Goal: Task Accomplishment & Management: Use online tool/utility

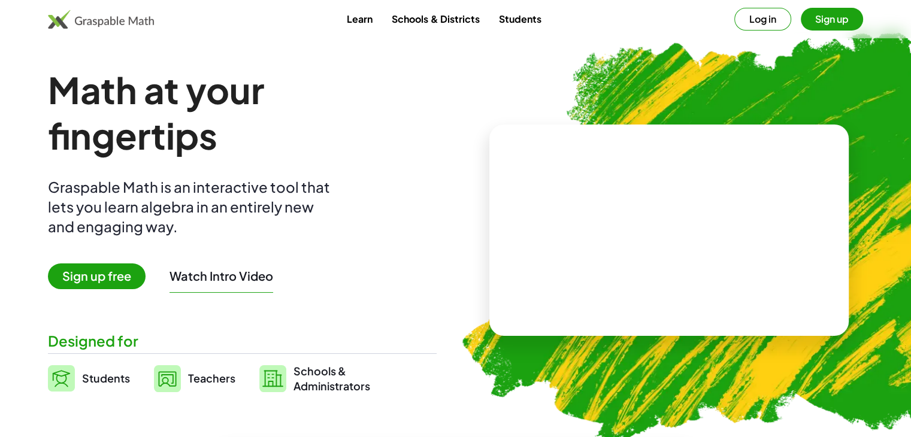
click at [127, 275] on span "Sign up free" at bounding box center [97, 277] width 98 height 26
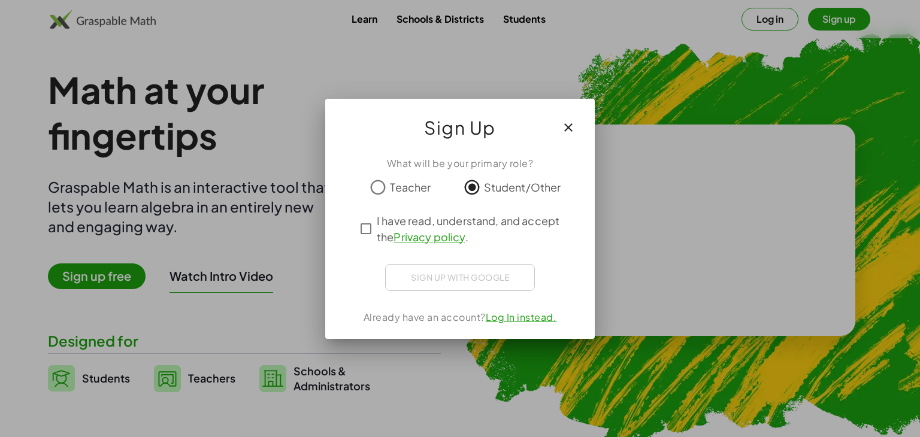
click at [470, 271] on div "Sign up with Google Iniciar sesión con Google Iniciar sesión con Google. Se abr…" at bounding box center [460, 277] width 150 height 27
click at [571, 116] on button "button" at bounding box center [568, 128] width 29 height 29
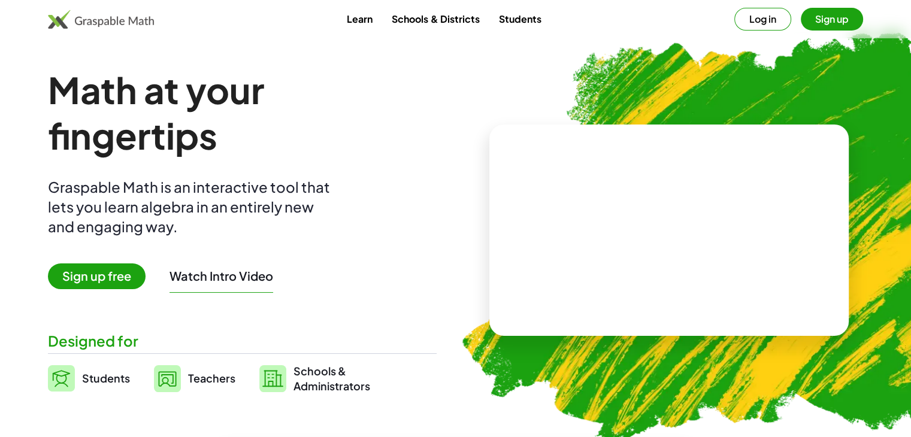
click at [850, 19] on button "Sign up" at bounding box center [832, 19] width 62 height 23
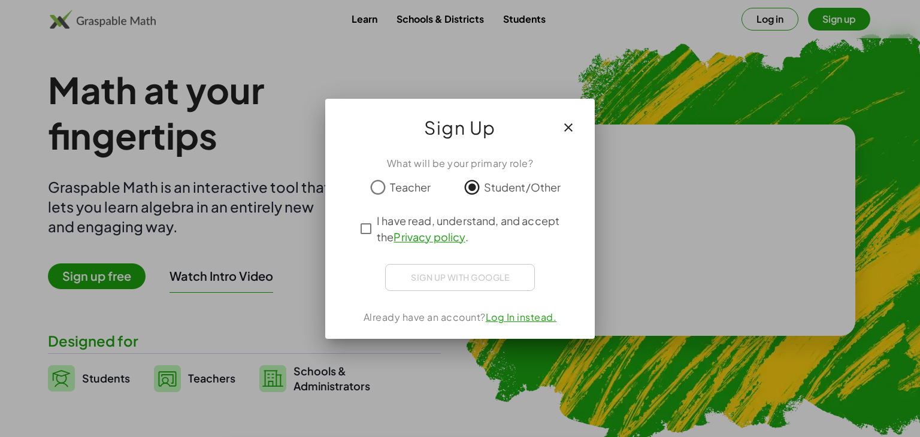
click at [573, 125] on icon "button" at bounding box center [568, 127] width 14 height 14
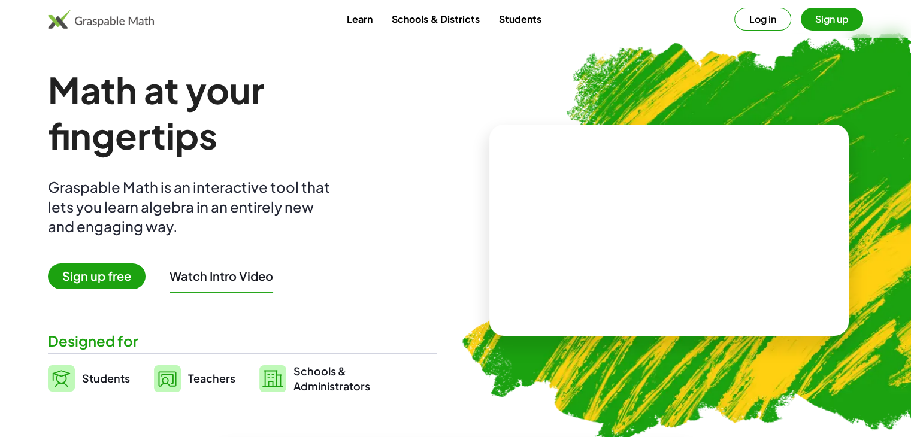
click at [211, 276] on button "Watch Intro Video" at bounding box center [222, 276] width 104 height 16
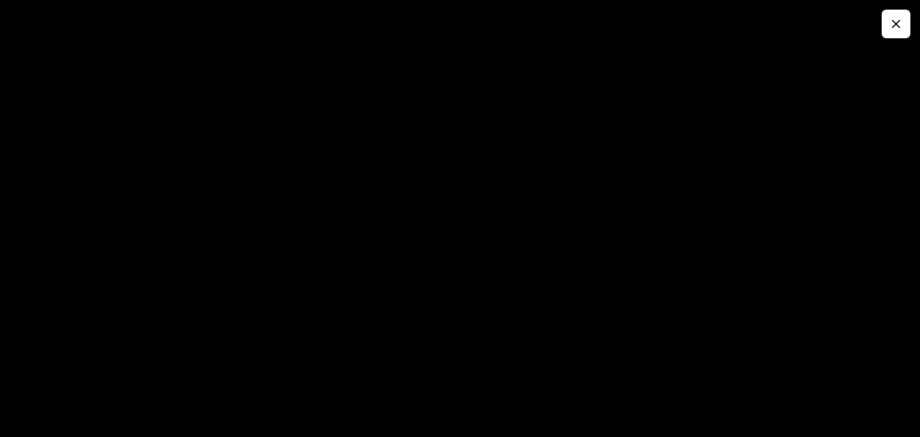
click at [904, 22] on button "button" at bounding box center [896, 24] width 29 height 29
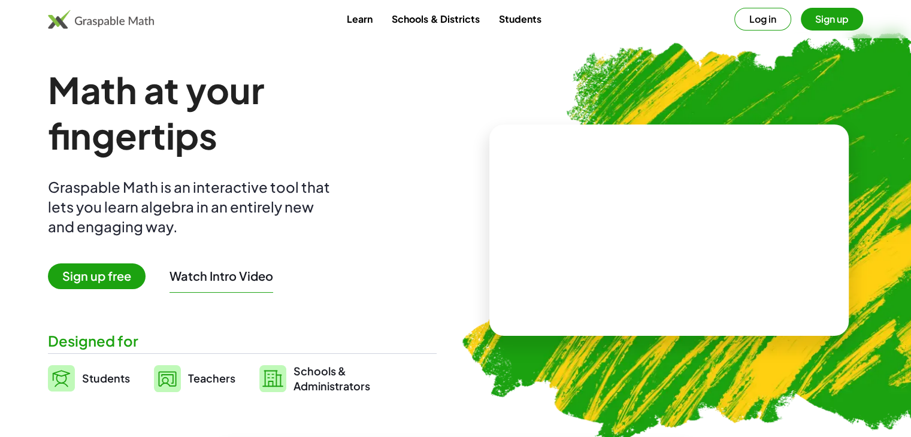
click at [364, 21] on link "Learn" at bounding box center [359, 19] width 45 height 22
click at [103, 279] on span "Sign up free" at bounding box center [97, 277] width 98 height 26
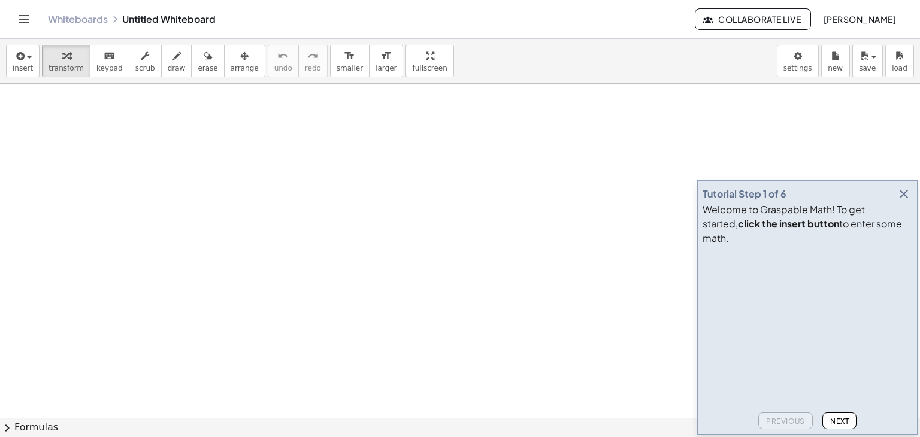
click at [905, 201] on icon "button" at bounding box center [904, 194] width 14 height 14
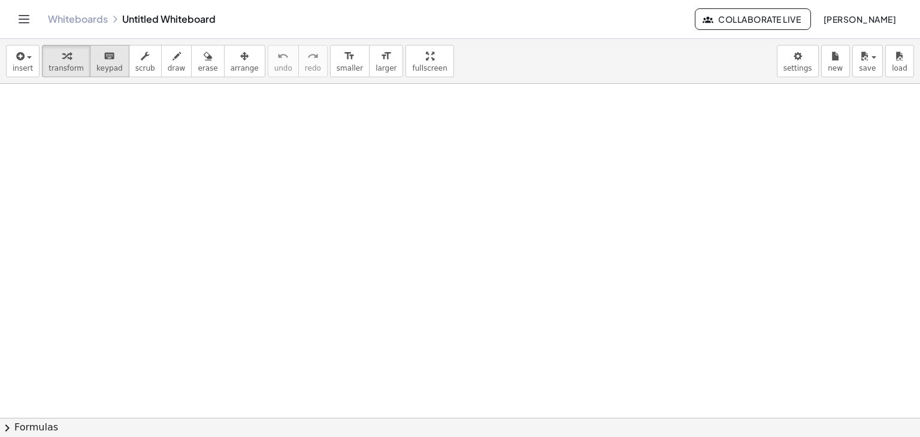
click at [104, 61] on icon "keyboard" at bounding box center [109, 56] width 11 height 14
click at [161, 61] on button "draw" at bounding box center [176, 61] width 31 height 32
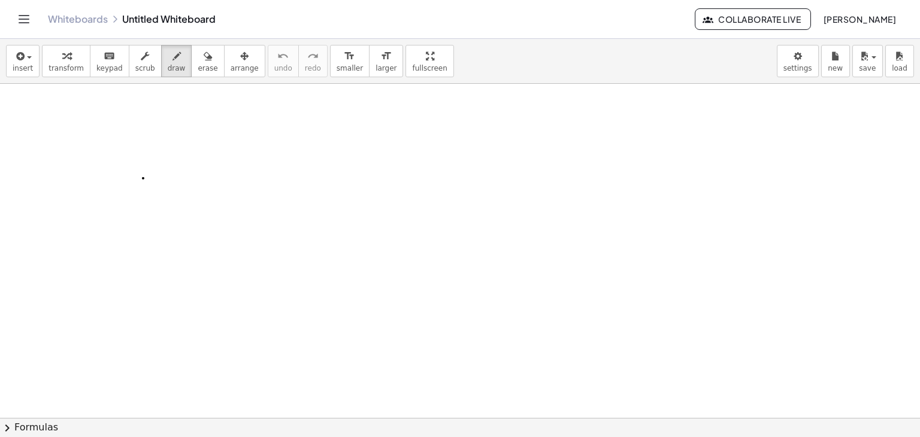
drag, startPoint x: 193, startPoint y: 216, endPoint x: 131, endPoint y: 159, distance: 84.4
click at [337, 72] on span "smaller" at bounding box center [350, 68] width 26 height 8
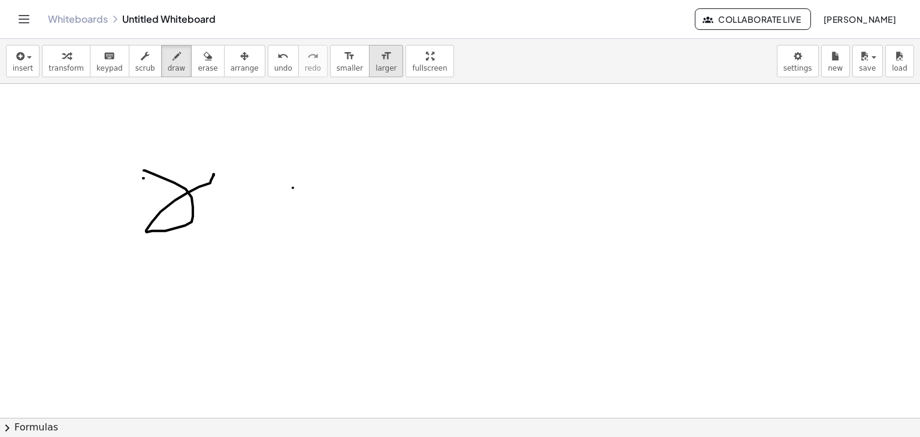
click at [376, 68] on span "larger" at bounding box center [386, 68] width 21 height 8
drag, startPoint x: 393, startPoint y: 75, endPoint x: 393, endPoint y: 127, distance: 52.1
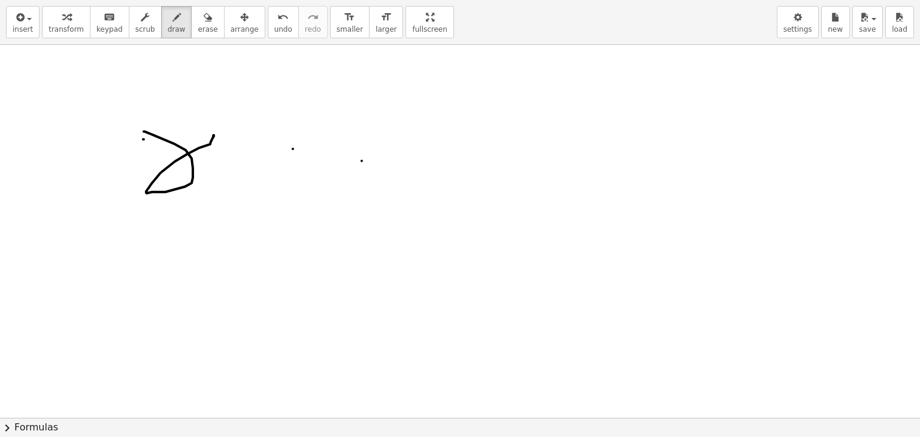
click at [393, 127] on div "insert select one: Math Expression Function Text Youtube Video Graphing Geometr…" at bounding box center [460, 218] width 920 height 437
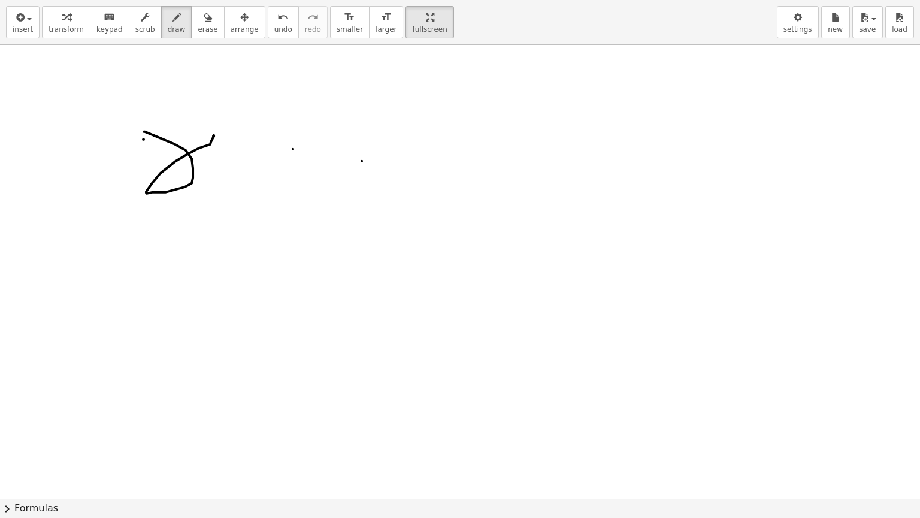
drag, startPoint x: 393, startPoint y: 16, endPoint x: 393, endPoint y: -37, distance: 52.1
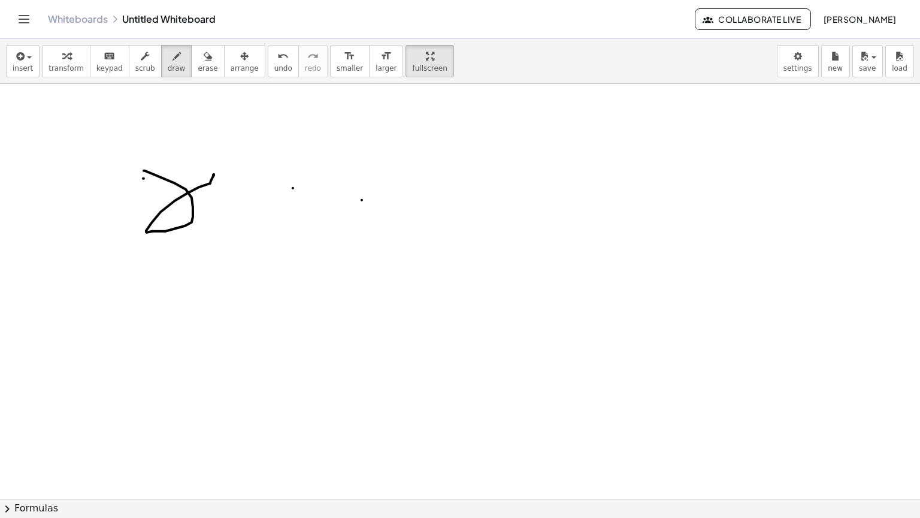
click at [393, 0] on html "Graspable Math Activities Whiteboards Classes Account v1.28.5 | Privacy policy …" at bounding box center [460, 259] width 920 height 518
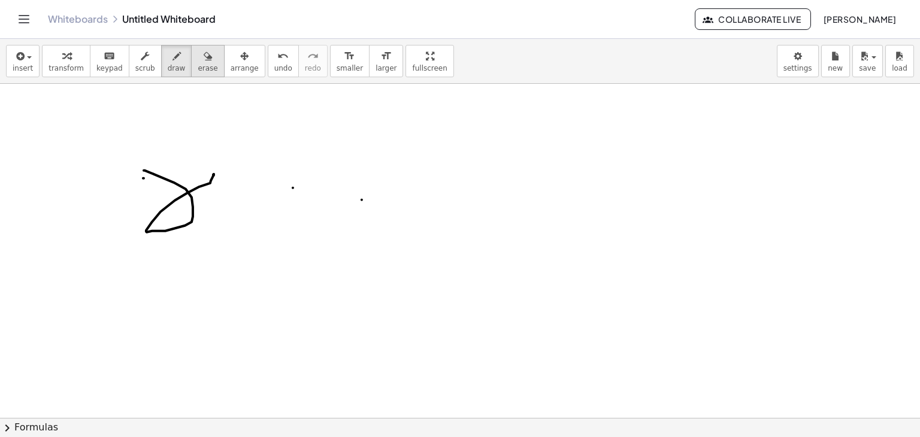
click at [198, 66] on span "erase" at bounding box center [208, 68] width 20 height 8
drag, startPoint x: 201, startPoint y: 199, endPoint x: 345, endPoint y: 149, distance: 152.5
click at [191, 65] on button "erase" at bounding box center [207, 61] width 33 height 32
click at [173, 62] on icon "button" at bounding box center [177, 56] width 8 height 14
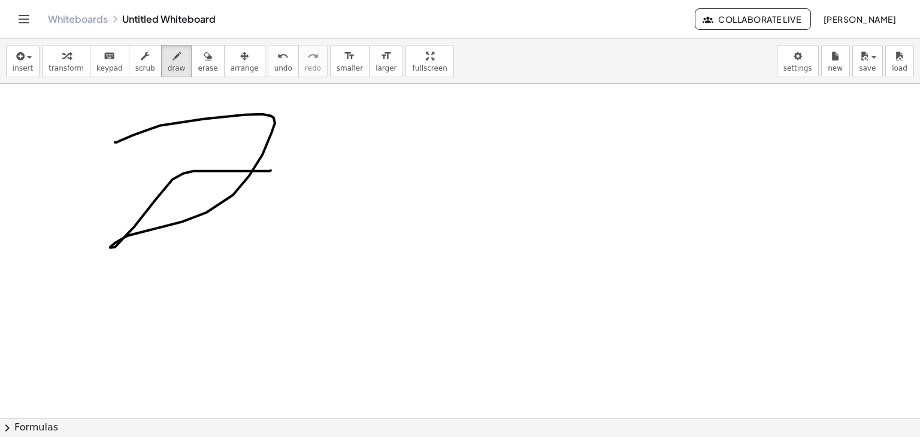
drag, startPoint x: 115, startPoint y: 142, endPoint x: 271, endPoint y: 170, distance: 158.3
drag, startPoint x: 86, startPoint y: 116, endPoint x: 108, endPoint y: 153, distance: 44.1
click at [234, 68] on span "arrange" at bounding box center [245, 68] width 28 height 8
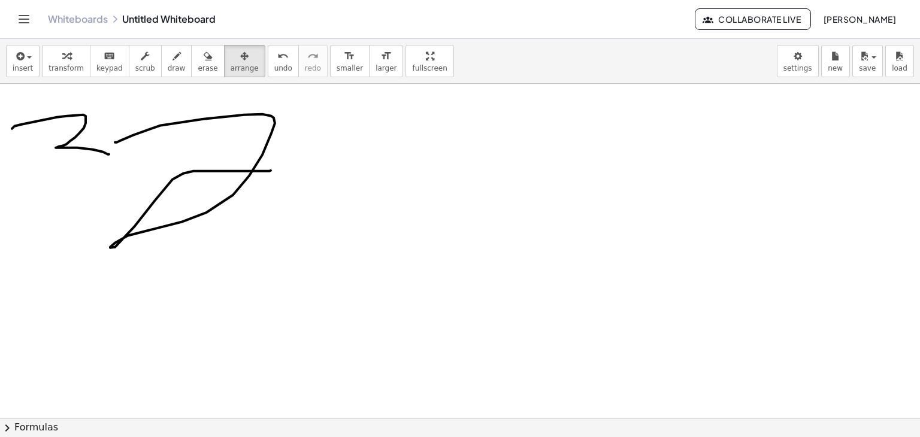
drag, startPoint x: 187, startPoint y: 119, endPoint x: 205, endPoint y: 115, distance: 18.9
click at [191, 75] on button "erase" at bounding box center [207, 61] width 33 height 32
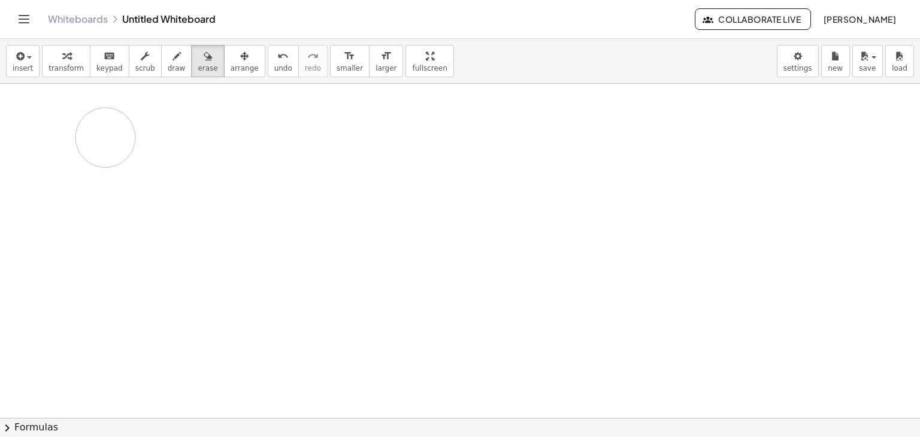
drag, startPoint x: 153, startPoint y: 103, endPoint x: 105, endPoint y: 137, distance: 58.8
click at [161, 64] on button "draw" at bounding box center [176, 61] width 31 height 32
drag, startPoint x: 132, startPoint y: 156, endPoint x: 122, endPoint y: 168, distance: 15.3
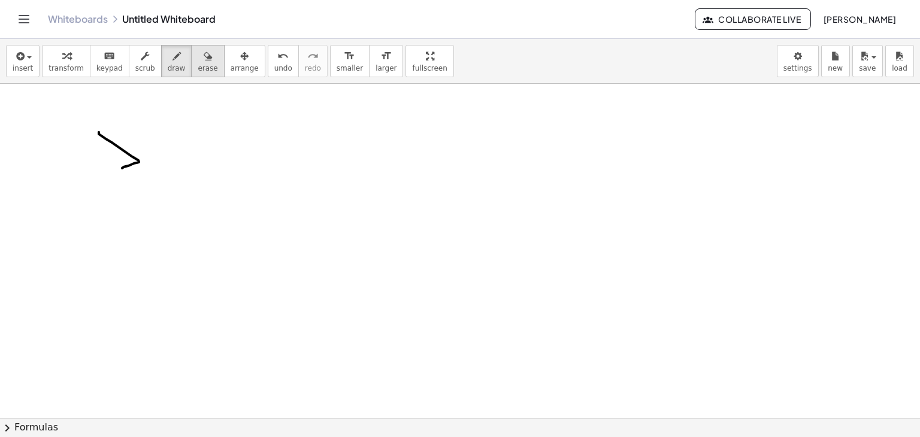
click at [198, 64] on span "erase" at bounding box center [208, 68] width 20 height 8
drag, startPoint x: 81, startPoint y: 205, endPoint x: 185, endPoint y: 134, distance: 125.8
click at [17, 65] on span "insert" at bounding box center [23, 68] width 20 height 8
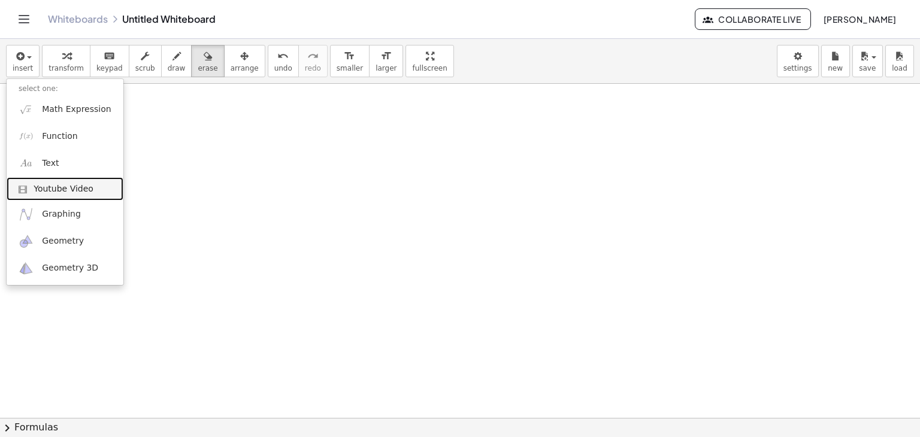
click at [67, 195] on link "Youtube Video" at bounding box center [65, 189] width 117 height 24
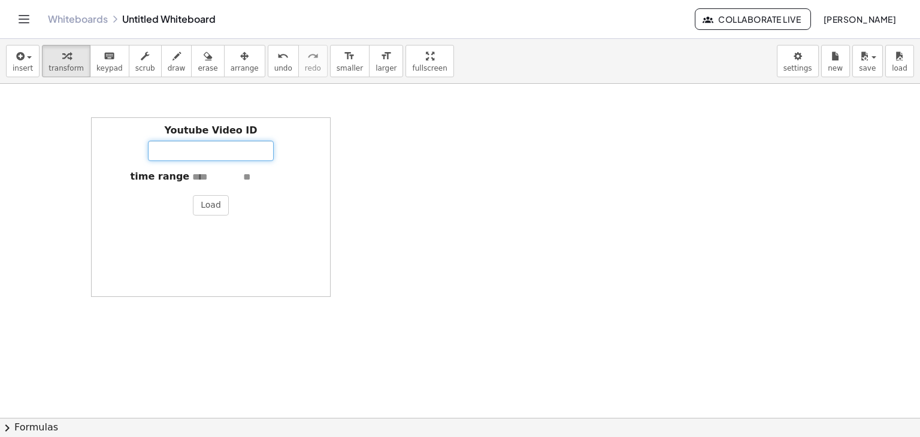
click at [158, 157] on input "Youtube Video ID" at bounding box center [211, 151] width 126 height 20
drag, startPoint x: 303, startPoint y: 196, endPoint x: 283, endPoint y: 214, distance: 27.1
click at [283, 214] on div "Youtube Video ID time range Load" at bounding box center [211, 207] width 240 height 180
drag, startPoint x: 312, startPoint y: 145, endPoint x: 212, endPoint y: 182, distance: 106.7
click at [220, 169] on div "Youtube Video ID time range Load" at bounding box center [211, 207] width 240 height 180
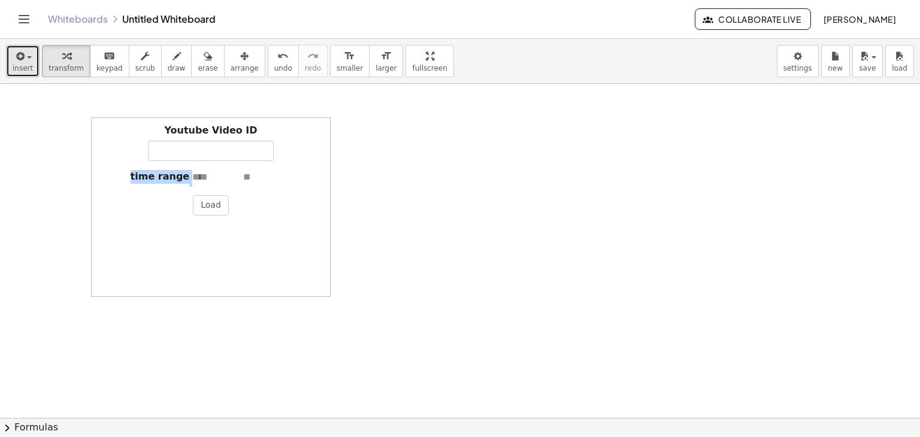
click at [26, 60] on div "button" at bounding box center [23, 56] width 20 height 14
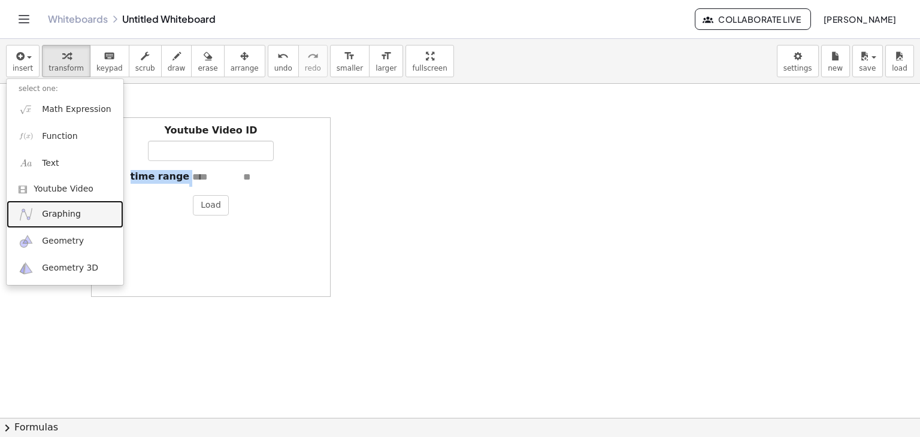
click at [74, 214] on span "Graphing" at bounding box center [61, 214] width 39 height 12
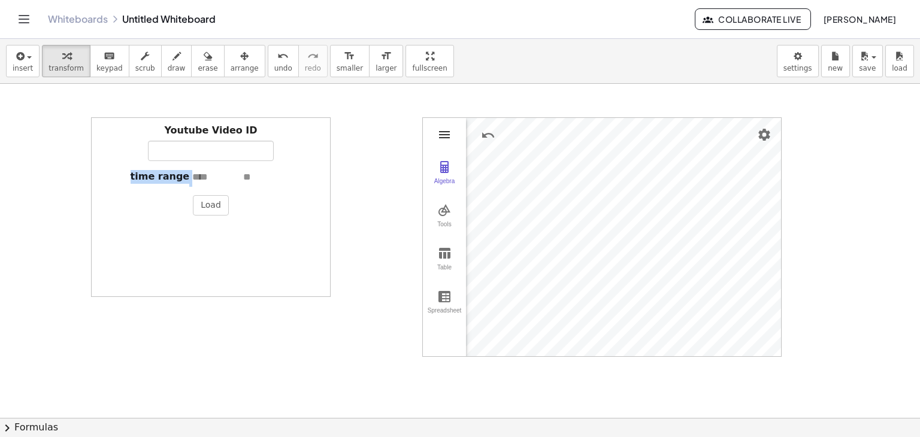
click at [446, 133] on img "Graphing Calculator" at bounding box center [444, 135] width 14 height 14
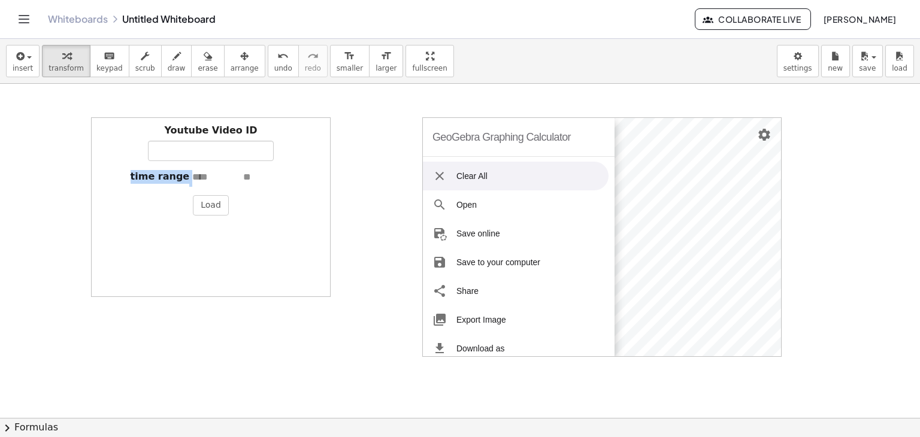
click at [441, 178] on img "Graphing Calculator" at bounding box center [440, 176] width 14 height 14
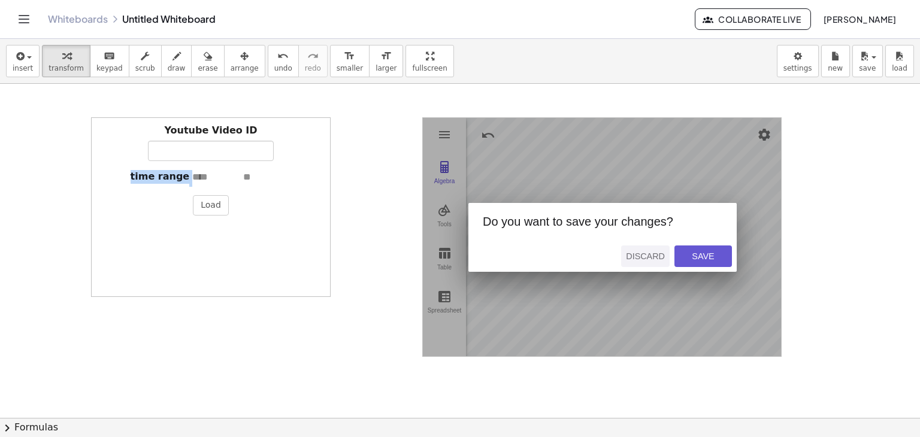
click at [652, 254] on div "Discard" at bounding box center [645, 257] width 39 height 10
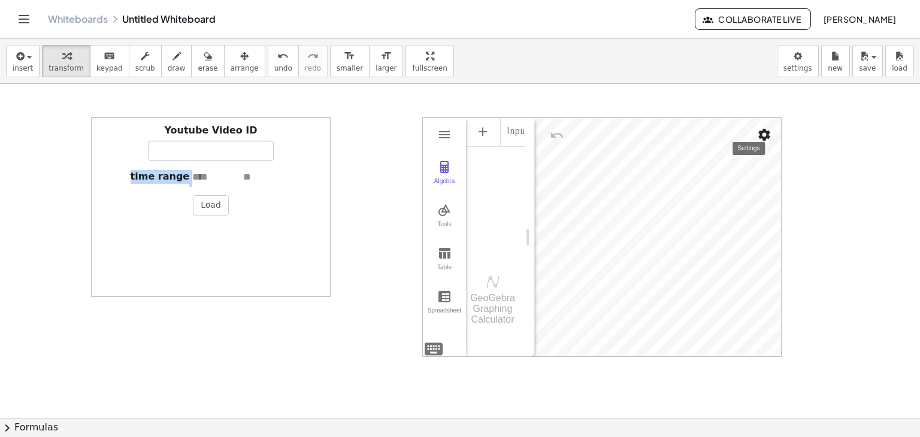
click at [757, 134] on img "Settings" at bounding box center [764, 135] width 14 height 14
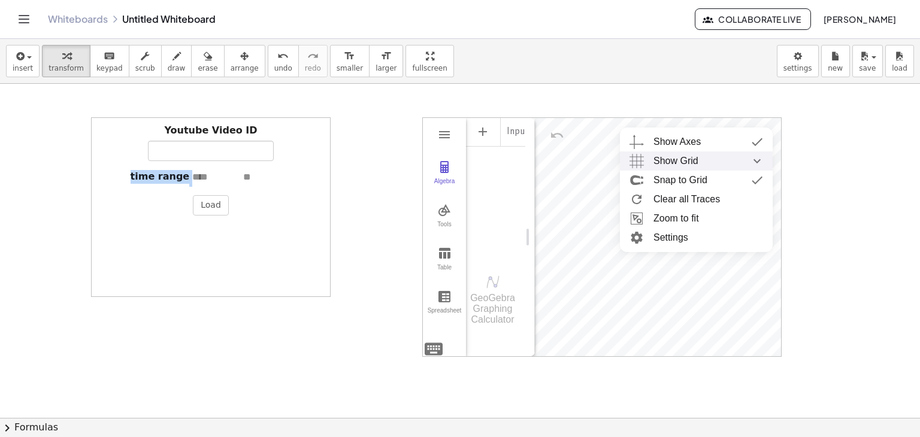
click at [677, 160] on span "Show Grid" at bounding box center [676, 161] width 45 height 19
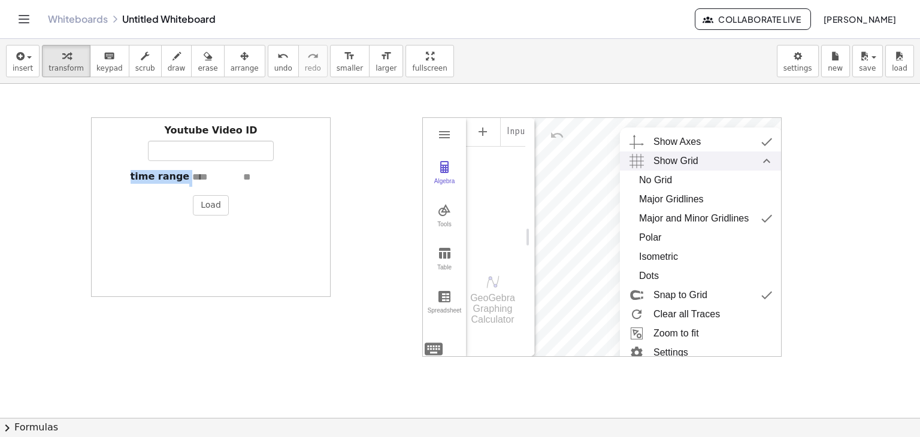
click at [671, 161] on span "Show Grid" at bounding box center [676, 161] width 45 height 19
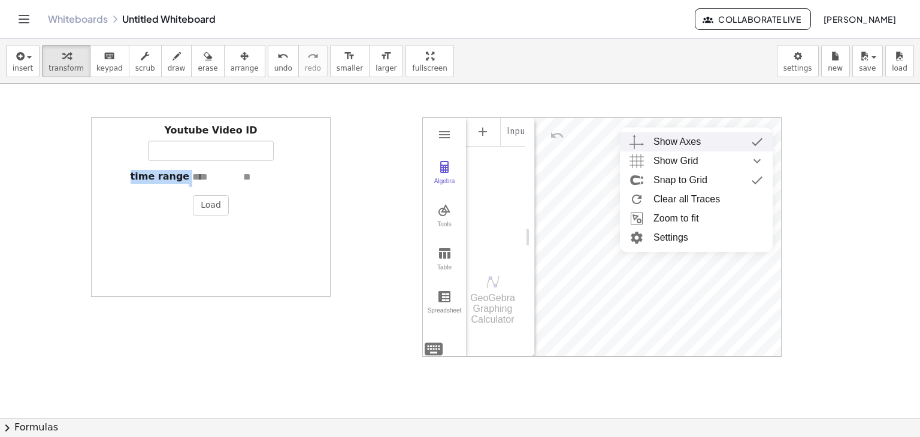
click at [673, 141] on div "Show Axes" at bounding box center [677, 141] width 47 height 19
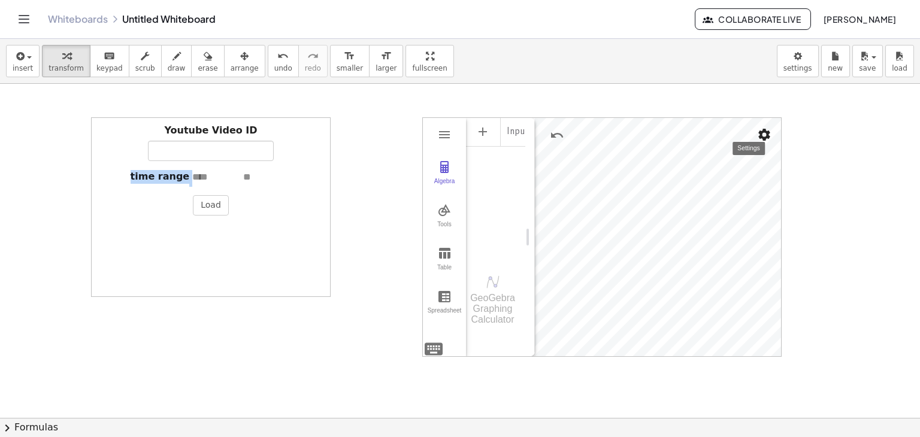
click at [766, 137] on img "Settings" at bounding box center [764, 135] width 14 height 14
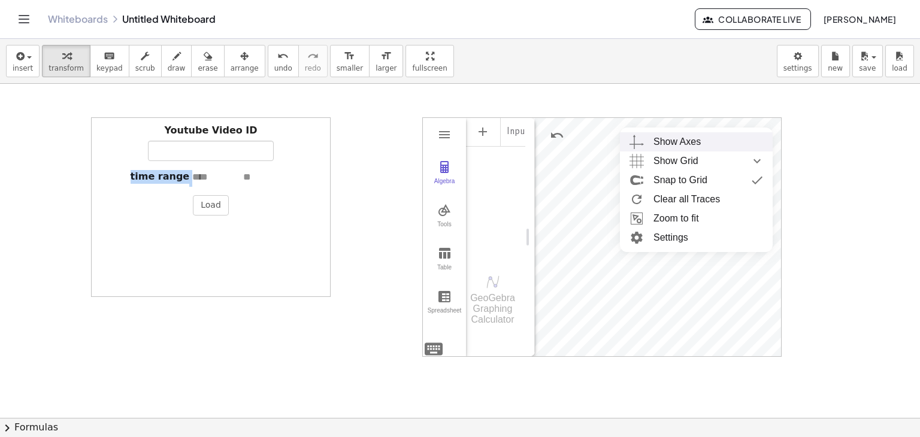
click at [669, 146] on div "Show Axes" at bounding box center [677, 141] width 47 height 19
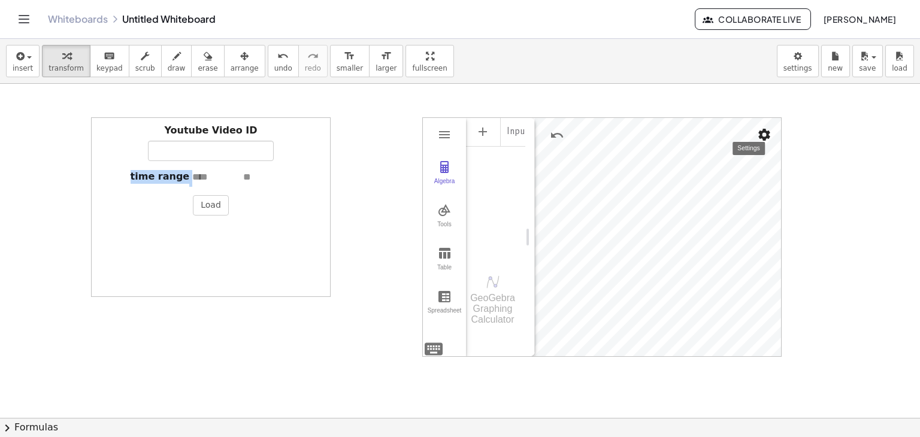
click at [766, 138] on img "Settings" at bounding box center [764, 135] width 14 height 14
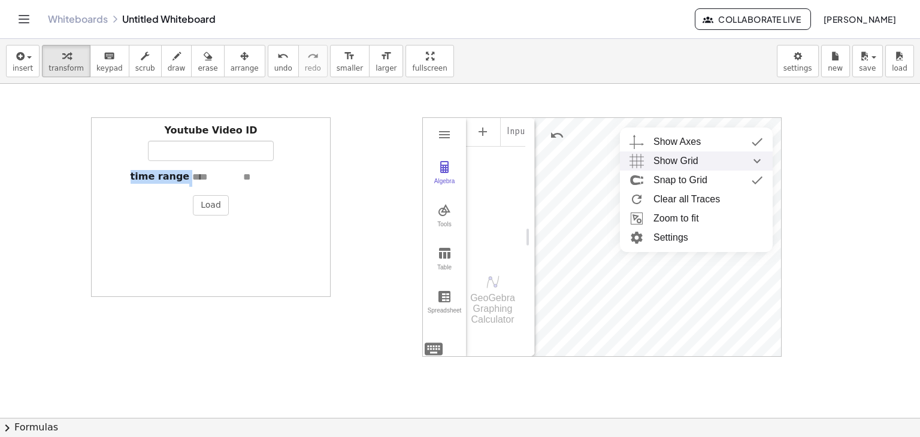
click at [667, 162] on span "Show Grid" at bounding box center [676, 161] width 45 height 19
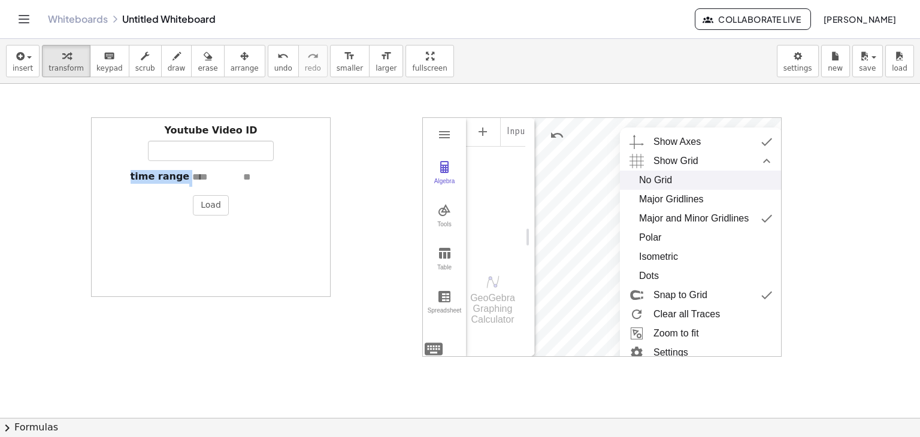
click at [669, 177] on div "No Grid" at bounding box center [655, 180] width 33 height 19
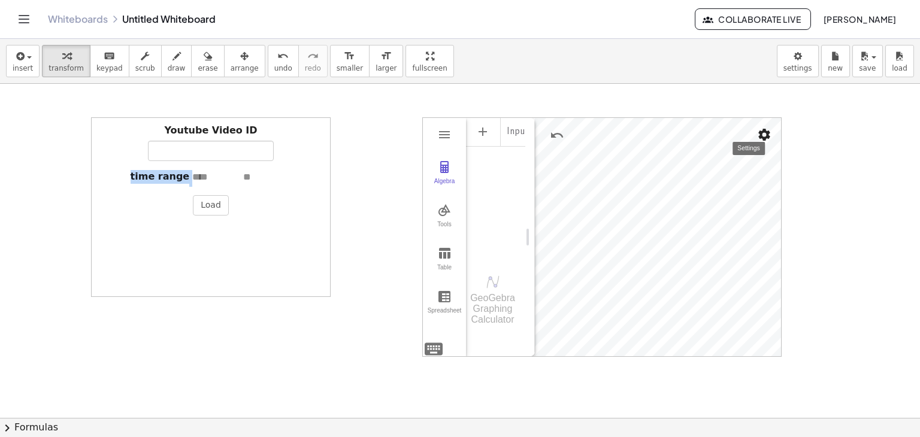
click at [764, 137] on img "Settings" at bounding box center [764, 135] width 14 height 14
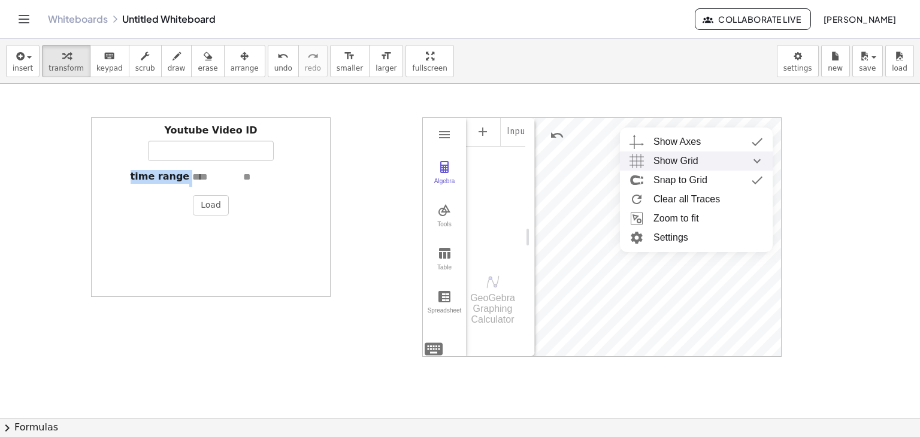
click at [684, 162] on span "Show Grid" at bounding box center [676, 161] width 45 height 19
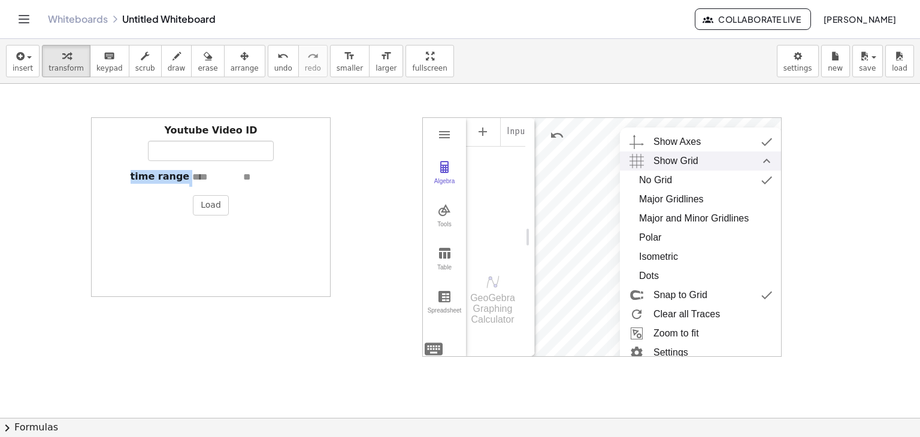
click at [684, 162] on span "Show Grid" at bounding box center [676, 161] width 45 height 19
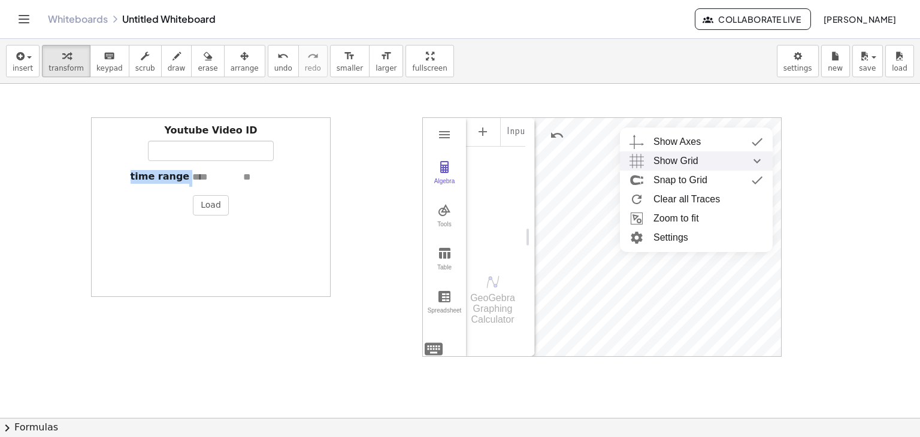
click at [682, 164] on span "Show Grid" at bounding box center [676, 161] width 45 height 19
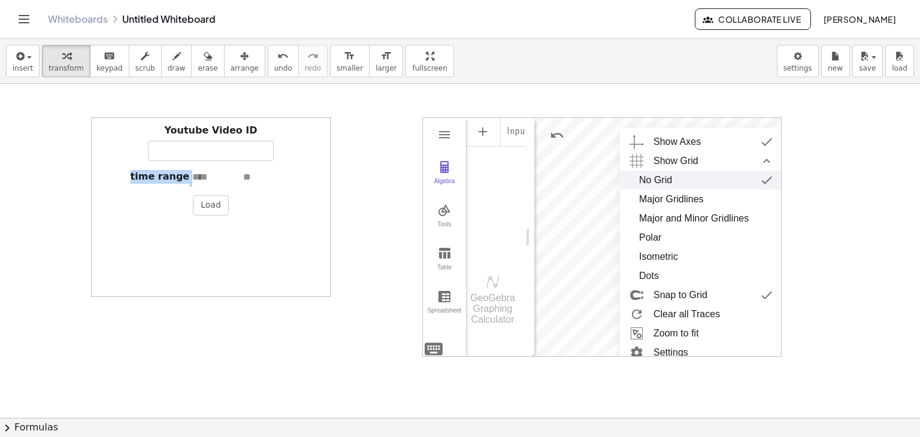
click at [678, 180] on div "No Grid" at bounding box center [701, 180] width 124 height 19
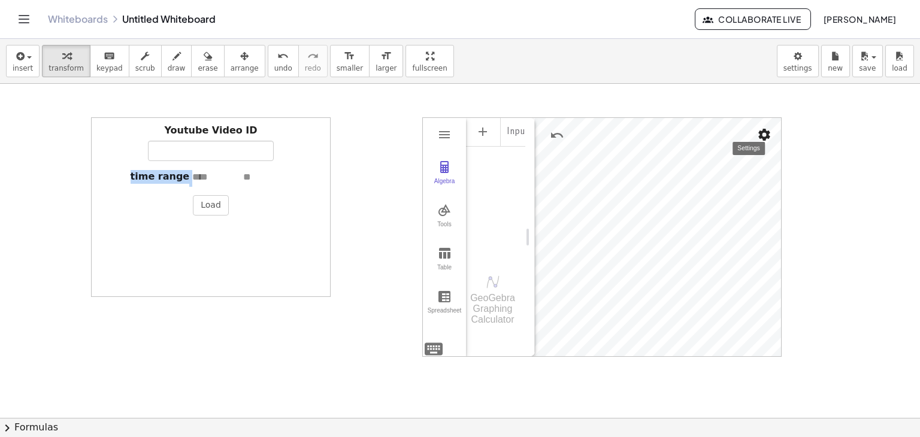
click at [763, 135] on img "Settings" at bounding box center [764, 135] width 14 height 14
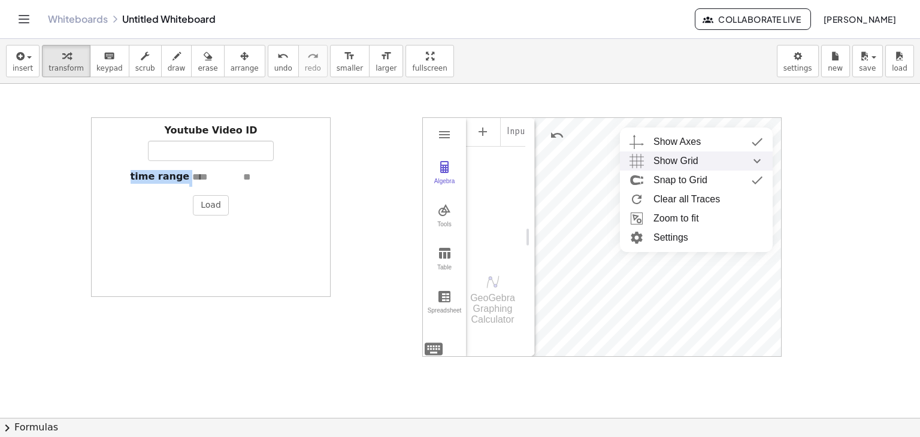
click at [682, 164] on span "Show Grid" at bounding box center [676, 161] width 45 height 19
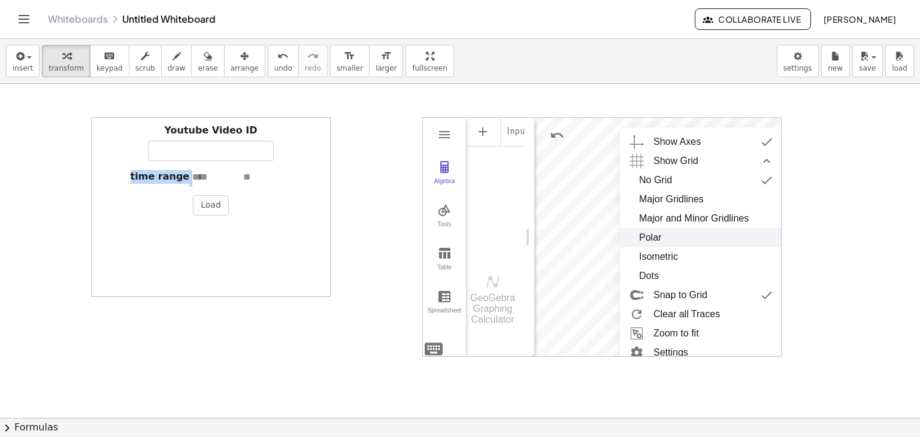
click at [661, 239] on div "Polar" at bounding box center [650, 237] width 22 height 19
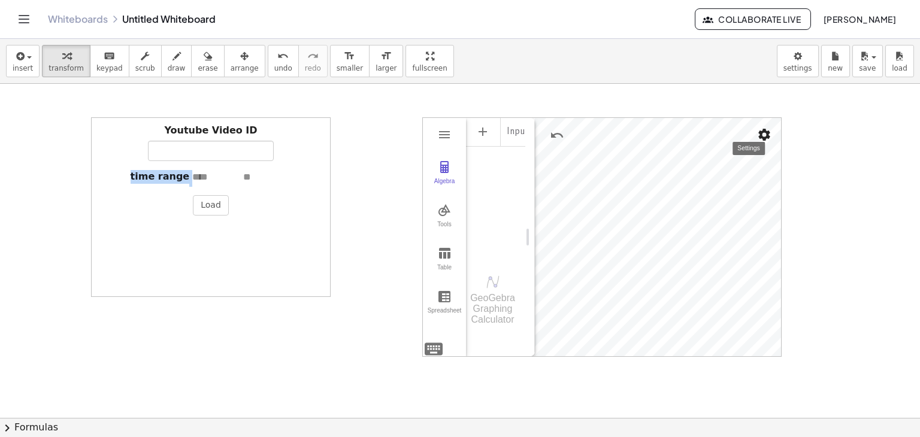
click at [758, 137] on img "Settings" at bounding box center [764, 135] width 14 height 14
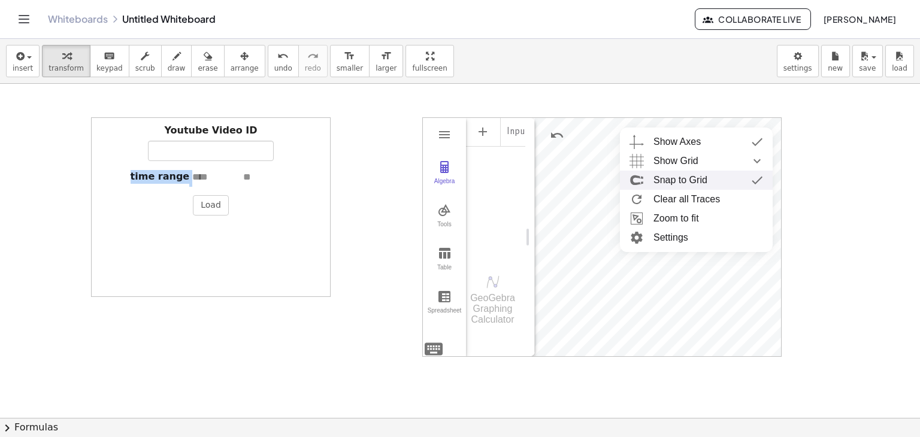
click at [673, 165] on span "Show Grid" at bounding box center [676, 161] width 45 height 19
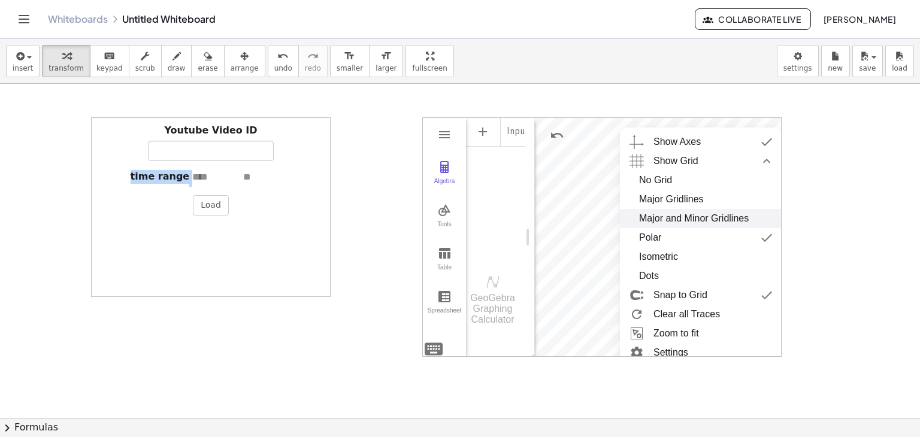
click at [666, 217] on div "Major and Minor Gridlines" at bounding box center [694, 218] width 110 height 19
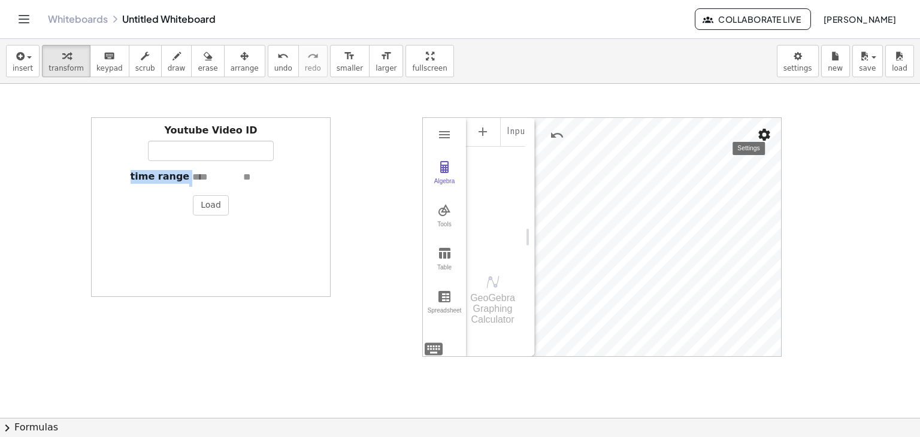
click at [760, 132] on img "Settings" at bounding box center [764, 135] width 14 height 14
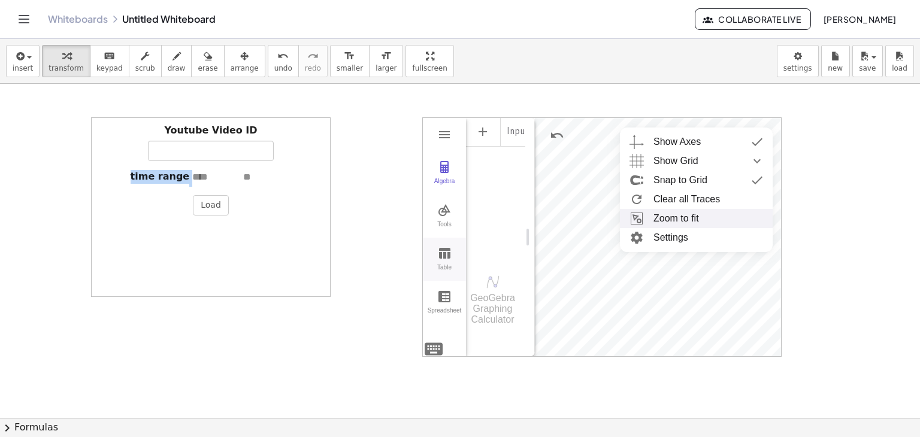
click at [453, 256] on button "Table" at bounding box center [444, 259] width 43 height 43
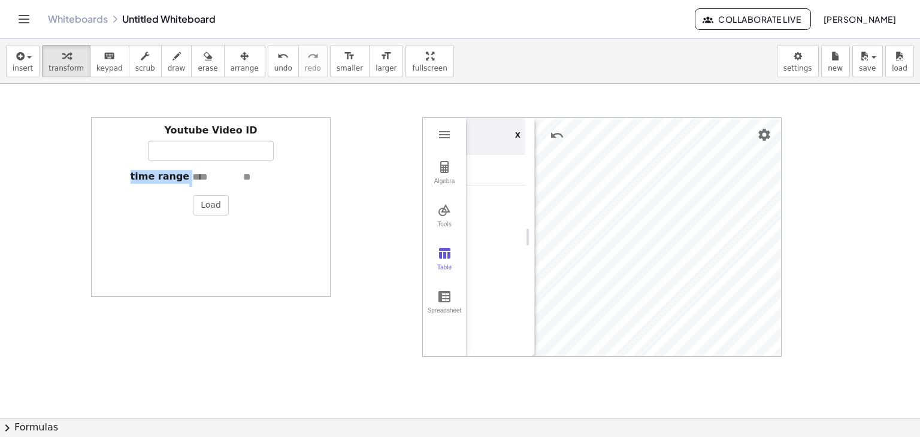
click at [515, 132] on div "x" at bounding box center [517, 132] width 5 height 14
click at [519, 140] on div "x" at bounding box center [522, 136] width 32 height 36
click at [518, 133] on div "x" at bounding box center [517, 132] width 5 height 14
click at [446, 138] on img "Graphing Calculator" at bounding box center [444, 135] width 14 height 14
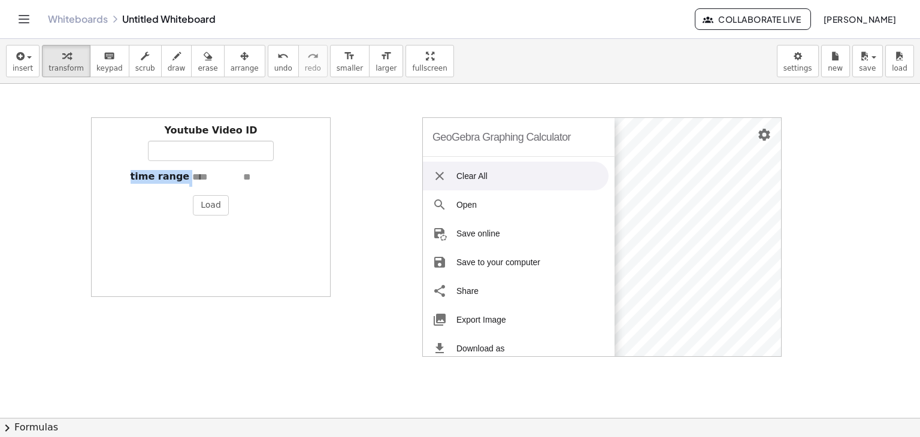
click at [441, 170] on img "Graphing Calculator" at bounding box center [440, 176] width 14 height 14
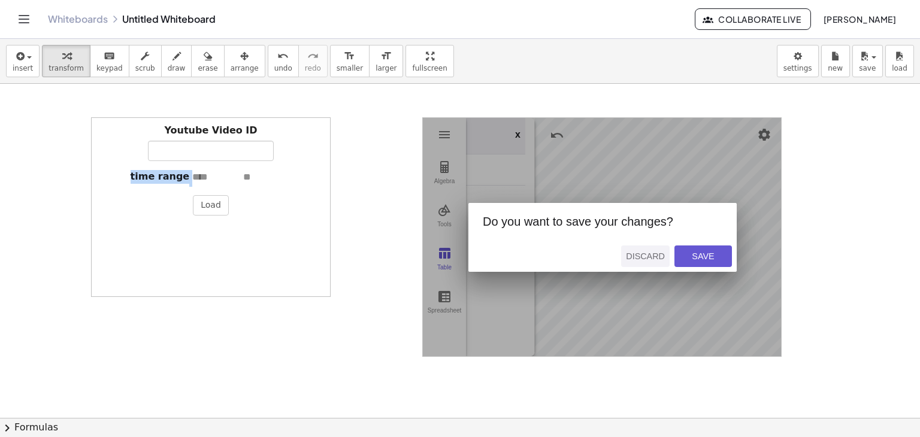
click at [632, 252] on div "Discard" at bounding box center [645, 257] width 39 height 10
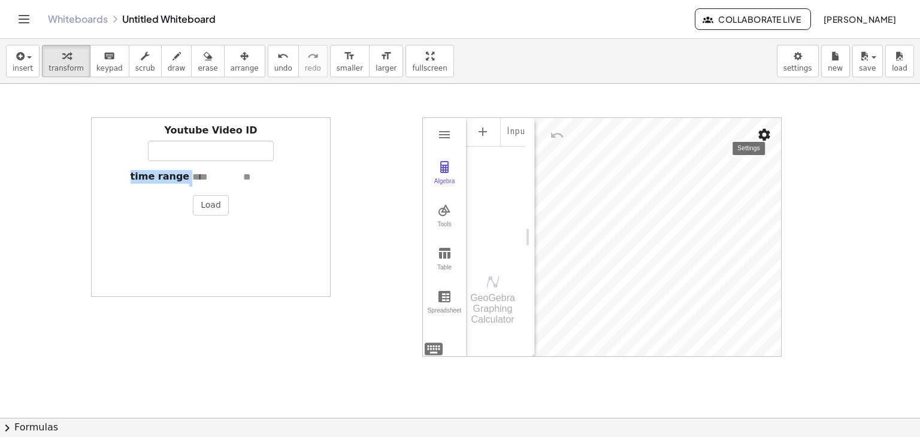
click at [767, 134] on img "Settings" at bounding box center [764, 135] width 14 height 14
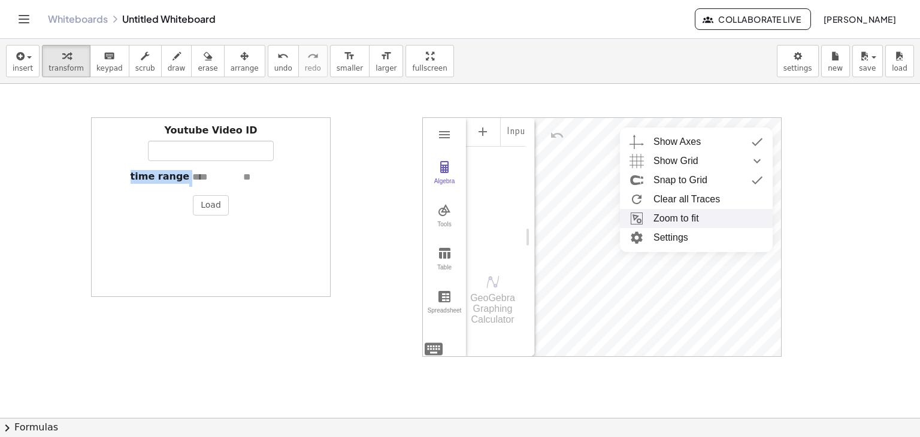
click at [670, 220] on li "Zoom to fit" at bounding box center [696, 218] width 153 height 19
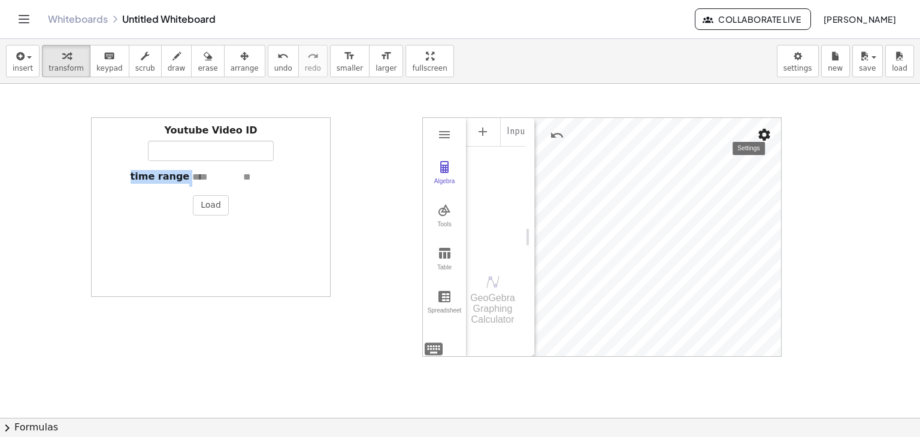
click at [763, 134] on img "Settings" at bounding box center [764, 135] width 14 height 14
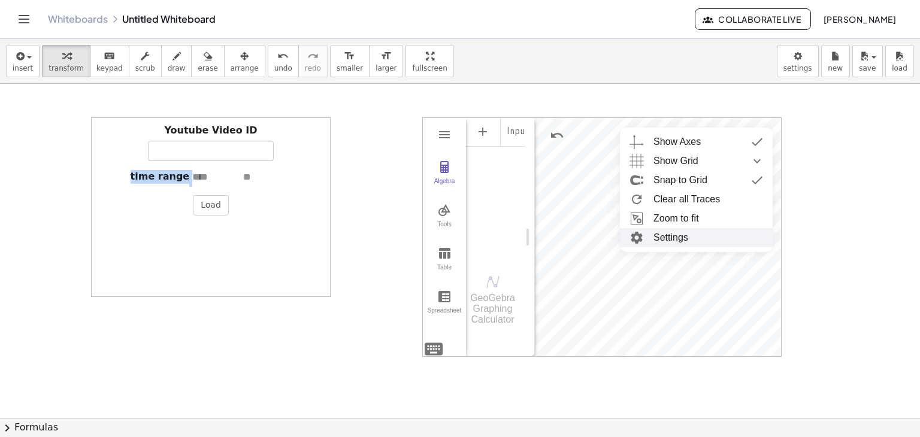
click at [682, 230] on li "Settings" at bounding box center [696, 237] width 153 height 19
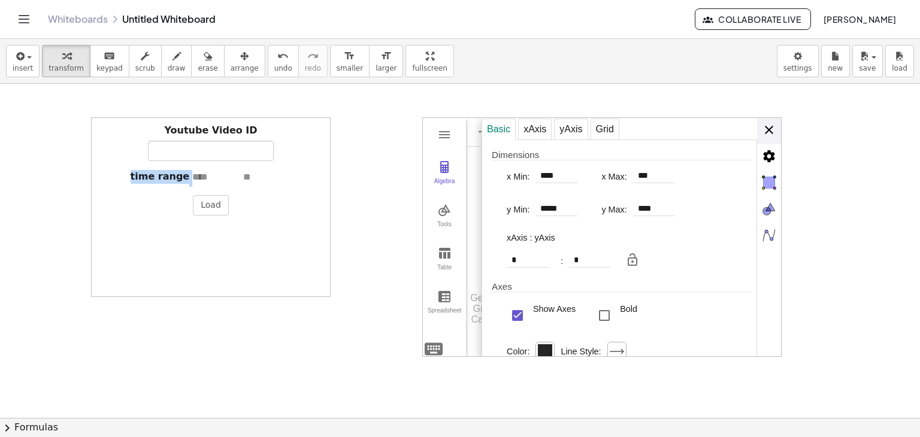
click at [776, 128] on div "Basic xAxis yAxis Grid Dimensions x Min: **** x Max: *** y Min: ***** y Max: **…" at bounding box center [632, 238] width 300 height 240
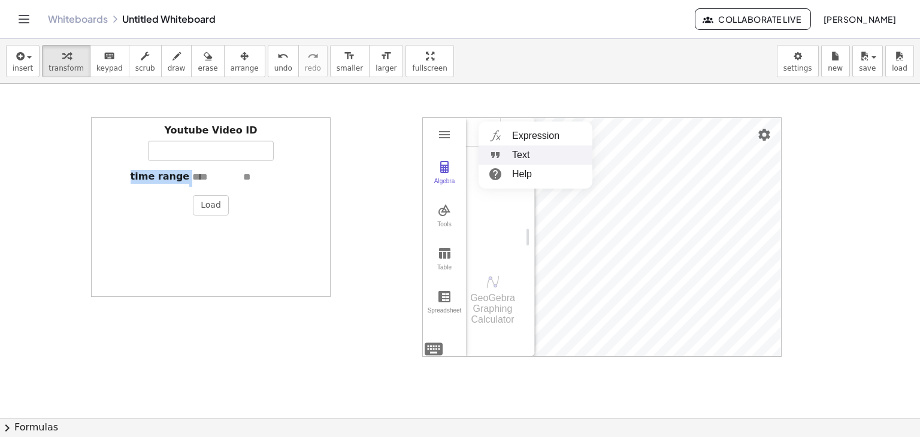
click at [537, 147] on li "Text" at bounding box center [536, 155] width 114 height 19
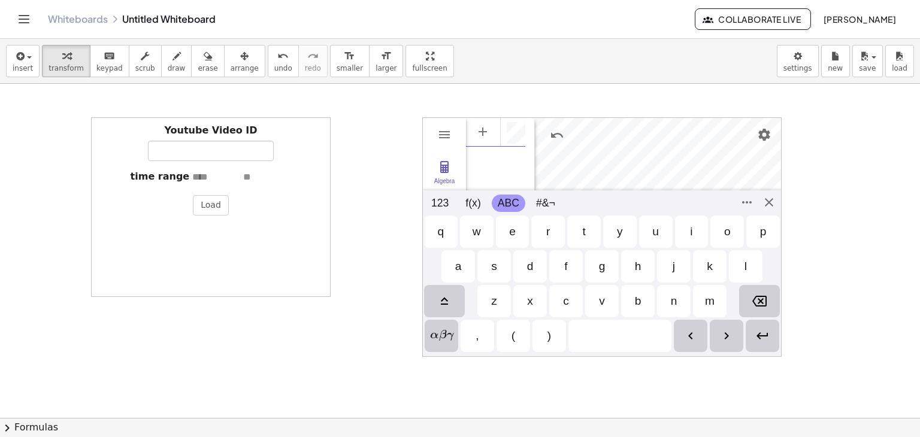
scroll to position [7, 0]
click at [661, 250] on div "j" at bounding box center [674, 266] width 34 height 32
drag, startPoint x: 661, startPoint y: 250, endPoint x: 615, endPoint y: 279, distance: 54.0
click at [658, 252] on div "j" at bounding box center [674, 266] width 34 height 32
drag, startPoint x: 613, startPoint y: 279, endPoint x: 604, endPoint y: 280, distance: 9.7
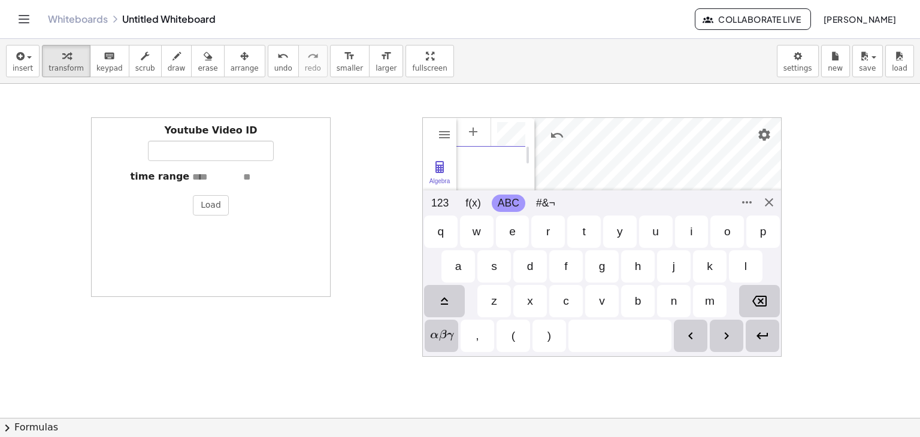
click at [610, 279] on div "g" at bounding box center [602, 266] width 34 height 32
drag, startPoint x: 604, startPoint y: 280, endPoint x: 702, endPoint y: 248, distance: 103.3
click at [609, 280] on div "g" at bounding box center [602, 266] width 34 height 32
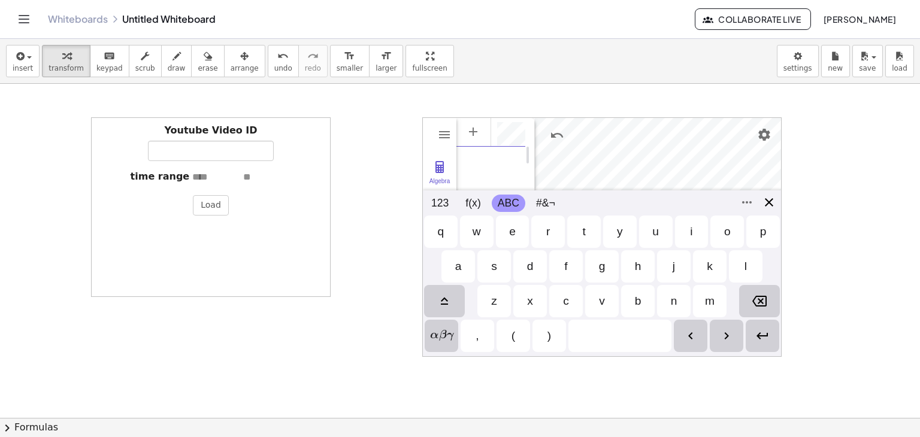
click at [767, 202] on div "GeoGebra Graphing Calculator Clear All Open Save online Save to your computer S…" at bounding box center [601, 237] width 359 height 240
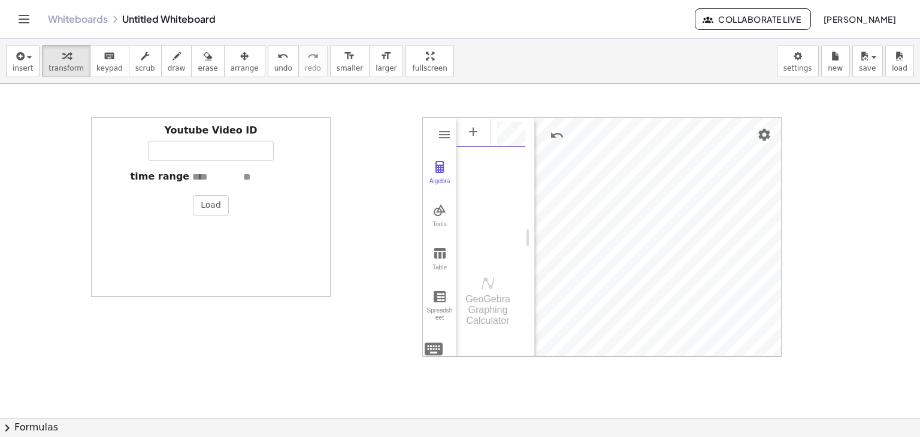
scroll to position [0, 0]
click at [516, 140] on div "Algebra" at bounding box center [515, 131] width 22 height 29
click at [510, 132] on img "Options" at bounding box center [511, 132] width 14 height 14
click at [480, 132] on div "Algebra" at bounding box center [474, 131] width 35 height 29
click at [477, 220] on div "jjgg Input…" at bounding box center [491, 188] width 69 height 142
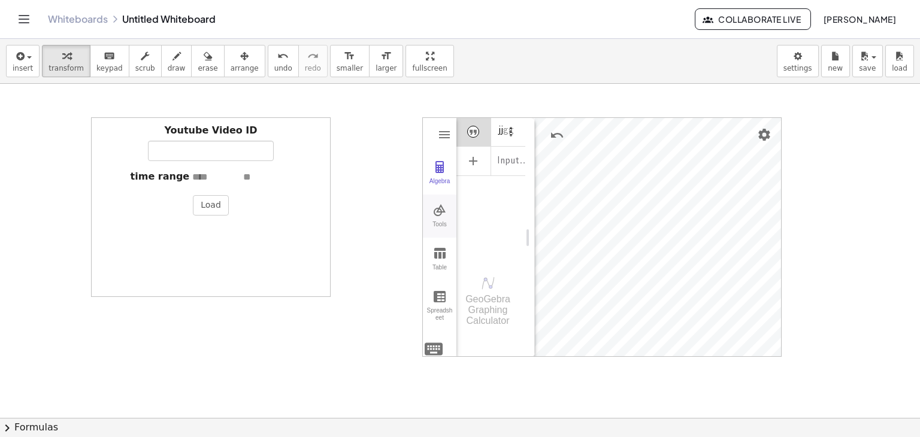
drag, startPoint x: 456, startPoint y: 198, endPoint x: 439, endPoint y: 202, distance: 17.9
click at [439, 202] on div "Algebra Tools Table Spreadsheet jjgg Input… GeoGebra Graphing Calculator Basic …" at bounding box center [474, 238] width 102 height 240
click at [755, 130] on button "Settings" at bounding box center [765, 135] width 22 height 22
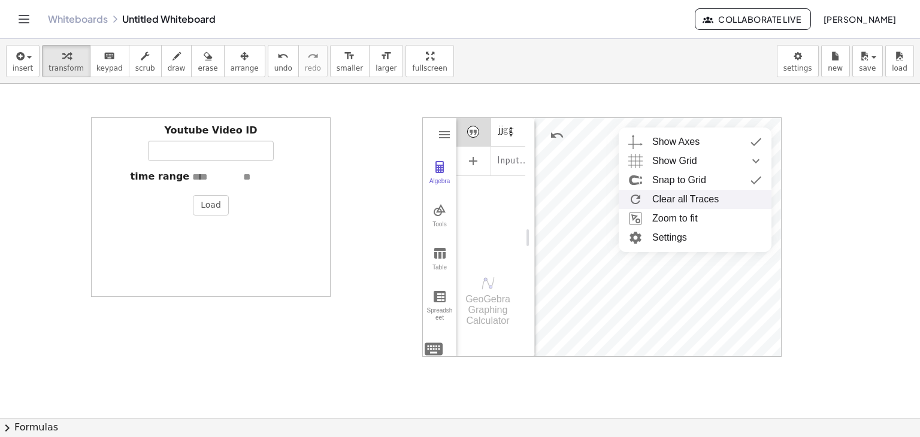
click at [670, 201] on li "Clear all Traces" at bounding box center [695, 199] width 153 height 19
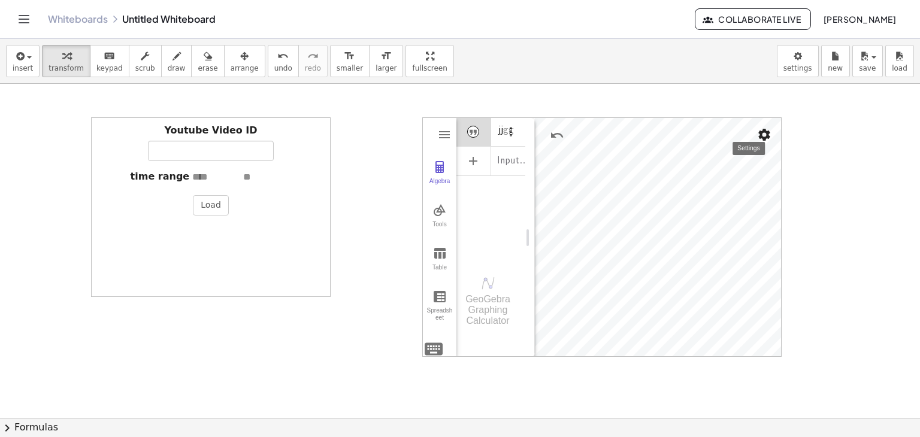
click at [766, 137] on img "Settings" at bounding box center [764, 135] width 14 height 14
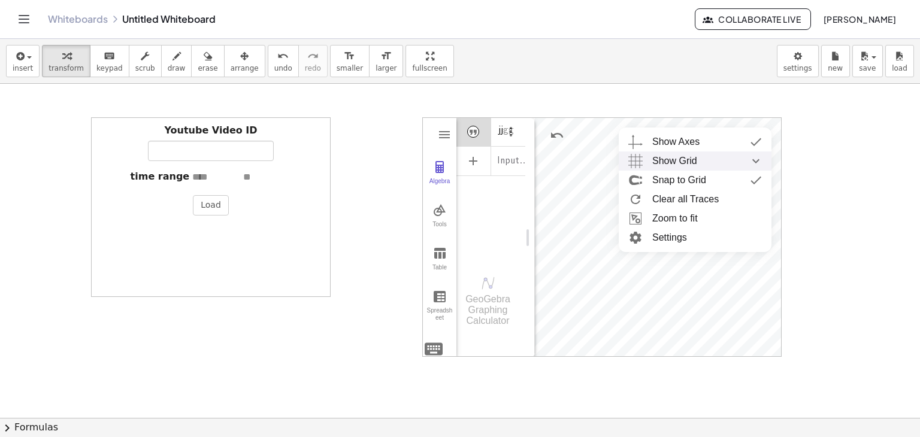
drag, startPoint x: 678, startPoint y: 155, endPoint x: 674, endPoint y: 166, distance: 11.4
click at [674, 166] on span "Show Grid" at bounding box center [674, 161] width 45 height 19
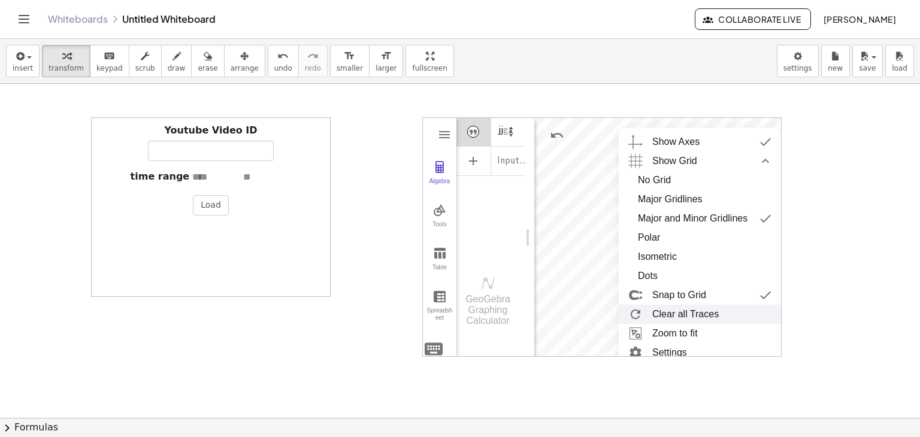
click at [684, 307] on li "Clear all Traces" at bounding box center [700, 314] width 162 height 19
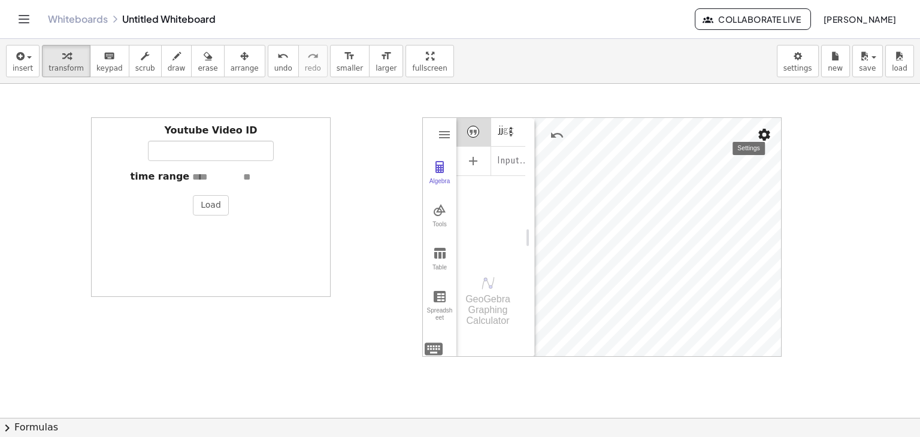
click at [766, 134] on img "Settings" at bounding box center [764, 135] width 14 height 14
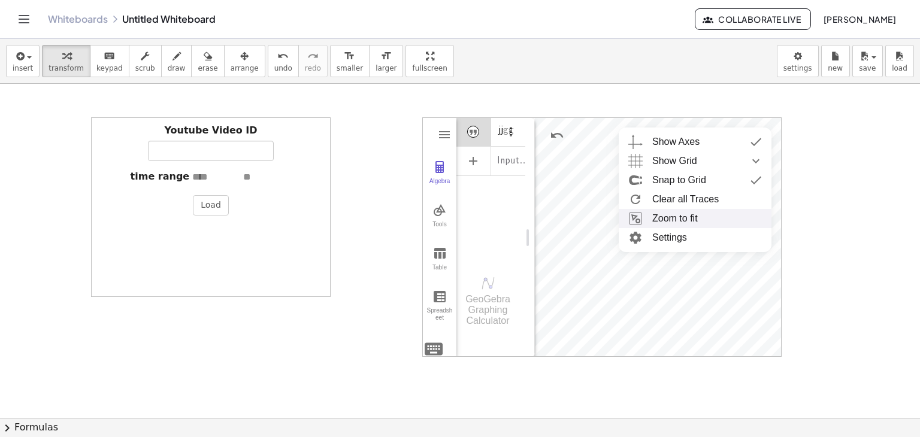
click at [666, 220] on li "Zoom to fit" at bounding box center [695, 218] width 153 height 19
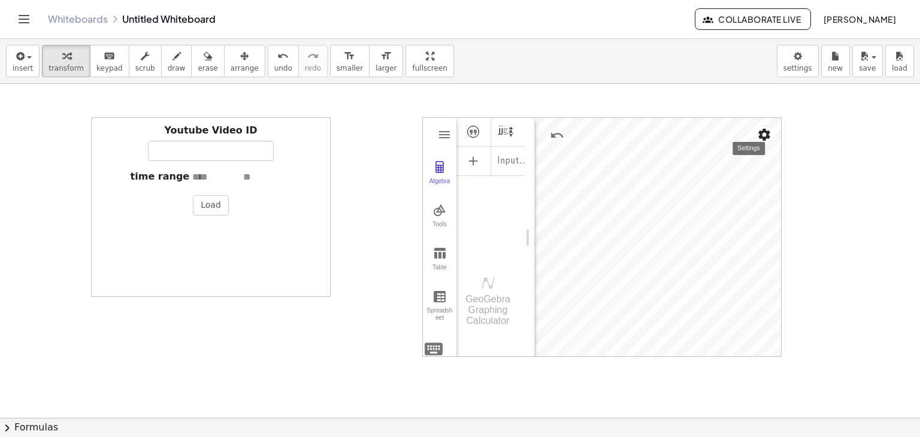
click at [764, 128] on img "Settings" at bounding box center [764, 135] width 14 height 14
click at [227, 188] on div "Youtube Video ID time range Load" at bounding box center [211, 207] width 240 height 180
click at [61, 74] on button "transform" at bounding box center [66, 61] width 49 height 32
click at [757, 135] on img "Settings" at bounding box center [764, 135] width 14 height 14
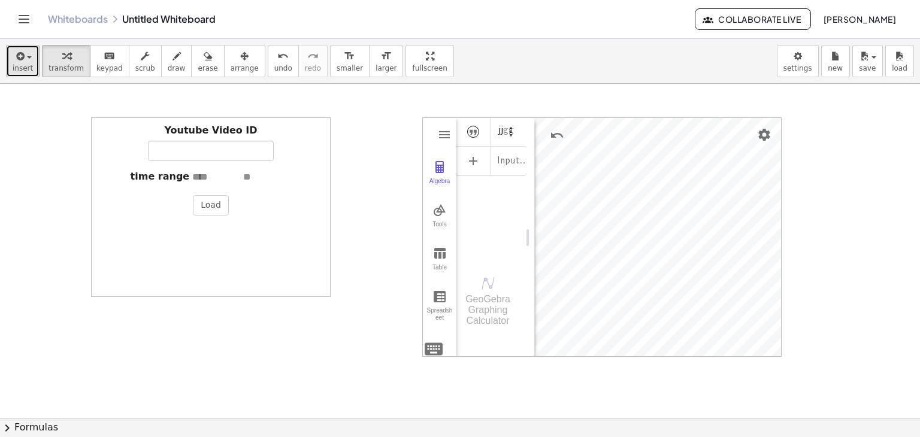
click at [17, 53] on icon "button" at bounding box center [19, 56] width 11 height 14
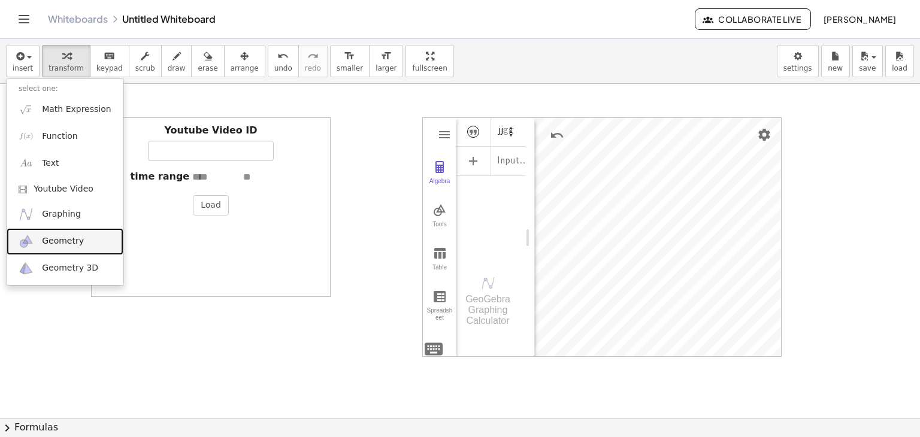
click at [72, 245] on span "Geometry" at bounding box center [63, 241] width 42 height 12
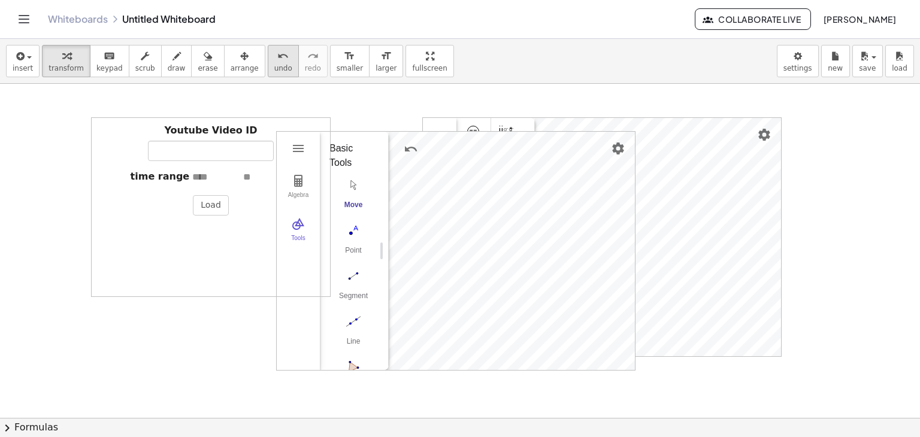
click at [274, 72] on span "undo" at bounding box center [283, 68] width 18 height 8
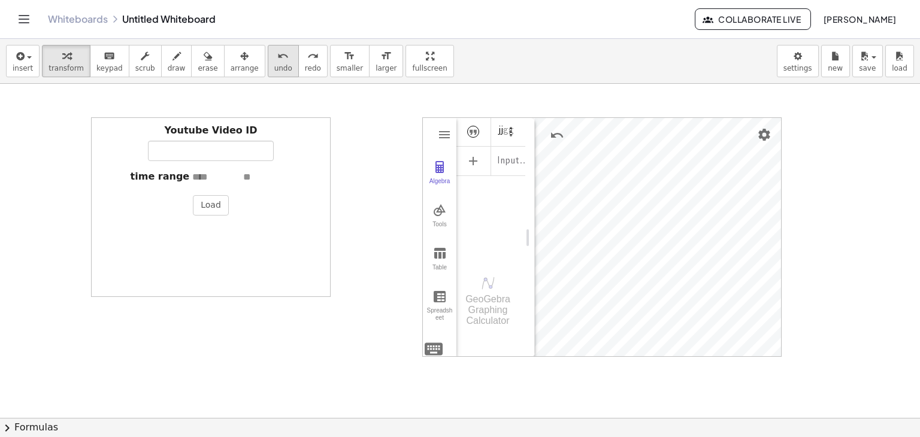
click at [274, 72] on span "undo" at bounding box center [283, 68] width 18 height 8
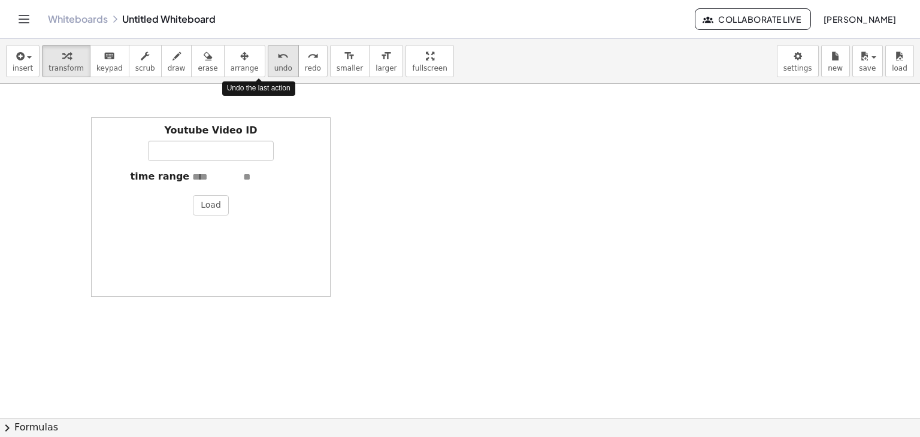
click at [274, 72] on span "undo" at bounding box center [283, 68] width 18 height 8
click at [274, 71] on span "undo" at bounding box center [283, 68] width 18 height 8
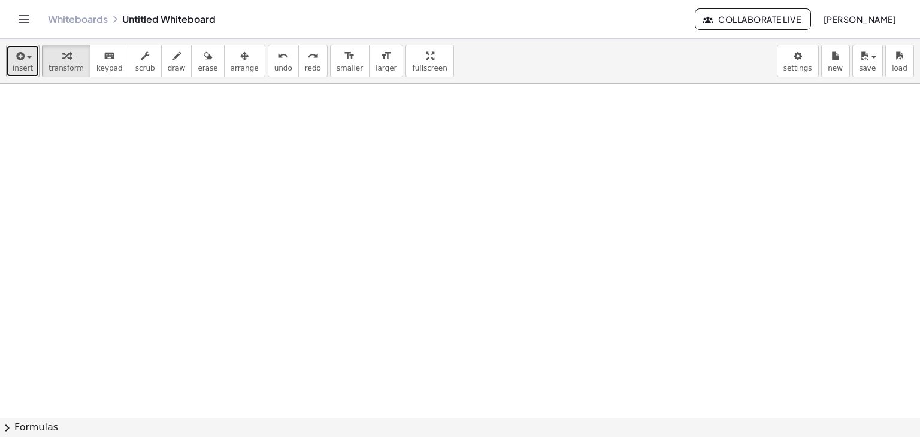
click at [14, 61] on icon "button" at bounding box center [19, 56] width 11 height 14
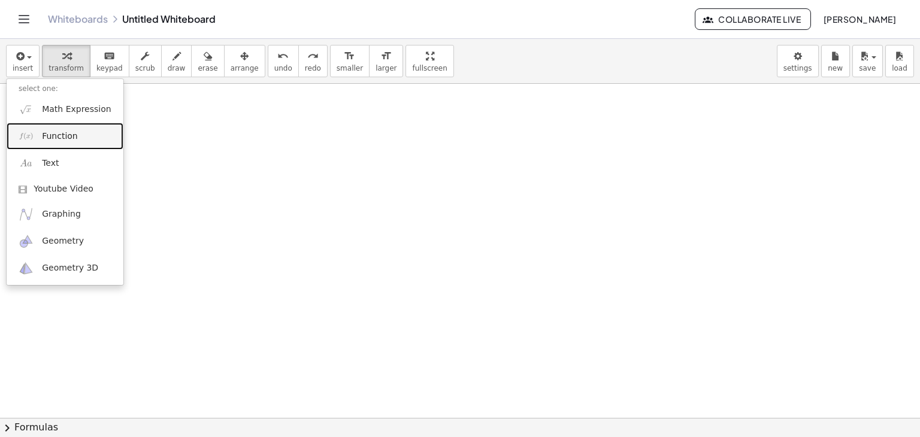
click at [79, 137] on link "Function" at bounding box center [65, 136] width 117 height 27
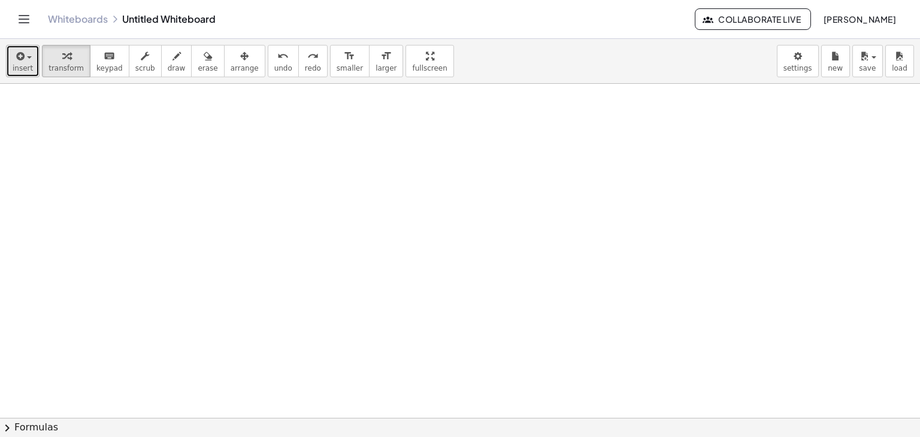
click at [31, 69] on button "insert" at bounding box center [23, 61] width 34 height 32
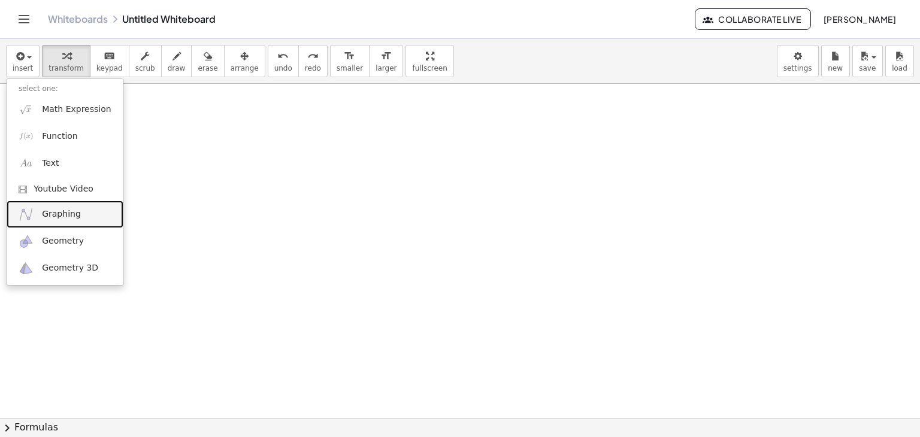
click at [50, 218] on span "Graphing" at bounding box center [61, 214] width 39 height 12
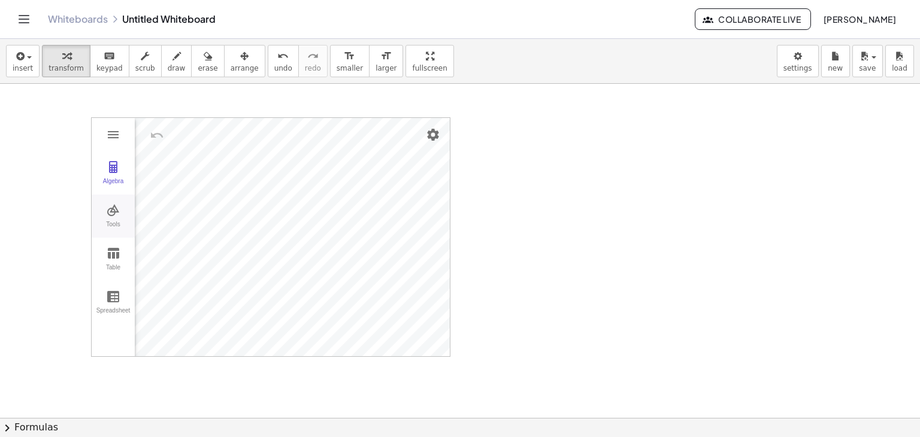
click at [114, 215] on img "Graphing Calculator" at bounding box center [113, 210] width 14 height 14
click at [170, 307] on img "Intersect. Select intersection or two objects successively" at bounding box center [168, 307] width 48 height 19
click at [167, 340] on button "Move. Drag or select object" at bounding box center [172, 335] width 29 height 29
click at [170, 216] on img "Point. Select position or line, function, or curve" at bounding box center [168, 216] width 48 height 19
drag, startPoint x: 175, startPoint y: 332, endPoint x: 195, endPoint y: 277, distance: 59.3
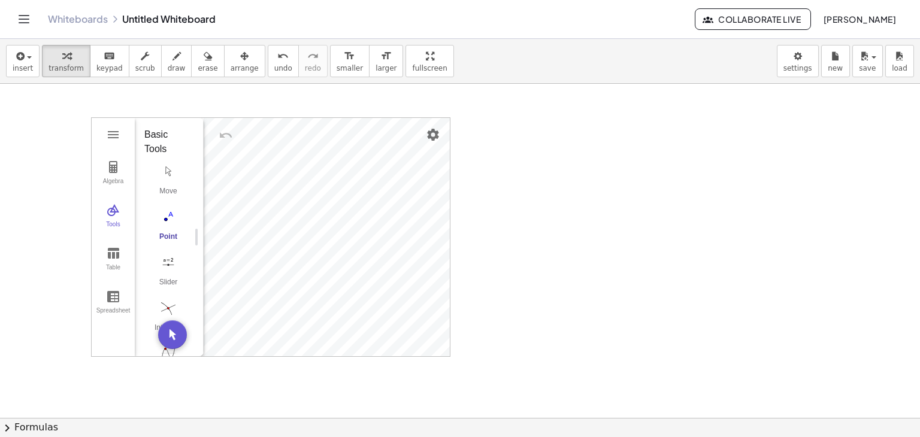
click at [195, 277] on div "Algebra Tools Table Spreadsheet GeoGebra Graphing Calculator Basic Tools Move P…" at bounding box center [271, 237] width 358 height 238
click at [171, 340] on button "Move. Drag or select object" at bounding box center [172, 335] width 29 height 29
click at [168, 174] on img "Move. Drag or select object" at bounding box center [168, 171] width 48 height 19
drag, startPoint x: 167, startPoint y: 279, endPoint x: 175, endPoint y: 237, distance: 42.1
click at [175, 237] on div "Move Point Slider Intersect Extremum Roots Best Fit Line" at bounding box center [164, 320] width 40 height 319
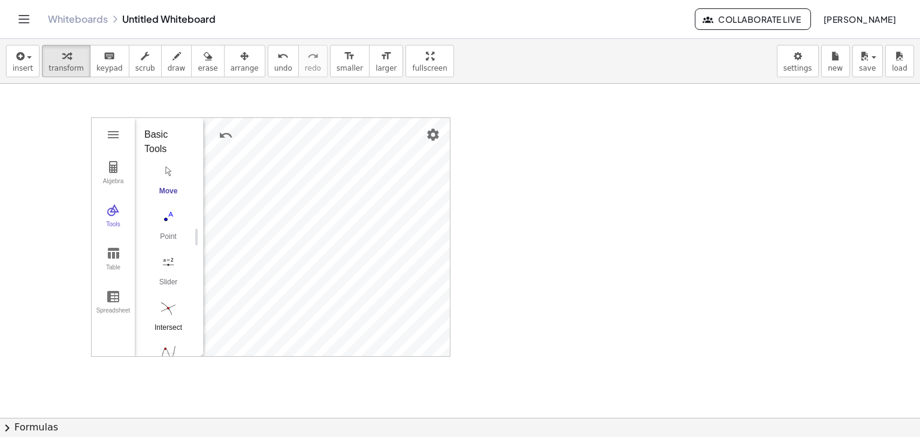
click at [167, 301] on img "Intersect. Select intersection or two objects successively" at bounding box center [168, 307] width 48 height 19
drag, startPoint x: 166, startPoint y: 309, endPoint x: 173, endPoint y: 238, distance: 71.7
click at [173, 238] on div "Move Point Slider Intersect Extremum Roots Best Fit Line" at bounding box center [164, 320] width 40 height 319
click at [173, 235] on div "Point" at bounding box center [168, 240] width 48 height 17
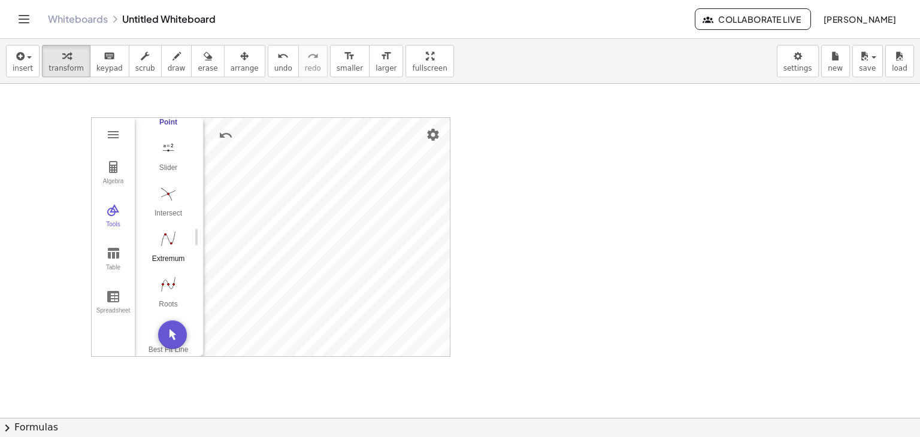
click at [179, 240] on img "Extremum. Select a function" at bounding box center [168, 238] width 48 height 19
click at [166, 286] on img "Roots. Select a function" at bounding box center [168, 284] width 48 height 19
click at [170, 334] on img "Move. Drag or select object" at bounding box center [172, 335] width 29 height 29
click at [165, 241] on img "Extremum. Select a function" at bounding box center [168, 238] width 48 height 19
click at [144, 229] on button "Extremum" at bounding box center [168, 250] width 48 height 43
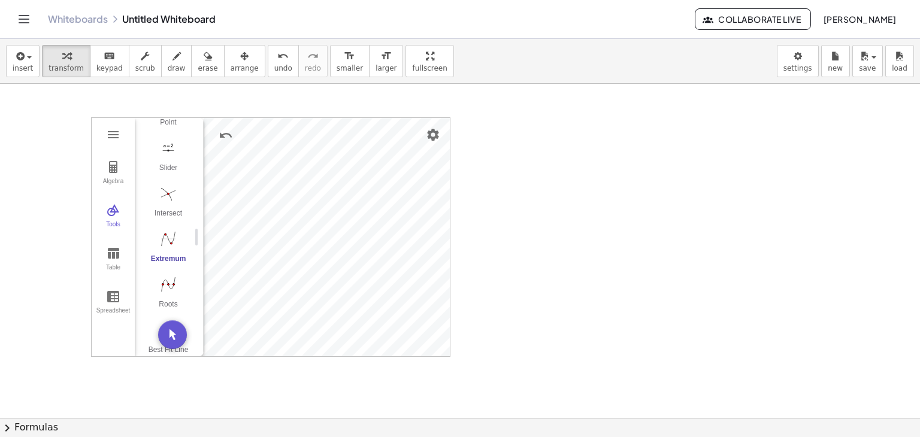
click at [214, 240] on div "Algebra Tools Table Spreadsheet GeoGebra Graphing Calculator Basic Tools Move P…" at bounding box center [271, 237] width 358 height 238
drag, startPoint x: 160, startPoint y: 276, endPoint x: 177, endPoint y: 269, distance: 18.6
click at [160, 276] on img "Roots. Select a function" at bounding box center [168, 284] width 48 height 19
click at [170, 217] on img "Line. Select two points or positions" at bounding box center [168, 216] width 48 height 19
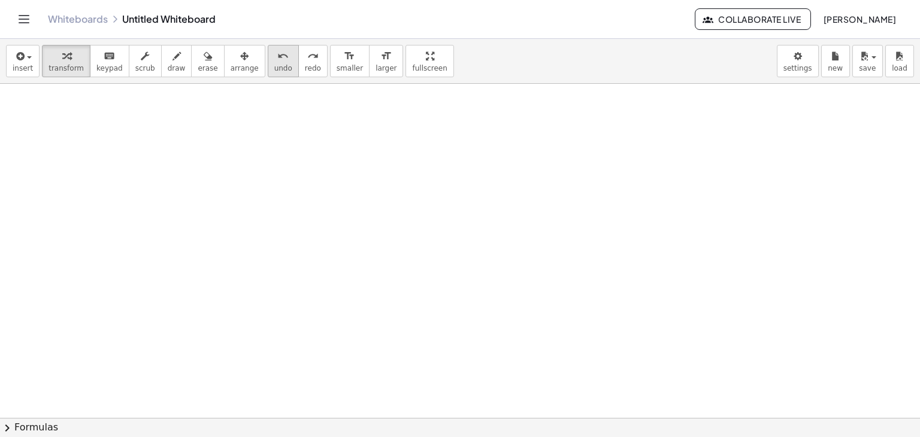
click at [274, 66] on span "undo" at bounding box center [283, 68] width 18 height 8
click at [30, 66] on button "insert" at bounding box center [23, 61] width 34 height 32
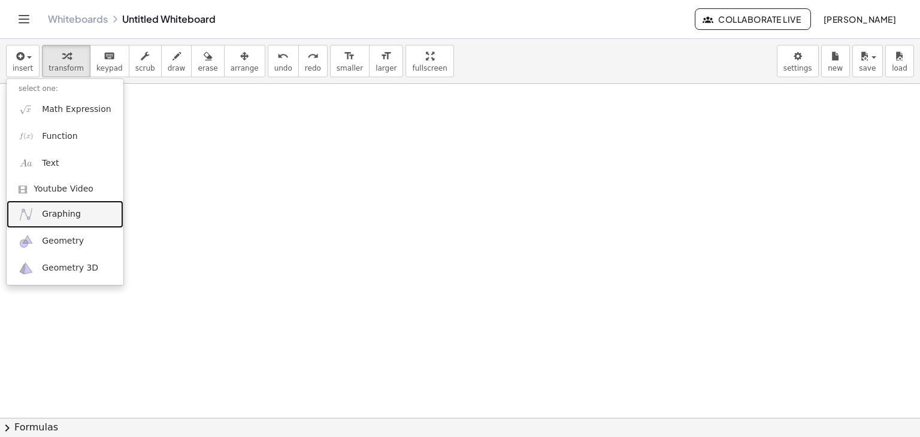
click at [61, 217] on span "Graphing" at bounding box center [61, 214] width 39 height 12
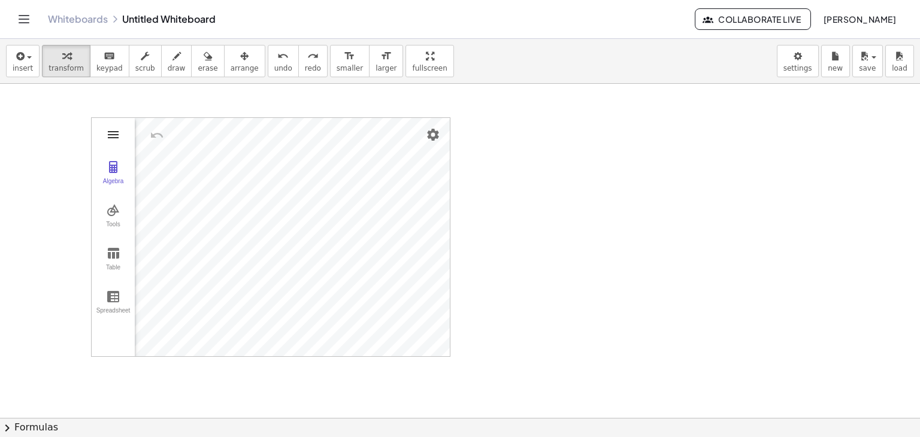
click at [113, 137] on img "Graphing Calculator" at bounding box center [113, 135] width 14 height 14
click at [114, 253] on img "Graphing Calculator" at bounding box center [113, 253] width 14 height 14
click at [114, 217] on button "Tools" at bounding box center [113, 216] width 43 height 43
click at [166, 218] on img "Point. Select position or line, function, or curve" at bounding box center [168, 216] width 48 height 19
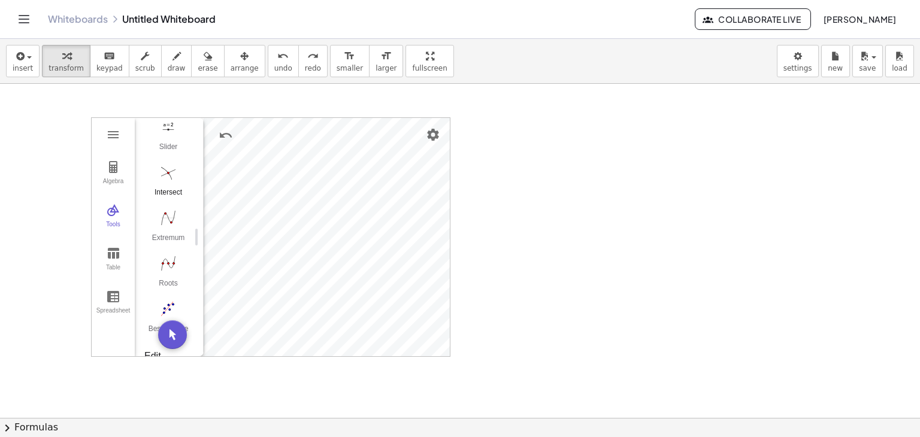
click at [170, 173] on img "Intersect. Select intersection or two objects successively" at bounding box center [168, 172] width 48 height 19
click at [170, 269] on img "Ray. Select starting point, then point on ray" at bounding box center [168, 268] width 48 height 19
click at [170, 311] on img "Vector. Select starting point, then end point" at bounding box center [168, 313] width 48 height 19
drag, startPoint x: 195, startPoint y: 238, endPoint x: 195, endPoint y: 246, distance: 7.8
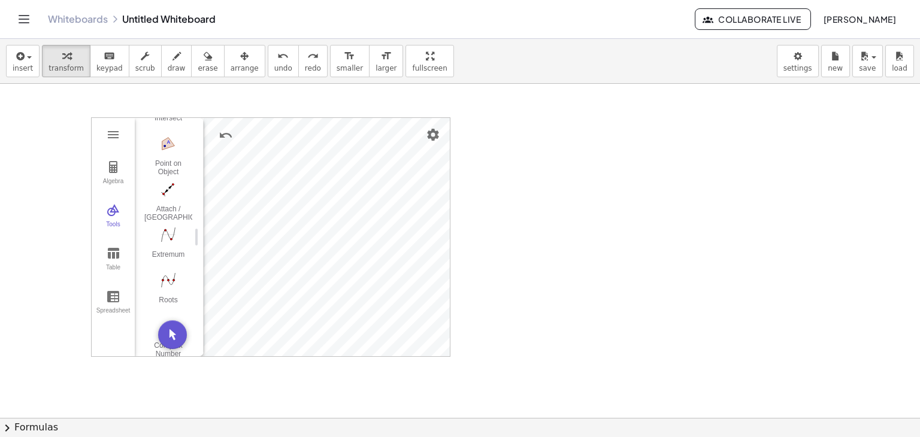
scroll to position [824, 0]
click at [274, 66] on span "undo" at bounding box center [283, 68] width 18 height 8
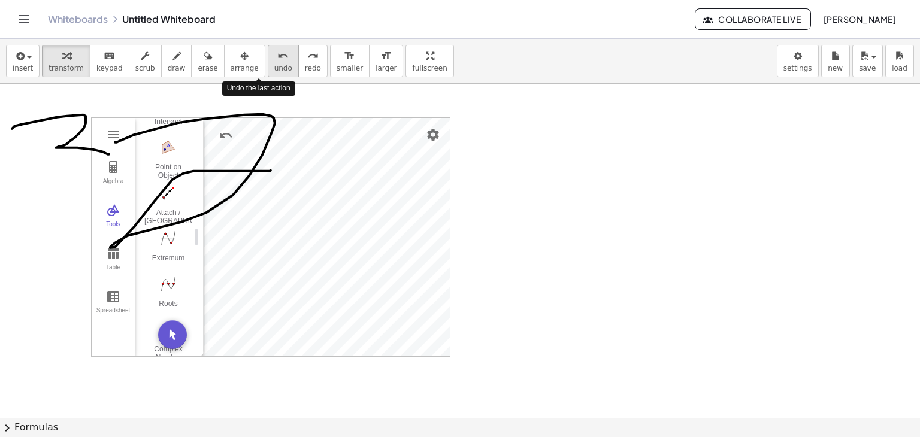
click at [274, 66] on span "undo" at bounding box center [283, 68] width 18 height 8
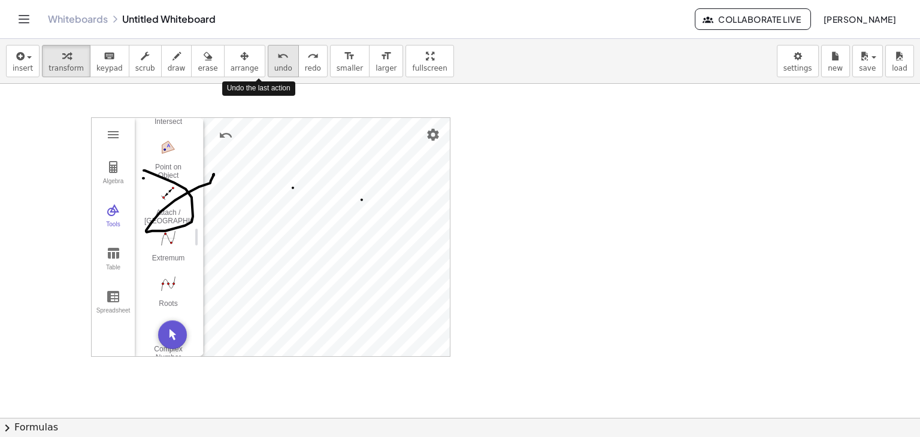
click at [274, 66] on span "undo" at bounding box center [283, 68] width 18 height 8
click at [274, 69] on span "undo" at bounding box center [283, 68] width 18 height 8
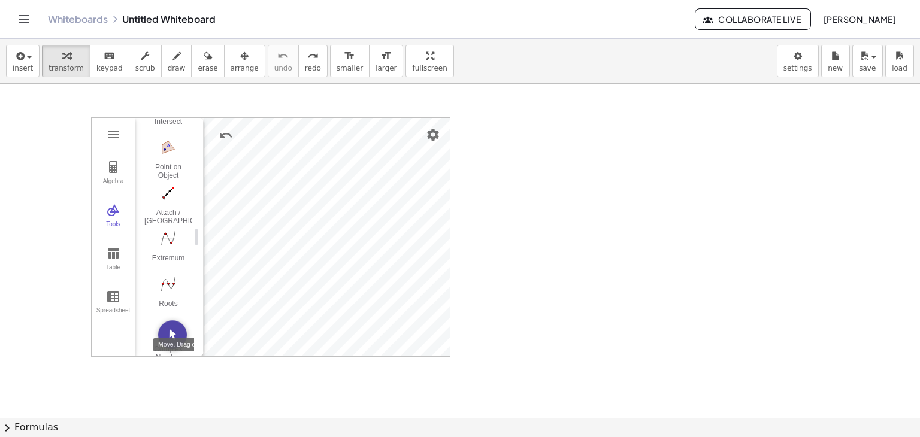
click at [173, 325] on img "Move. Drag or select object" at bounding box center [172, 335] width 29 height 29
click at [121, 171] on button "Algebra" at bounding box center [113, 173] width 43 height 43
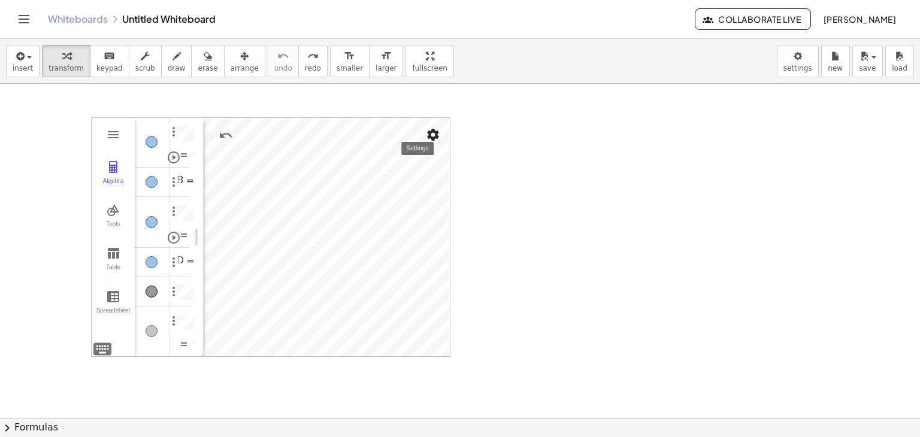
click at [437, 132] on img "Settings" at bounding box center [433, 135] width 14 height 14
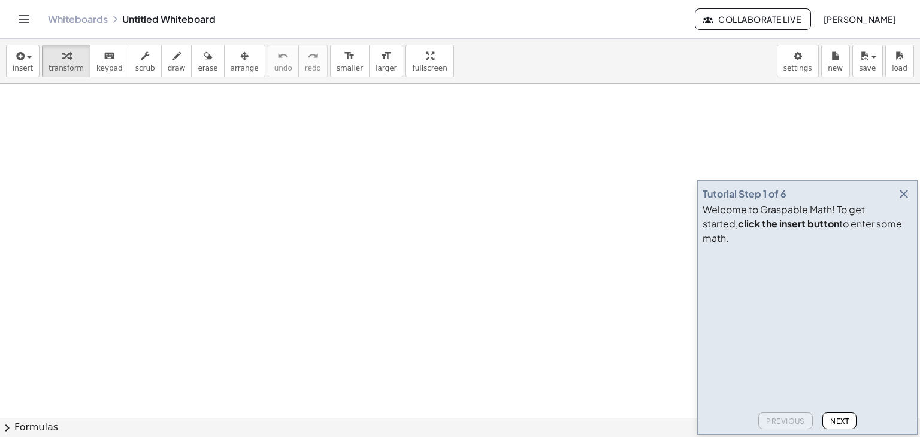
click at [907, 201] on icon "button" at bounding box center [904, 194] width 14 height 14
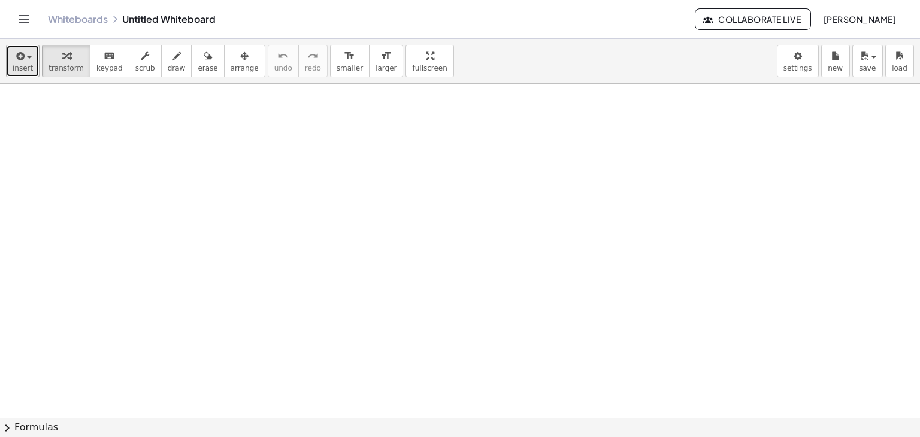
click at [20, 64] on span "insert" at bounding box center [23, 68] width 20 height 8
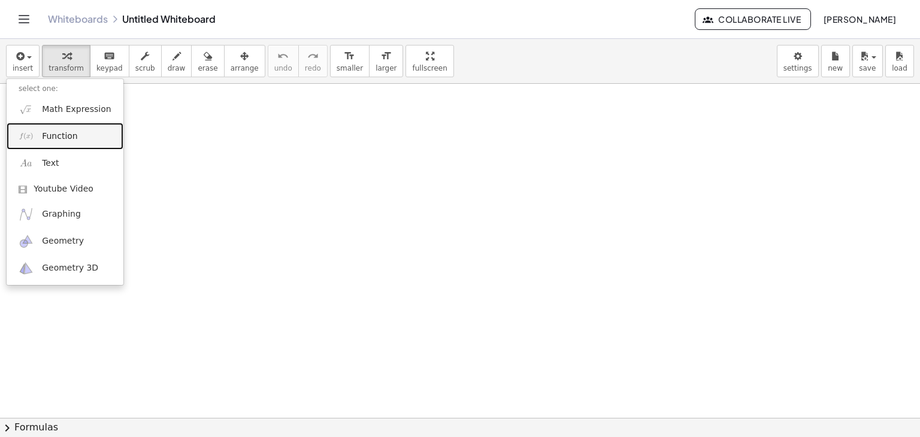
click at [62, 139] on span "Function" at bounding box center [60, 137] width 36 height 12
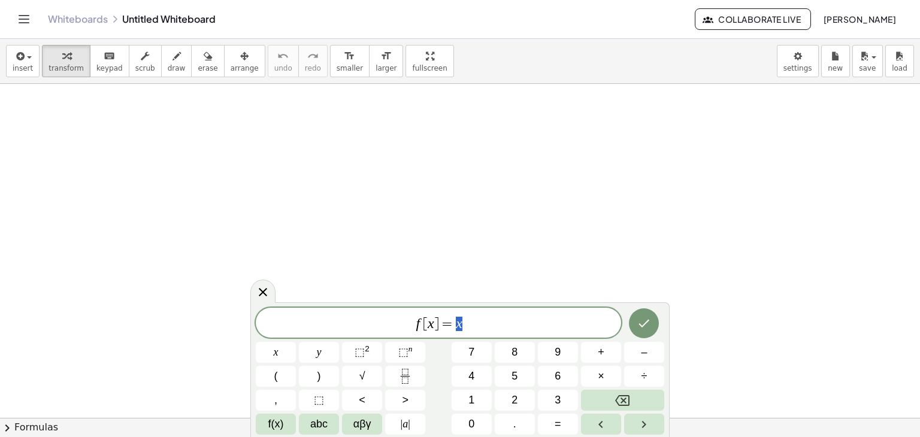
click at [426, 317] on span "[" at bounding box center [425, 324] width 5 height 14
click at [424, 322] on span "[" at bounding box center [425, 324] width 5 height 14
click at [362, 420] on span "αβγ" at bounding box center [362, 424] width 18 height 16
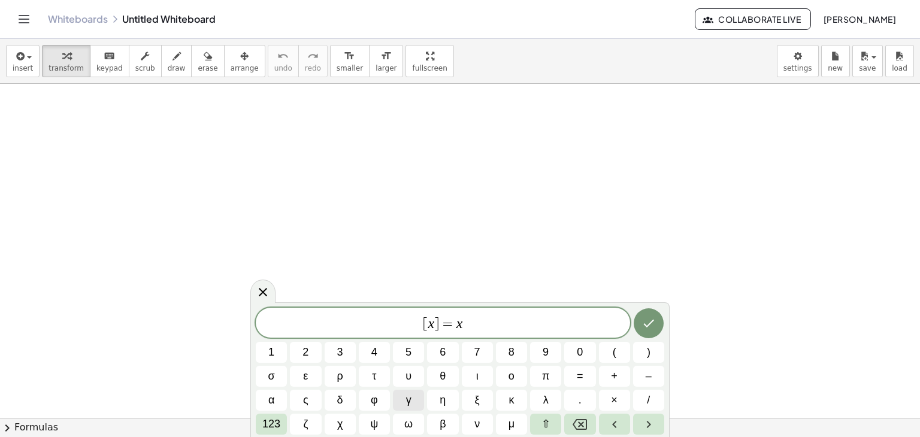
click at [401, 398] on button "γ" at bounding box center [408, 400] width 31 height 21
click at [440, 323] on span "]" at bounding box center [440, 324] width 5 height 14
click at [448, 325] on span "=" at bounding box center [442, 324] width 17 height 14
click at [309, 355] on button "2" at bounding box center [305, 352] width 31 height 21
click at [470, 325] on span "γ = 2 x ​" at bounding box center [443, 324] width 374 height 17
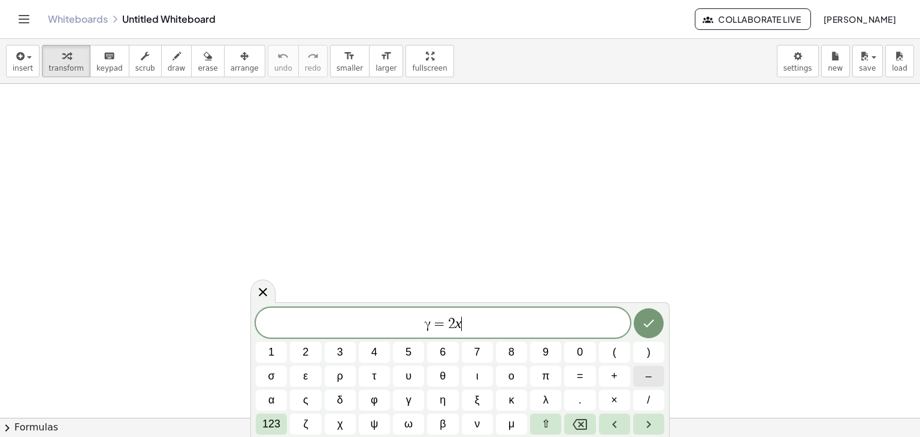
click at [650, 372] on span "–" at bounding box center [649, 376] width 6 height 16
click at [279, 353] on button "1" at bounding box center [271, 352] width 31 height 21
click at [654, 324] on icon "Done" at bounding box center [649, 323] width 14 height 14
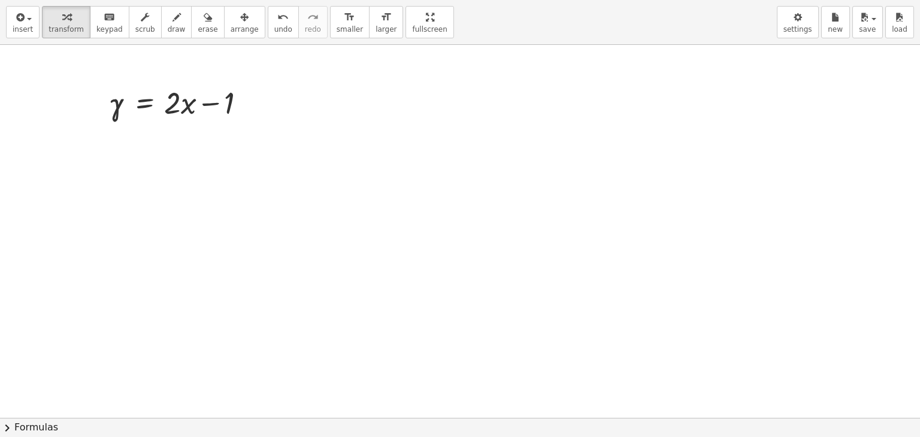
click at [395, 116] on div "insert select one: Math Expression Function Text Youtube Video Graphing Geometr…" at bounding box center [460, 218] width 920 height 437
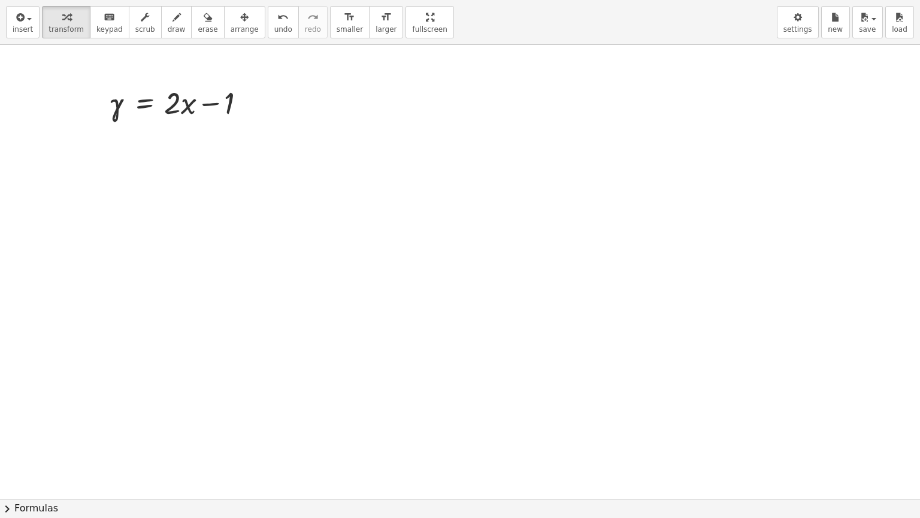
drag, startPoint x: 398, startPoint y: 18, endPoint x: 398, endPoint y: -34, distance: 52.1
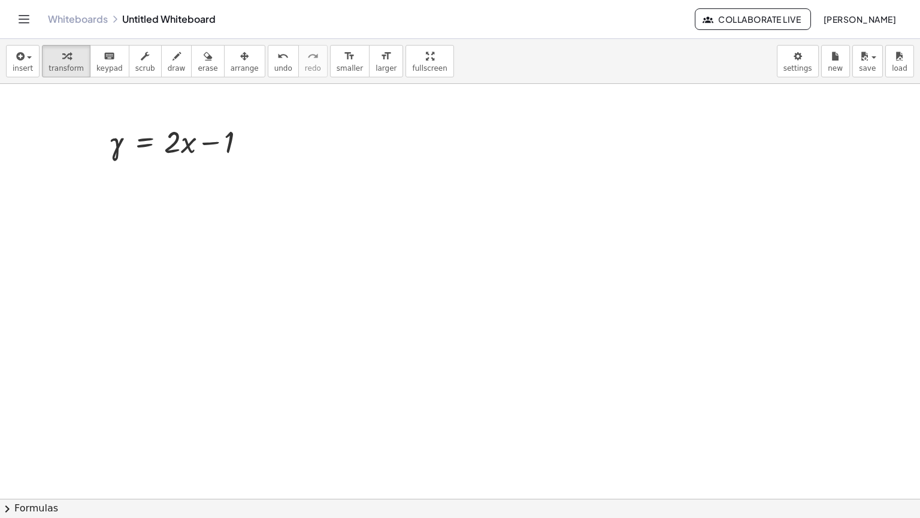
click at [398, 0] on html "Graspable Math Activities Whiteboards Classes Account v1.28.5 | Privacy policy …" at bounding box center [460, 259] width 920 height 518
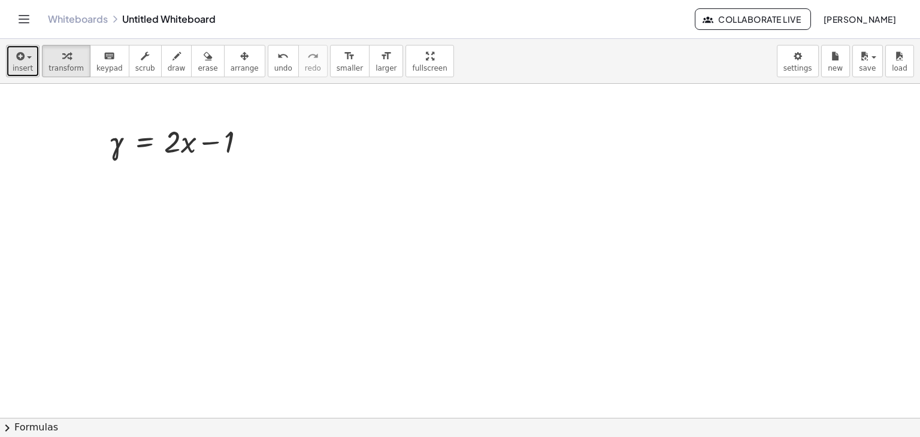
click at [16, 66] on span "insert" at bounding box center [23, 68] width 20 height 8
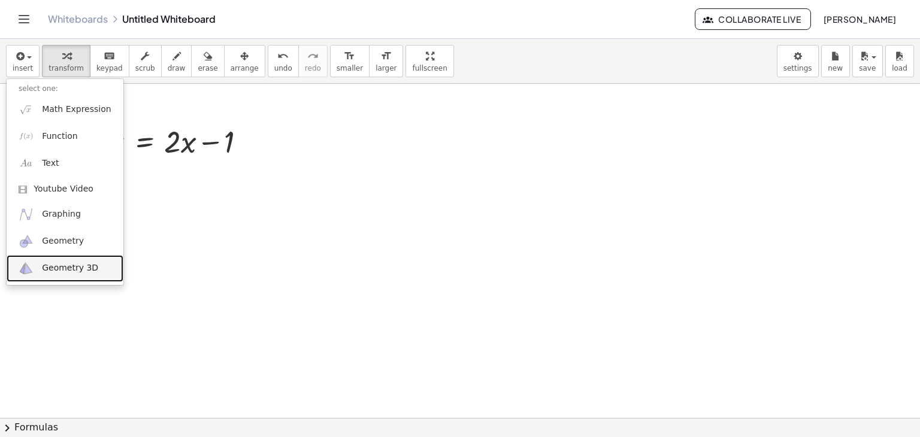
click at [57, 264] on span "Geometry 3D" at bounding box center [70, 268] width 56 height 12
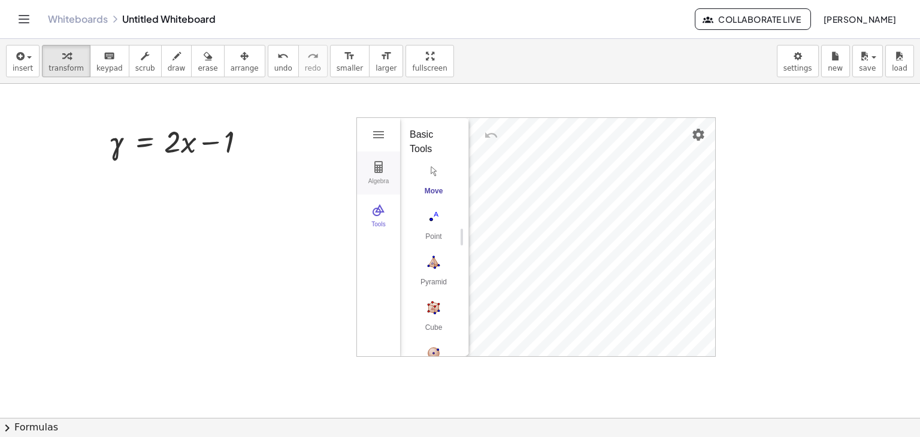
click at [389, 176] on button "Algebra" at bounding box center [378, 173] width 43 height 43
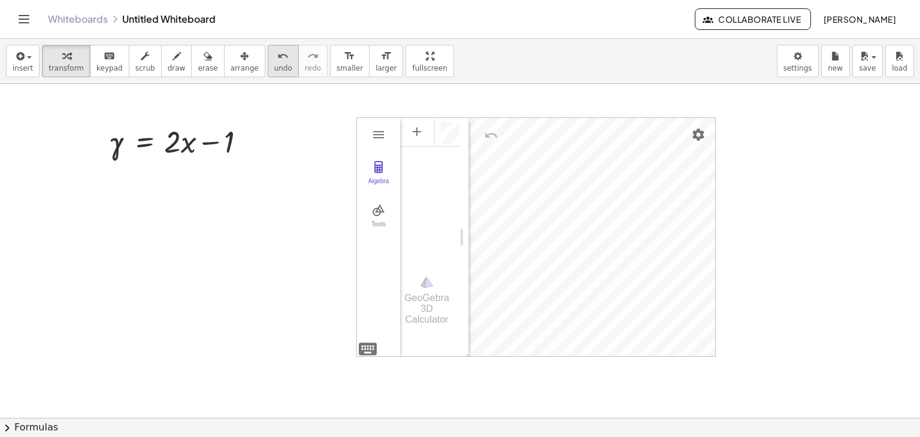
click at [274, 64] on span "undo" at bounding box center [283, 68] width 18 height 8
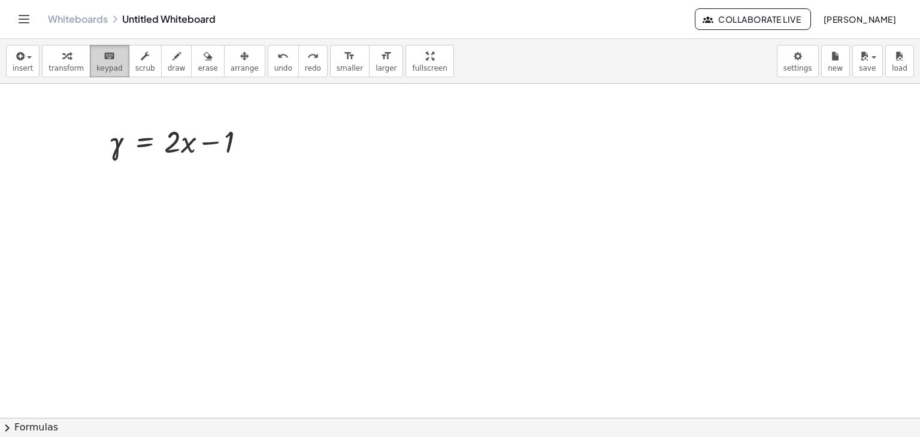
click at [99, 64] on span "keypad" at bounding box center [109, 68] width 26 height 8
click at [20, 68] on span "insert" at bounding box center [23, 68] width 20 height 8
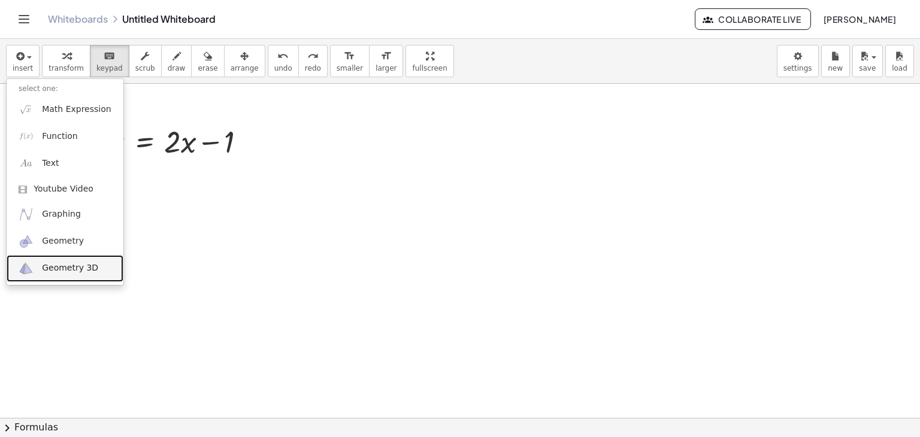
click at [53, 268] on span "Geometry 3D" at bounding box center [70, 268] width 56 height 12
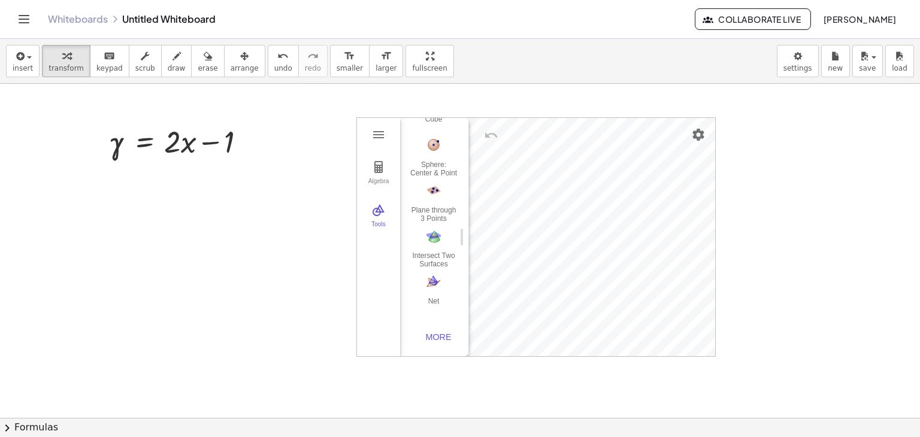
scroll to position [214, 0]
click at [268, 57] on button "undo undo" at bounding box center [283, 61] width 31 height 32
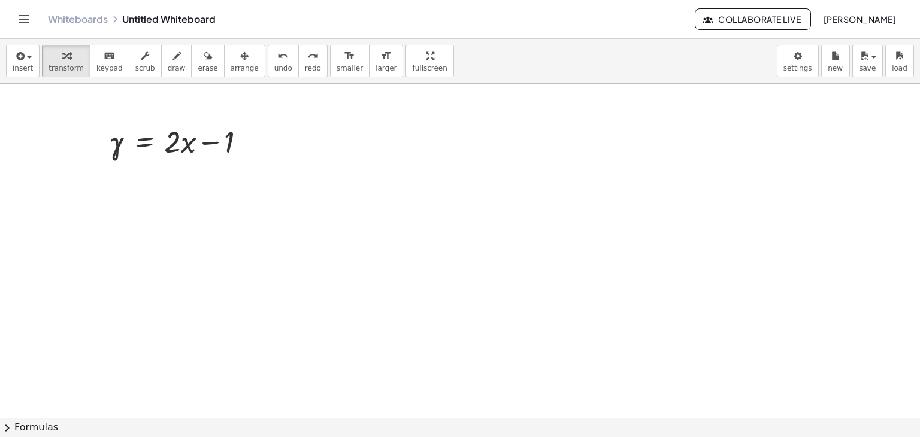
click at [0, 59] on div "insert select one: Math Expression Function Text Youtube Video Graphing Geometr…" at bounding box center [460, 61] width 920 height 45
click at [22, 56] on icon "button" at bounding box center [19, 56] width 11 height 14
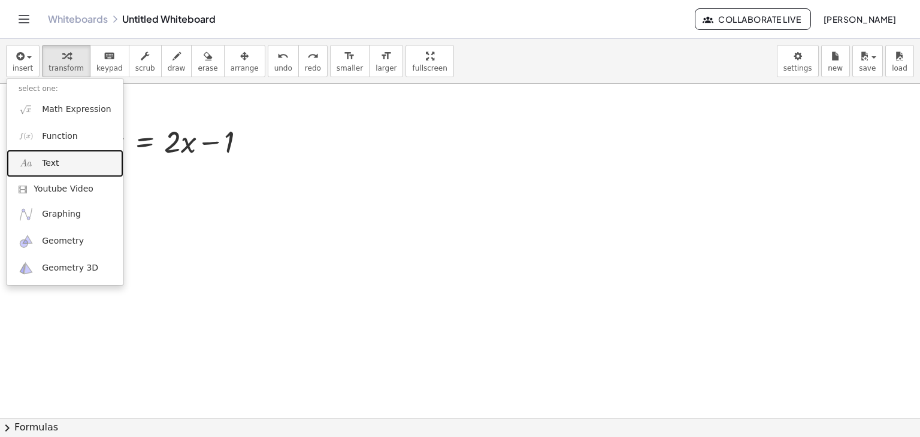
click at [63, 167] on link "Text" at bounding box center [65, 163] width 117 height 27
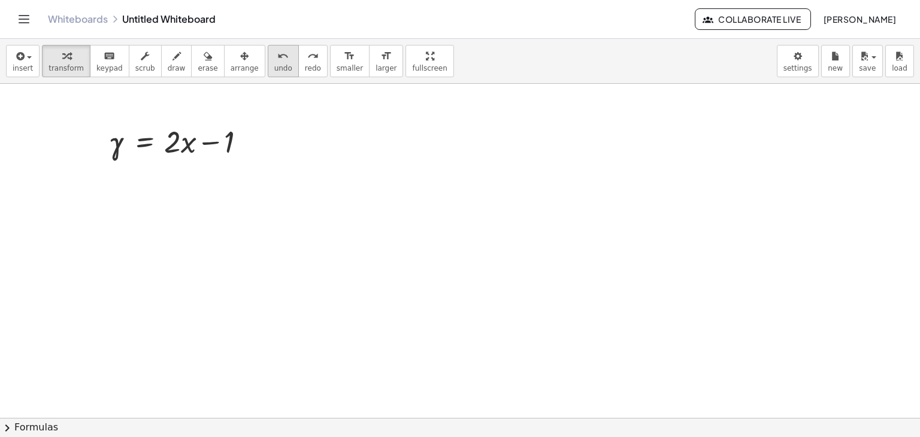
click at [271, 64] on button "undo undo" at bounding box center [283, 61] width 31 height 32
click at [14, 62] on icon "button" at bounding box center [19, 56] width 11 height 14
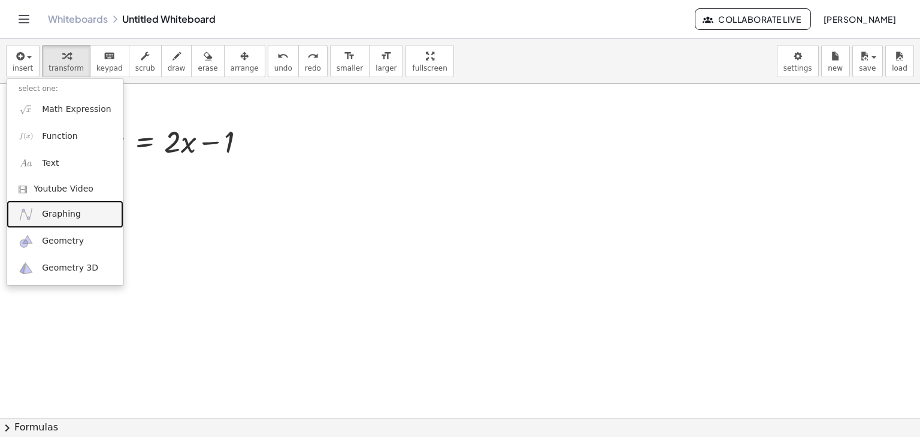
click at [61, 216] on span "Graphing" at bounding box center [61, 214] width 39 height 12
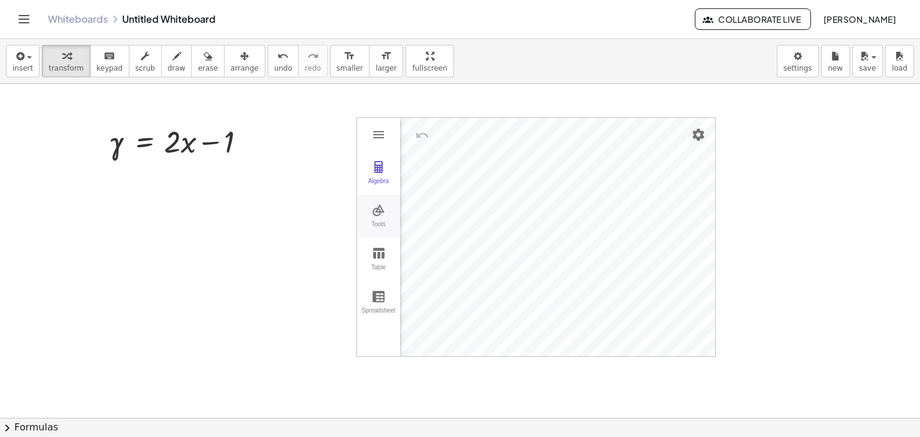
click at [378, 211] on img "Graphing Calculator" at bounding box center [378, 210] width 14 height 14
click at [388, 250] on button "Table" at bounding box center [378, 259] width 43 height 43
click at [383, 256] on img "Graphing Calculator" at bounding box center [378, 253] width 14 height 14
click at [380, 255] on img "Graphing Calculator" at bounding box center [378, 253] width 14 height 14
click at [700, 134] on img "Settings" at bounding box center [698, 135] width 14 height 14
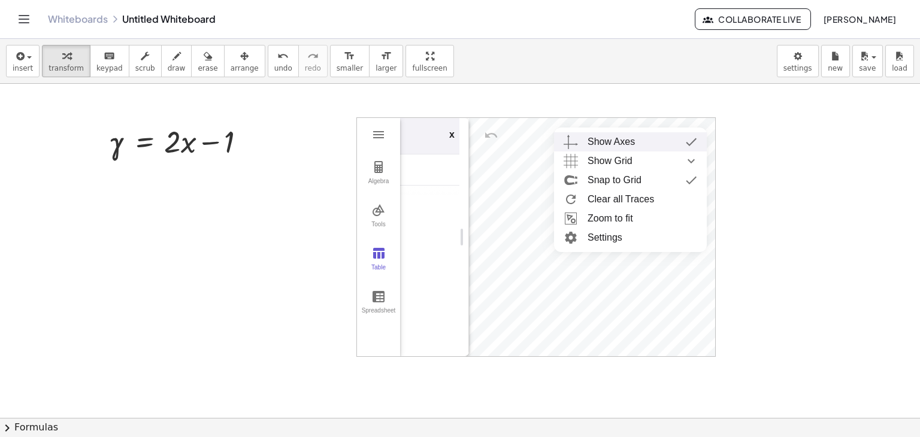
click at [604, 146] on div "Show Axes" at bounding box center [611, 141] width 47 height 19
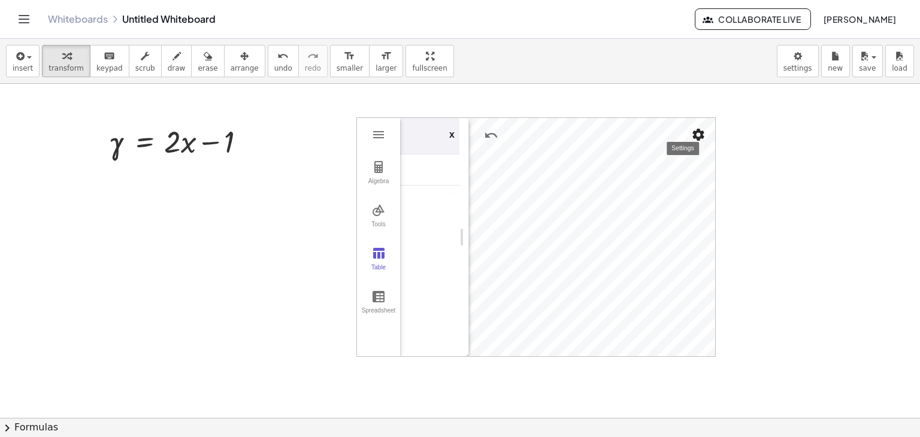
click at [699, 136] on img "Settings" at bounding box center [698, 135] width 14 height 14
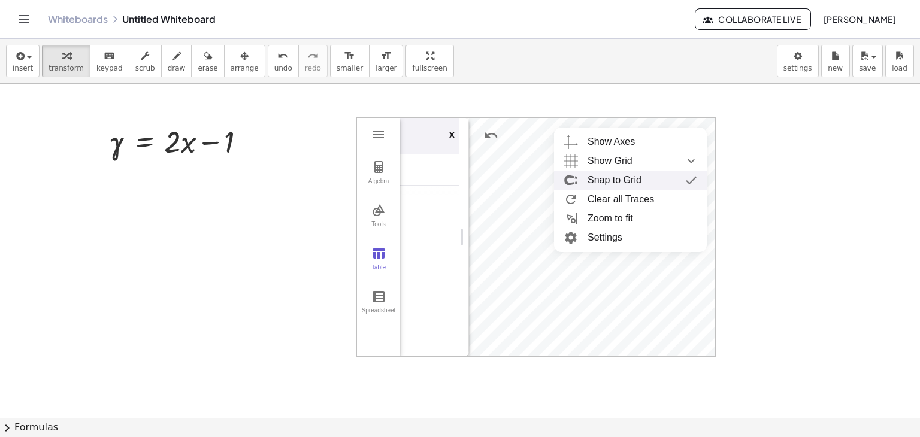
click at [606, 180] on div "Snap to Grid" at bounding box center [615, 180] width 54 height 19
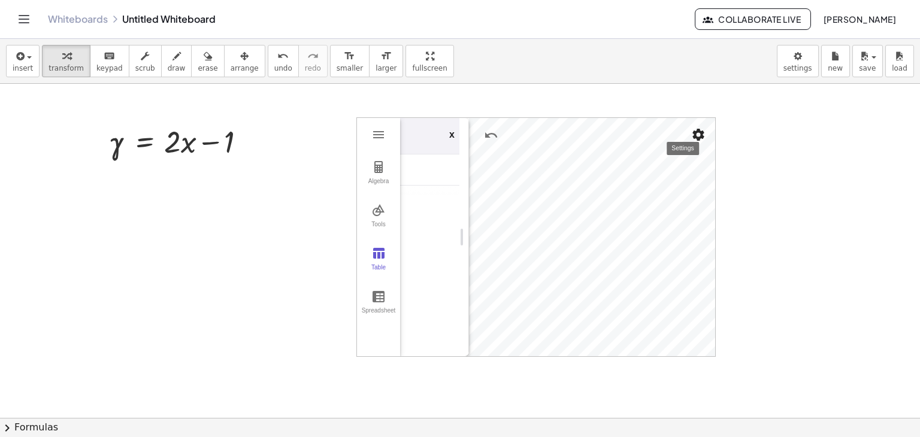
click at [703, 131] on img "Settings" at bounding box center [698, 135] width 14 height 14
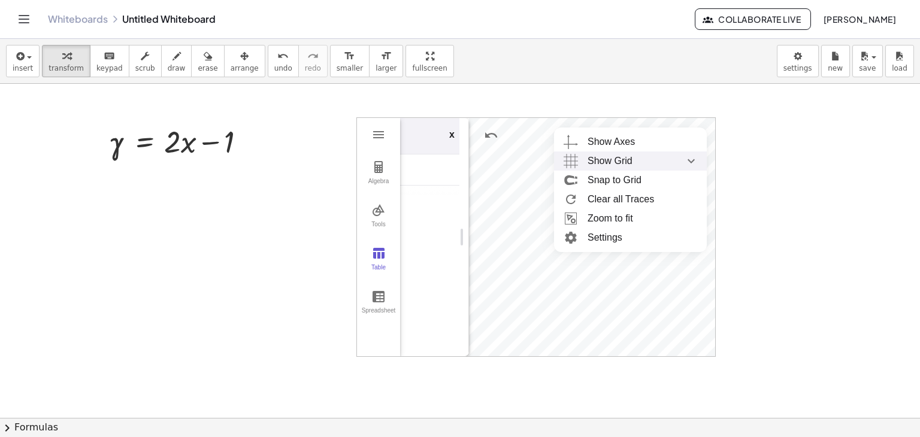
click at [611, 153] on span "Show Grid" at bounding box center [610, 161] width 45 height 19
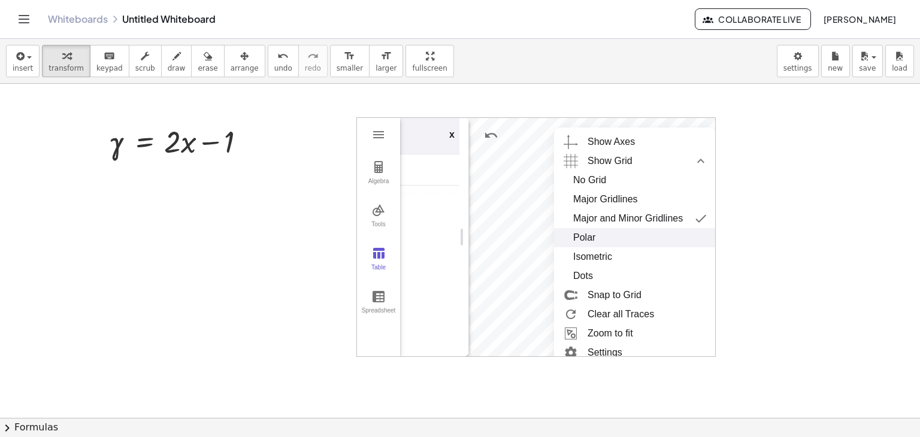
click at [594, 233] on div "Polar" at bounding box center [584, 237] width 22 height 19
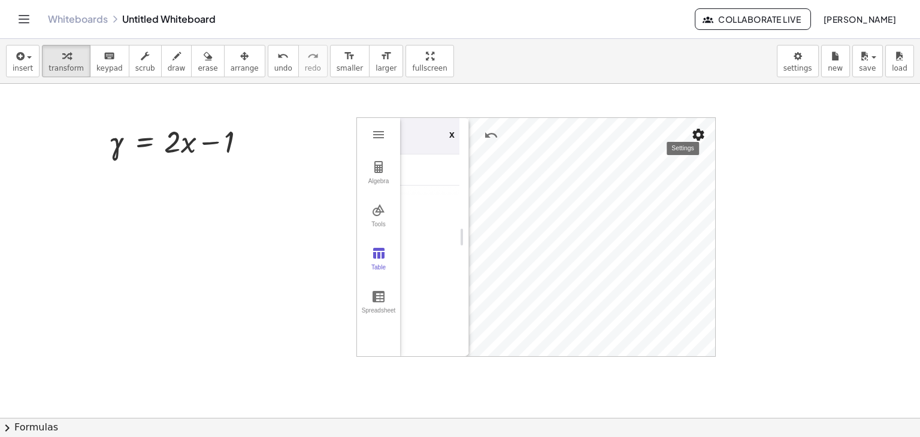
click at [697, 134] on img "Settings" at bounding box center [698, 135] width 14 height 14
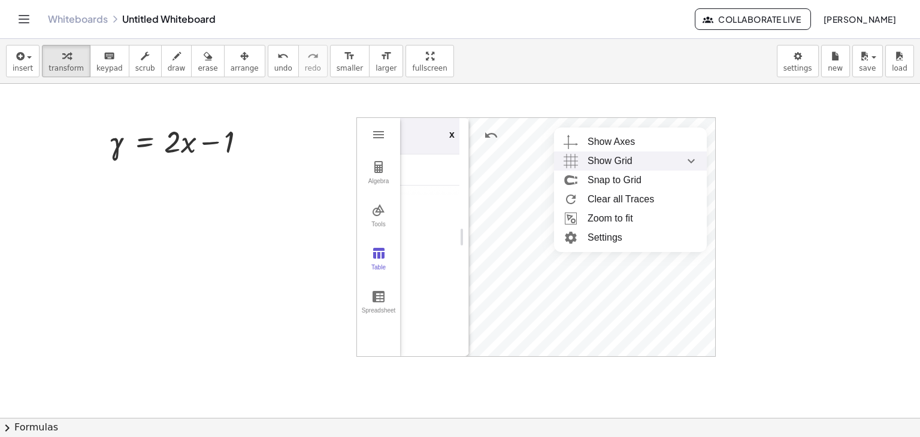
click at [615, 163] on span "Show Grid" at bounding box center [610, 161] width 45 height 19
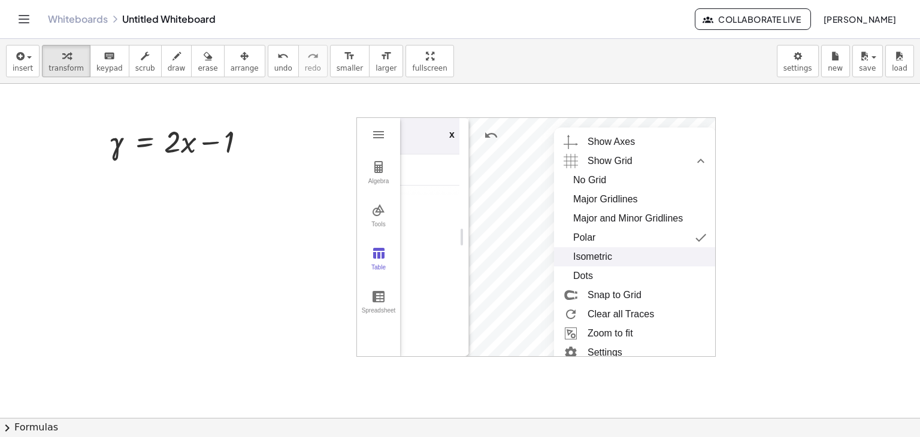
click at [590, 262] on div "Isometric" at bounding box center [592, 256] width 39 height 19
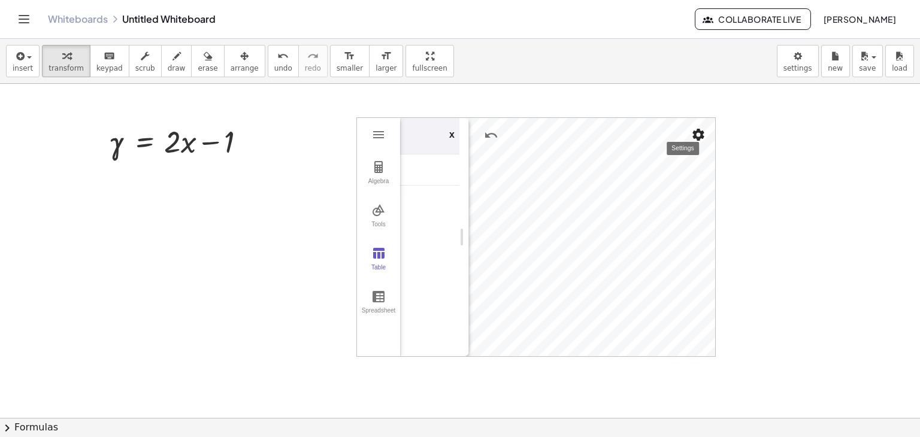
click at [698, 133] on img "Settings" at bounding box center [698, 135] width 14 height 14
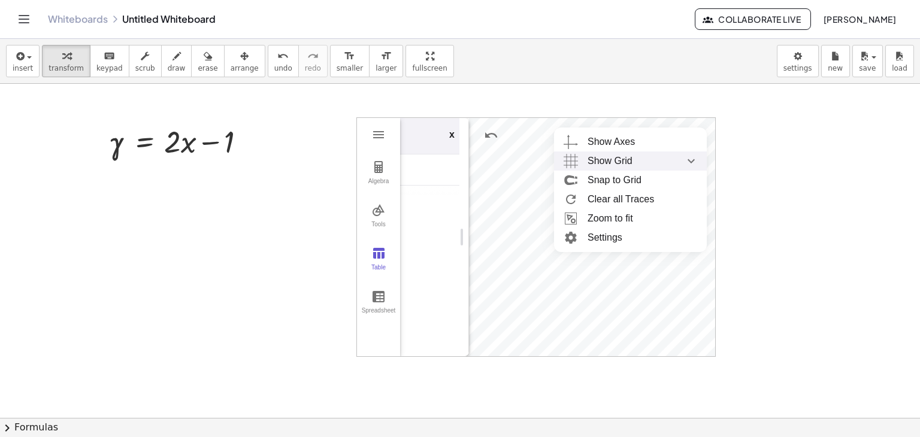
click at [618, 165] on span "Show Grid" at bounding box center [610, 161] width 45 height 19
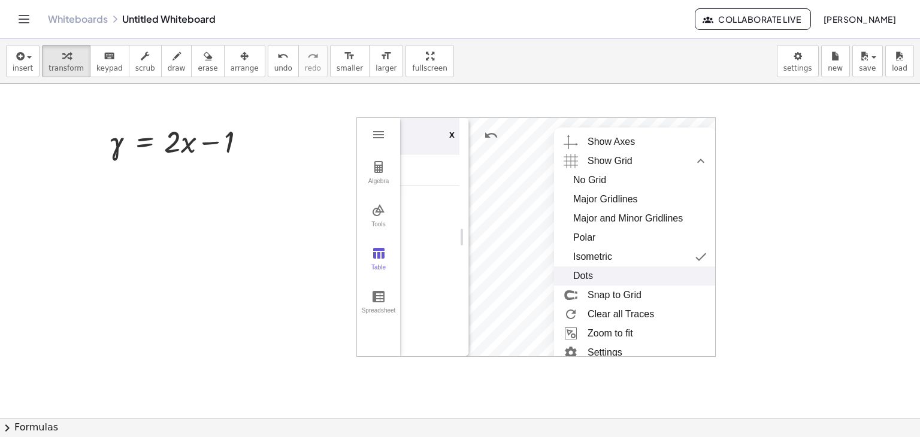
click at [593, 281] on div "Dots" at bounding box center [635, 276] width 124 height 19
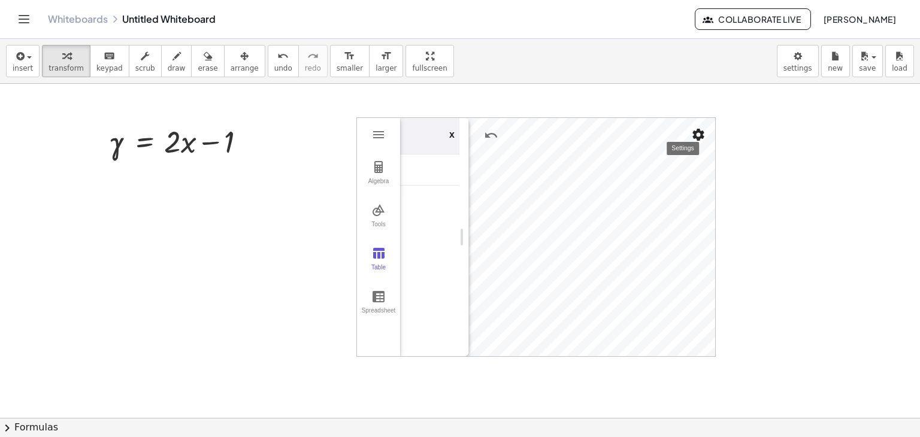
click at [695, 132] on img "Settings" at bounding box center [698, 135] width 14 height 14
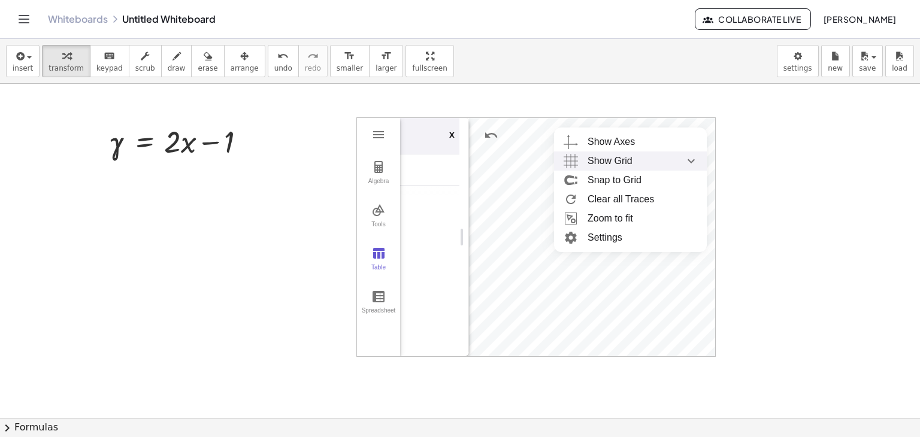
click at [611, 165] on span "Show Grid" at bounding box center [610, 161] width 45 height 19
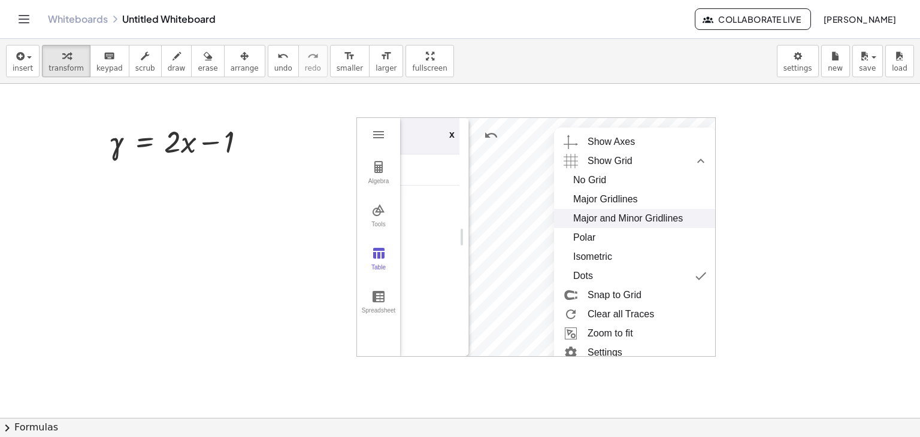
click at [609, 214] on div "Major and Minor Gridlines" at bounding box center [628, 218] width 110 height 19
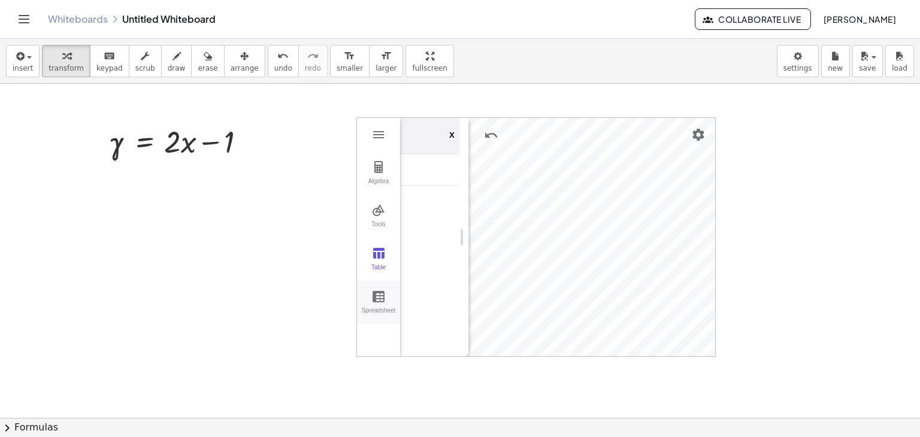
click at [379, 305] on button "Spreadsheet" at bounding box center [378, 302] width 43 height 43
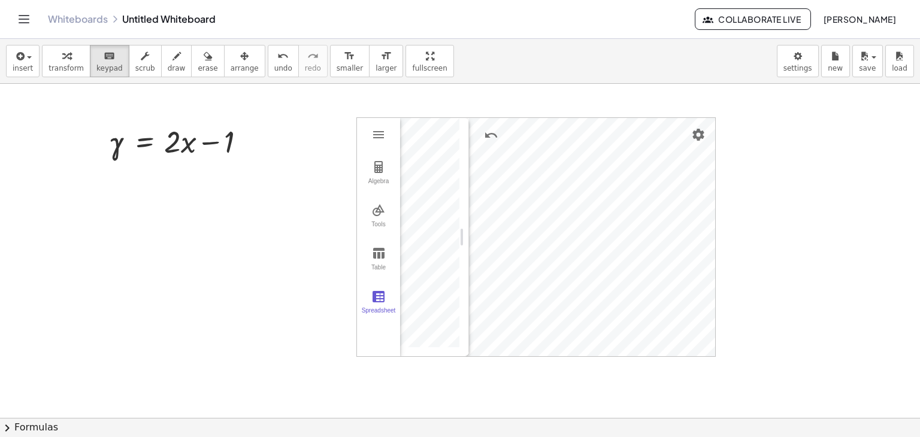
click at [391, 167] on button "Algebra" at bounding box center [378, 173] width 43 height 43
click at [392, 199] on button "Tools" at bounding box center [378, 216] width 43 height 43
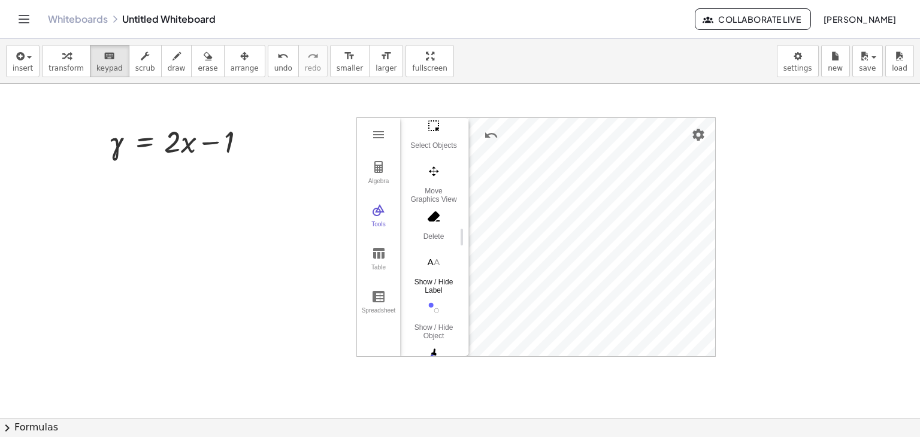
click at [436, 261] on img "Show / Hide Label. Select object" at bounding box center [434, 262] width 48 height 19
click at [434, 270] on img "Show / Hide Label. Select object" at bounding box center [434, 262] width 48 height 19
click at [438, 289] on div "Show / Hide Label" at bounding box center [434, 286] width 48 height 17
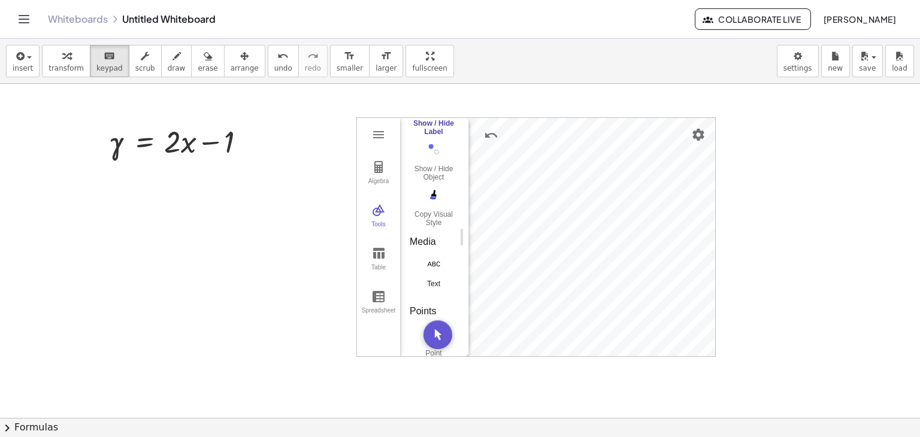
click at [434, 283] on div "Text" at bounding box center [434, 288] width 48 height 17
click at [436, 285] on div "Text" at bounding box center [434, 288] width 48 height 17
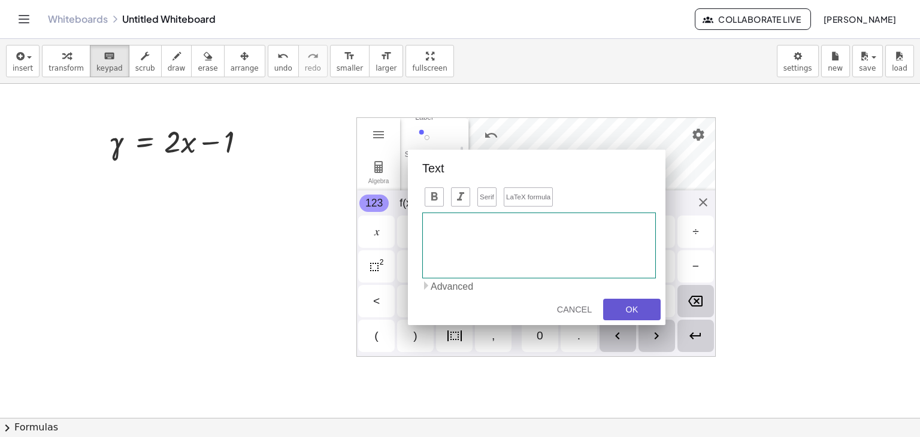
click at [468, 221] on div "Graphing Calculator" at bounding box center [539, 246] width 234 height 66
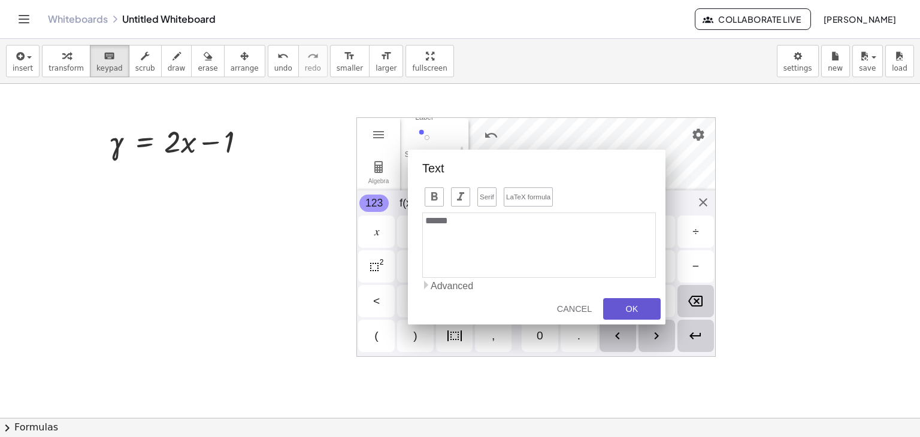
click at [637, 304] on div "OK" at bounding box center [632, 309] width 38 height 10
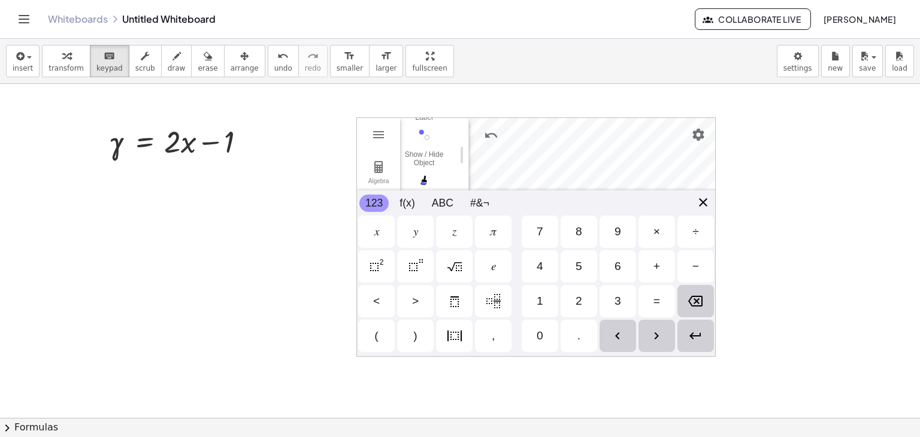
click at [701, 198] on div "Algebra Tools Table Spreadsheet x y Input… GeoGebra Graphing Calculator Basic T…" at bounding box center [535, 237] width 359 height 240
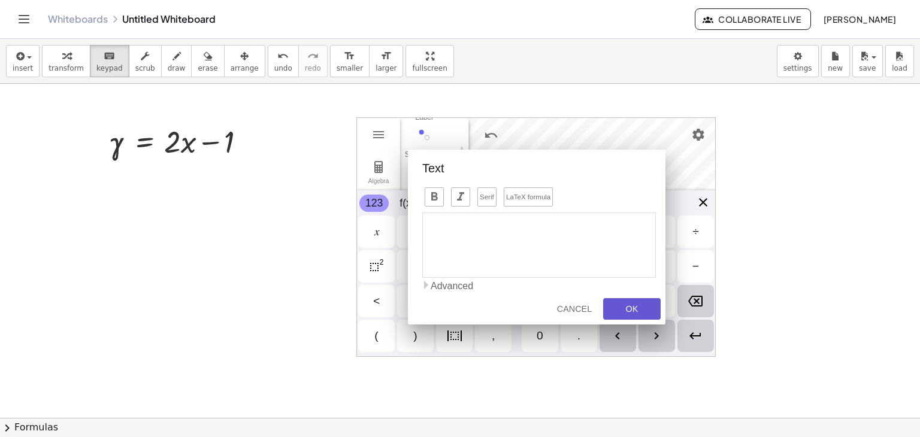
click at [703, 202] on div "Algebra Tools Table Spreadsheet x y Input… GeoGebra Graphing Calculator Basic T…" at bounding box center [535, 237] width 359 height 240
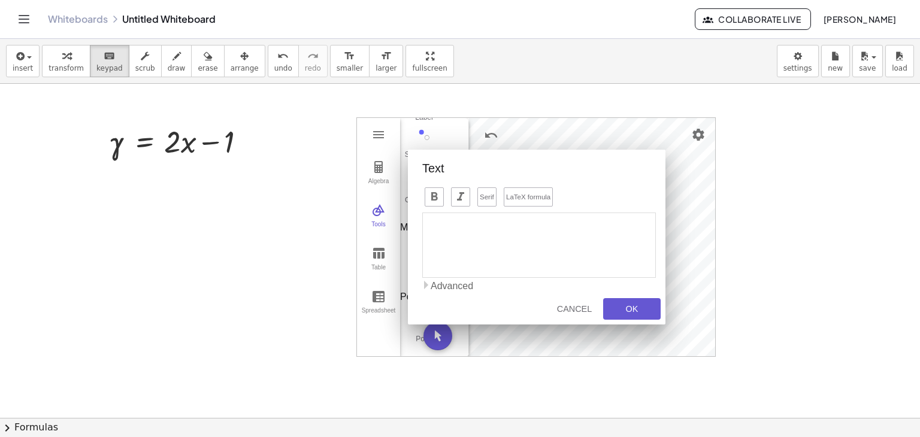
click at [657, 165] on div "Text" at bounding box center [543, 169] width 243 height 14
click at [579, 306] on div "Cancel" at bounding box center [574, 309] width 38 height 10
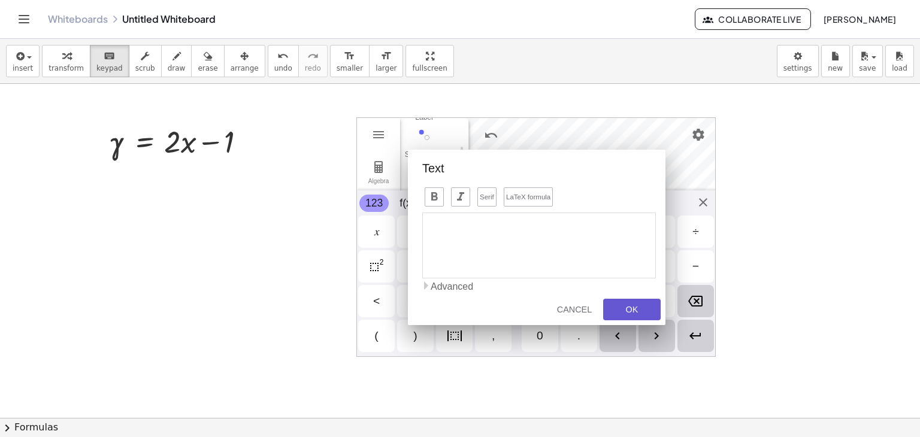
drag, startPoint x: 579, startPoint y: 306, endPoint x: 607, endPoint y: 199, distance: 109.7
click at [572, 168] on div "Text" at bounding box center [543, 169] width 243 height 14
click at [617, 300] on button "OK" at bounding box center [632, 310] width 58 height 22
click at [625, 305] on div "OK" at bounding box center [632, 310] width 38 height 10
click at [633, 307] on div "OK" at bounding box center [632, 310] width 38 height 10
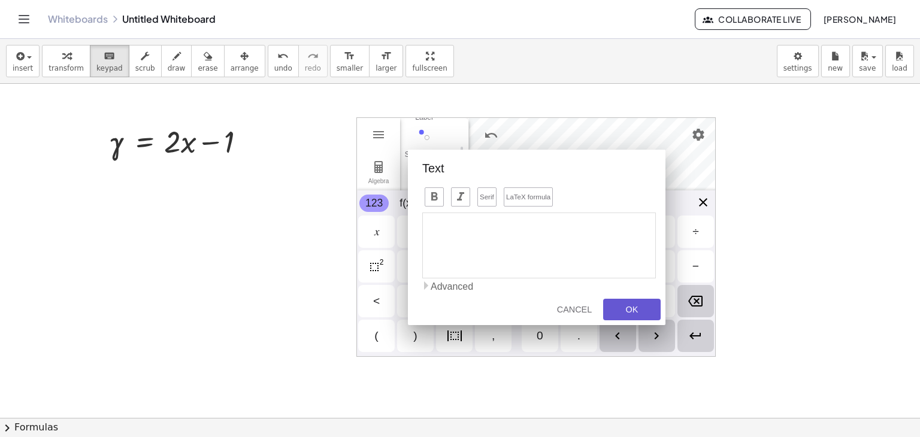
click at [706, 197] on div "Algebra Tools Table Spreadsheet x y Input… GeoGebra Graphing Calculator Basic T…" at bounding box center [535, 237] width 359 height 240
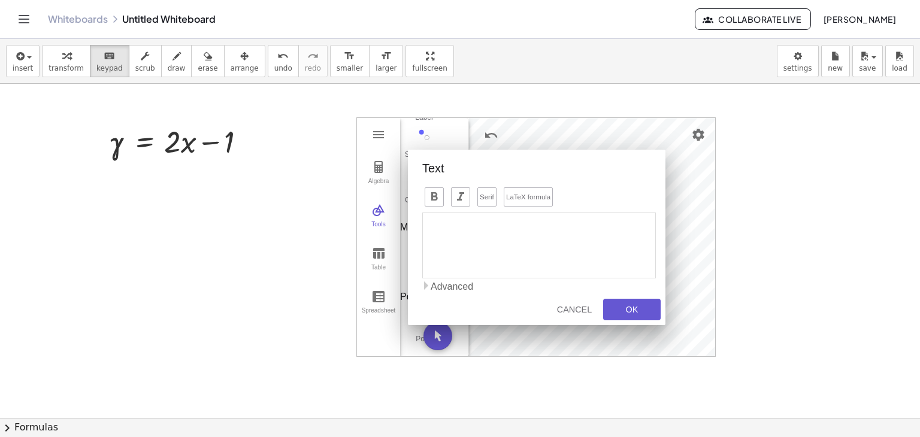
click at [650, 180] on div "Text Serif LaTeX formula Advanced Preview αβγ LaTeX formula α β γ δ ε ζ η θ κ λ…" at bounding box center [537, 238] width 258 height 176
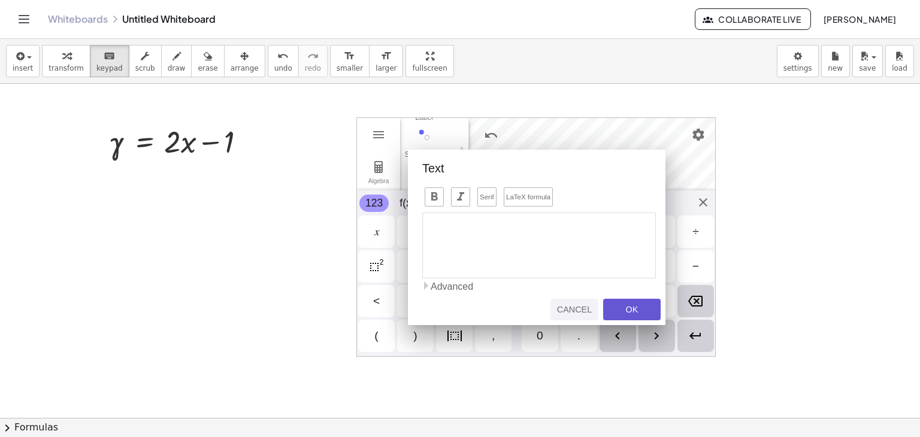
click at [576, 312] on div "Cancel" at bounding box center [574, 310] width 38 height 10
click at [592, 310] on div "Cancel" at bounding box center [574, 310] width 38 height 10
click at [579, 306] on div "Cancel" at bounding box center [574, 310] width 38 height 10
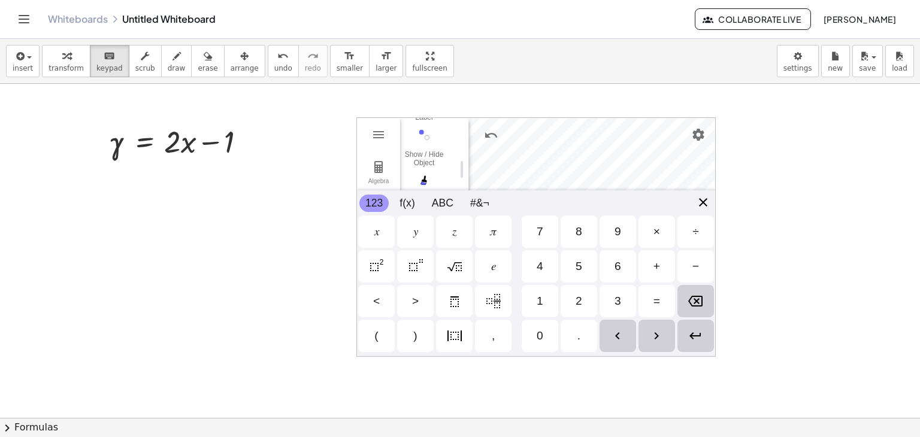
click at [701, 204] on div "Algebra Tools Table Spreadsheet x y Input… GeoGebra Graphing Calculator Basic T…" at bounding box center [535, 237] width 359 height 240
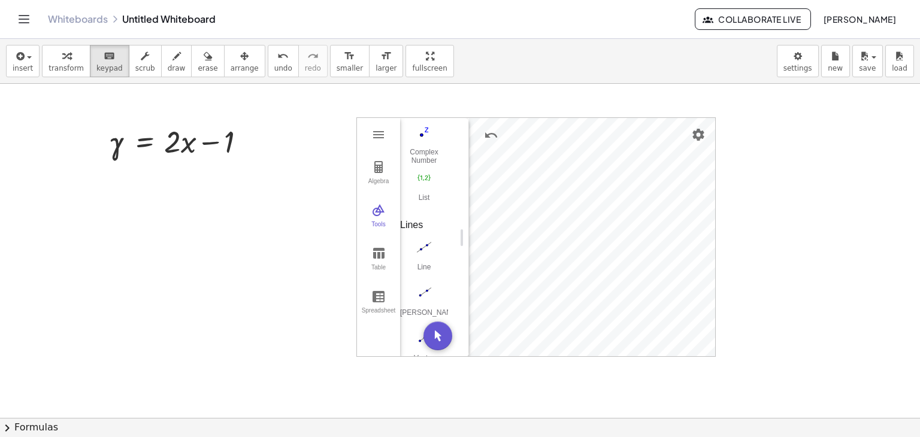
scroll to position [1020, 0]
click at [388, 259] on button "Table" at bounding box center [378, 259] width 43 height 43
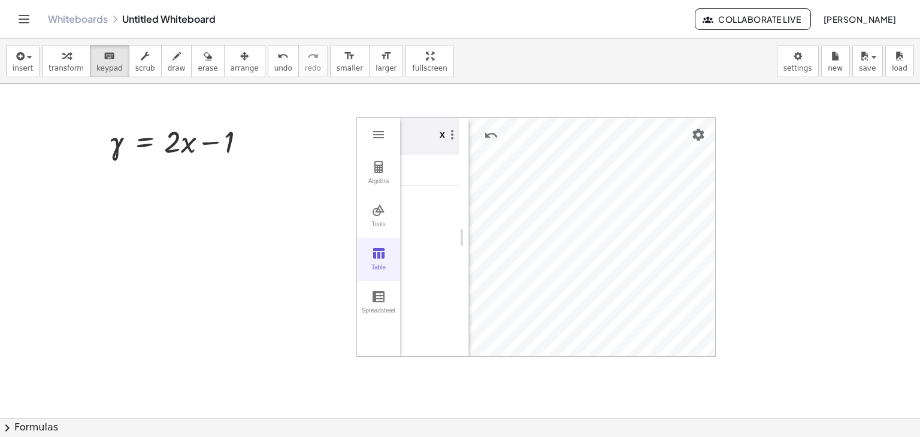
click at [380, 253] on img "Graphing Calculator" at bounding box center [378, 253] width 14 height 14
click at [371, 259] on img "Graphing Calculator" at bounding box center [374, 253] width 14 height 14
click at [440, 135] on div "x" at bounding box center [442, 132] width 5 height 14
click at [376, 175] on button "Algebra" at bounding box center [374, 173] width 34 height 43
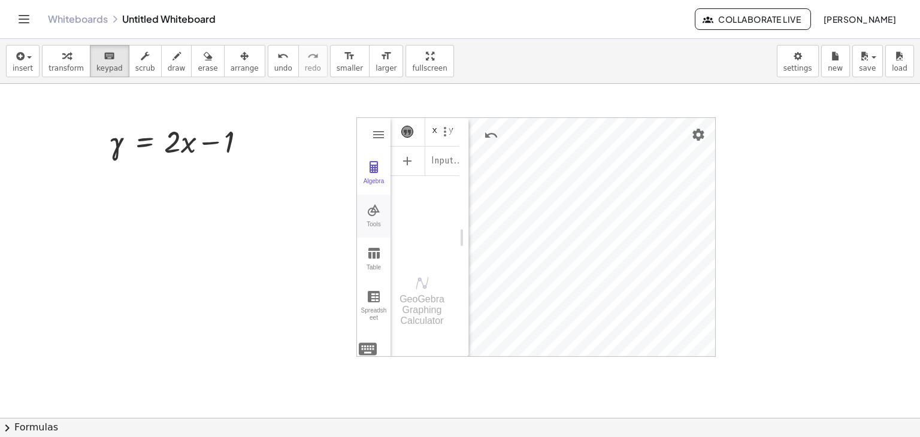
click at [379, 213] on img "Graphing Calculator" at bounding box center [374, 210] width 14 height 14
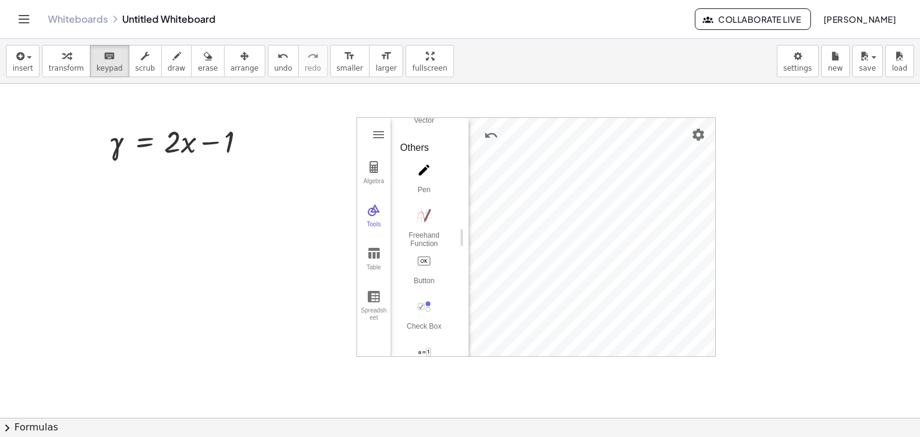
scroll to position [1254, 0]
click at [426, 170] on img "Pen. Write or draw, change color using the Style Bar" at bounding box center [424, 160] width 48 height 19
click at [557, 209] on div "Graphing Calculator" at bounding box center [592, 238] width 246 height 240
click at [277, 60] on icon "undo" at bounding box center [282, 56] width 11 height 14
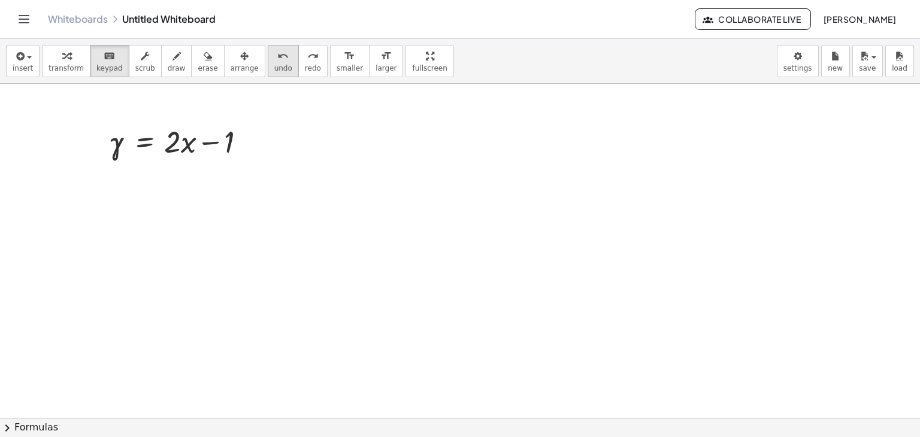
click at [277, 60] on icon "undo" at bounding box center [282, 56] width 11 height 14
click at [20, 55] on icon "button" at bounding box center [19, 56] width 11 height 14
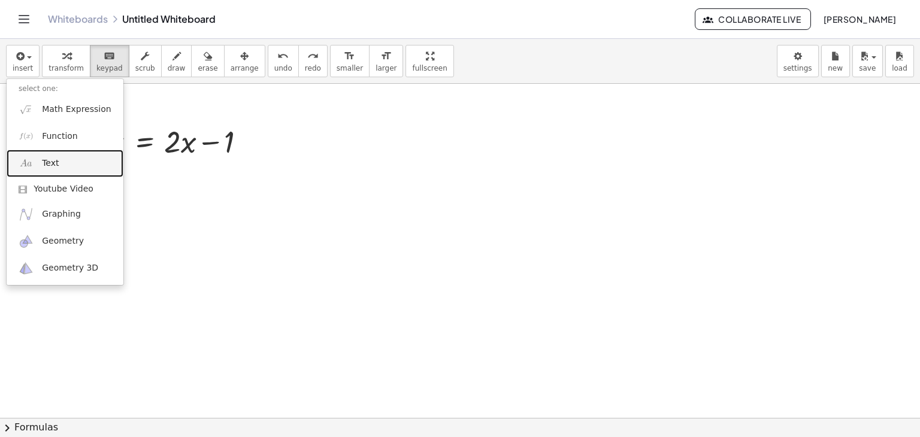
drag, startPoint x: 54, startPoint y: 165, endPoint x: 96, endPoint y: 159, distance: 42.3
click at [54, 165] on span "Text" at bounding box center [50, 164] width 17 height 12
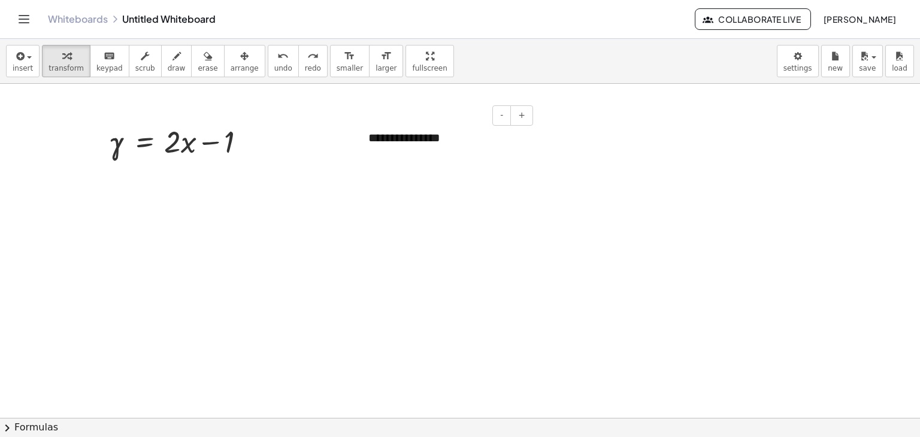
click at [460, 143] on div "**********" at bounding box center [446, 137] width 180 height 41
click at [277, 58] on icon "undo" at bounding box center [282, 56] width 11 height 14
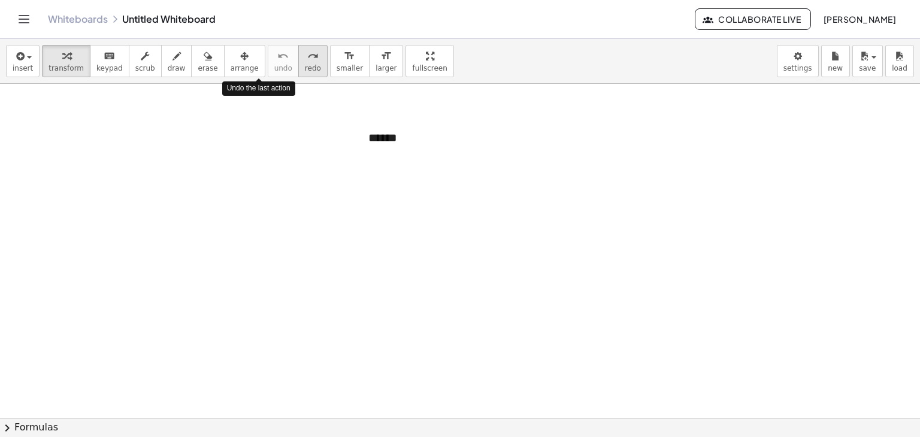
click at [307, 61] on icon "redo" at bounding box center [312, 56] width 11 height 14
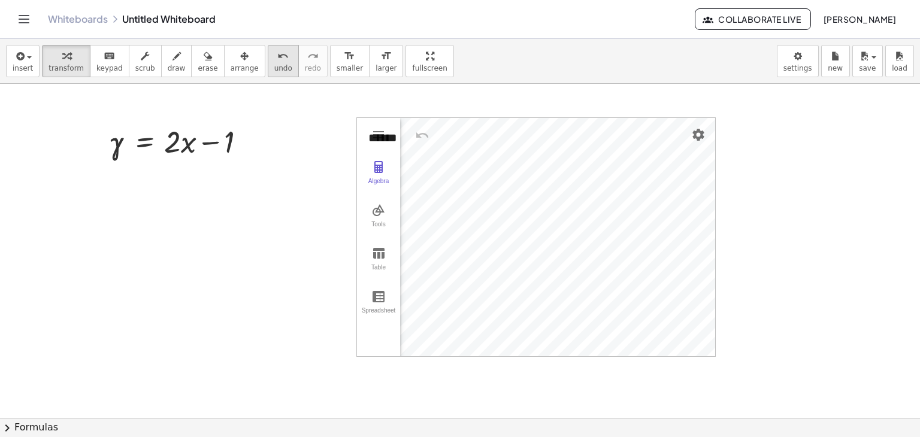
click at [277, 62] on icon "undo" at bounding box center [282, 56] width 11 height 14
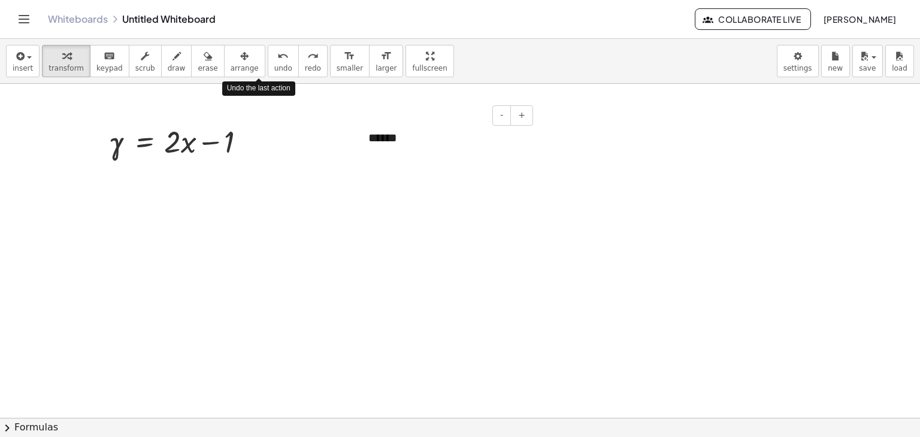
click at [395, 136] on div "******" at bounding box center [446, 146] width 180 height 58
drag, startPoint x: 395, startPoint y: 136, endPoint x: 353, endPoint y: 132, distance: 42.1
click at [359, 134] on div "- + ******" at bounding box center [446, 146] width 180 height 58
click at [15, 61] on icon "button" at bounding box center [19, 56] width 11 height 14
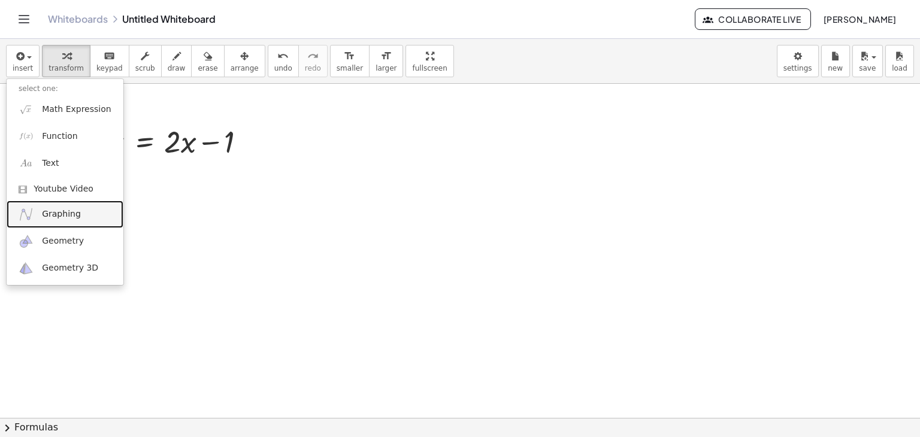
click at [62, 218] on span "Graphing" at bounding box center [61, 214] width 39 height 12
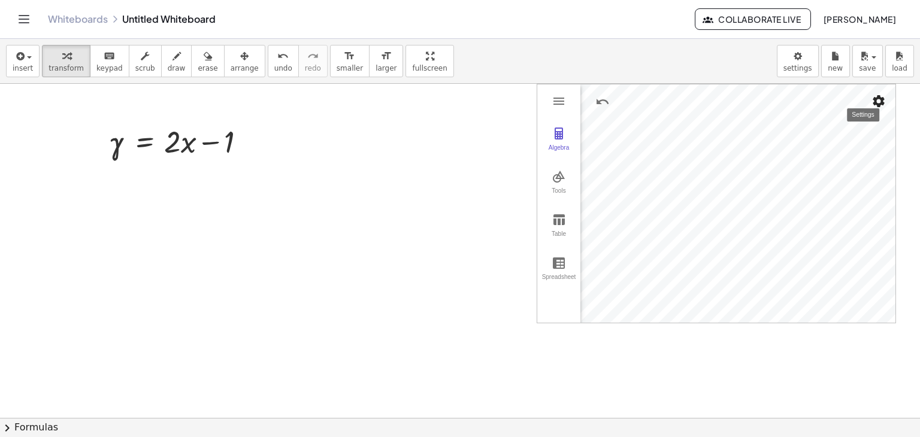
click at [875, 99] on img "Settings" at bounding box center [879, 101] width 14 height 14
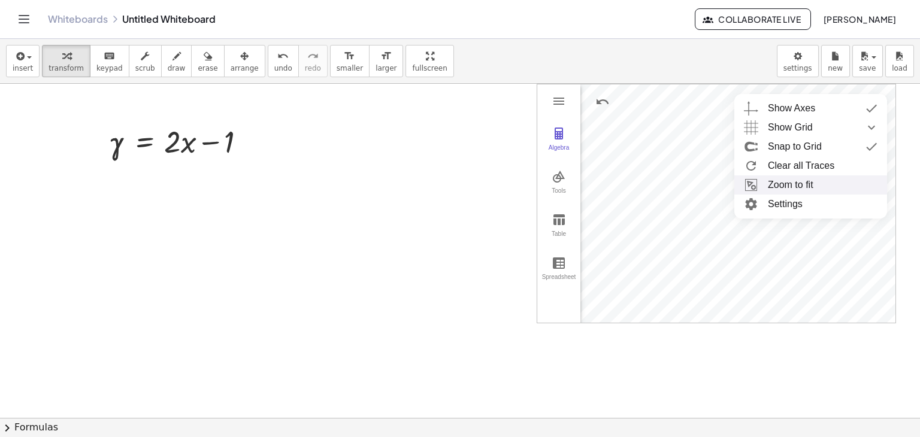
click at [800, 180] on li "Zoom to fit" at bounding box center [810, 185] width 153 height 19
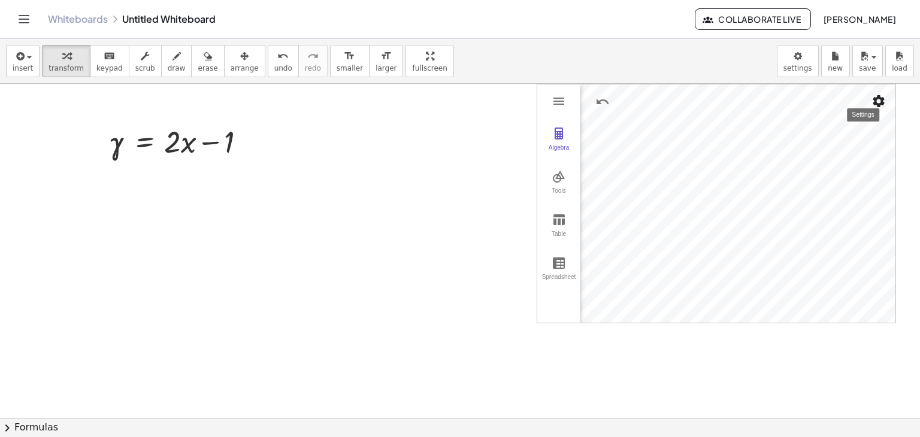
click at [872, 108] on button "Settings" at bounding box center [879, 101] width 22 height 22
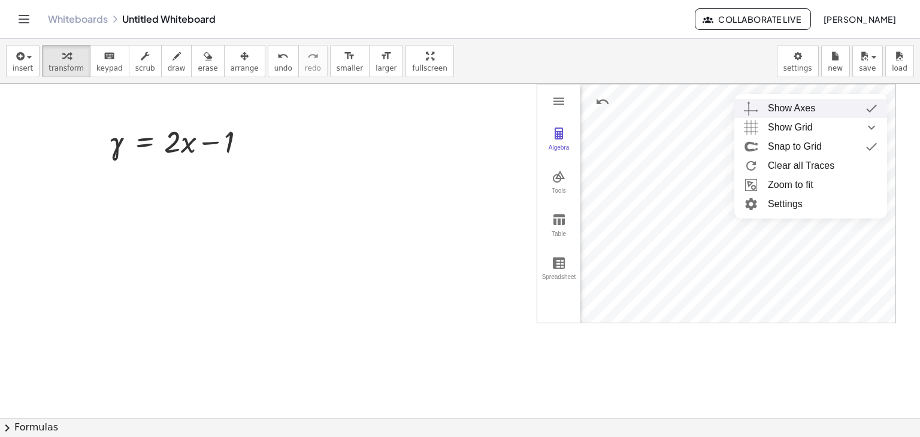
click at [793, 111] on div "Show Axes" at bounding box center [791, 108] width 47 height 19
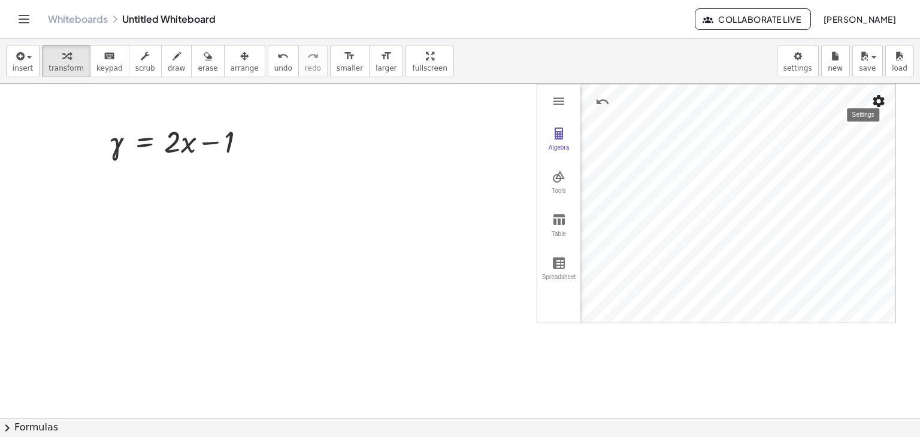
click at [881, 101] on img "Settings" at bounding box center [879, 101] width 14 height 14
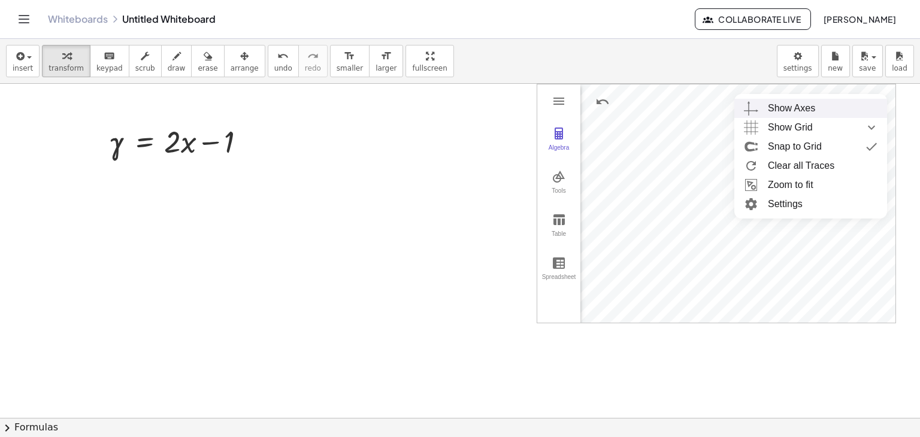
click at [806, 110] on div "Show Axes" at bounding box center [791, 108] width 47 height 19
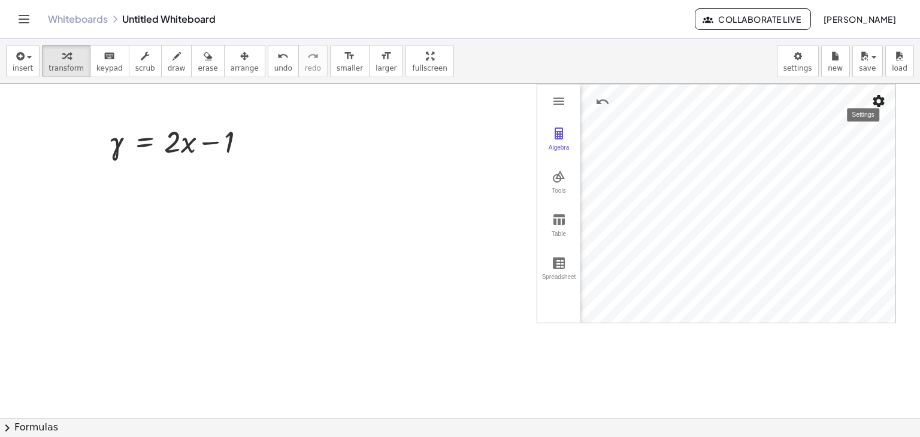
click at [880, 101] on img "Settings" at bounding box center [879, 101] width 14 height 14
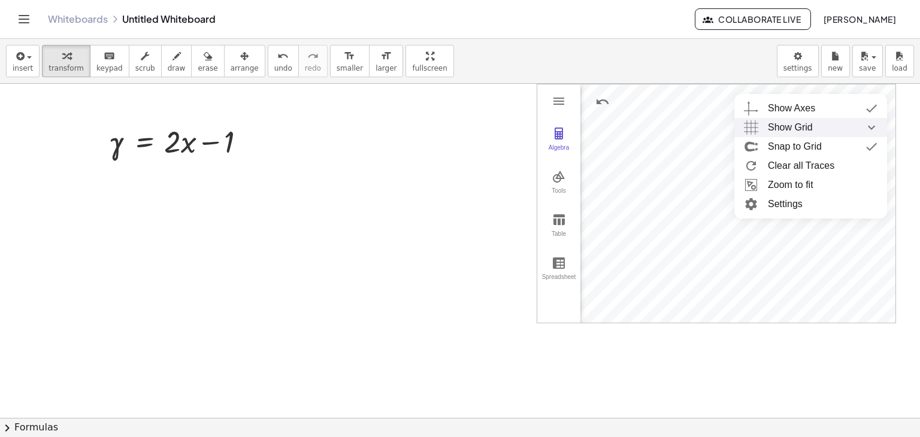
click at [810, 120] on span "Show Grid" at bounding box center [790, 127] width 45 height 19
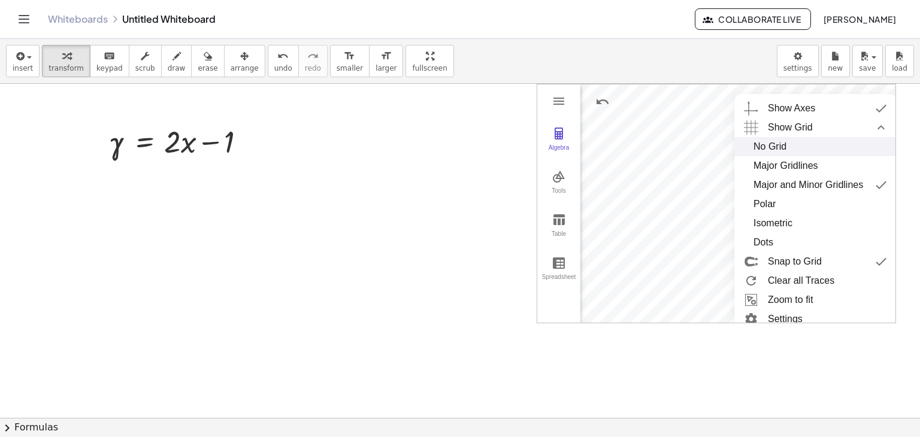
click at [791, 146] on div "No Grid" at bounding box center [816, 146] width 124 height 19
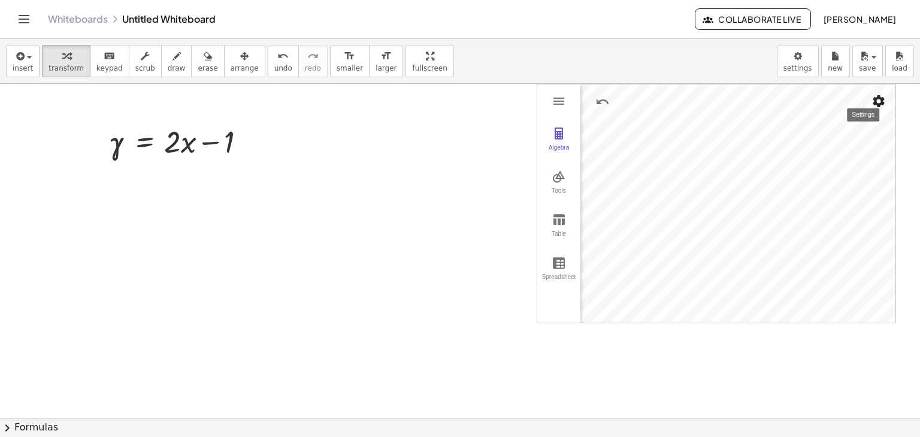
click at [875, 106] on img "Settings" at bounding box center [879, 101] width 14 height 14
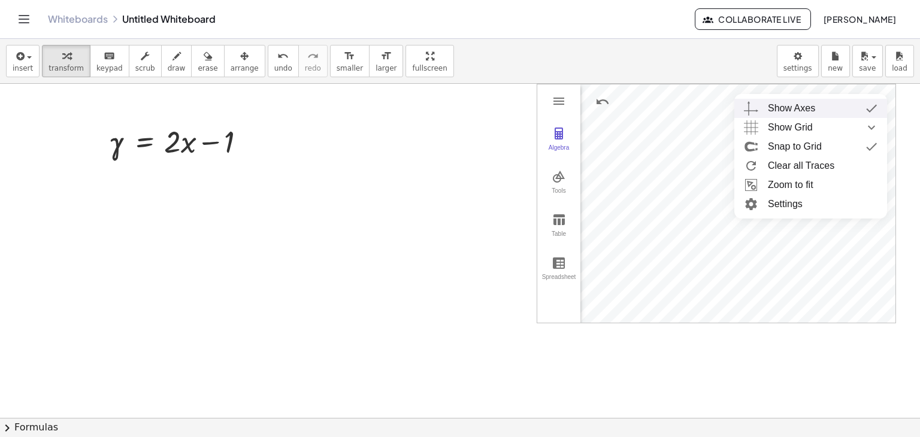
click at [805, 107] on div "Show Axes" at bounding box center [791, 108] width 47 height 19
click at [554, 171] on img "Graphing Calculator" at bounding box center [559, 177] width 14 height 14
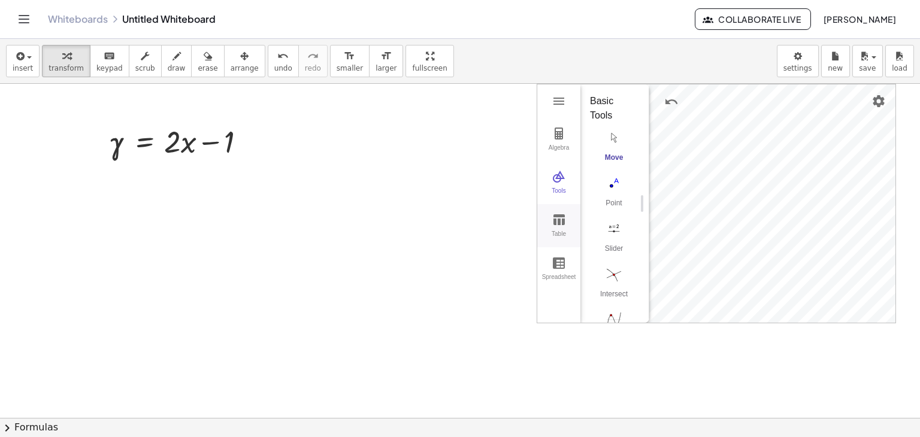
click at [563, 225] on img "Graphing Calculator" at bounding box center [559, 220] width 14 height 14
click at [554, 223] on img "Graphing Calculator" at bounding box center [559, 220] width 14 height 14
click at [560, 221] on img "Graphing Calculator" at bounding box center [559, 220] width 14 height 14
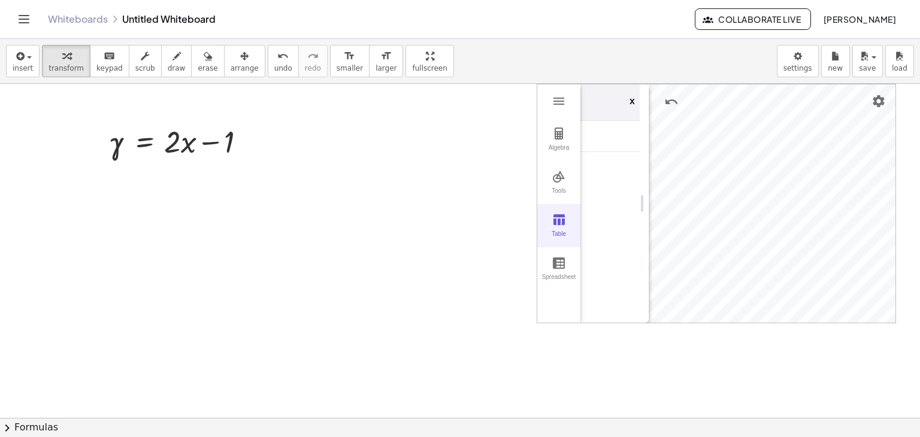
click at [560, 221] on img "Graphing Calculator" at bounding box center [559, 220] width 14 height 14
click at [561, 221] on img "Graphing Calculator" at bounding box center [559, 220] width 14 height 14
click at [558, 130] on img "Graphing Calculator" at bounding box center [559, 133] width 14 height 14
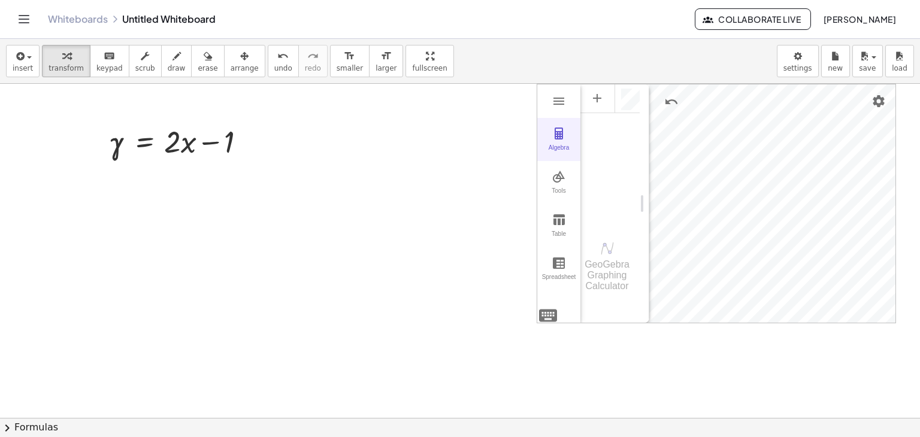
click at [558, 130] on img "Graphing Calculator" at bounding box center [559, 133] width 14 height 14
click at [562, 102] on img "Graphing Calculator" at bounding box center [559, 101] width 14 height 14
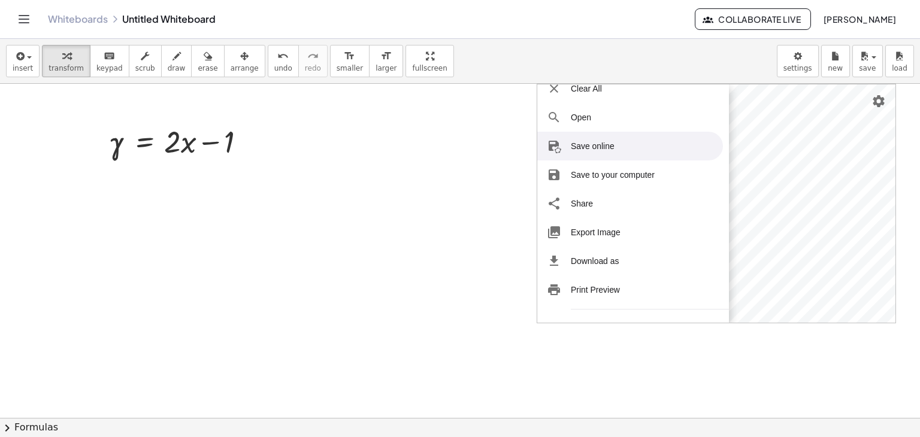
scroll to position [50, 0]
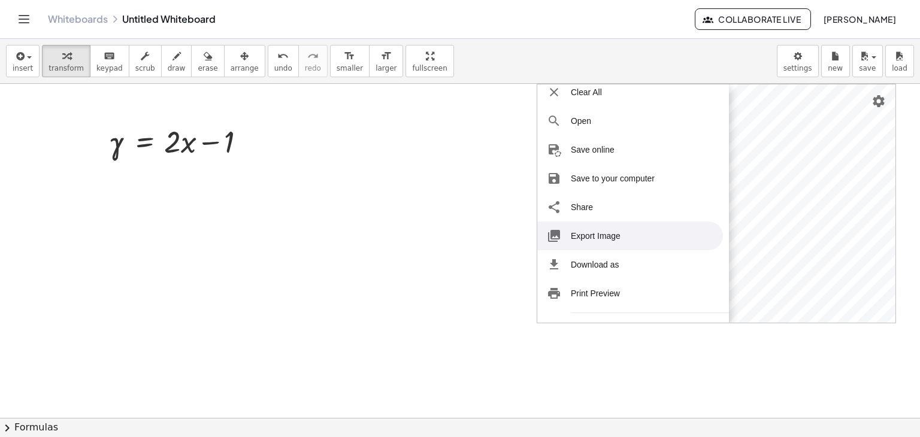
click at [596, 235] on li "Export Image" at bounding box center [630, 236] width 186 height 29
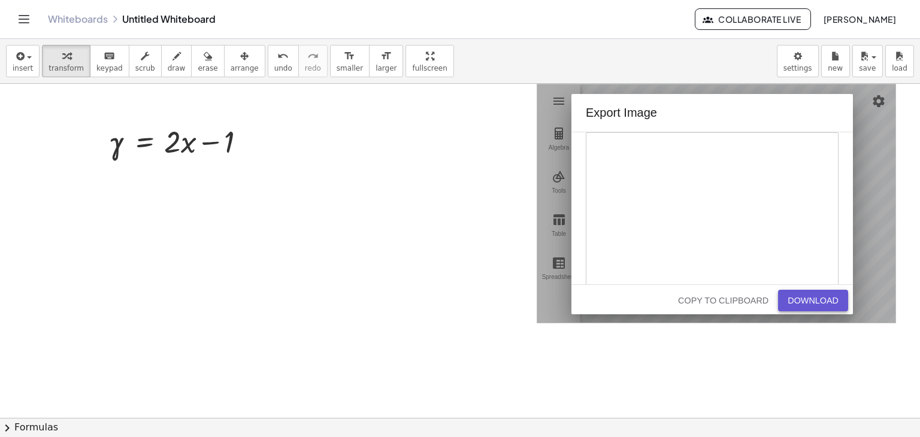
click at [811, 303] on div "Download" at bounding box center [813, 301] width 51 height 10
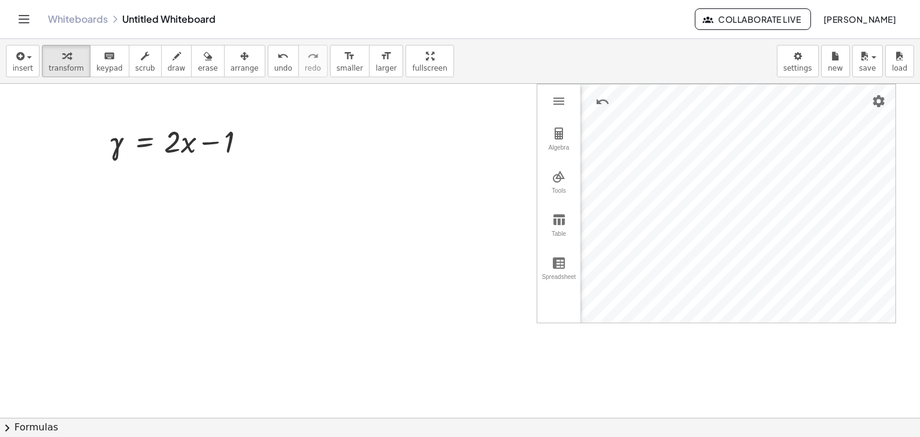
click at [563, 88] on div "Algebra Tools Table Spreadsheet" at bounding box center [558, 203] width 43 height 238
click at [561, 92] on button "Graphing Calculator" at bounding box center [559, 101] width 22 height 22
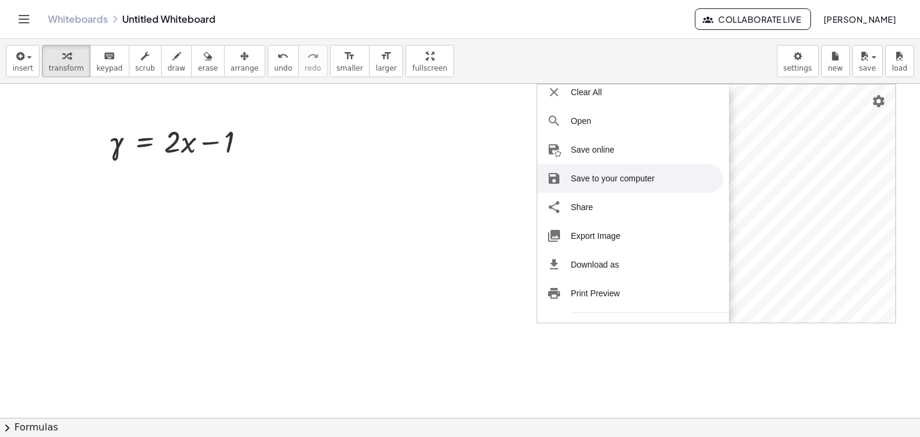
scroll to position [41, 0]
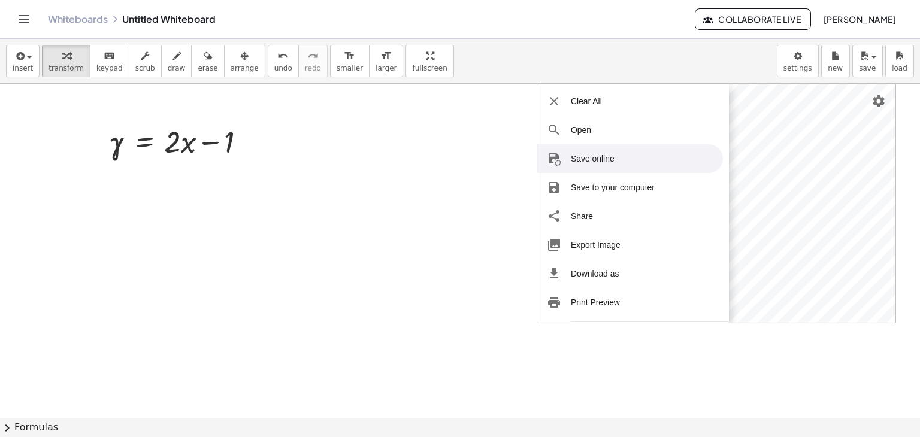
click at [601, 164] on li "Save online" at bounding box center [630, 158] width 186 height 29
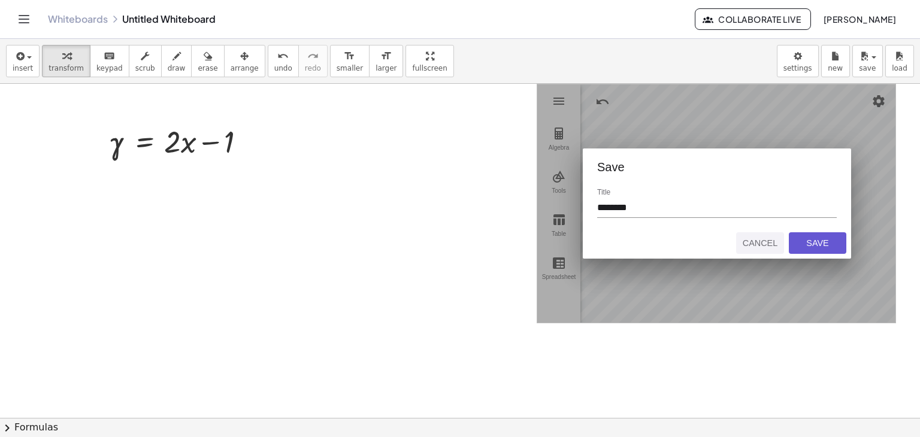
click at [769, 240] on div "Cancel" at bounding box center [760, 243] width 38 height 10
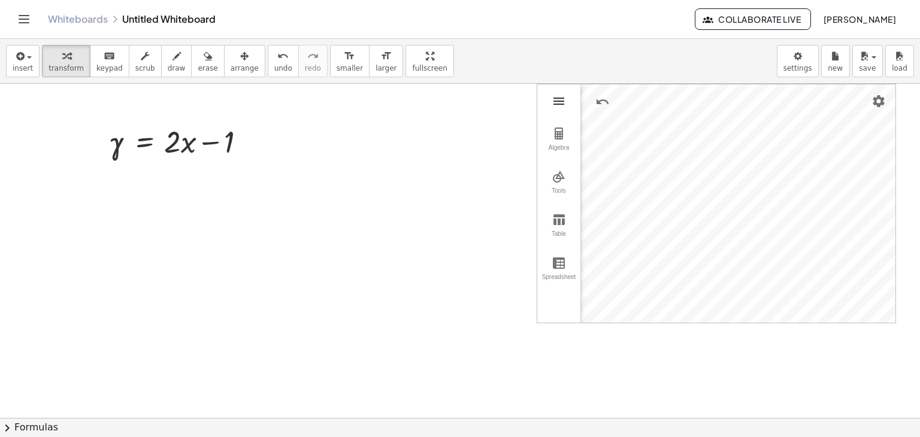
click at [556, 104] on img "Graphing Calculator" at bounding box center [559, 101] width 14 height 14
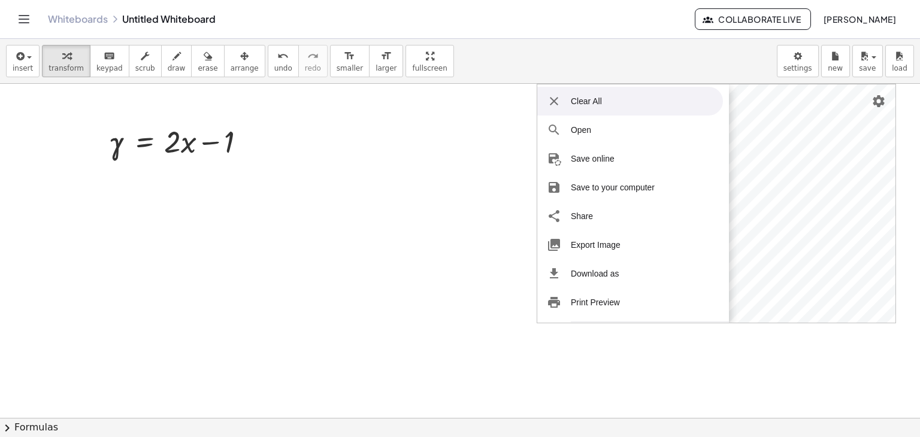
click at [595, 101] on li "Clear All" at bounding box center [630, 101] width 186 height 29
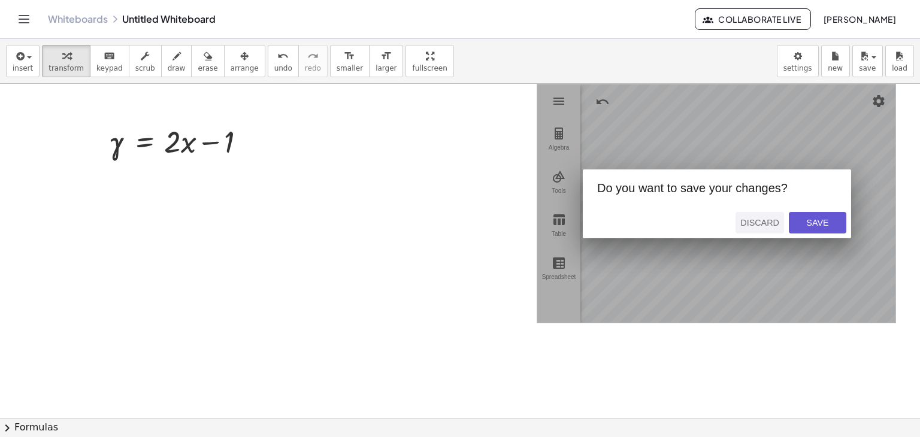
click at [772, 223] on div "Discard" at bounding box center [759, 223] width 39 height 10
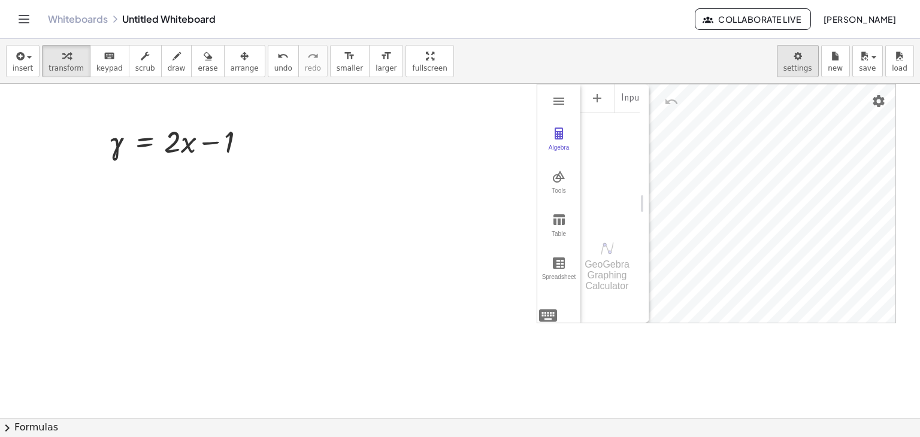
click at [797, 67] on body "Graspable Math Activities Whiteboards Classes Account v1.28.5 | Privacy policy …" at bounding box center [460, 218] width 920 height 437
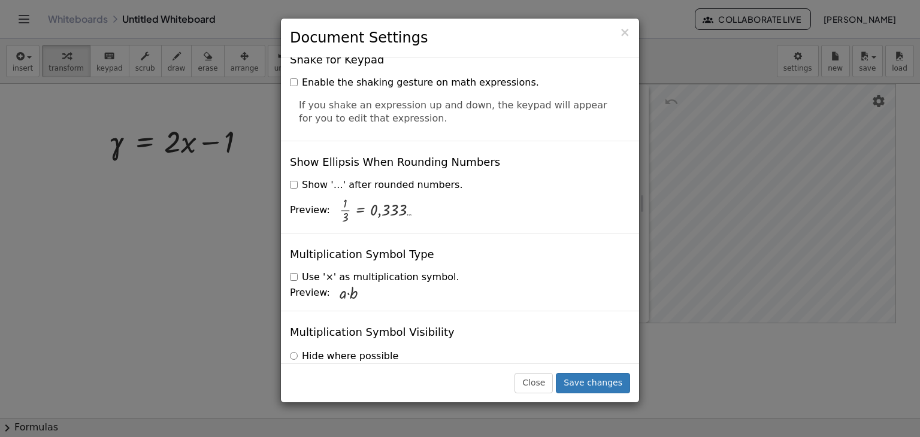
scroll to position [2888, 0]
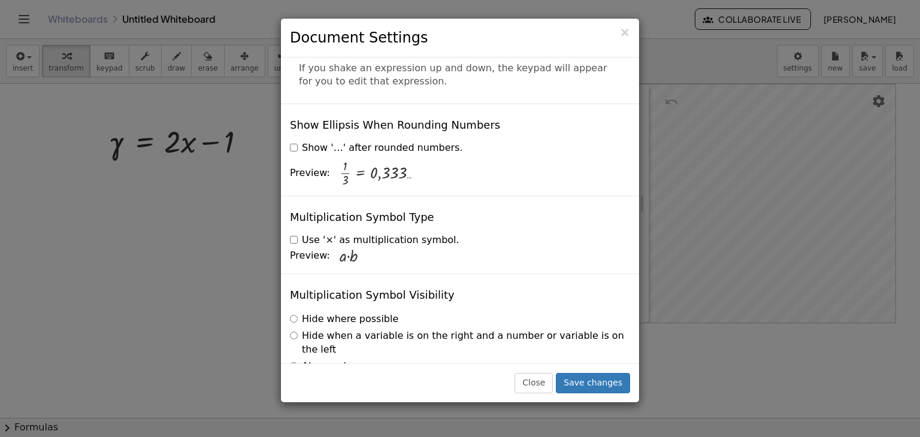
click at [699, 165] on div "× Document Settings These settings are saved with the document you are currentl…" at bounding box center [460, 218] width 920 height 437
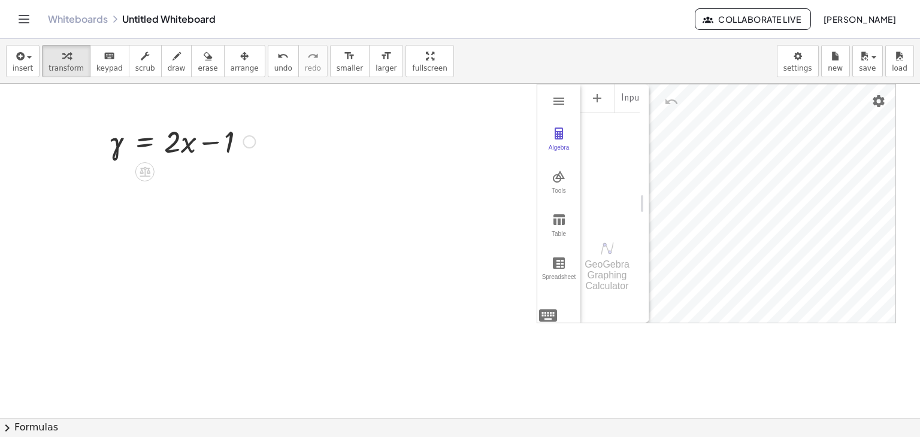
click at [244, 144] on div at bounding box center [249, 141] width 13 height 13
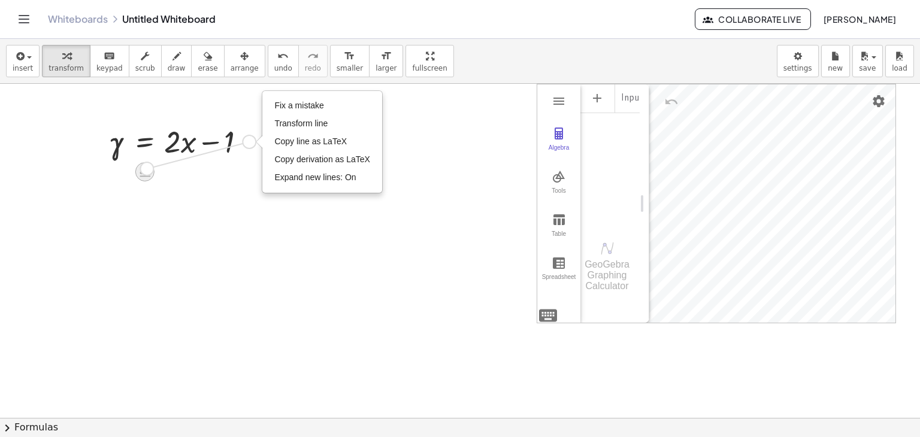
drag, startPoint x: 247, startPoint y: 145, endPoint x: 144, endPoint y: 176, distance: 107.1
click at [145, 142] on div "γ = + · 2 · x − 1 Fix a mistake Transform line Copy line as LaTeX Copy derivati…" at bounding box center [145, 142] width 0 height 0
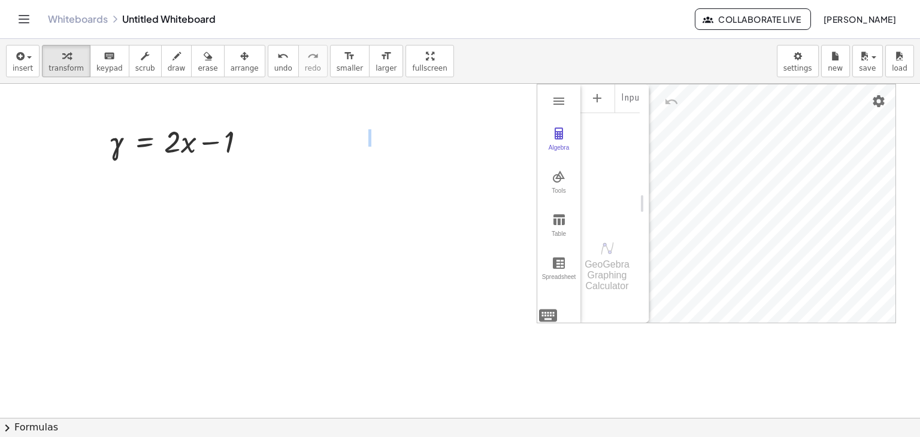
click at [374, 144] on div at bounding box center [446, 137] width 156 height 17
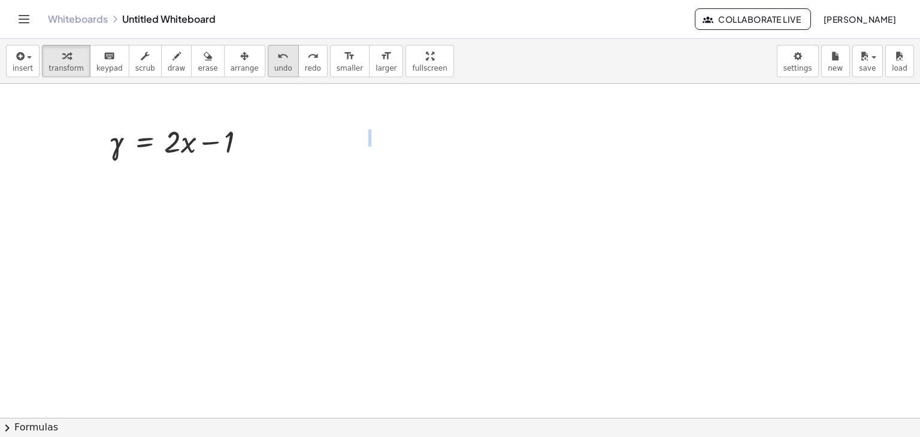
click at [274, 58] on div "undo" at bounding box center [283, 56] width 18 height 14
click at [300, 65] on button "redo redo" at bounding box center [312, 61] width 29 height 32
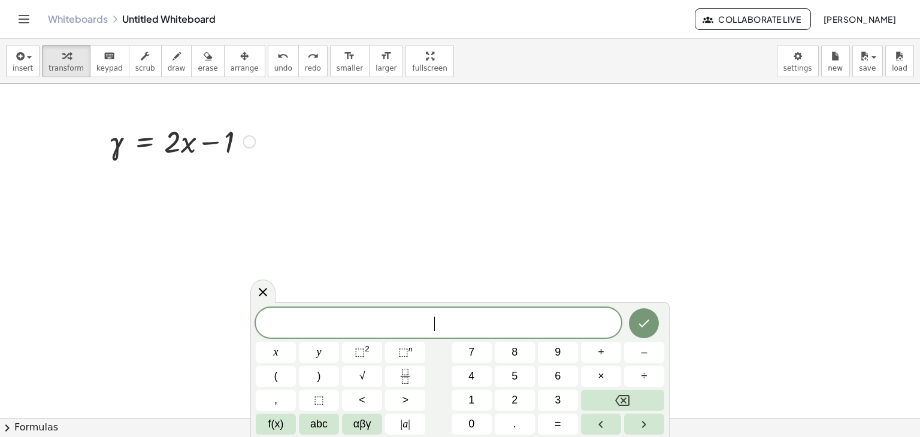
click at [235, 145] on div at bounding box center [182, 140] width 158 height 41
click at [256, 145] on div at bounding box center [182, 140] width 158 height 41
drag, startPoint x: 251, startPoint y: 143, endPoint x: 252, endPoint y: 204, distance: 61.1
drag, startPoint x: 239, startPoint y: 195, endPoint x: 302, endPoint y: 201, distance: 63.2
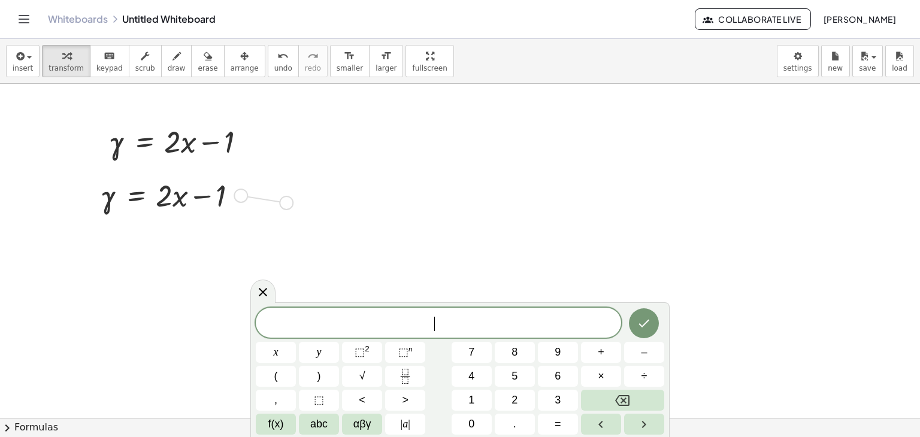
drag, startPoint x: 291, startPoint y: 197, endPoint x: 292, endPoint y: 267, distance: 70.1
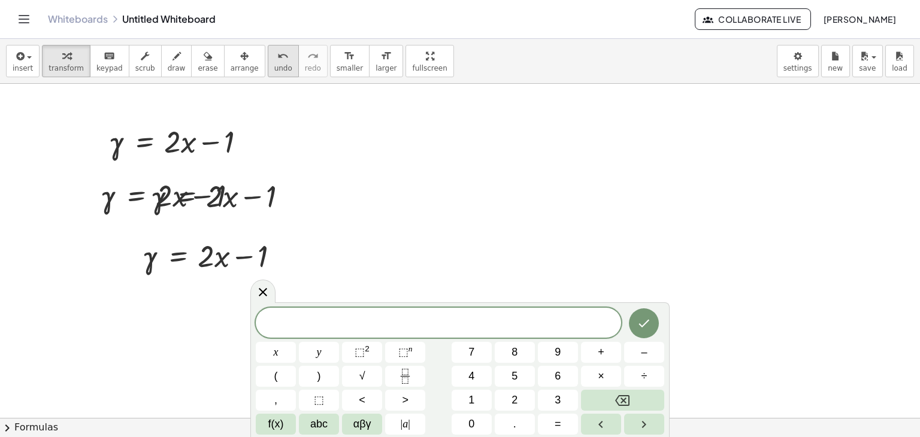
click at [268, 74] on button "undo undo" at bounding box center [283, 61] width 31 height 32
click at [274, 72] on span "undo" at bounding box center [283, 68] width 18 height 8
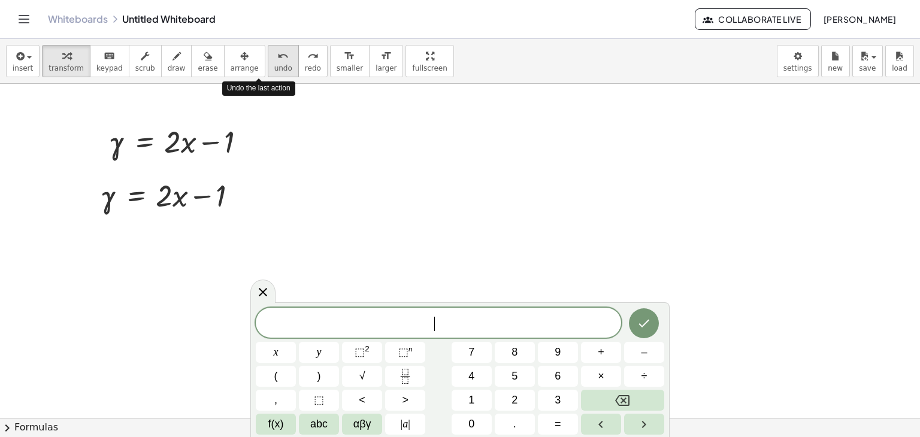
click at [274, 72] on span "undo" at bounding box center [283, 68] width 18 height 8
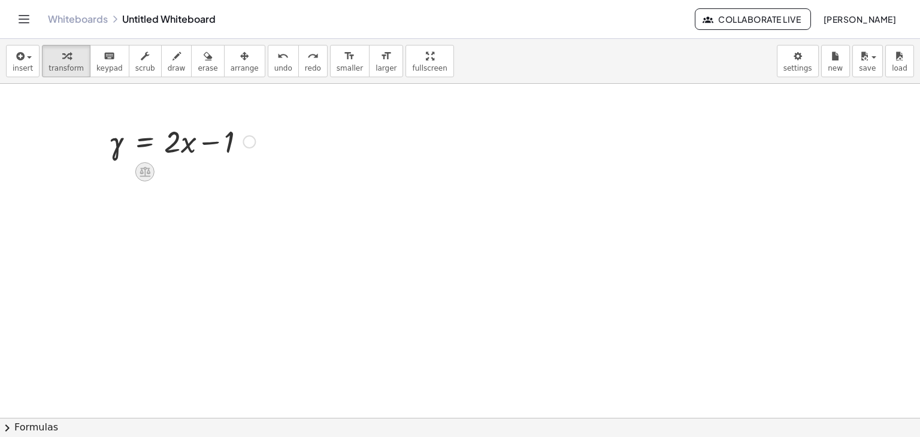
click at [144, 178] on div at bounding box center [144, 171] width 19 height 19
click at [150, 180] on div "+ − × ÷" at bounding box center [149, 170] width 105 height 22
drag, startPoint x: 141, startPoint y: 171, endPoint x: 210, endPoint y: 178, distance: 68.6
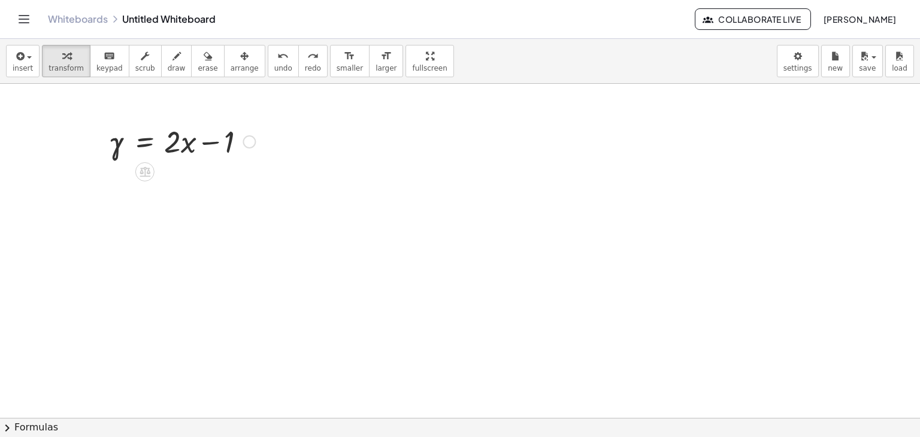
click at [242, 144] on div at bounding box center [182, 140] width 158 height 41
click at [249, 142] on div "Fix a mistake Transform line Copy line as LaTeX Copy derivation as LaTeX Expand…" at bounding box center [249, 141] width 13 height 13
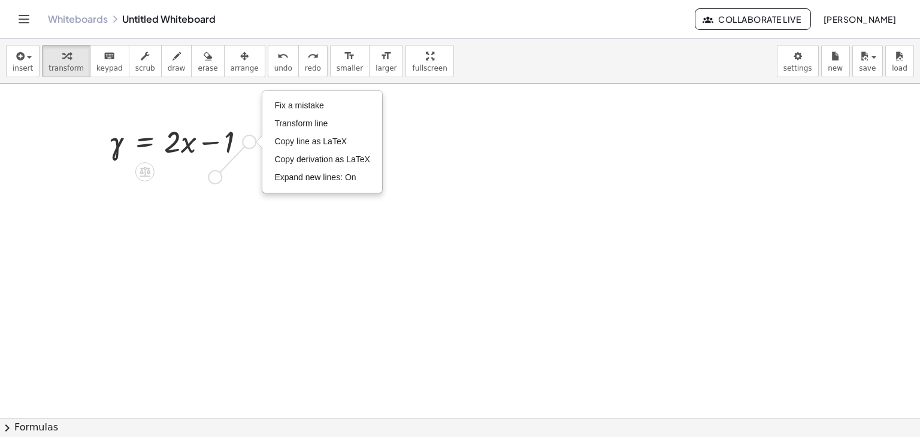
drag, startPoint x: 249, startPoint y: 142, endPoint x: 214, endPoint y: 183, distance: 53.9
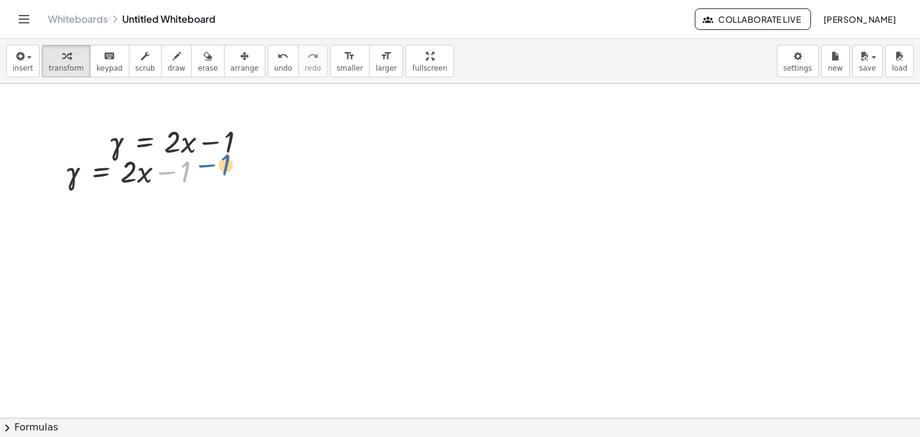
drag, startPoint x: 182, startPoint y: 174, endPoint x: 243, endPoint y: 176, distance: 61.1
drag, startPoint x: 218, startPoint y: 142, endPoint x: 164, endPoint y: 182, distance: 67.3
click at [271, 77] on div "insert select one: Math Expression Function Text Youtube Video Graphing Geometr…" at bounding box center [460, 61] width 920 height 45
click at [268, 70] on button "undo undo" at bounding box center [283, 61] width 31 height 32
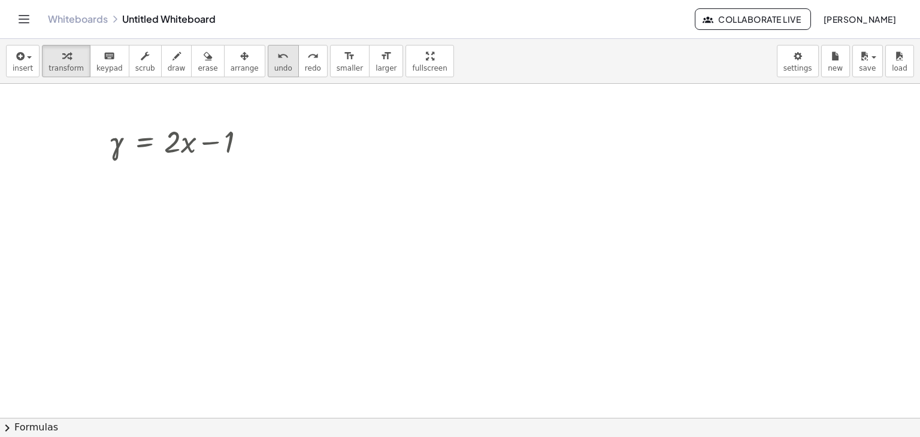
click at [268, 70] on button "undo undo" at bounding box center [283, 61] width 31 height 32
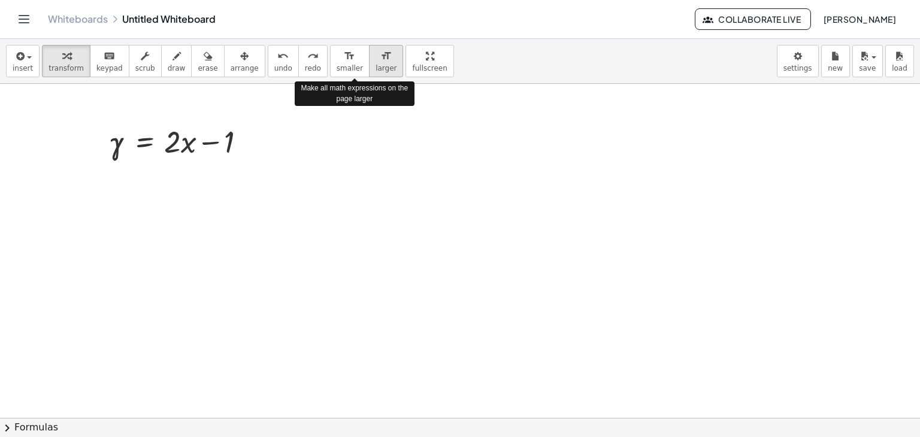
click at [376, 64] on span "larger" at bounding box center [386, 68] width 21 height 8
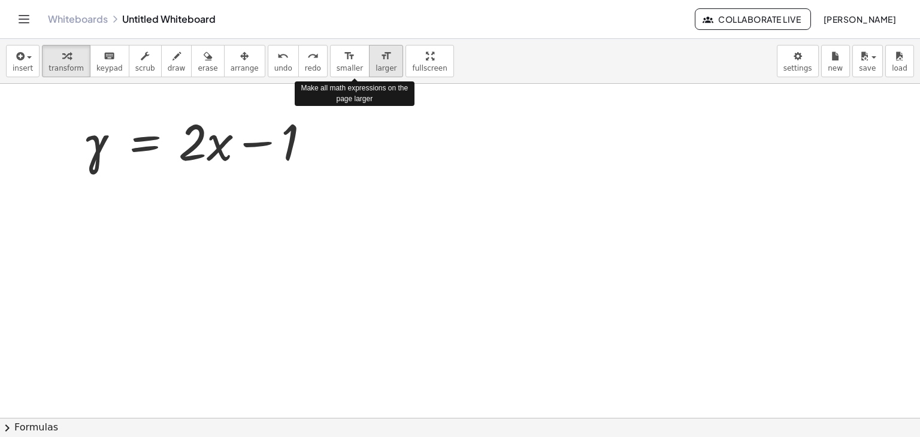
click at [376, 64] on span "larger" at bounding box center [386, 68] width 21 height 8
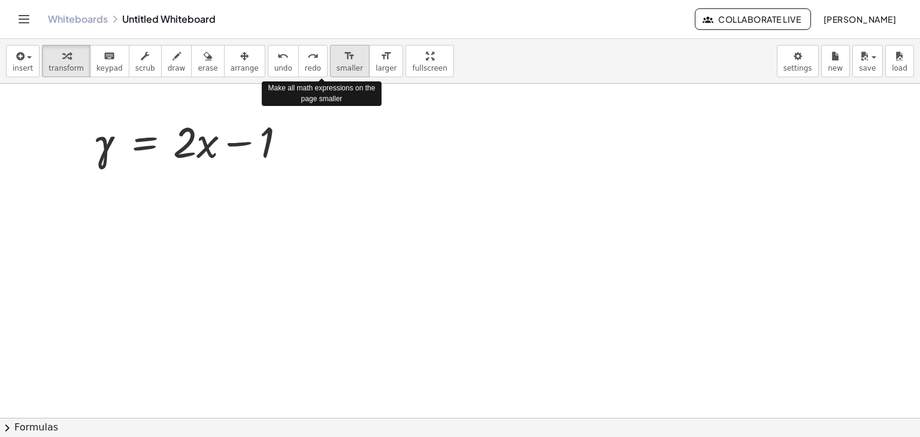
click at [337, 65] on span "smaller" at bounding box center [350, 68] width 26 height 8
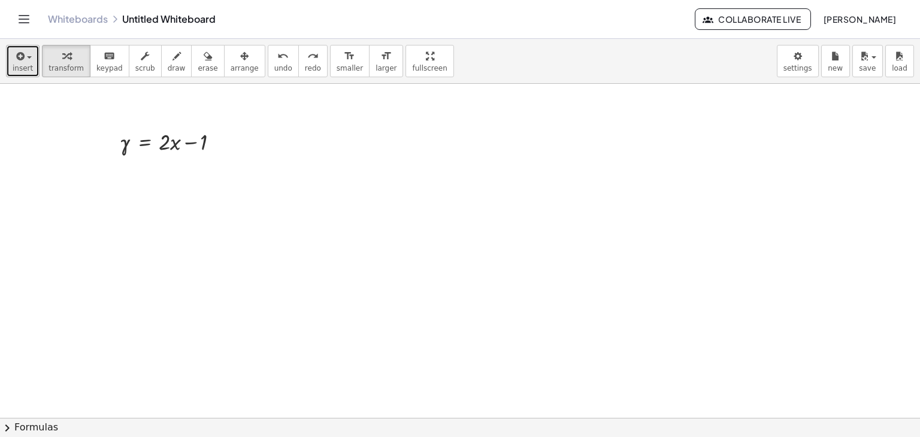
click at [25, 58] on span "button" at bounding box center [26, 57] width 2 height 8
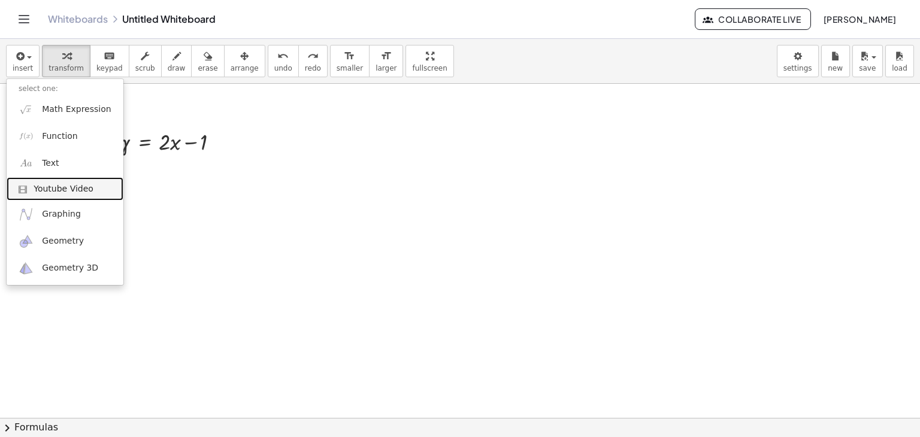
click at [55, 190] on span "Youtube Video" at bounding box center [64, 189] width 60 height 12
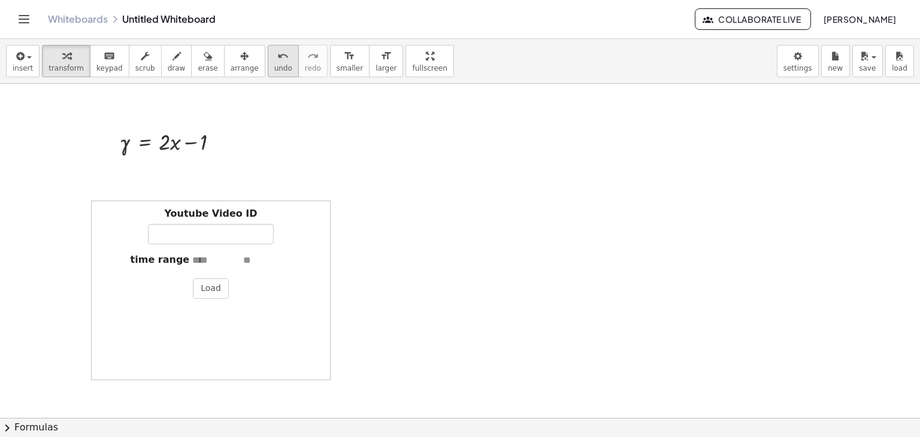
click at [277, 62] on icon "undo" at bounding box center [282, 56] width 11 height 14
drag, startPoint x: 325, startPoint y: 127, endPoint x: 350, endPoint y: 154, distance: 37.3
drag, startPoint x: 355, startPoint y: 155, endPoint x: 346, endPoint y: 158, distance: 9.5
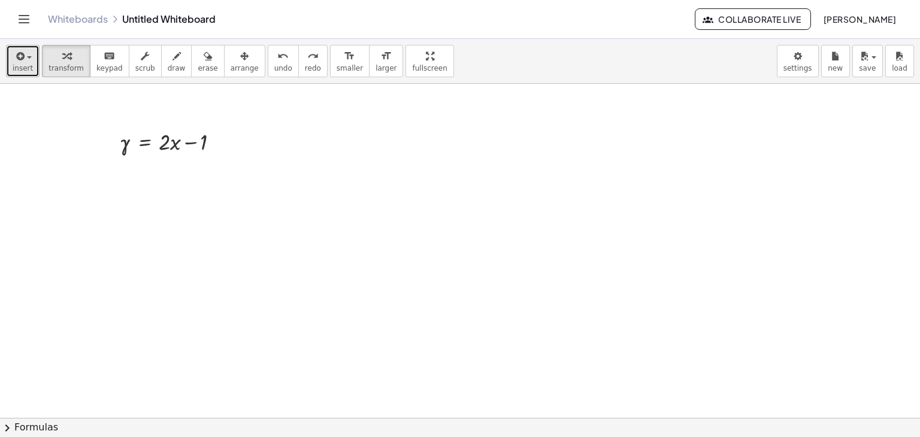
click at [17, 59] on icon "button" at bounding box center [19, 56] width 11 height 14
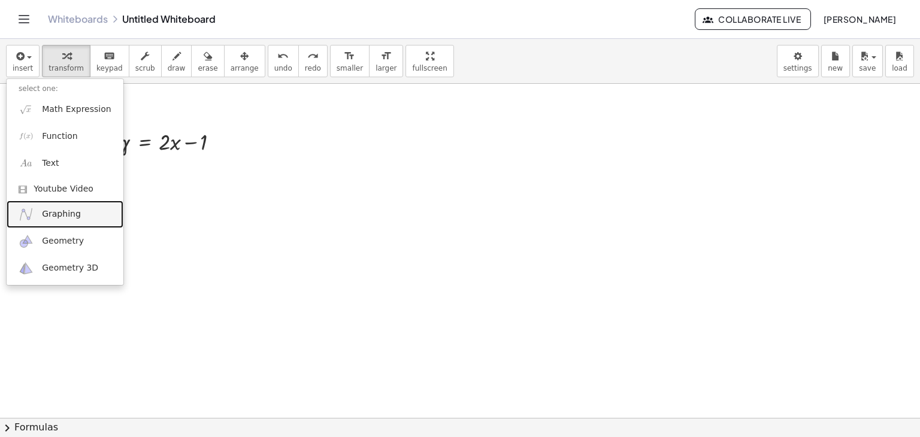
click at [53, 217] on span "Graphing" at bounding box center [61, 214] width 39 height 12
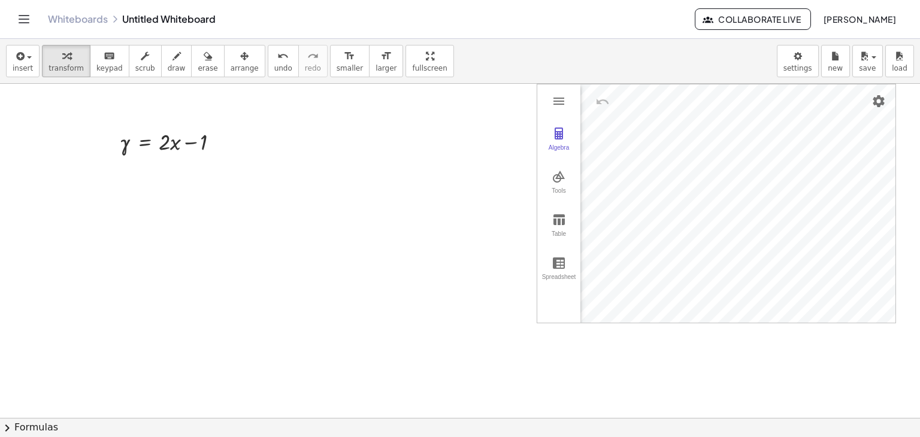
click at [570, 99] on div "Algebra Tools Table Spreadsheet" at bounding box center [558, 203] width 43 height 238
click at [566, 100] on button "Graphing Calculator" at bounding box center [559, 101] width 22 height 22
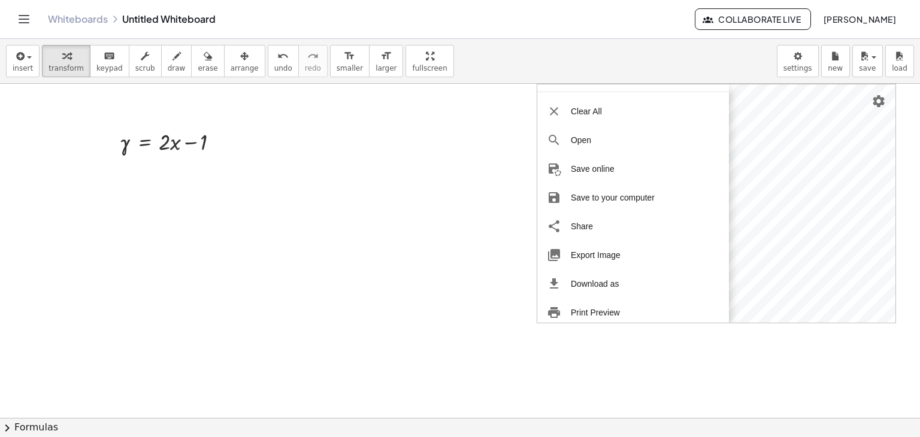
scroll to position [0, 0]
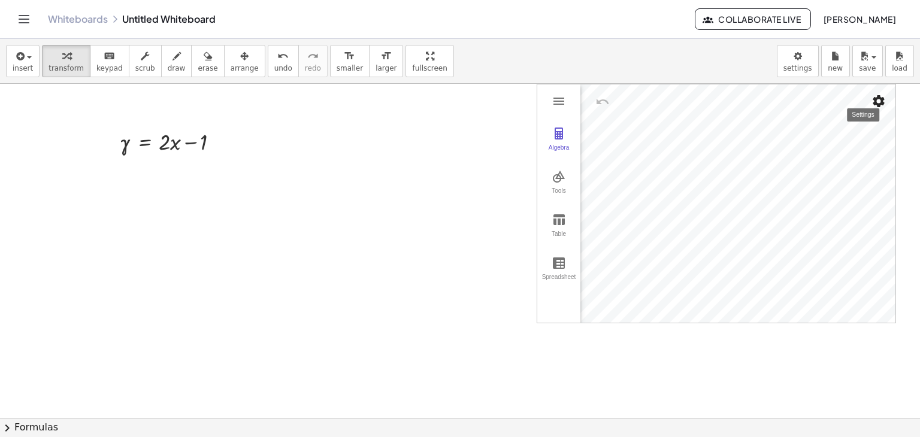
click at [874, 90] on button "Settings" at bounding box center [879, 101] width 22 height 22
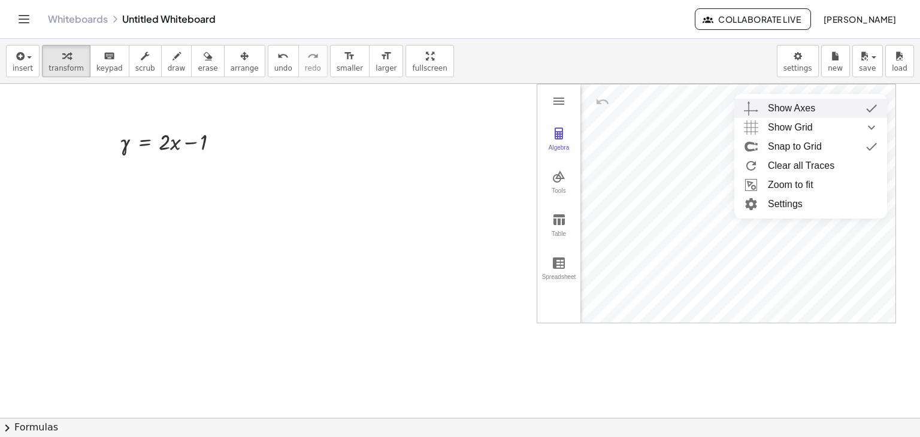
click at [797, 101] on div "Show Axes" at bounding box center [791, 108] width 47 height 19
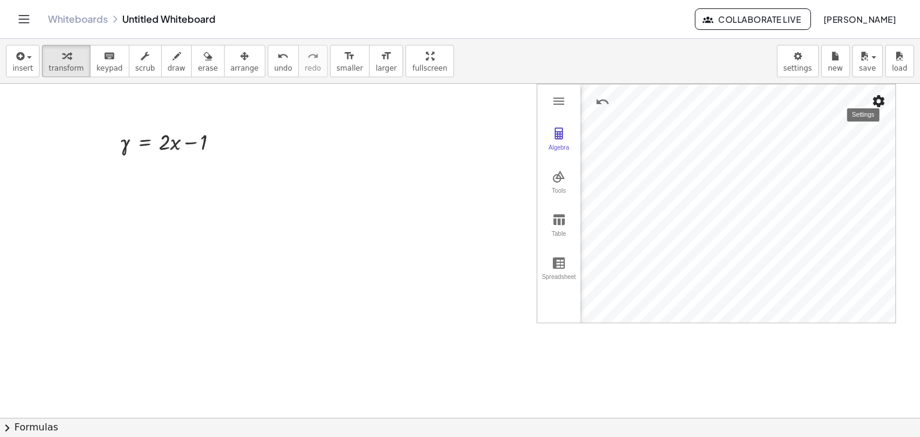
click at [877, 95] on img "Settings" at bounding box center [879, 101] width 14 height 14
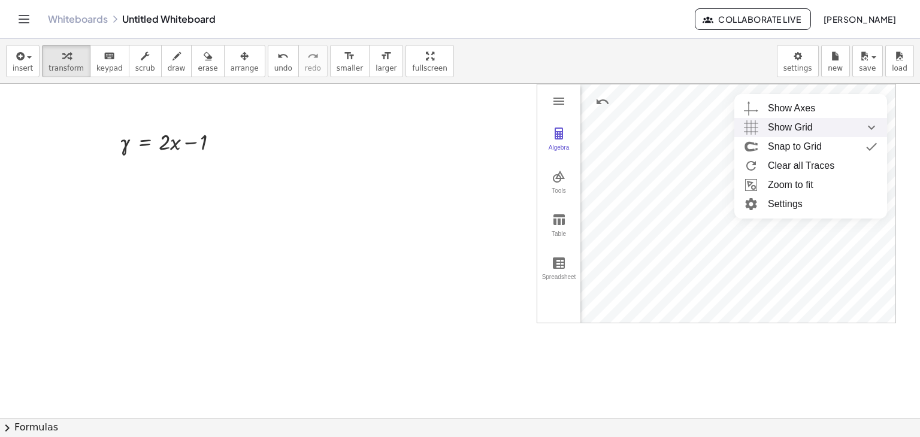
click at [821, 120] on div "Show Grid" at bounding box center [823, 127] width 110 height 19
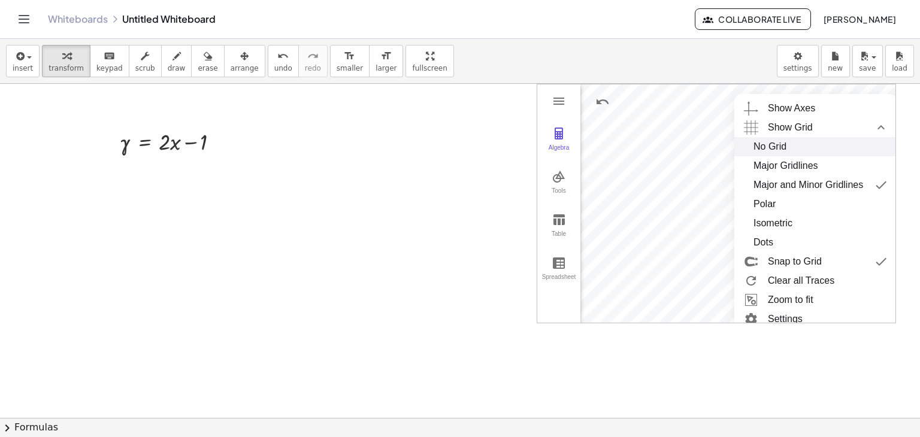
click at [805, 152] on div "No Grid" at bounding box center [816, 146] width 124 height 19
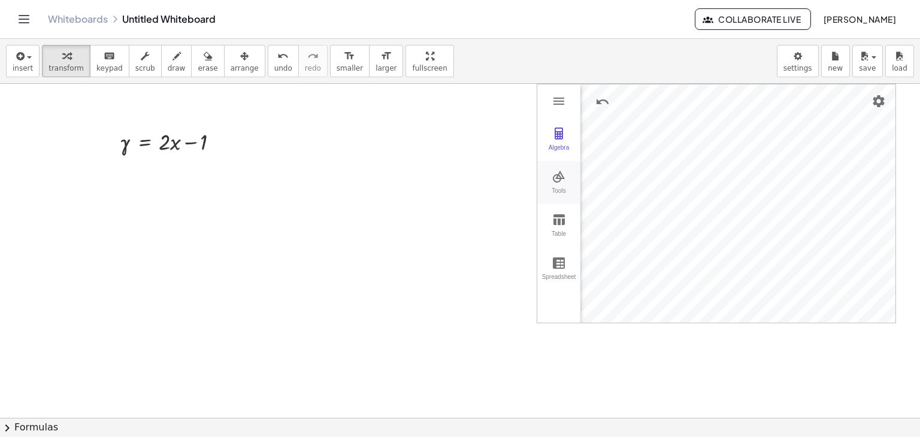
click at [563, 171] on img "Graphing Calculator" at bounding box center [559, 177] width 14 height 14
click at [562, 137] on img "Graphing Calculator" at bounding box center [559, 133] width 14 height 14
click at [559, 176] on img "Graphing Calculator" at bounding box center [559, 177] width 14 height 14
click at [562, 130] on img "Graphing Calculator" at bounding box center [559, 133] width 14 height 14
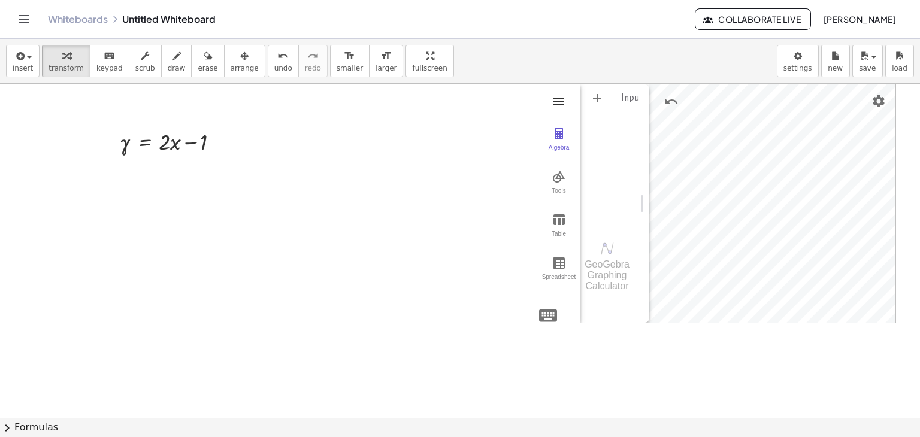
click at [558, 102] on img "Graphing Calculator" at bounding box center [559, 101] width 14 height 14
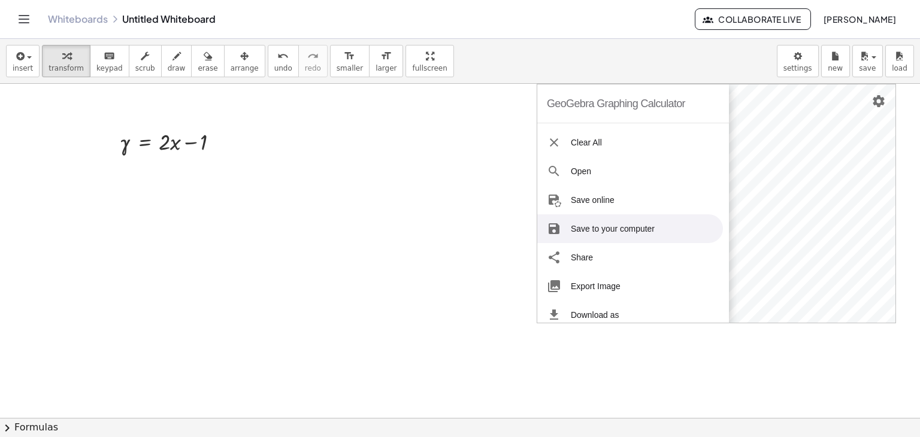
click at [630, 214] on li "Save to your computer" at bounding box center [630, 228] width 186 height 29
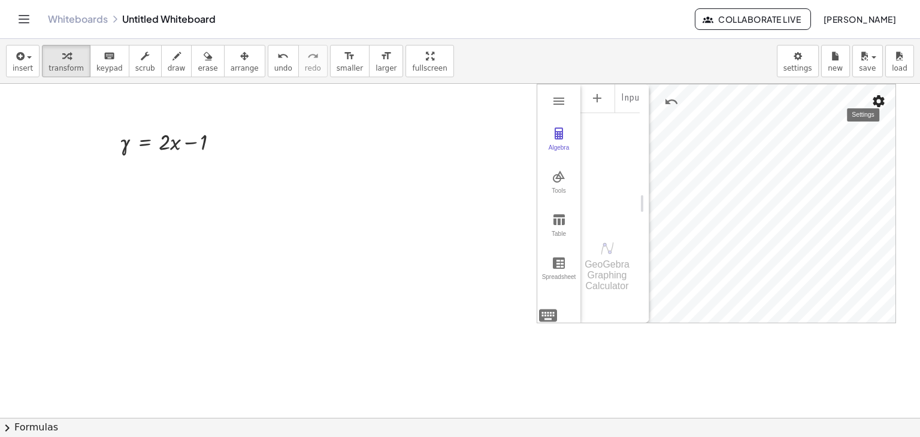
click at [887, 103] on button "Settings" at bounding box center [879, 101] width 22 height 22
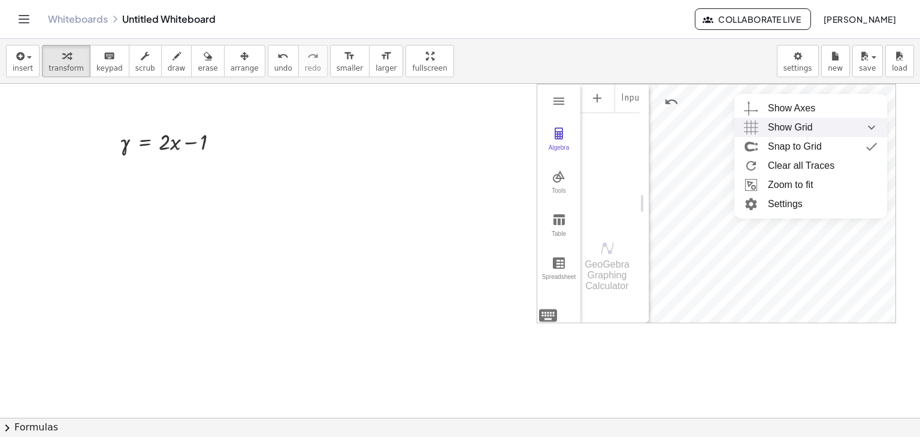
click at [818, 127] on div "Show Grid" at bounding box center [823, 127] width 110 height 19
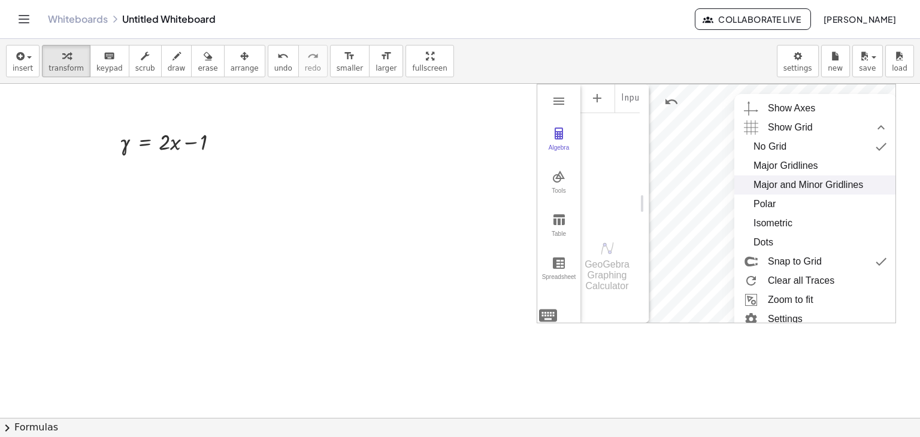
click at [798, 183] on div "Major and Minor Gridlines" at bounding box center [809, 185] width 110 height 19
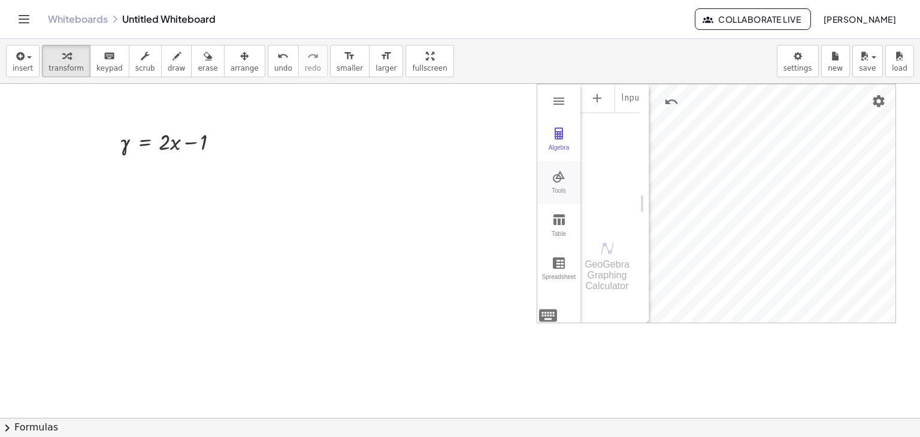
click at [564, 190] on div "Tools" at bounding box center [559, 196] width 38 height 17
click at [616, 157] on img "Pen. Write or draw, change color using the Style Bar" at bounding box center [614, 149] width 48 height 19
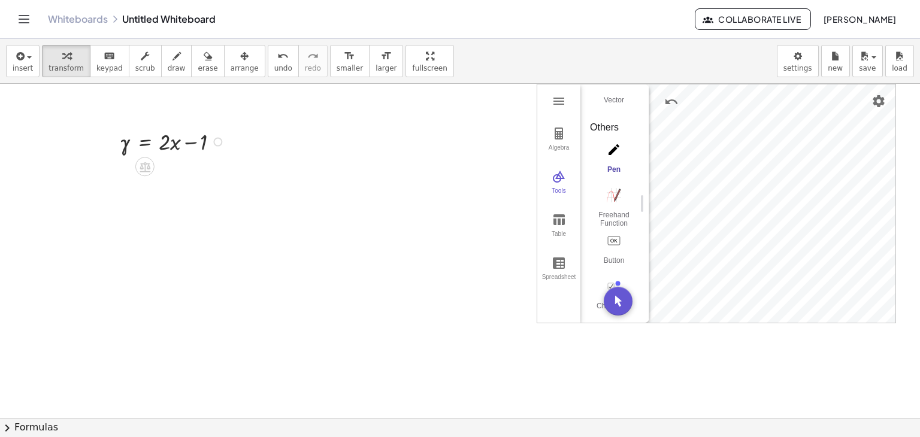
click at [158, 142] on div at bounding box center [174, 141] width 121 height 31
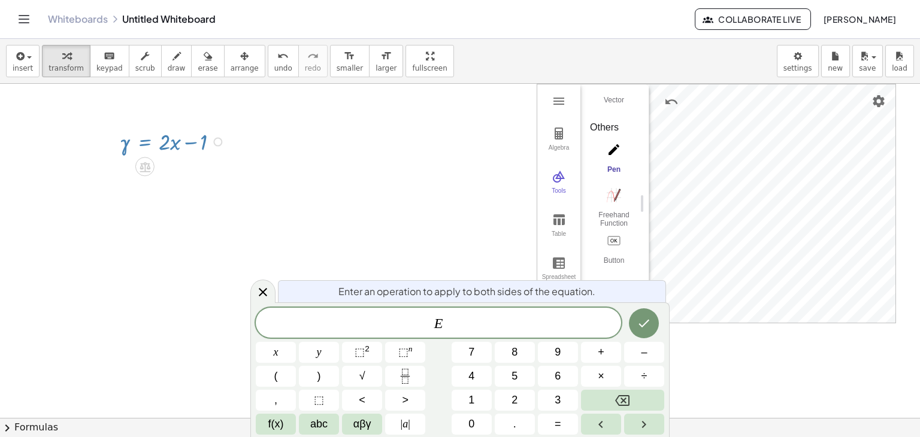
click at [165, 144] on div at bounding box center [174, 141] width 121 height 31
click at [173, 149] on div at bounding box center [174, 141] width 121 height 31
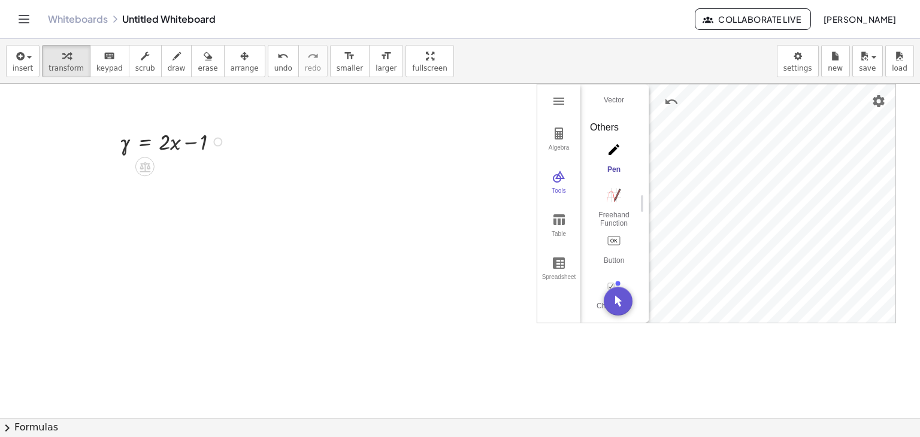
click at [211, 143] on div at bounding box center [174, 141] width 121 height 31
drag, startPoint x: 219, startPoint y: 142, endPoint x: 219, endPoint y: 179, distance: 37.1
drag, startPoint x: 207, startPoint y: 171, endPoint x: 363, endPoint y: 170, distance: 155.8
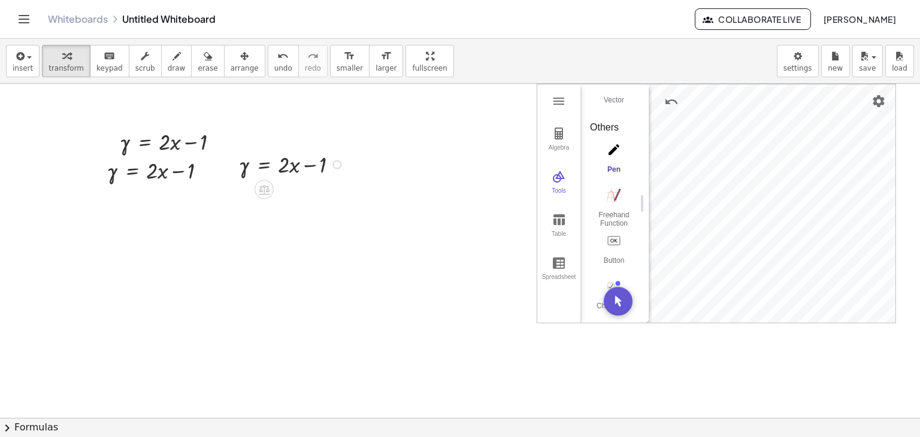
click at [267, 186] on icon at bounding box center [264, 190] width 11 height 10
click at [238, 192] on span "−" at bounding box center [240, 190] width 7 height 17
click at [249, 164] on div at bounding box center [293, 164] width 196 height 31
click at [274, 68] on span "undo" at bounding box center [283, 68] width 18 height 8
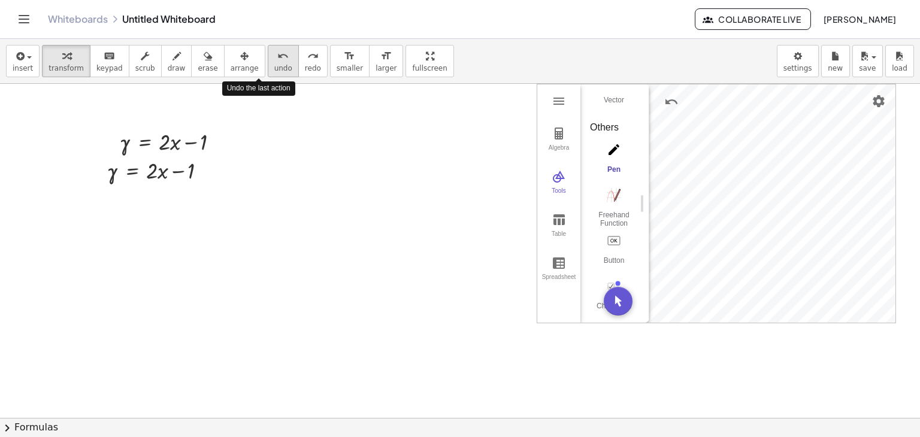
click at [274, 70] on span "undo" at bounding box center [283, 68] width 18 height 8
drag, startPoint x: 219, startPoint y: 144, endPoint x: 216, endPoint y: 185, distance: 40.8
click at [152, 173] on div at bounding box center [159, 171] width 121 height 31
click at [143, 176] on div at bounding box center [159, 171] width 121 height 31
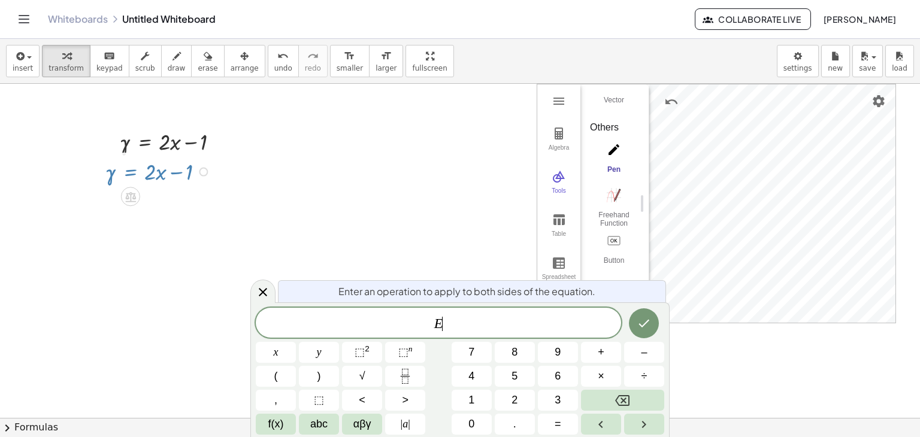
click at [448, 326] on span "E ​" at bounding box center [438, 324] width 365 height 17
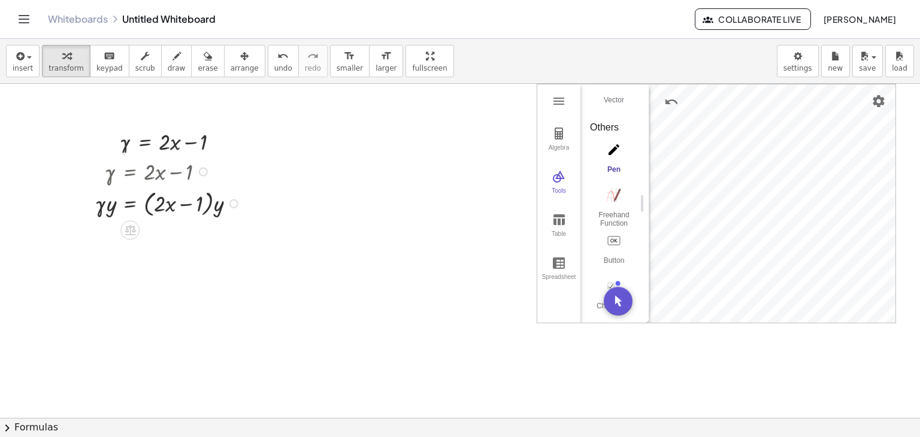
click at [174, 202] on div at bounding box center [169, 203] width 161 height 34
click at [113, 205] on div at bounding box center [169, 203] width 161 height 34
click at [105, 210] on div at bounding box center [169, 203] width 161 height 34
click at [113, 176] on div at bounding box center [169, 171] width 161 height 31
click at [216, 211] on div at bounding box center [169, 203] width 161 height 34
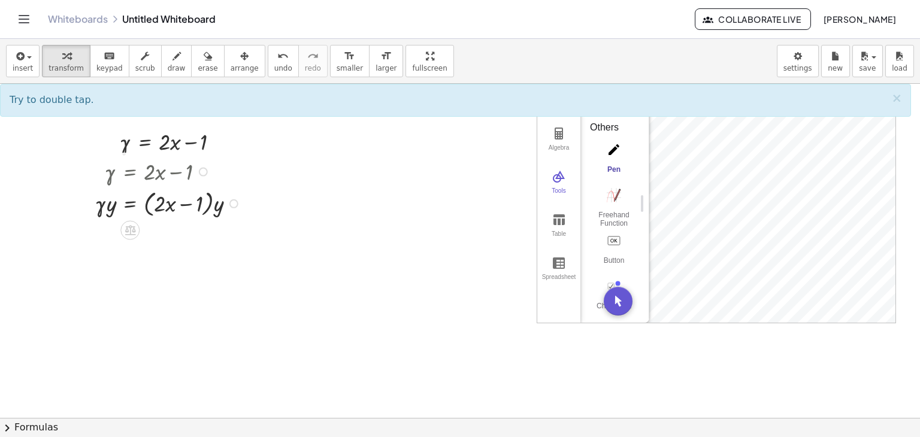
click at [189, 142] on div at bounding box center [174, 141] width 121 height 31
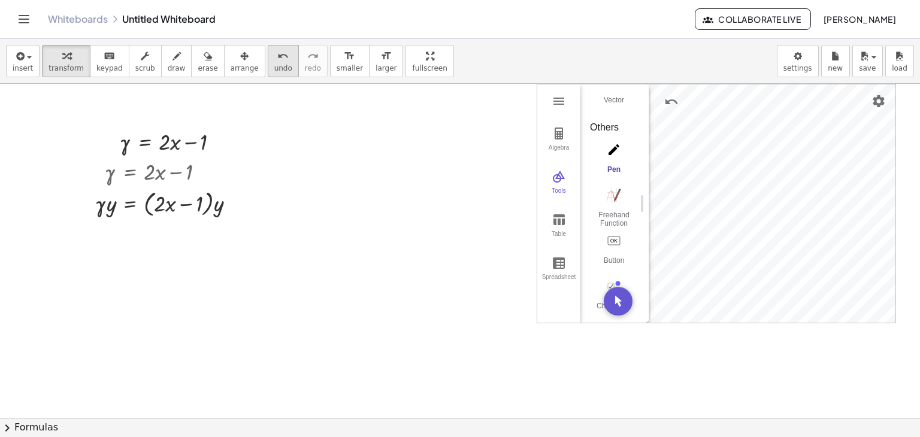
click at [277, 61] on icon "undo" at bounding box center [282, 56] width 11 height 14
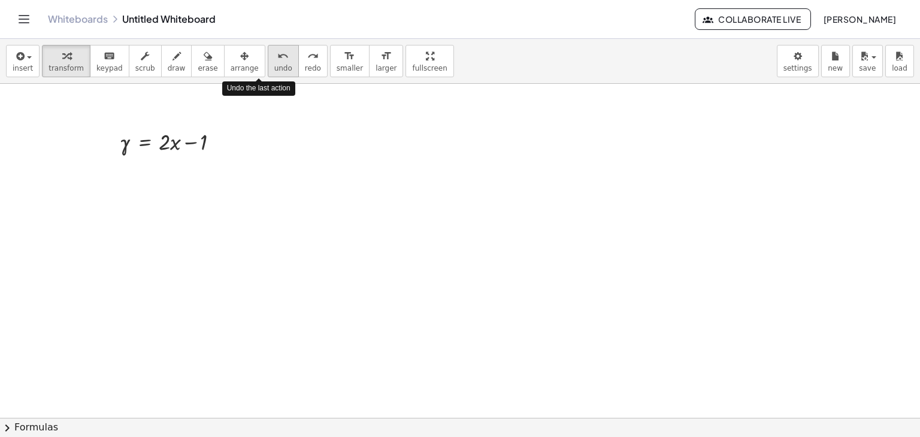
click at [277, 61] on icon "undo" at bounding box center [282, 56] width 11 height 14
click at [305, 65] on span "redo" at bounding box center [313, 68] width 16 height 8
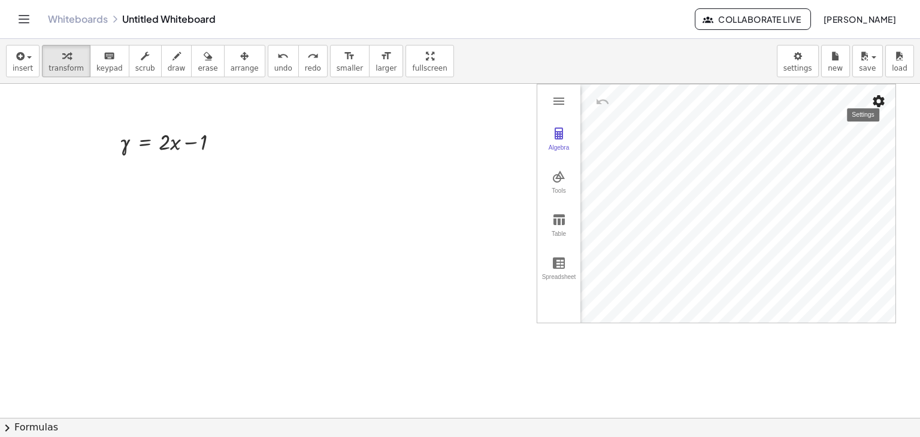
click at [882, 102] on img "Settings" at bounding box center [879, 101] width 14 height 14
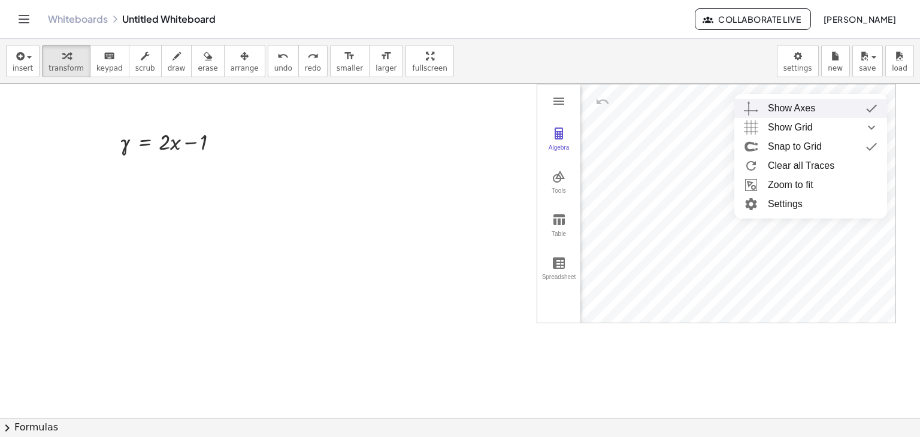
click at [789, 111] on div "Show Axes" at bounding box center [791, 108] width 47 height 19
click at [566, 180] on button "Tools" at bounding box center [558, 182] width 43 height 43
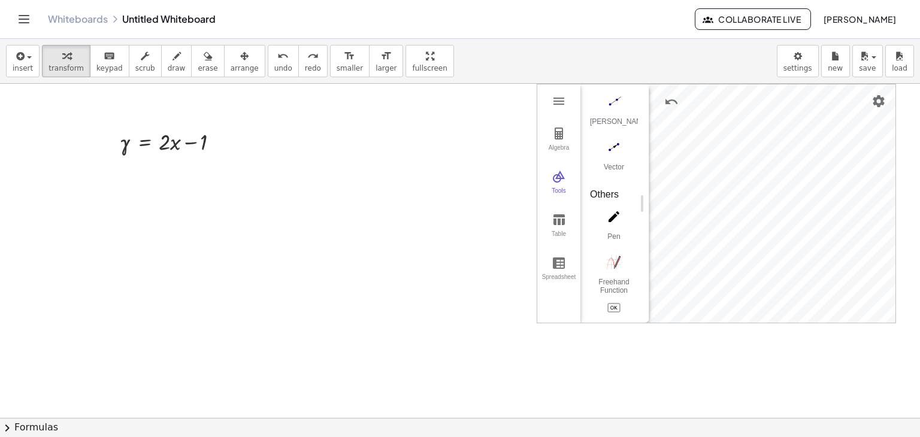
scroll to position [1166, 0]
click at [620, 231] on img "Pen. Write or draw, change color using the Style Bar" at bounding box center [614, 229] width 48 height 19
click at [171, 152] on div at bounding box center [174, 141] width 121 height 31
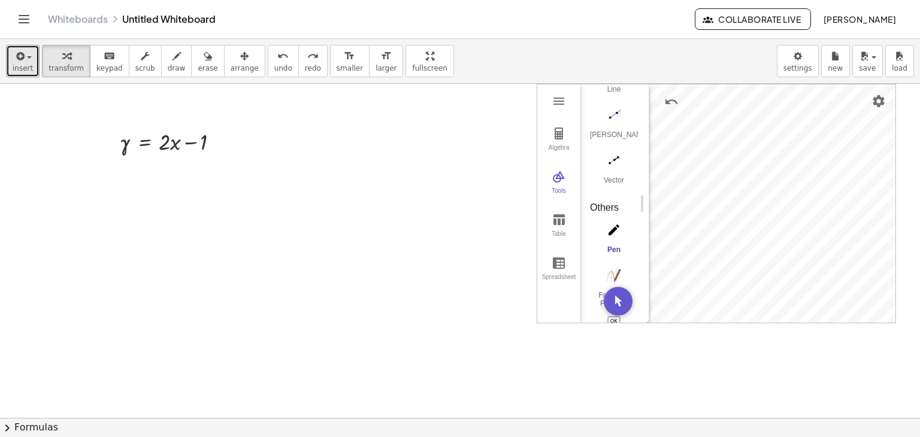
click at [28, 68] on span "insert" at bounding box center [23, 68] width 20 height 8
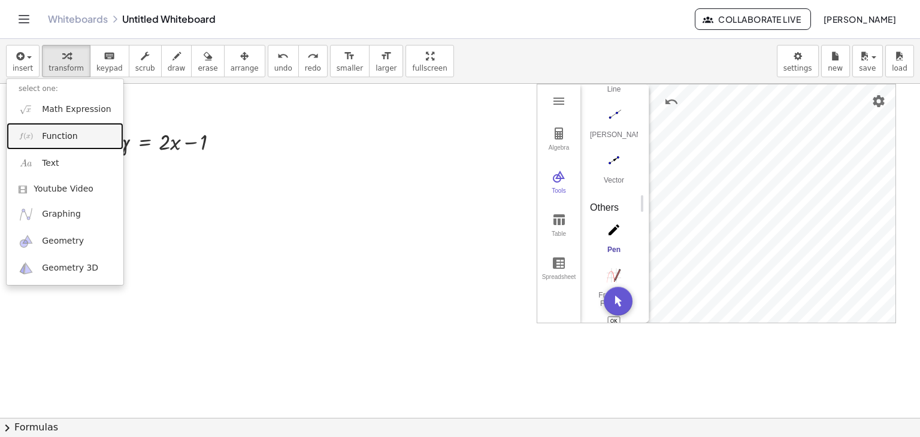
drag, startPoint x: 55, startPoint y: 139, endPoint x: 94, endPoint y: 178, distance: 55.1
click at [55, 139] on span "Function" at bounding box center [60, 137] width 36 height 12
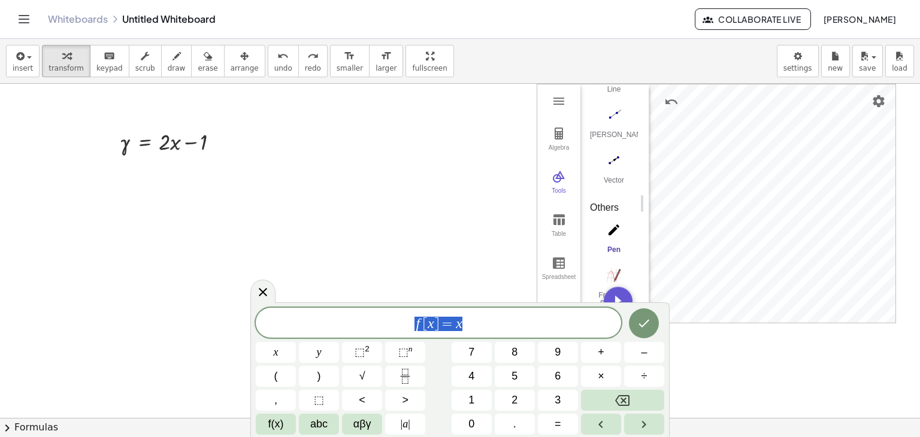
drag, startPoint x: 477, startPoint y: 324, endPoint x: 404, endPoint y: 322, distance: 73.7
click at [404, 322] on span "f [ x ] = x" at bounding box center [438, 324] width 365 height 17
click at [552, 421] on button "=" at bounding box center [558, 424] width 40 height 21
click at [508, 401] on button "2" at bounding box center [515, 400] width 40 height 21
click at [276, 378] on span "(" at bounding box center [276, 376] width 4 height 16
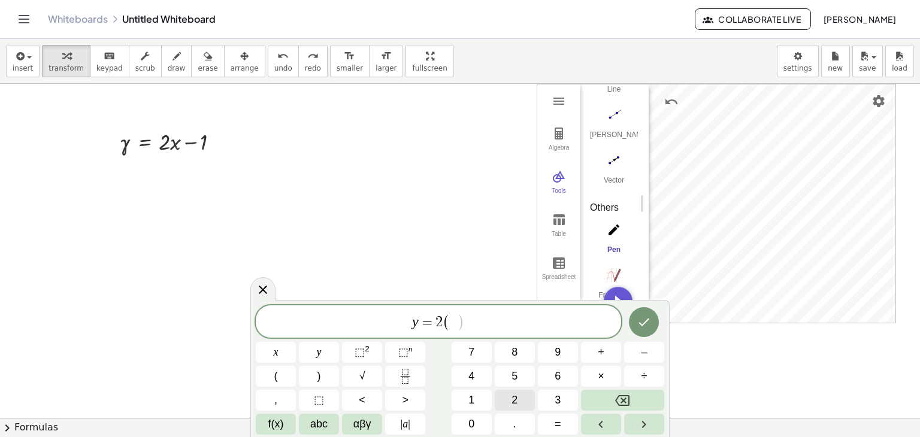
click at [523, 396] on button "2" at bounding box center [515, 400] width 40 height 21
click at [312, 374] on button ")" at bounding box center [319, 376] width 40 height 21
click at [640, 355] on button "–" at bounding box center [644, 352] width 40 height 21
click at [462, 399] on button "1" at bounding box center [472, 400] width 40 height 21
click at [648, 331] on button "Done" at bounding box center [644, 322] width 30 height 30
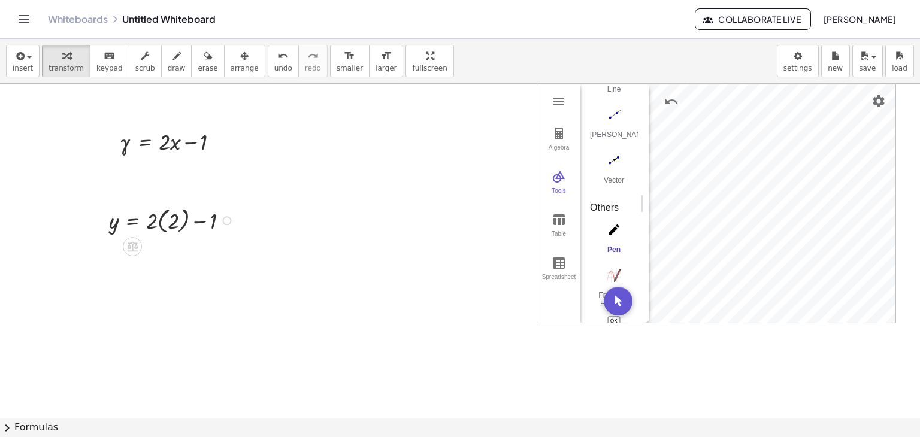
click at [226, 226] on div at bounding box center [173, 220] width 141 height 32
click at [229, 222] on div at bounding box center [226, 220] width 9 height 9
click at [161, 213] on div at bounding box center [173, 220] width 141 height 32
click at [176, 219] on div at bounding box center [165, 220] width 125 height 31
click at [167, 254] on div at bounding box center [173, 251] width 141 height 31
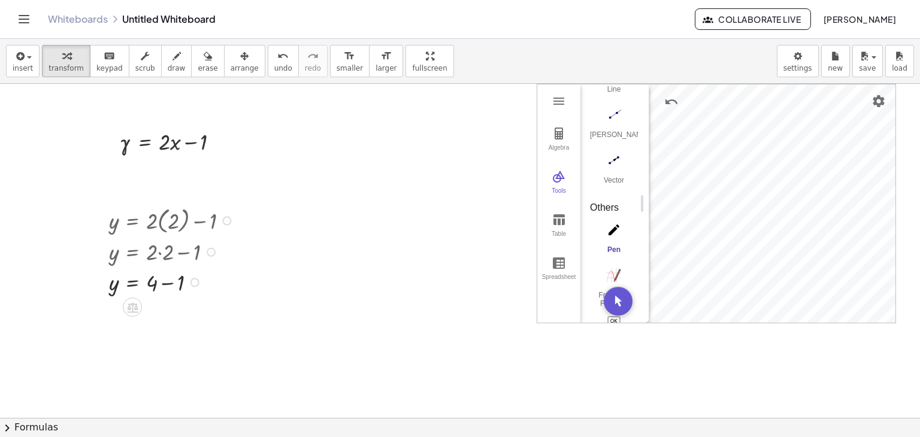
click at [151, 286] on div at bounding box center [173, 282] width 141 height 31
click at [144, 285] on div at bounding box center [173, 282] width 141 height 31
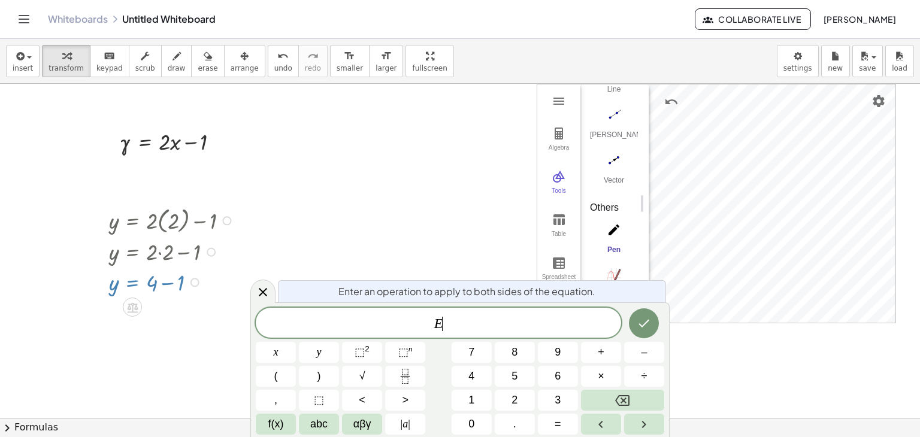
click at [144, 285] on div at bounding box center [173, 282] width 141 height 31
click at [153, 290] on div at bounding box center [173, 282] width 141 height 31
click at [166, 289] on div at bounding box center [173, 282] width 141 height 31
click at [199, 295] on div at bounding box center [173, 282] width 141 height 31
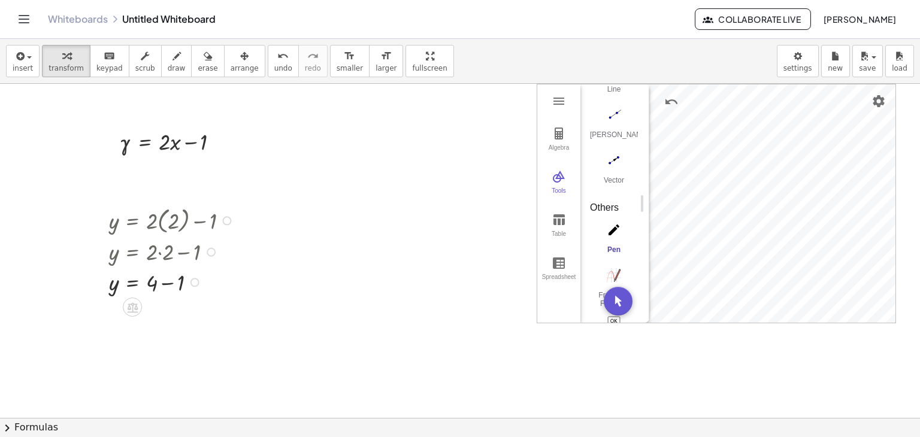
click at [161, 285] on div at bounding box center [173, 282] width 141 height 31
click at [172, 144] on div at bounding box center [174, 141] width 121 height 31
click at [268, 67] on button "undo undo" at bounding box center [283, 61] width 31 height 32
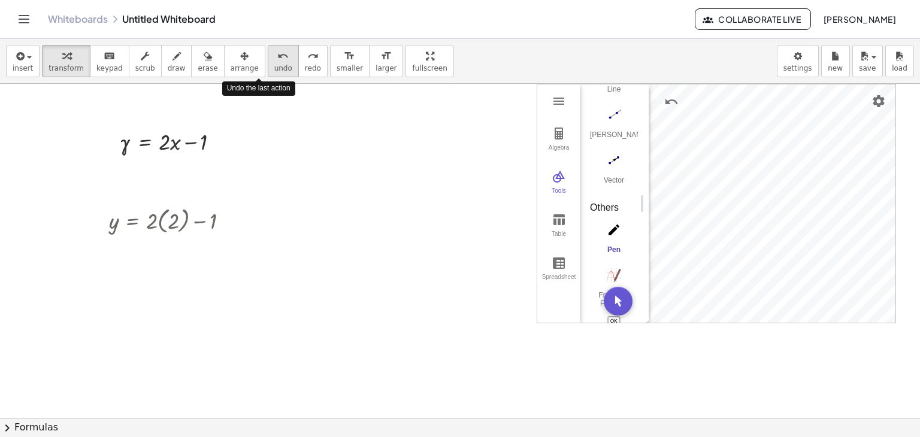
click at [268, 67] on button "undo undo" at bounding box center [283, 61] width 31 height 32
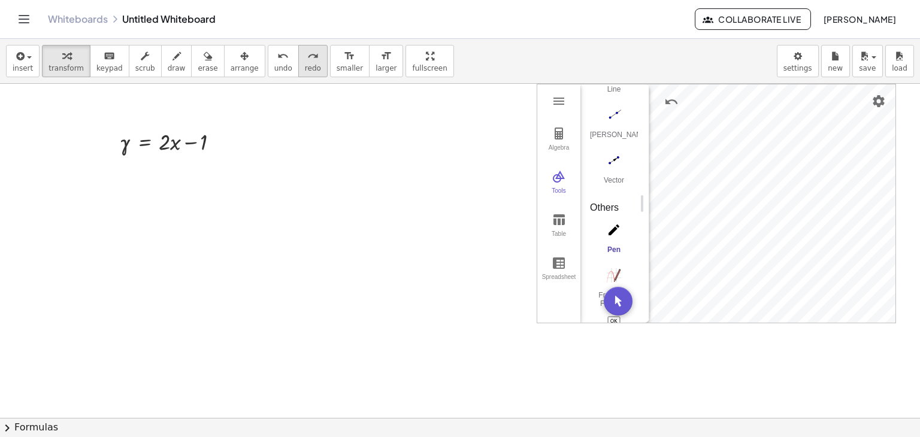
click at [305, 64] on span "redo" at bounding box center [313, 68] width 16 height 8
click at [164, 223] on div at bounding box center [173, 220] width 141 height 32
click at [161, 254] on div at bounding box center [173, 251] width 141 height 31
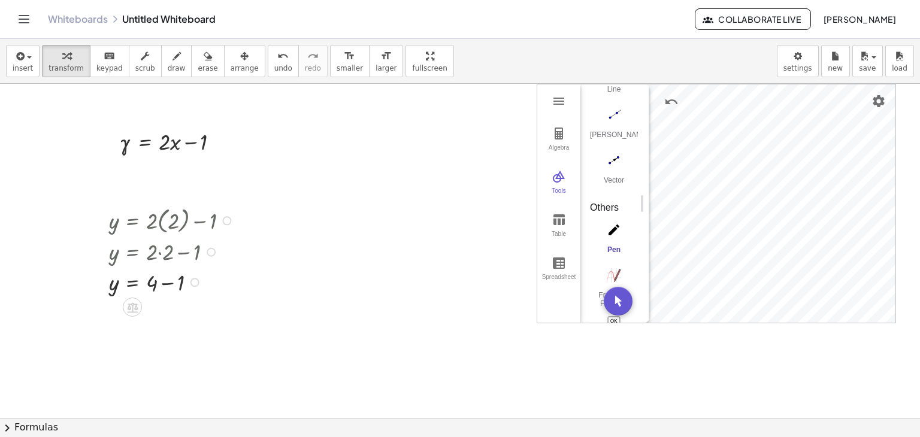
click at [156, 286] on div at bounding box center [173, 282] width 141 height 31
click at [147, 282] on div at bounding box center [173, 282] width 141 height 31
click at [153, 283] on div at bounding box center [173, 282] width 141 height 31
click at [168, 284] on div at bounding box center [173, 282] width 141 height 31
click at [274, 71] on span "undo" at bounding box center [283, 68] width 18 height 8
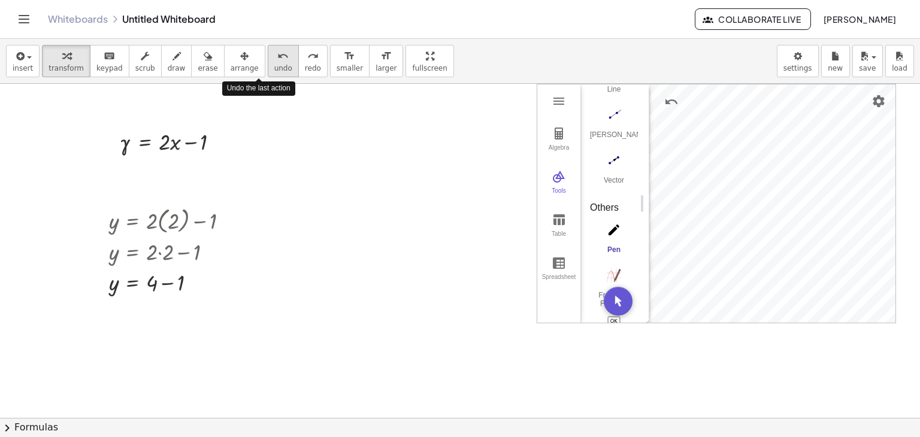
click at [274, 70] on span "undo" at bounding box center [283, 68] width 18 height 8
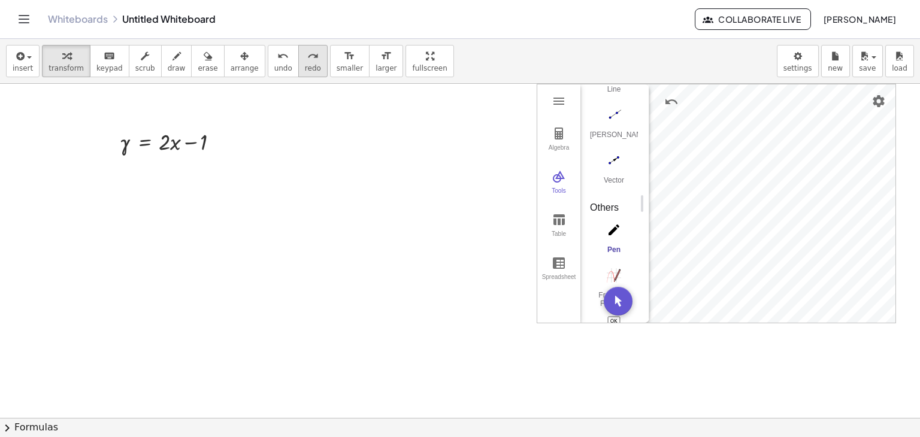
click at [298, 65] on button "redo redo" at bounding box center [312, 61] width 29 height 32
drag, startPoint x: 171, startPoint y: 223, endPoint x: 178, endPoint y: 223, distance: 7.2
click at [171, 223] on div at bounding box center [173, 220] width 141 height 32
click at [274, 68] on span "undo" at bounding box center [283, 68] width 18 height 8
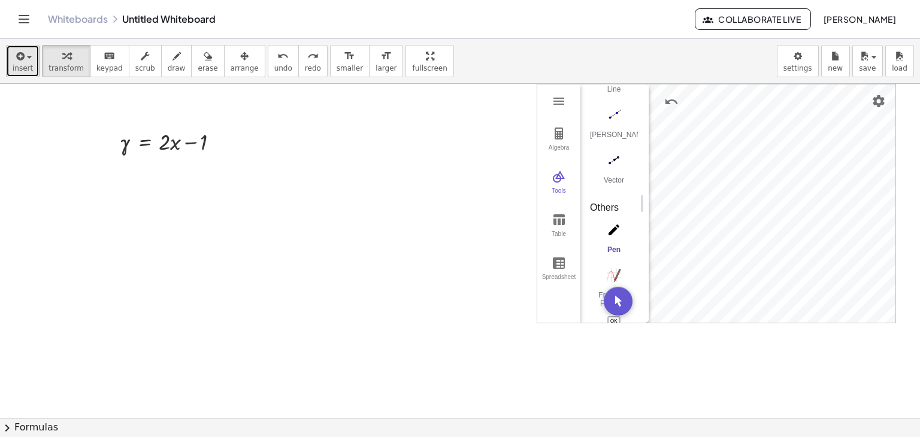
click at [27, 57] on span "button" at bounding box center [29, 57] width 5 height 2
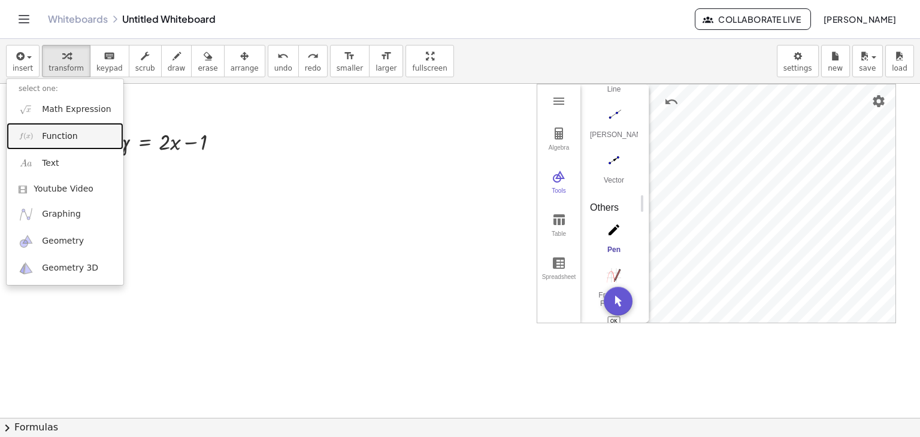
click at [58, 137] on span "Function" at bounding box center [60, 137] width 36 height 12
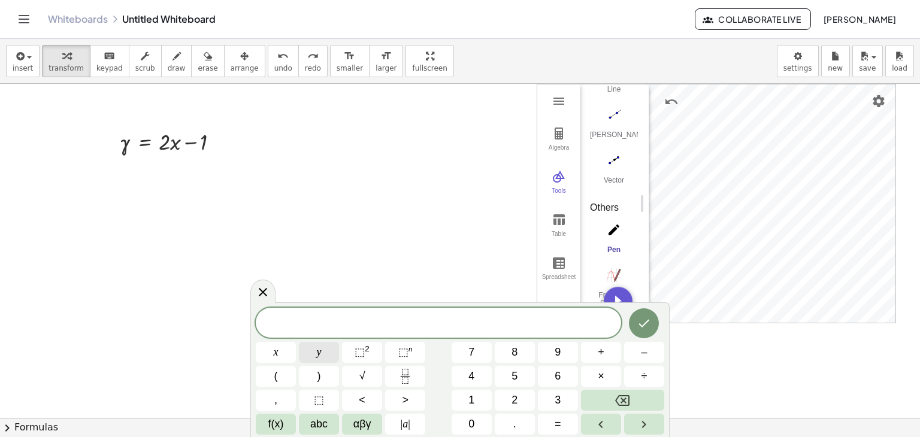
click at [326, 355] on button "y" at bounding box center [319, 352] width 40 height 21
click at [555, 419] on span "=" at bounding box center [558, 424] width 7 height 16
click at [516, 400] on span "2" at bounding box center [515, 400] width 6 height 16
click at [268, 380] on button "(" at bounding box center [276, 376] width 40 height 21
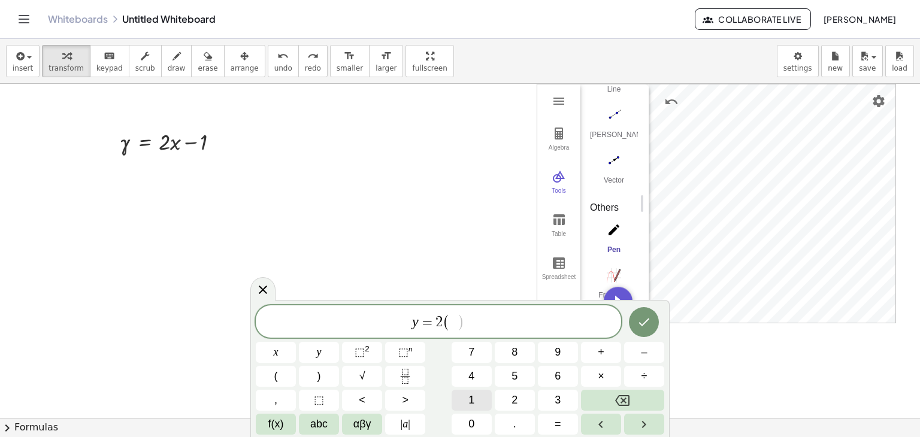
click at [473, 396] on span "1" at bounding box center [471, 400] width 6 height 16
click at [312, 380] on button ")" at bounding box center [319, 376] width 40 height 21
click at [639, 356] on button "–" at bounding box center [644, 352] width 40 height 21
click at [470, 404] on span "1" at bounding box center [471, 400] width 6 height 16
click at [639, 324] on icon "Done" at bounding box center [644, 322] width 14 height 14
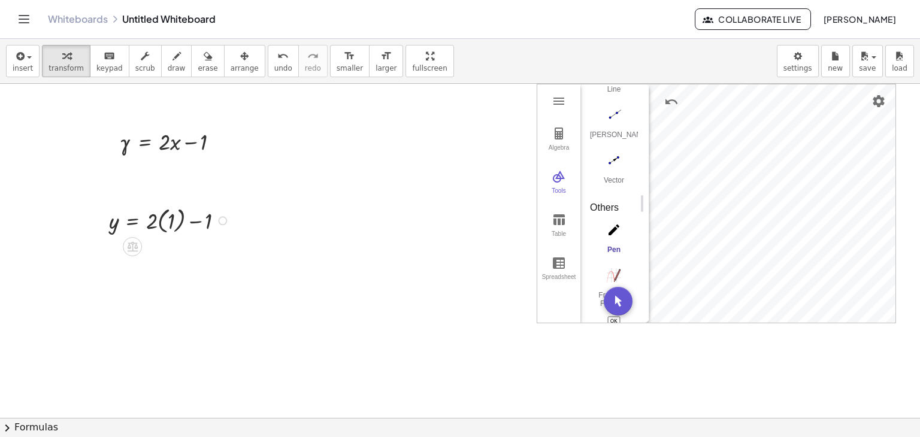
click at [165, 223] on div at bounding box center [171, 220] width 137 height 32
click at [155, 252] on div at bounding box center [171, 251] width 137 height 31
click at [158, 255] on div at bounding box center [171, 251] width 137 height 31
click at [172, 283] on div at bounding box center [171, 282] width 137 height 31
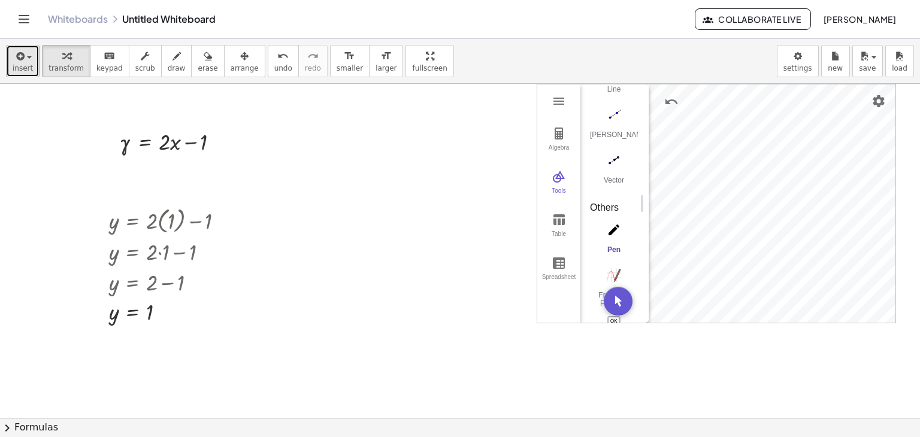
click at [19, 68] on span "insert" at bounding box center [23, 68] width 20 height 8
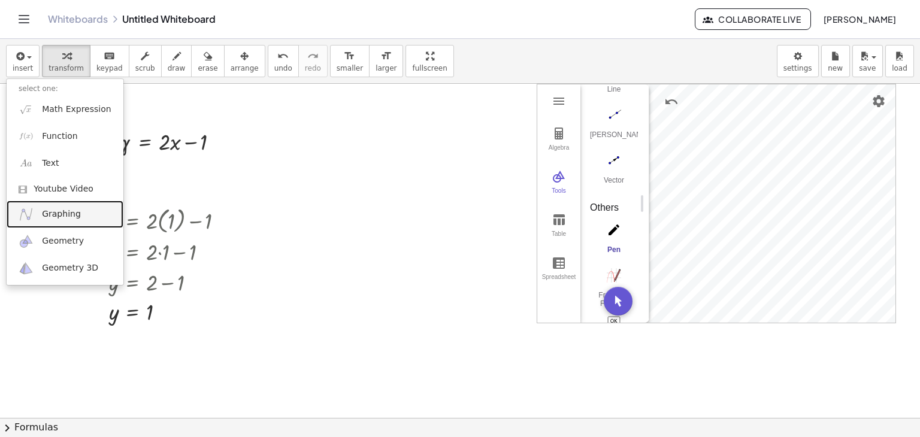
click at [53, 221] on link "Graphing" at bounding box center [65, 214] width 117 height 27
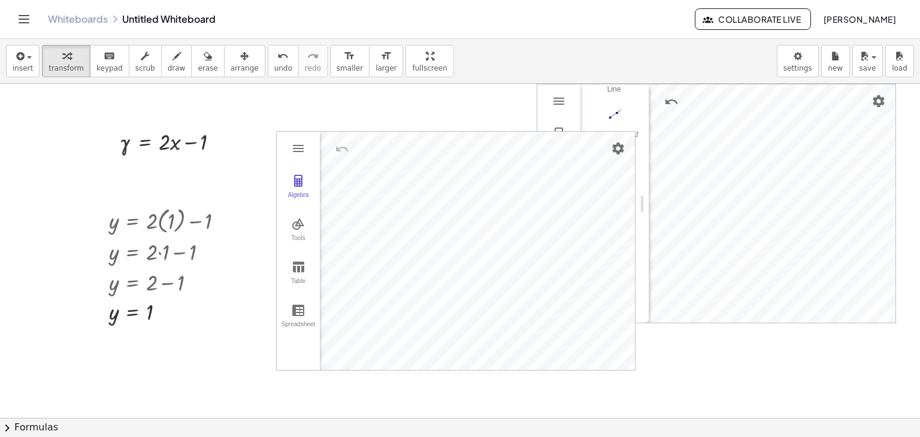
drag, startPoint x: 315, startPoint y: 132, endPoint x: 299, endPoint y: 123, distance: 18.8
click at [539, 136] on div "Graphing Calculator" at bounding box center [477, 251] width 315 height 238
click at [274, 66] on span "undo" at bounding box center [283, 68] width 18 height 8
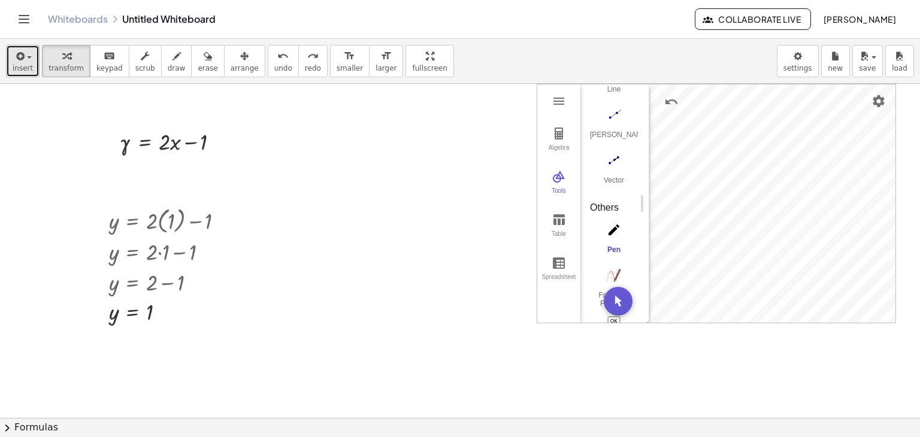
click at [31, 61] on button "insert" at bounding box center [23, 61] width 34 height 32
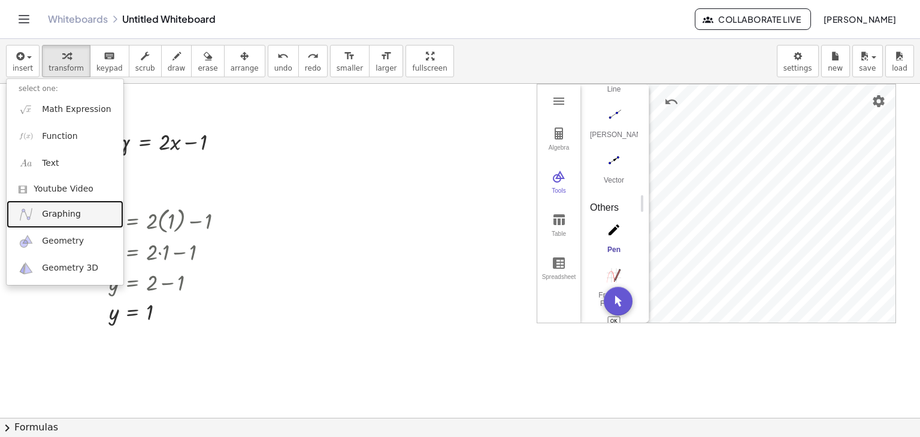
click at [55, 216] on span "Graphing" at bounding box center [61, 214] width 39 height 12
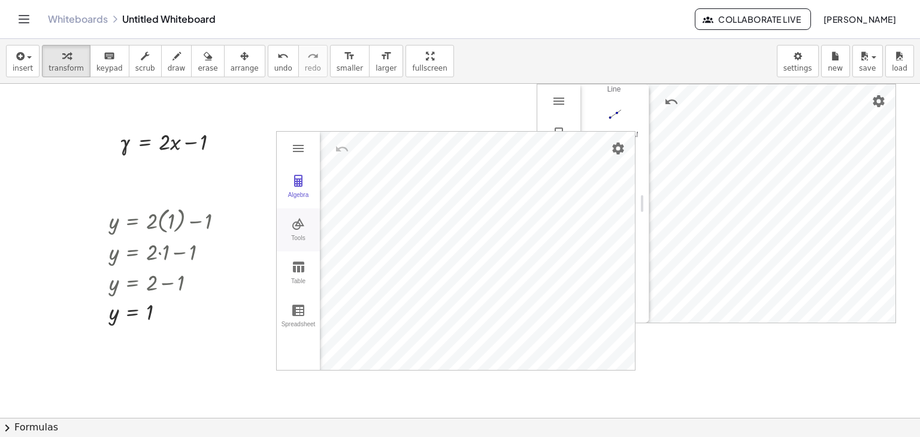
click at [300, 231] on button "Tools" at bounding box center [298, 229] width 43 height 43
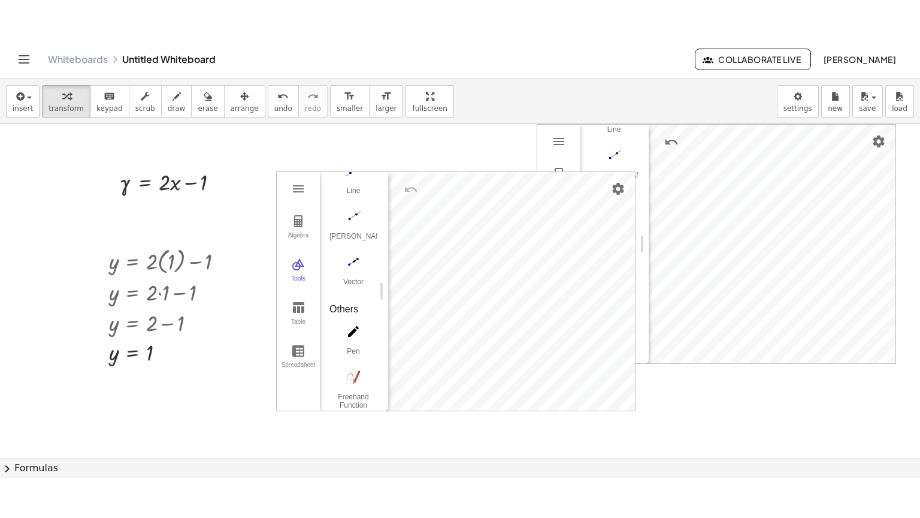
scroll to position [1145, 0]
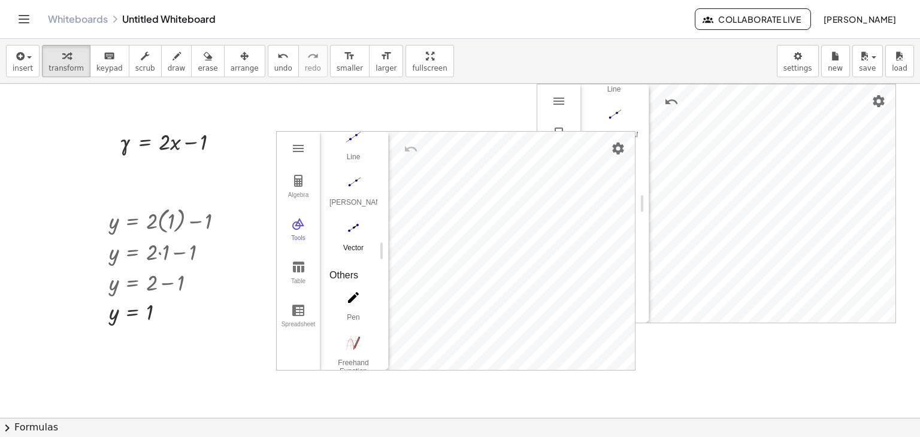
click at [347, 233] on img "Vector. Select starting point, then end point" at bounding box center [354, 228] width 48 height 19
click at [612, 149] on img "Settings" at bounding box center [618, 148] width 14 height 14
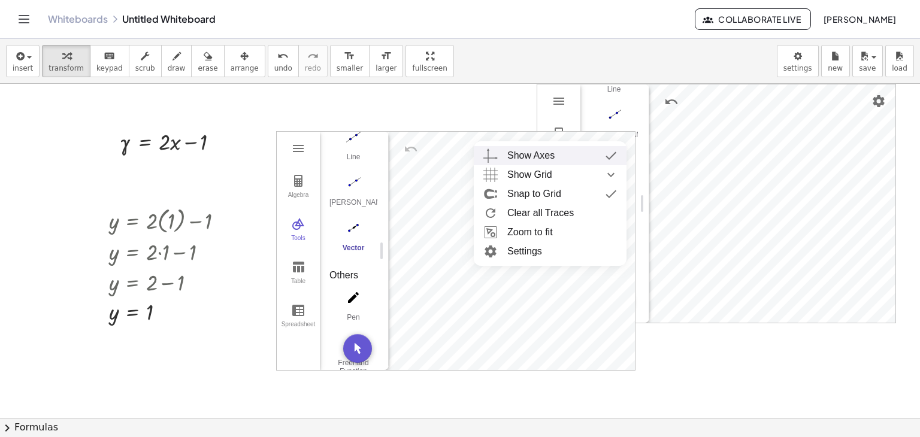
click at [613, 146] on img "Graphing Calculator" at bounding box center [611, 155] width 22 height 19
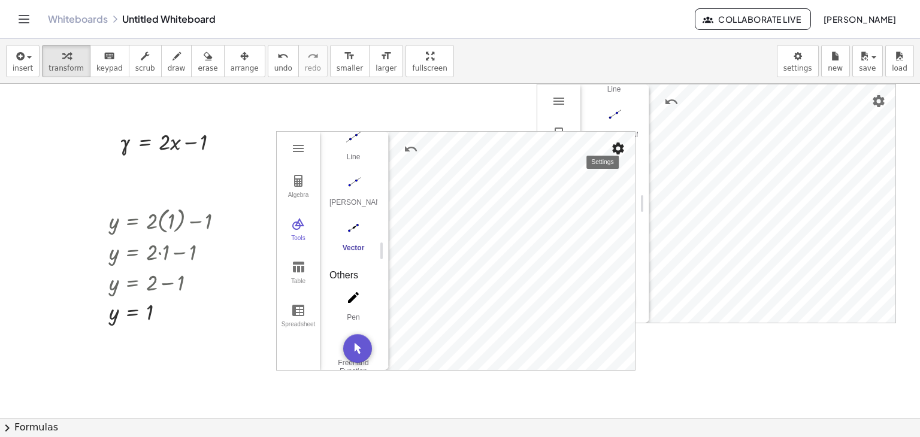
click at [617, 142] on img "Settings" at bounding box center [618, 148] width 14 height 14
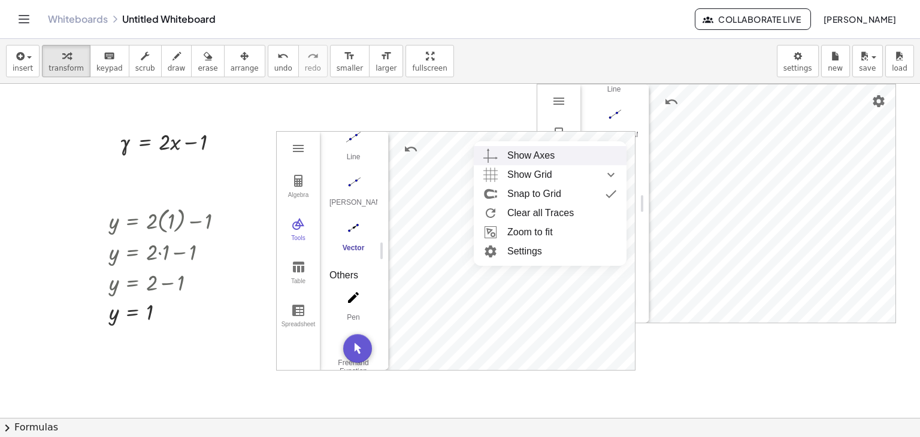
click at [564, 158] on div "Show Axes" at bounding box center [562, 155] width 110 height 19
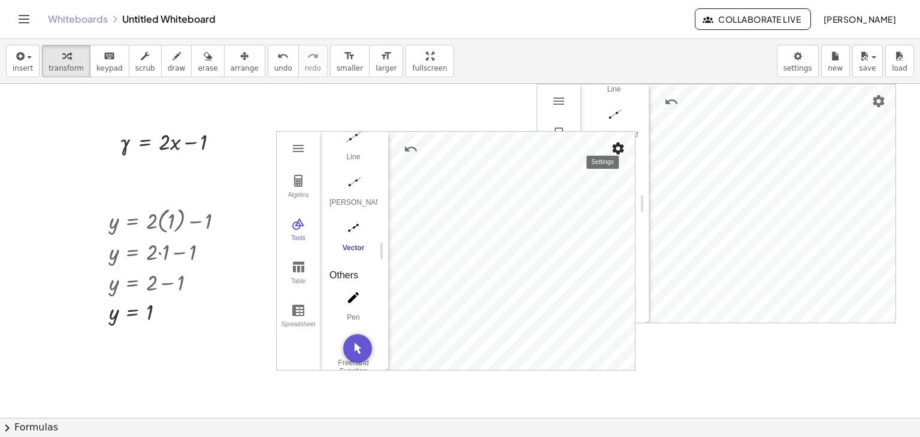
click at [615, 149] on img "Settings" at bounding box center [618, 148] width 14 height 14
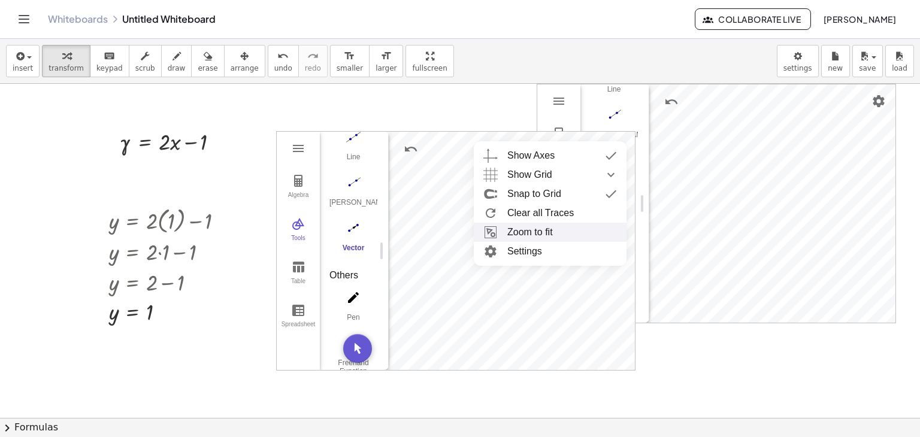
click at [537, 233] on li "Zoom to fit" at bounding box center [550, 232] width 153 height 19
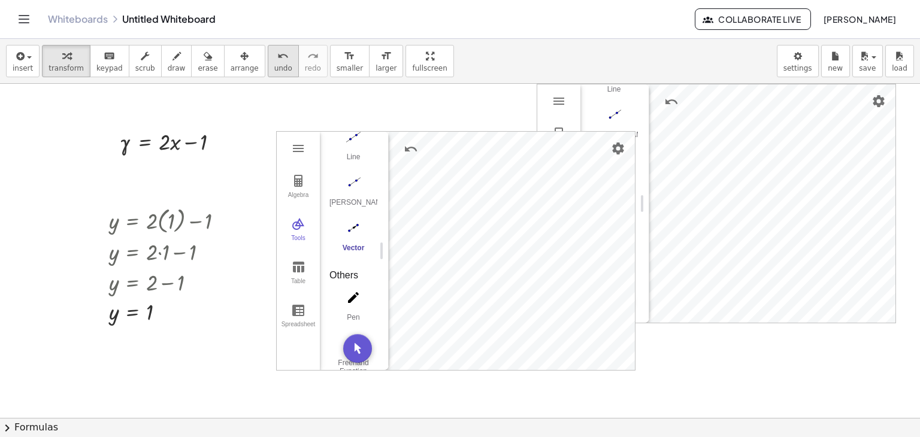
click at [274, 55] on div "undo" at bounding box center [283, 56] width 18 height 14
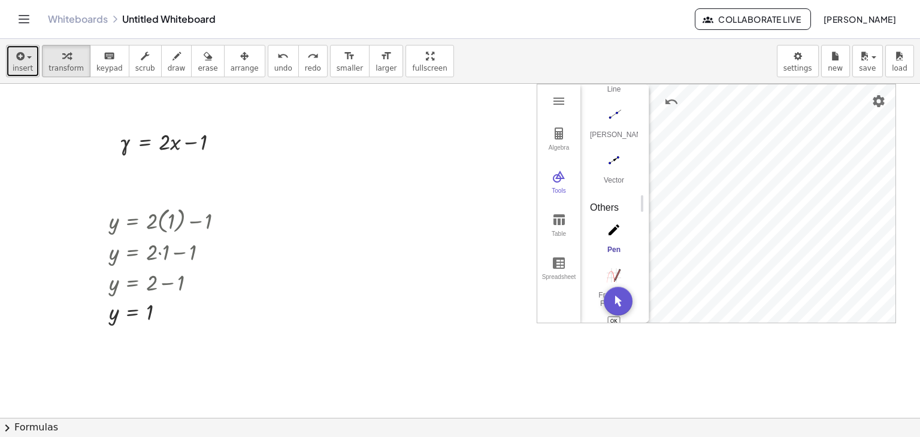
click at [20, 65] on span "insert" at bounding box center [23, 68] width 20 height 8
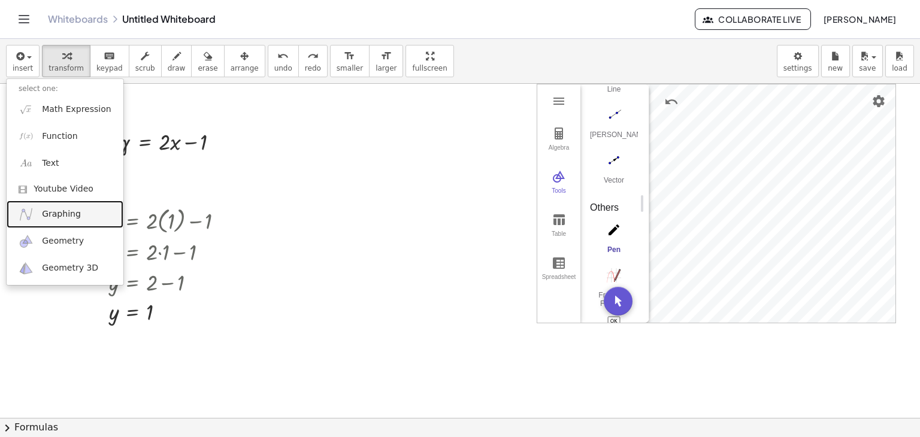
drag, startPoint x: 60, startPoint y: 215, endPoint x: 72, endPoint y: 215, distance: 12.0
click at [60, 215] on span "Graphing" at bounding box center [61, 214] width 39 height 12
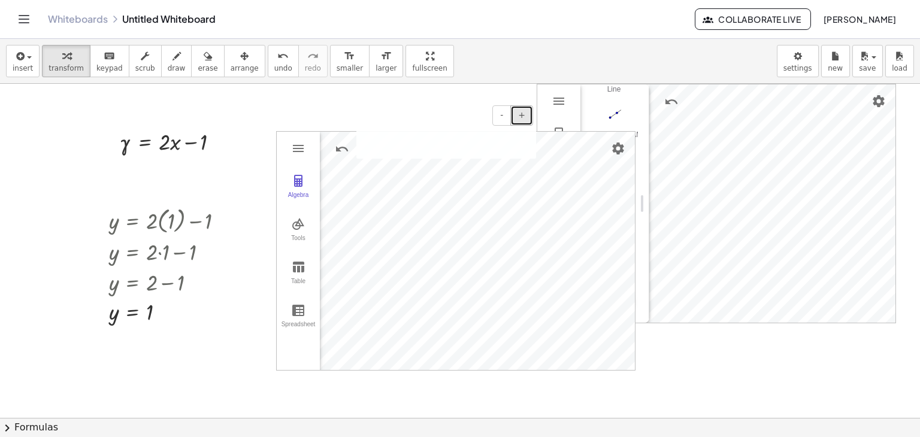
click at [519, 116] on span "+" at bounding box center [521, 115] width 7 height 10
click at [518, 117] on button "+" at bounding box center [521, 115] width 23 height 20
click at [498, 113] on button "-" at bounding box center [501, 115] width 19 height 20
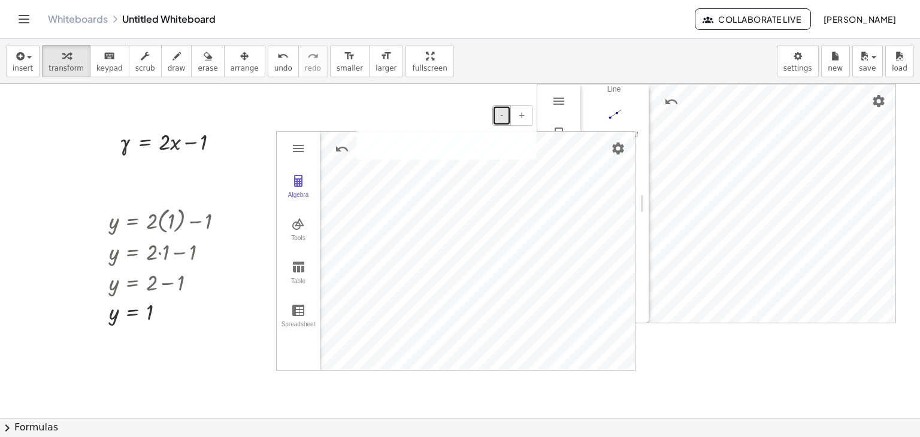
click at [498, 113] on button "-" at bounding box center [501, 115] width 19 height 20
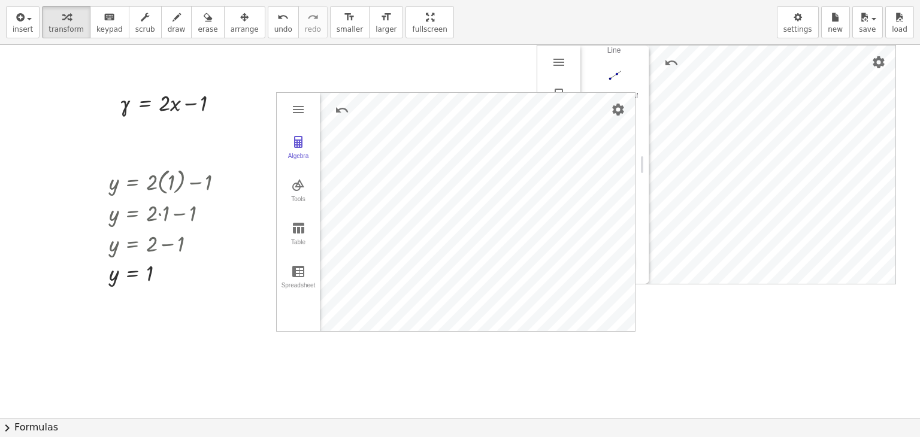
click at [391, 110] on div "insert select one: Math Expression Function Text Youtube Video Graphing Geometr…" at bounding box center [460, 218] width 920 height 437
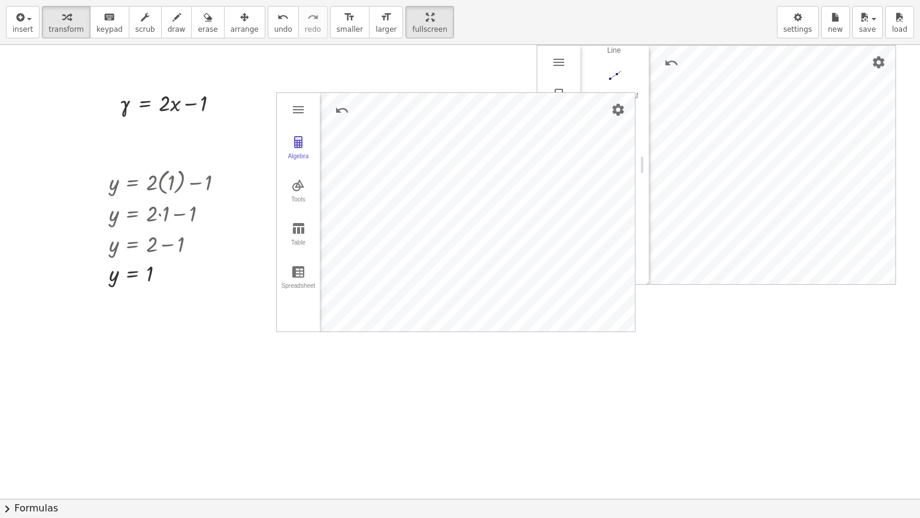
click at [474, 374] on div "- + γ = + · 2 · x − 1 Algebra Tools Table Spreadsheet GeoGebra Graphing Calcula…" at bounding box center [460, 498] width 920 height 907
click at [472, 105] on div "- + γ = + · 2 · x − 1 Algebra Tools Table Spreadsheet GeoGebra Graphing Calcula…" at bounding box center [460, 498] width 920 height 907
click at [613, 103] on img "Settings" at bounding box center [618, 109] width 14 height 14
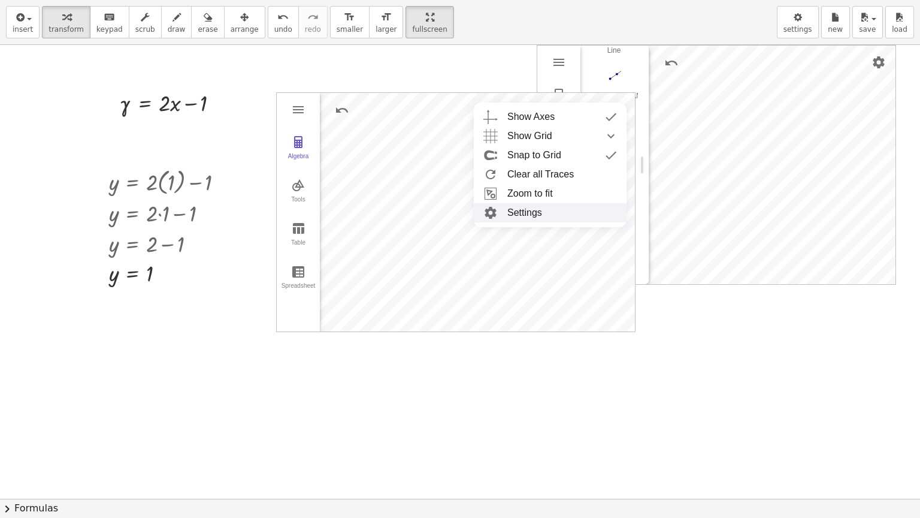
click at [530, 213] on li "Settings" at bounding box center [550, 212] width 153 height 19
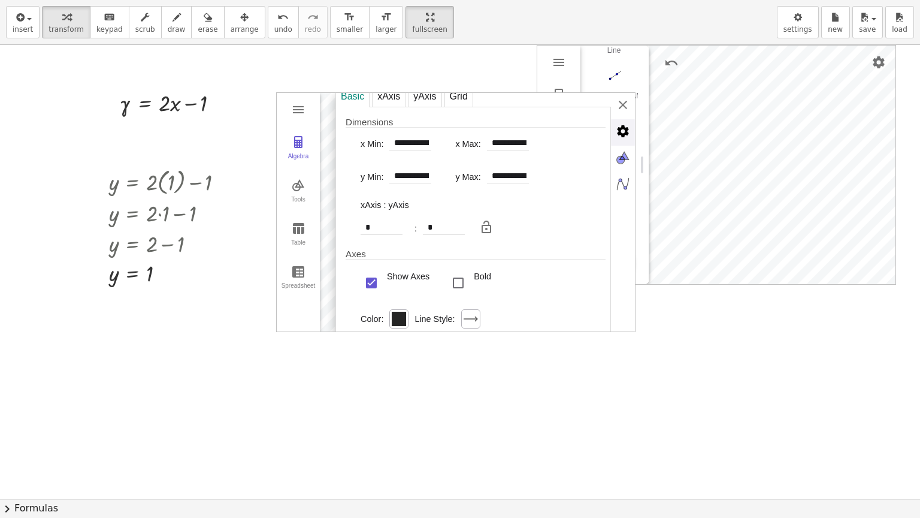
scroll to position [0, 0]
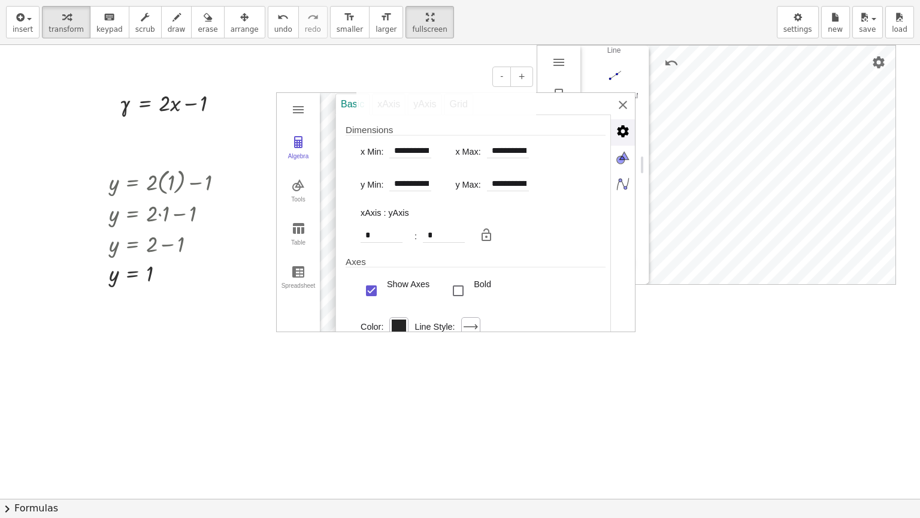
click at [387, 108] on div at bounding box center [446, 98] width 180 height 41
drag, startPoint x: 456, startPoint y: 86, endPoint x: 384, endPoint y: 62, distance: 75.8
click at [384, 62] on div "**********" at bounding box center [460, 498] width 920 height 907
drag, startPoint x: 389, startPoint y: 86, endPoint x: 374, endPoint y: 91, distance: 15.9
click at [374, 71] on div "- +" at bounding box center [443, 76] width 180 height 20
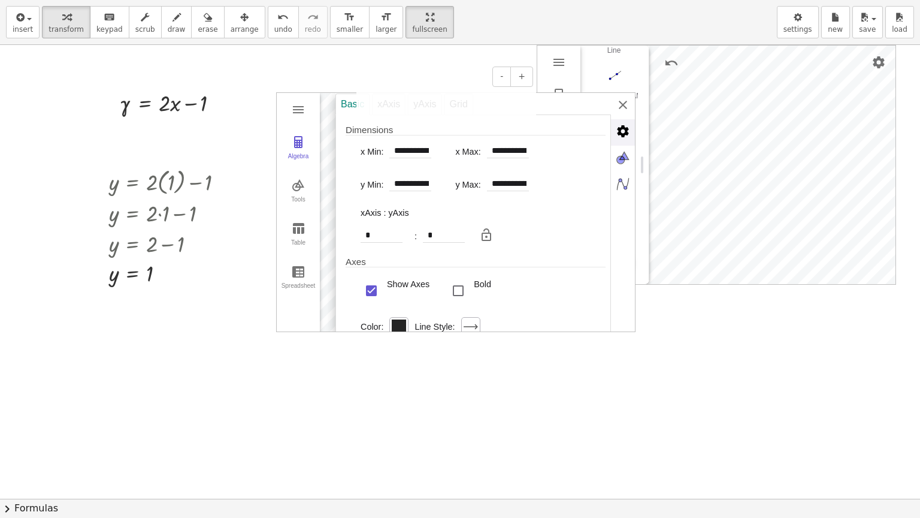
drag, startPoint x: 373, startPoint y: 91, endPoint x: 362, endPoint y: 104, distance: 17.4
click at [362, 105] on div at bounding box center [362, 98] width 12 height 41
drag, startPoint x: 363, startPoint y: 98, endPoint x: 79, endPoint y: 462, distance: 461.4
click at [79, 437] on div at bounding box center [74, 465] width 12 height 41
drag, startPoint x: 118, startPoint y: 456, endPoint x: 93, endPoint y: 471, distance: 28.8
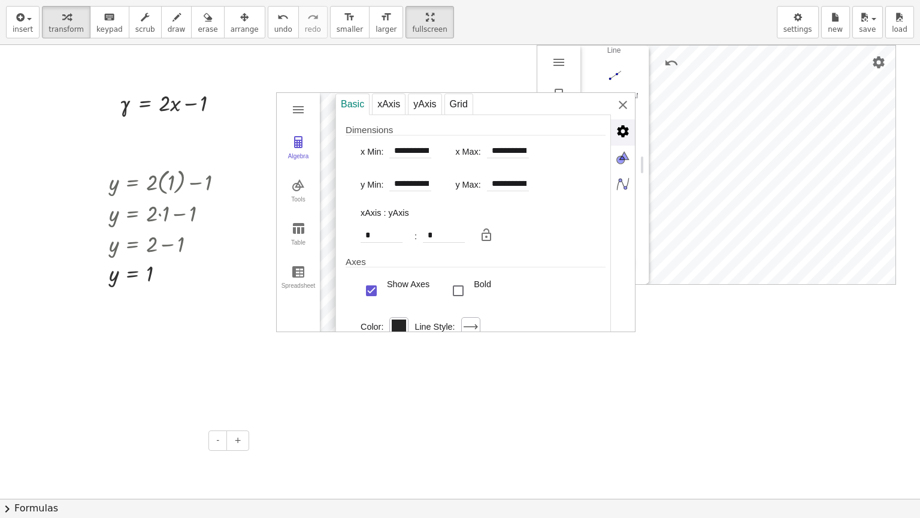
click at [93, 437] on div at bounding box center [162, 462] width 180 height 41
click at [436, 102] on div "yAxis" at bounding box center [425, 104] width 34 height 22
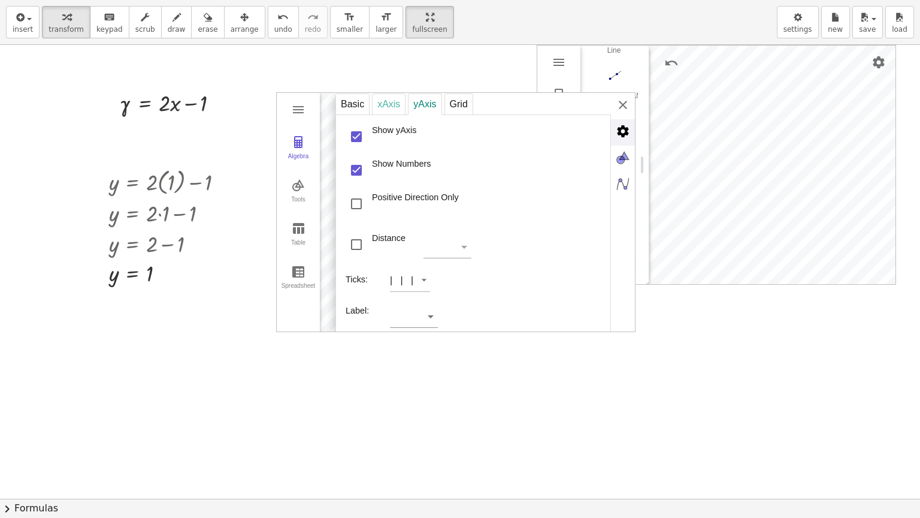
click at [398, 101] on div "xAxis" at bounding box center [389, 104] width 34 height 22
click at [359, 105] on div "Basic" at bounding box center [352, 104] width 34 height 22
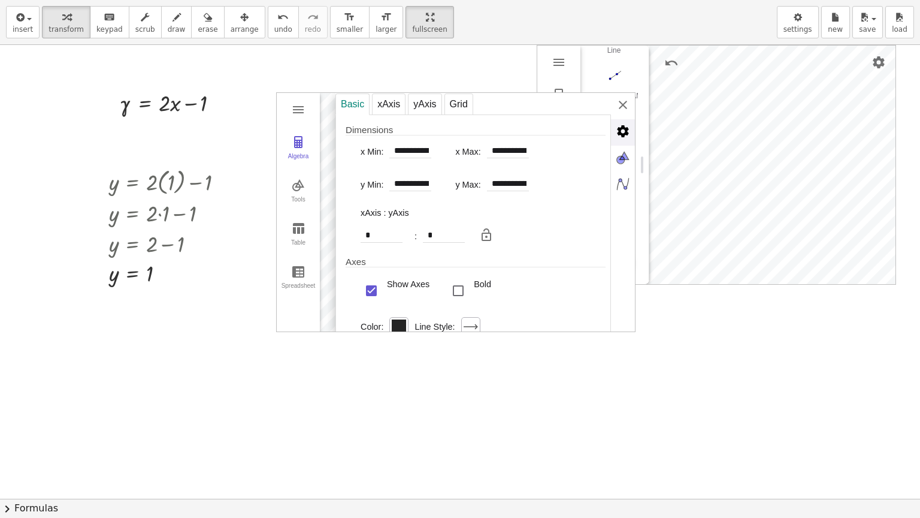
drag, startPoint x: 478, startPoint y: 261, endPoint x: 484, endPoint y: 222, distance: 38.8
click at [484, 222] on div "**********" at bounding box center [473, 400] width 276 height 572
click at [463, 103] on div "Grid" at bounding box center [459, 104] width 29 height 22
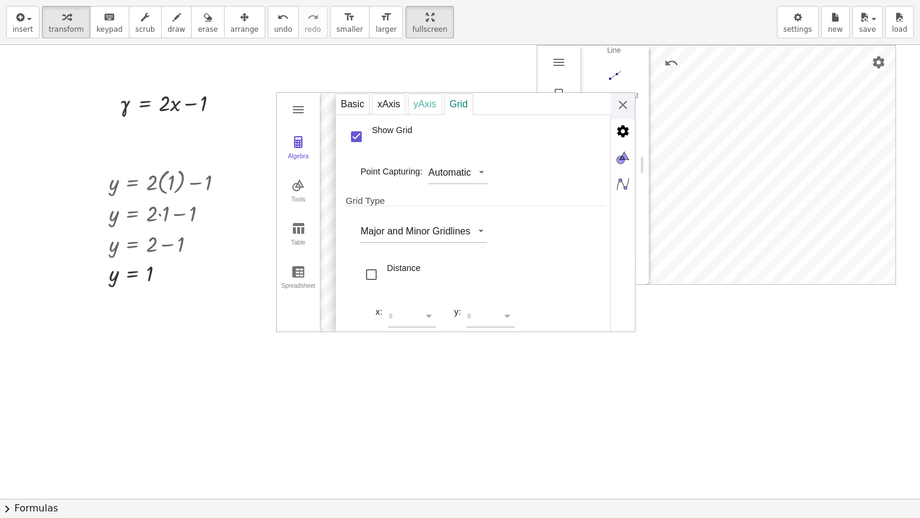
click at [424, 105] on div "yAxis" at bounding box center [425, 104] width 34 height 22
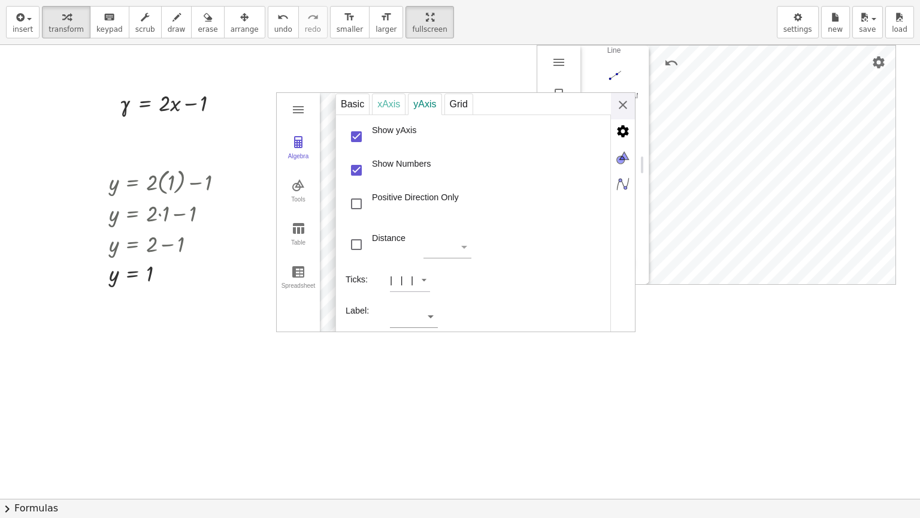
click at [382, 104] on div "xAxis" at bounding box center [389, 104] width 34 height 22
click at [346, 104] on div "Basic" at bounding box center [352, 104] width 34 height 22
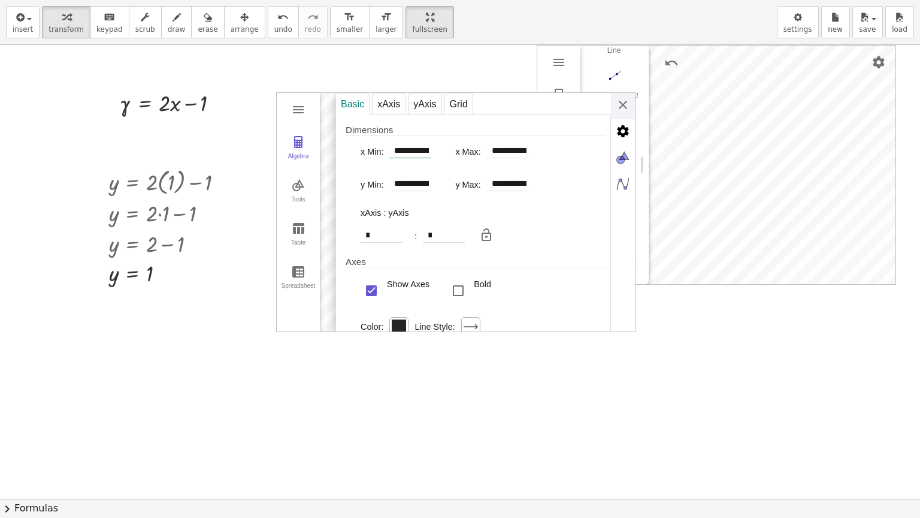
click at [417, 153] on input "**********" at bounding box center [410, 151] width 42 height 14
drag, startPoint x: 434, startPoint y: 150, endPoint x: 406, endPoint y: 154, distance: 29.0
click at [406, 154] on div "**********" at bounding box center [402, 151] width 83 height 19
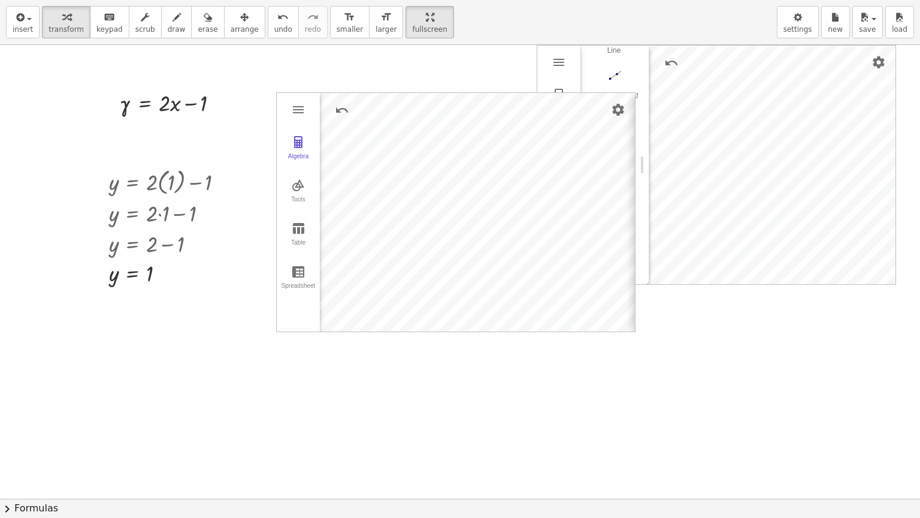
click at [635, 105] on div "**********" at bounding box center [785, 213] width 300 height 240
click at [403, 0] on html "Graspable Math Activities Whiteboards Classes Account v1.28.5 | Privacy policy …" at bounding box center [460, 259] width 920 height 518
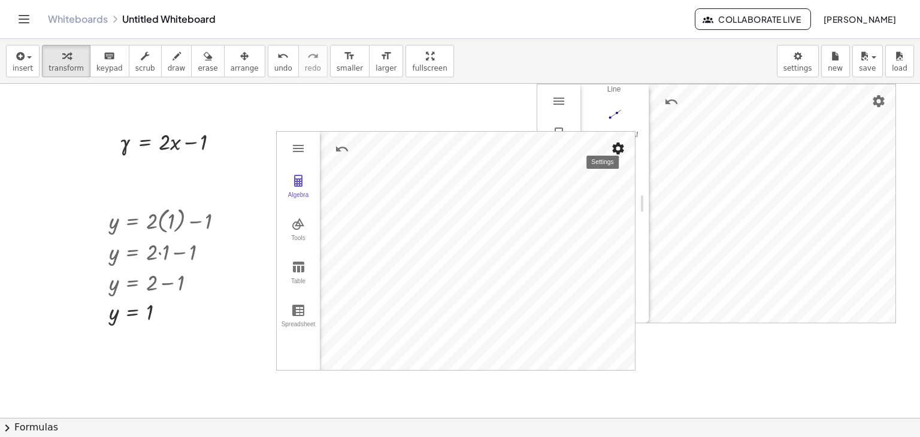
click at [613, 151] on img "Settings" at bounding box center [618, 148] width 14 height 14
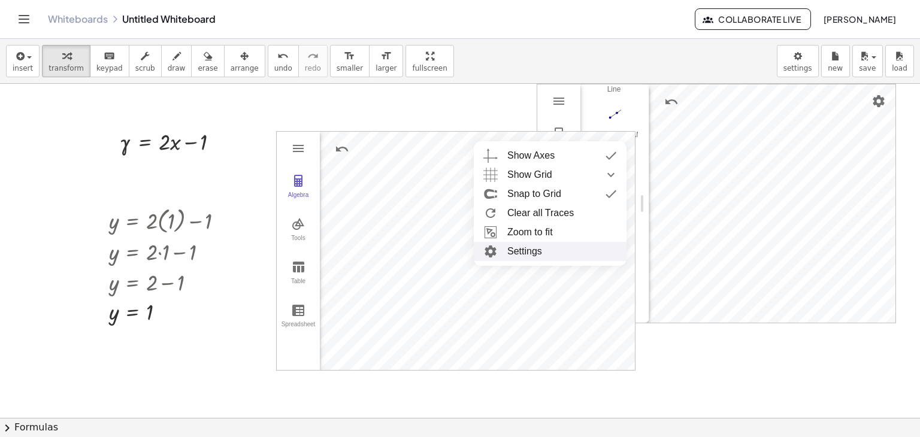
click at [522, 247] on li "Settings" at bounding box center [550, 251] width 153 height 19
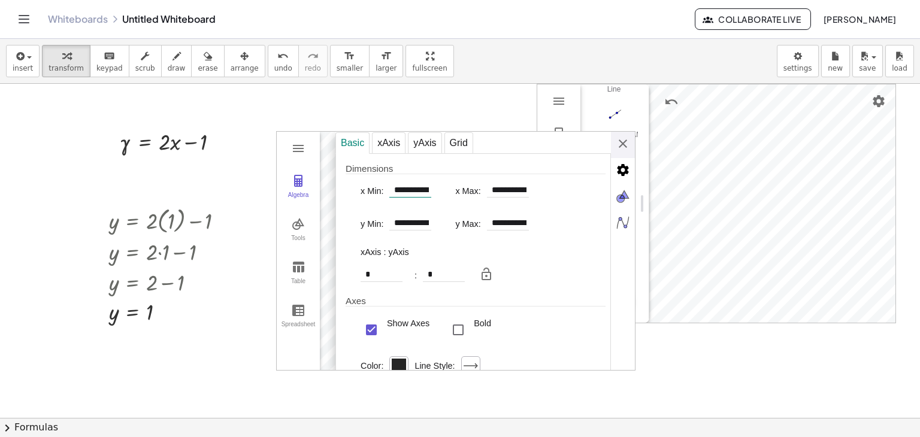
scroll to position [0, 37]
drag, startPoint x: 397, startPoint y: 191, endPoint x: 597, endPoint y: 211, distance: 201.8
click at [597, 211] on div "**********" at bounding box center [473, 439] width 276 height 573
type input "*"
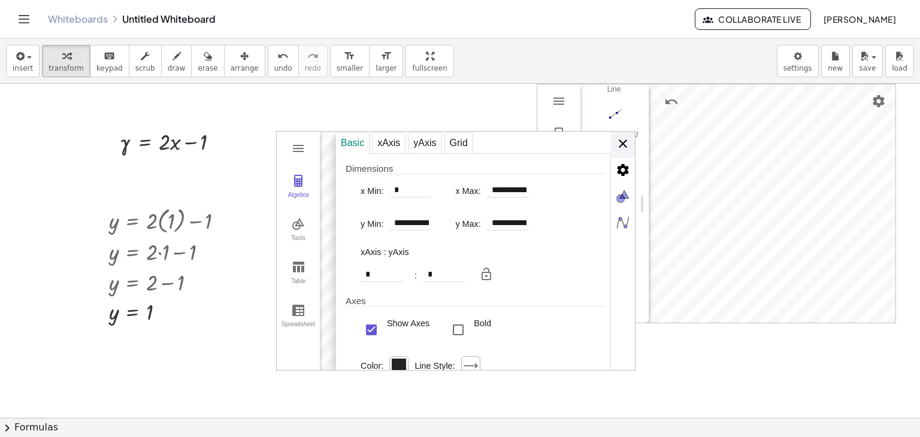
type input "**********"
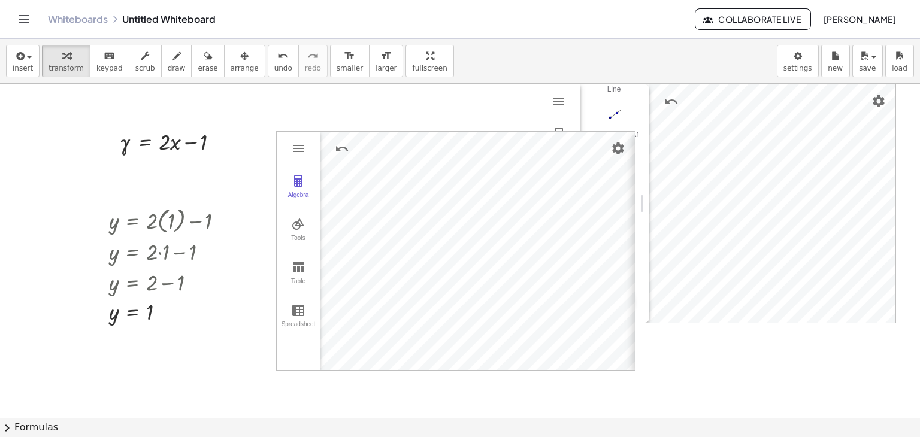
click at [635, 147] on div "**********" at bounding box center [785, 252] width 300 height 240
click at [623, 146] on img "Settings" at bounding box center [618, 148] width 14 height 14
click at [524, 250] on li "Settings" at bounding box center [550, 251] width 153 height 19
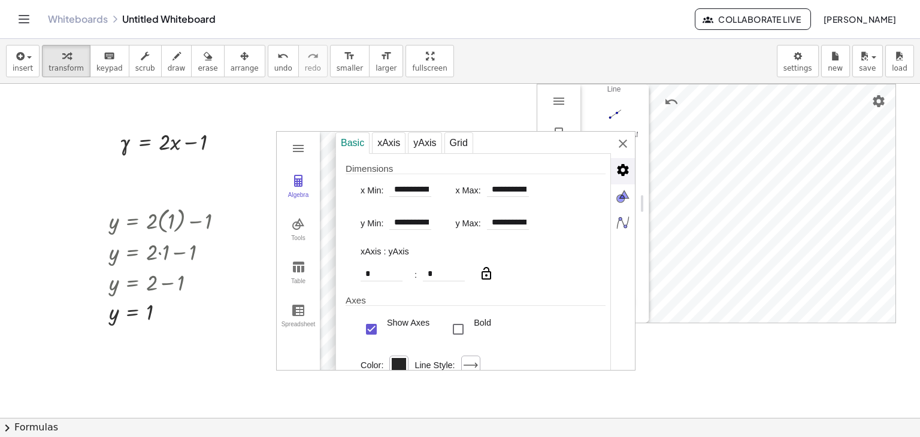
click at [483, 271] on img "Graphing Calculator" at bounding box center [486, 274] width 14 height 14
click at [486, 281] on img "Graphing Calculator" at bounding box center [486, 274] width 14 height 14
click at [625, 143] on div "**********" at bounding box center [485, 252] width 300 height 240
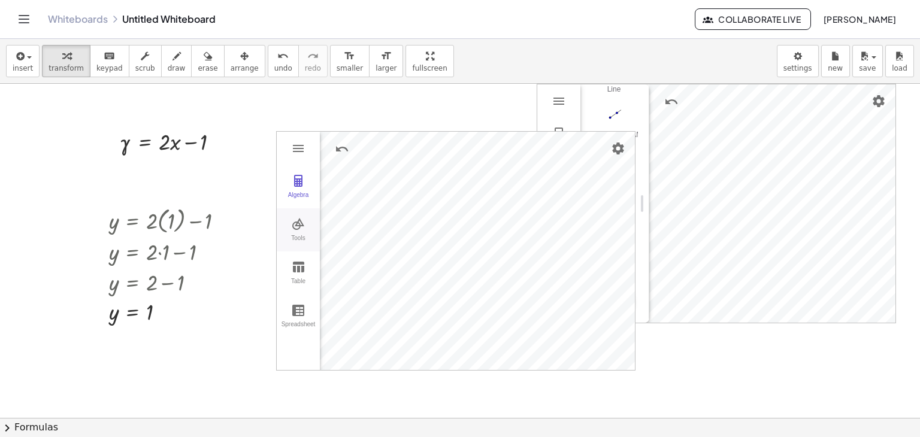
click at [302, 232] on button "Tools" at bounding box center [298, 229] width 43 height 43
click at [359, 229] on img "Vector. Select starting point, then end point" at bounding box center [354, 225] width 48 height 19
click at [353, 229] on img "Vector. Select starting point, then end point" at bounding box center [354, 225] width 48 height 19
click at [355, 225] on img "Vector. Select starting point, then end point" at bounding box center [354, 225] width 48 height 19
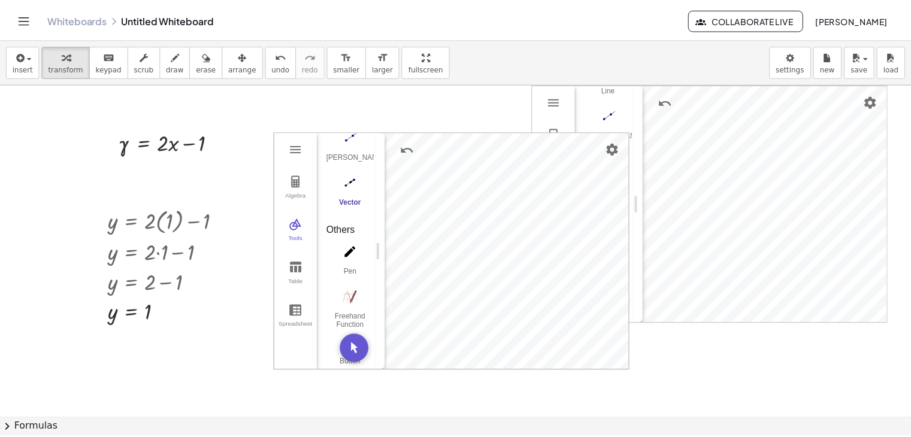
scroll to position [1196, 0]
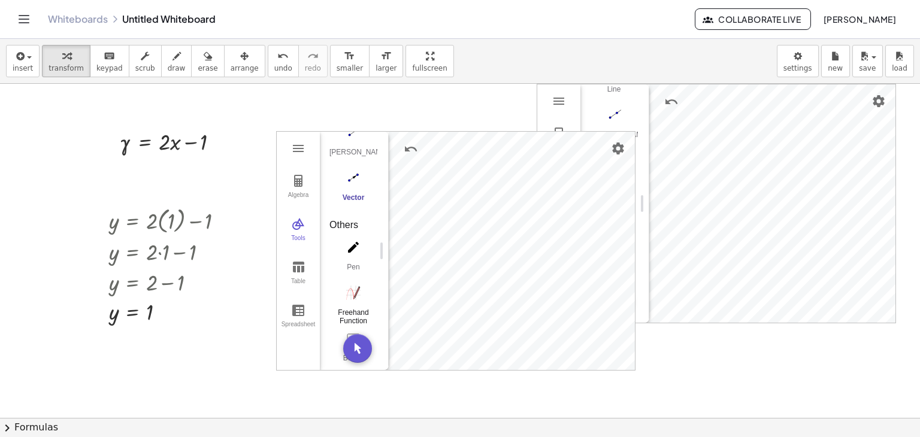
click at [355, 295] on img "Freehand Function. Sketch a function" at bounding box center [354, 292] width 48 height 19
click at [580, 214] on div "Graphing Calculator" at bounding box center [512, 251] width 246 height 238
drag, startPoint x: 383, startPoint y: 250, endPoint x: 386, endPoint y: 258, distance: 8.3
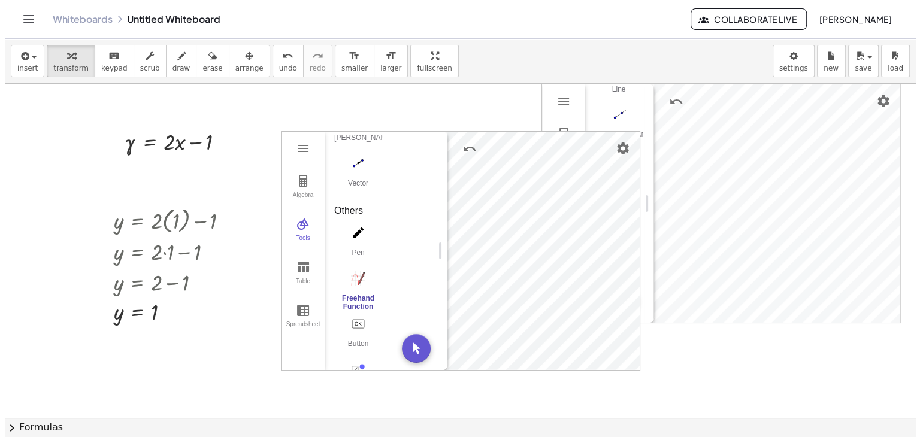
scroll to position [693, 0]
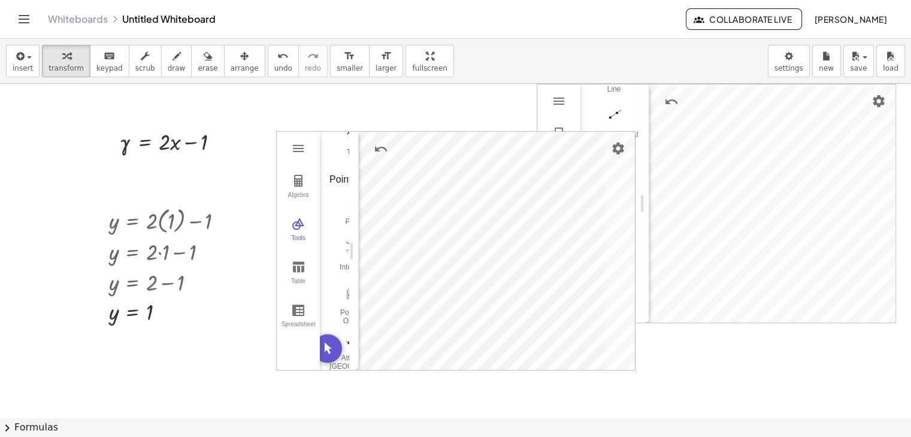
drag, startPoint x: 388, startPoint y: 253, endPoint x: 352, endPoint y: 267, distance: 37.9
drag, startPoint x: 454, startPoint y: 370, endPoint x: 458, endPoint y: 388, distance: 18.3
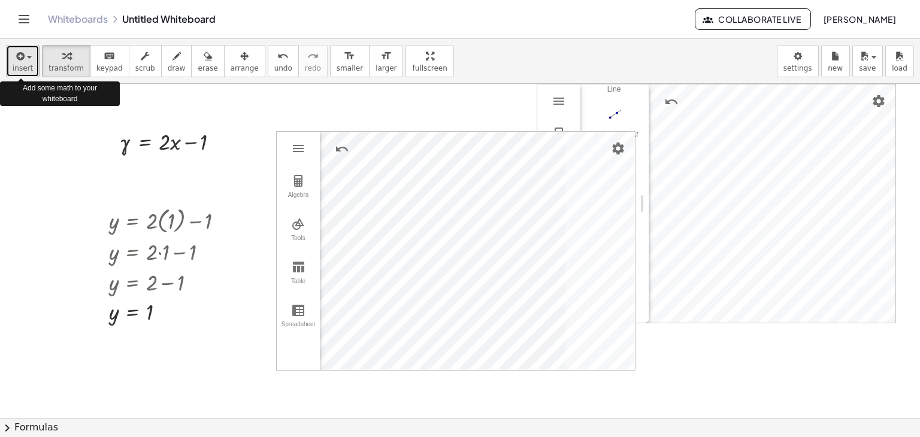
click at [14, 61] on icon "button" at bounding box center [19, 56] width 11 height 14
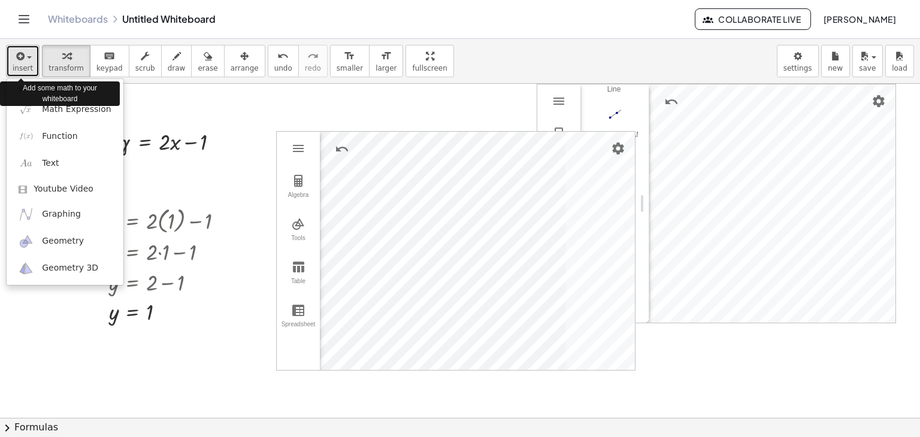
click at [17, 62] on icon "button" at bounding box center [19, 56] width 11 height 14
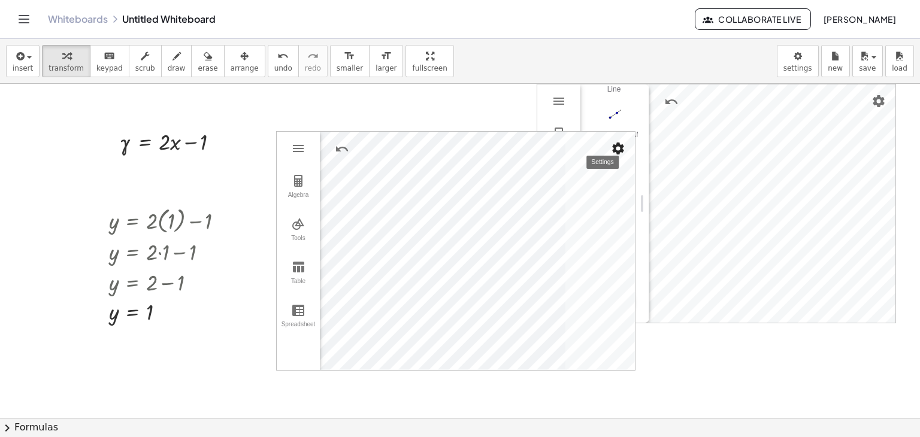
click at [618, 150] on img "Settings" at bounding box center [618, 148] width 14 height 14
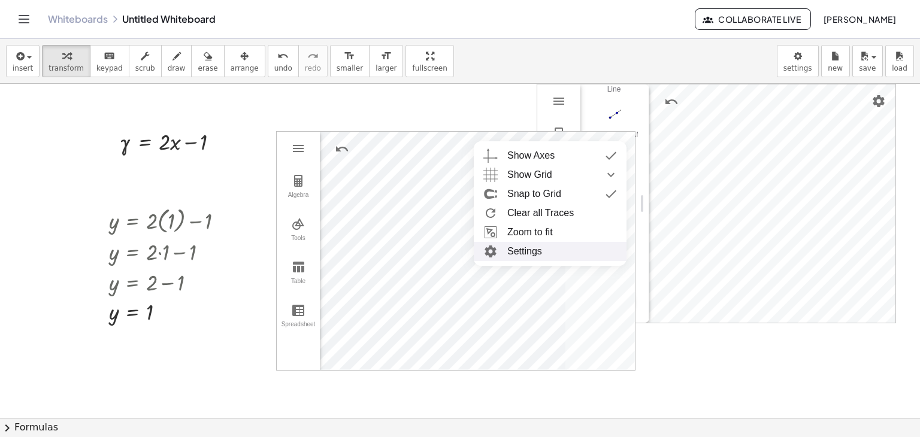
click at [520, 250] on li "Settings" at bounding box center [550, 251] width 153 height 19
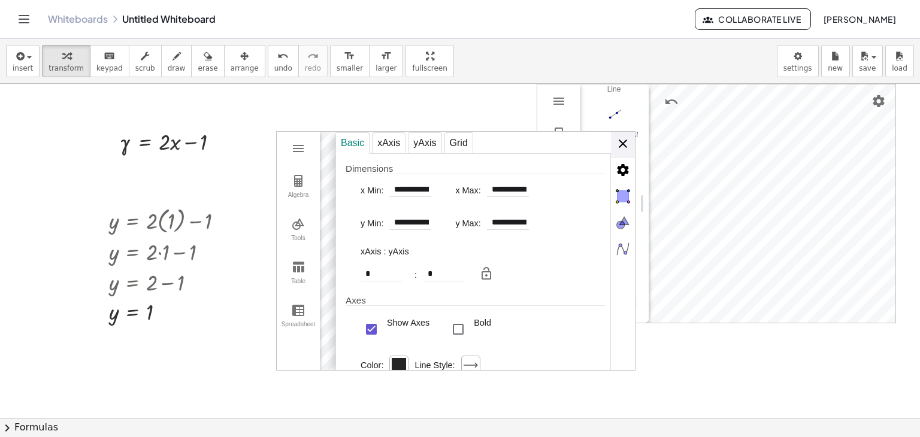
click at [623, 140] on div "**********" at bounding box center [485, 252] width 300 height 240
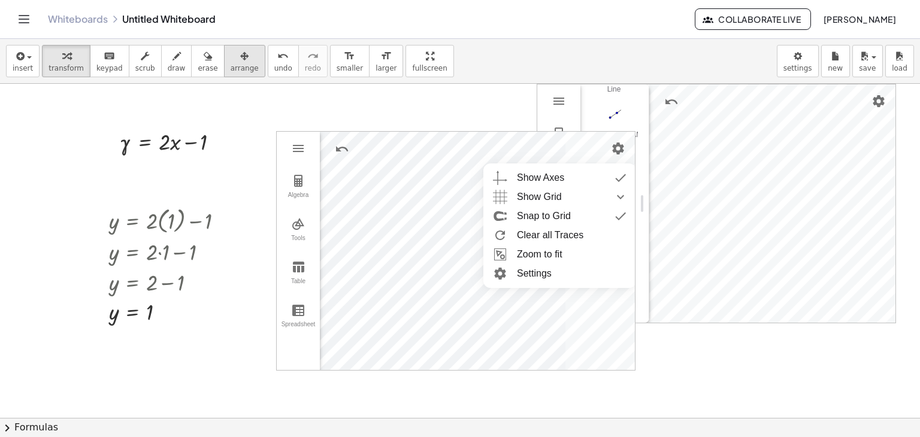
click at [231, 61] on div "button" at bounding box center [245, 56] width 28 height 14
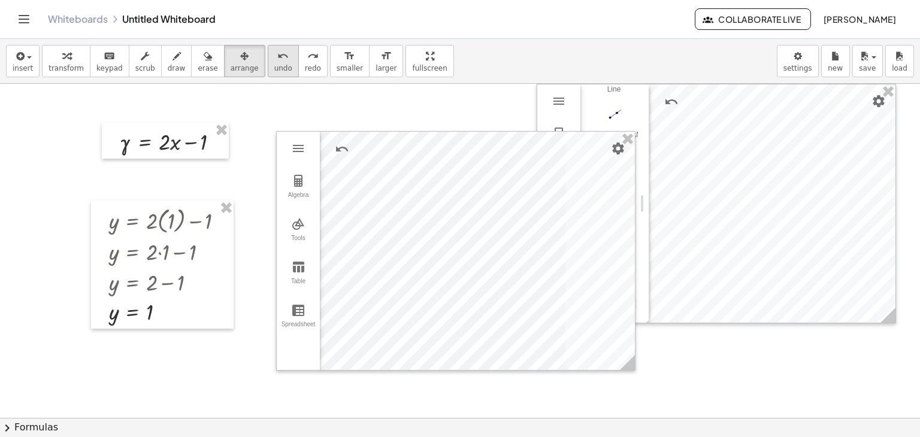
click at [277, 62] on icon "undo" at bounding box center [282, 56] width 11 height 14
click at [231, 67] on span "arrange" at bounding box center [245, 68] width 28 height 8
click at [274, 65] on span "undo" at bounding box center [283, 68] width 18 height 8
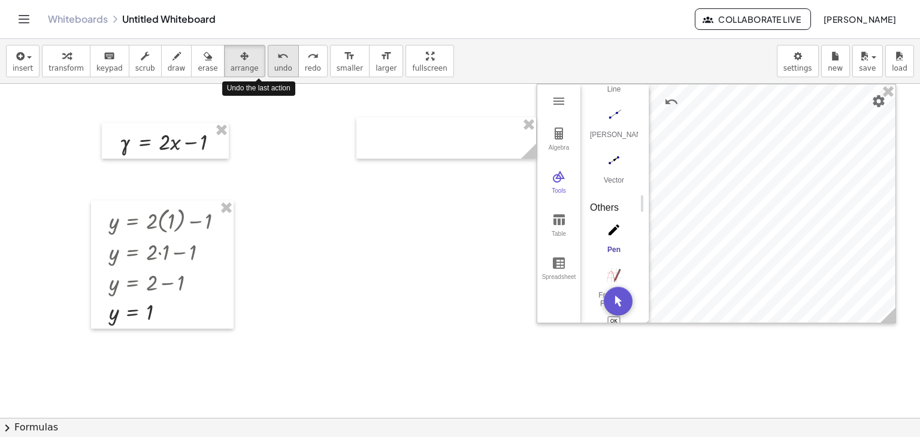
click at [274, 65] on span "undo" at bounding box center [283, 68] width 18 height 8
click at [231, 67] on span "arrange" at bounding box center [245, 68] width 28 height 8
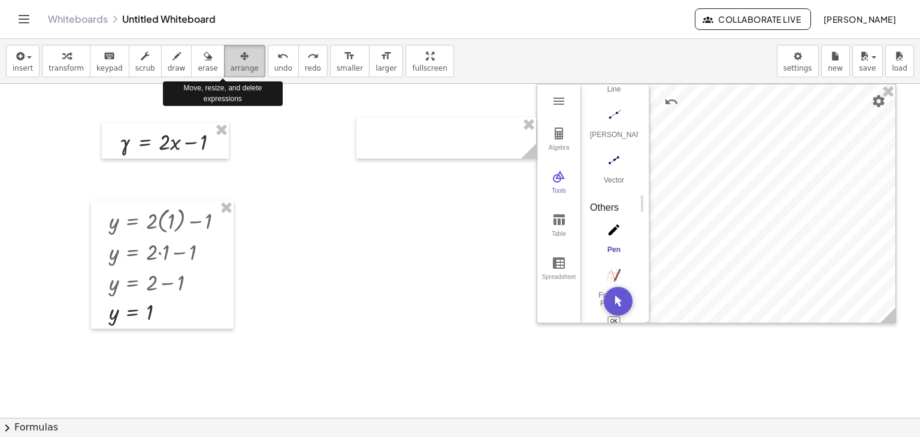
click at [231, 65] on span "arrange" at bounding box center [245, 68] width 28 height 8
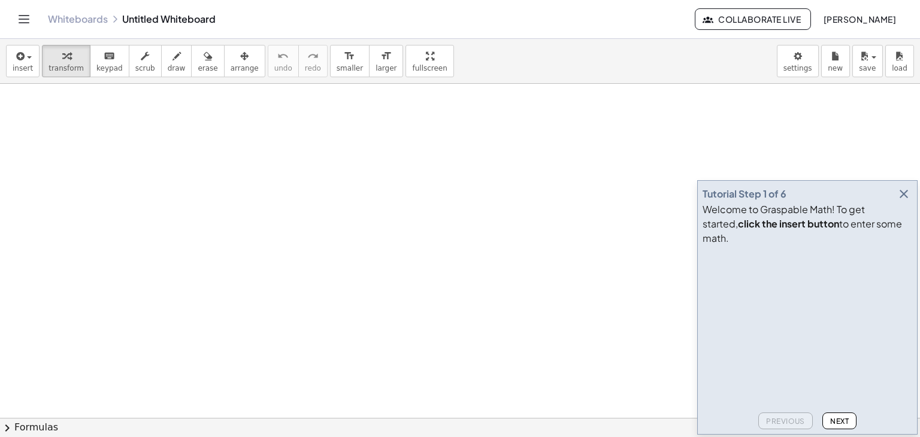
click at [905, 201] on icon "button" at bounding box center [904, 194] width 14 height 14
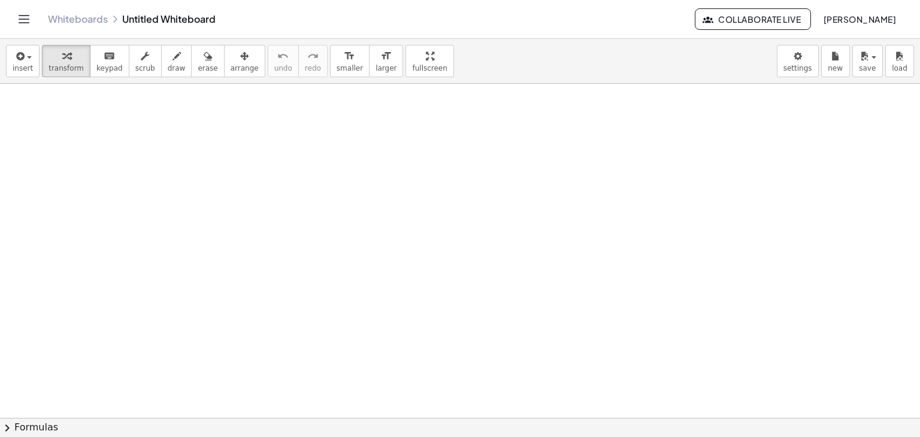
drag, startPoint x: 713, startPoint y: 185, endPoint x: 719, endPoint y: 188, distance: 6.5
drag, startPoint x: 733, startPoint y: 178, endPoint x: 764, endPoint y: 201, distance: 39.1
drag, startPoint x: 511, startPoint y: 0, endPoint x: 491, endPoint y: 149, distance: 150.5
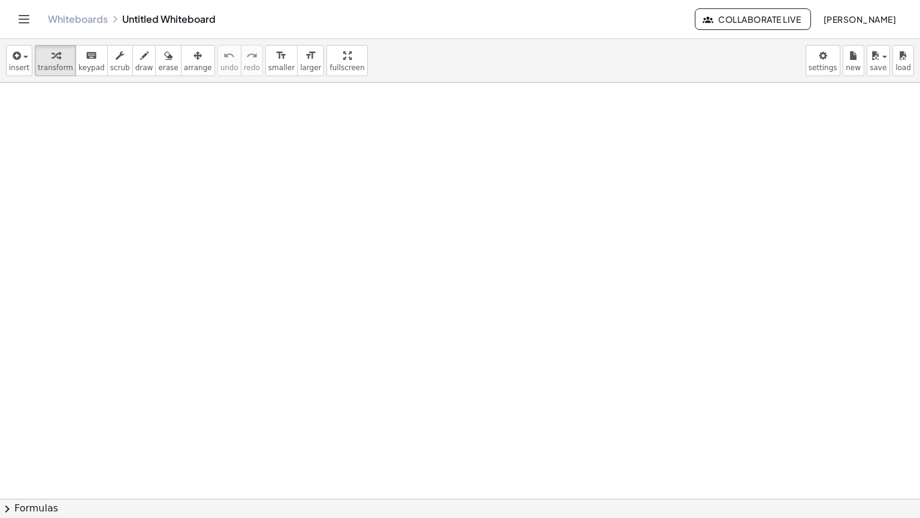
drag, startPoint x: 318, startPoint y: 70, endPoint x: 316, endPoint y: 122, distance: 52.2
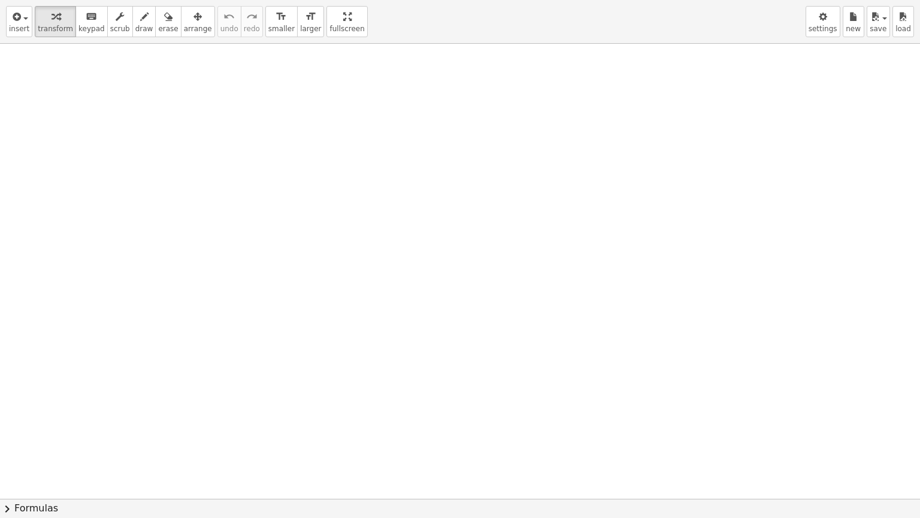
click at [316, 122] on div "insert select one: Math Expression Function Text Youtube Video Graphing Geometr…" at bounding box center [460, 259] width 920 height 518
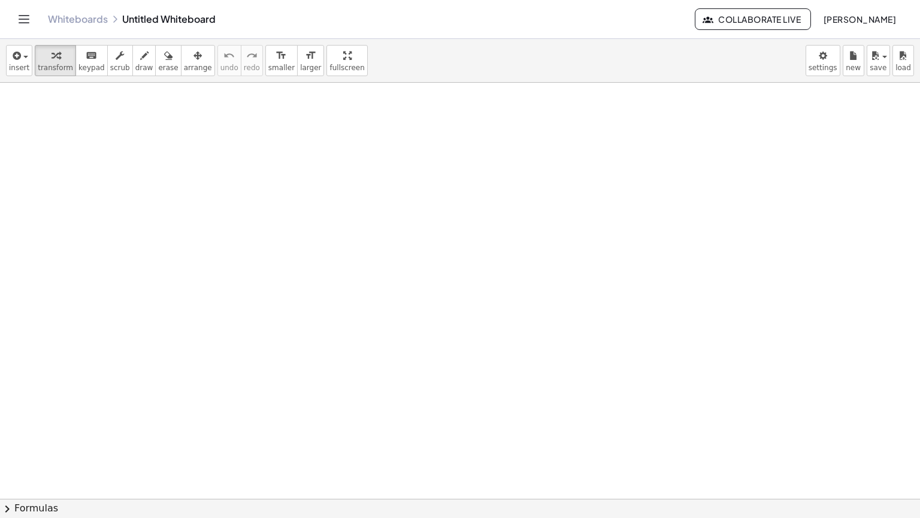
click at [383, 0] on html "Graspable Math Activities Whiteboards Classes Account v1.28.5 | Privacy policy …" at bounding box center [460, 259] width 920 height 518
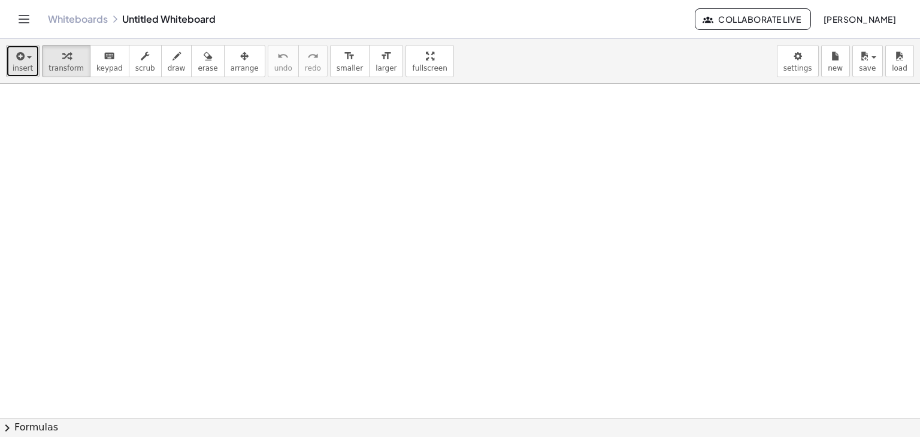
click at [18, 65] on span "insert" at bounding box center [23, 68] width 20 height 8
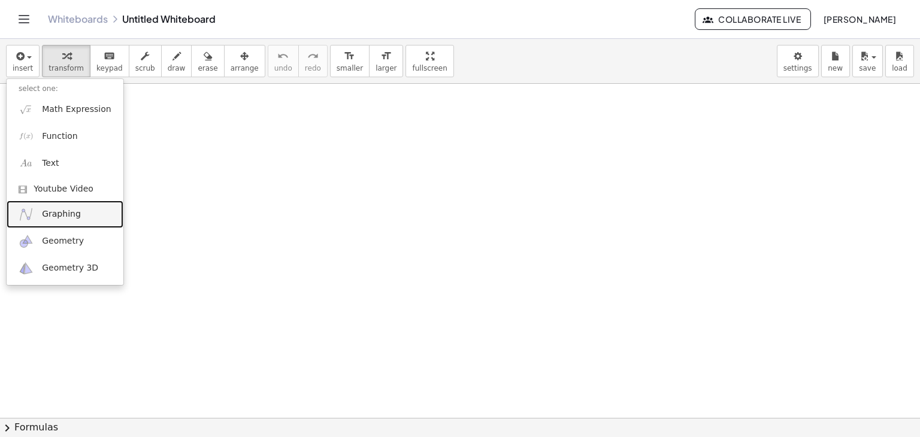
click at [75, 213] on span "Graphing" at bounding box center [61, 214] width 39 height 12
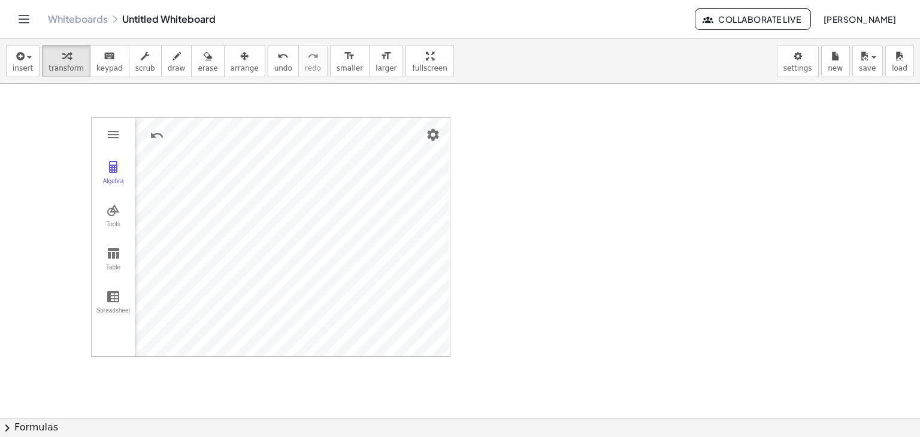
drag, startPoint x: 105, startPoint y: 122, endPoint x: 146, endPoint y: 120, distance: 40.2
click at [146, 120] on div "Algebra Tools Table Spreadsheet GeoGebra Graphing Calculator Basic Tools Move P…" at bounding box center [270, 237] width 359 height 240
click at [277, 61] on icon "undo" at bounding box center [282, 56] width 11 height 14
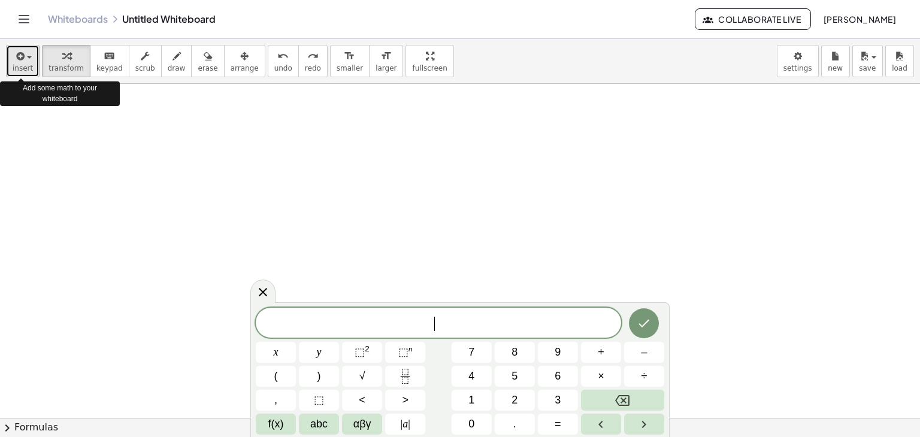
click at [26, 68] on span "insert" at bounding box center [23, 68] width 20 height 8
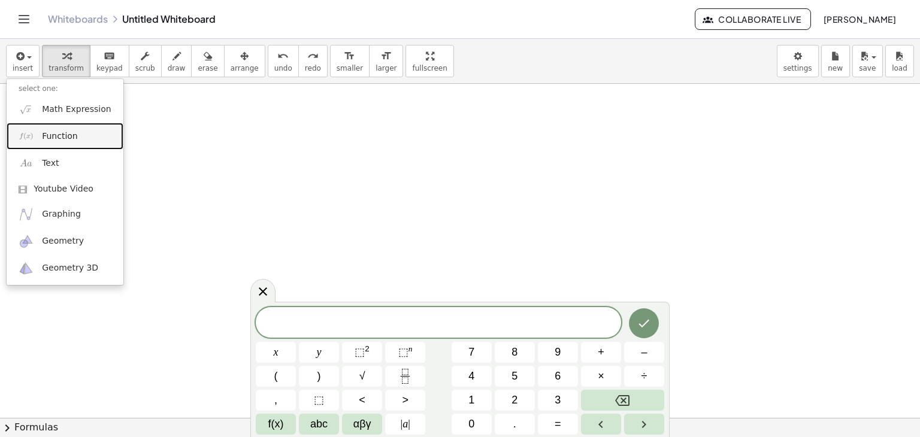
click at [55, 138] on span "Function" at bounding box center [60, 137] width 36 height 12
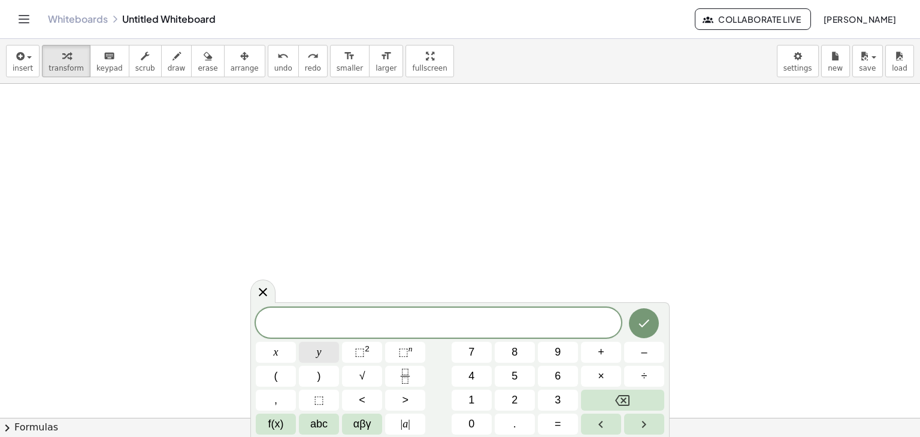
click at [318, 350] on span "y" at bounding box center [319, 352] width 5 height 16
click at [542, 425] on button "=" at bounding box center [558, 424] width 40 height 21
click at [505, 396] on button "2" at bounding box center [515, 400] width 40 height 21
click at [598, 376] on span "×" at bounding box center [601, 376] width 7 height 16
click at [635, 357] on button "–" at bounding box center [644, 352] width 40 height 21
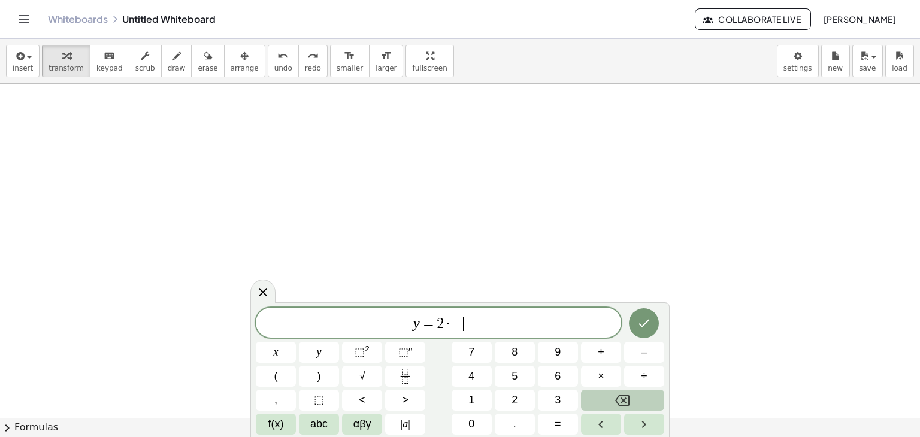
click at [627, 395] on icon "Backspace" at bounding box center [622, 400] width 14 height 11
click at [592, 377] on button "×" at bounding box center [601, 376] width 40 height 21
click at [607, 396] on button "Backspace" at bounding box center [622, 400] width 83 height 21
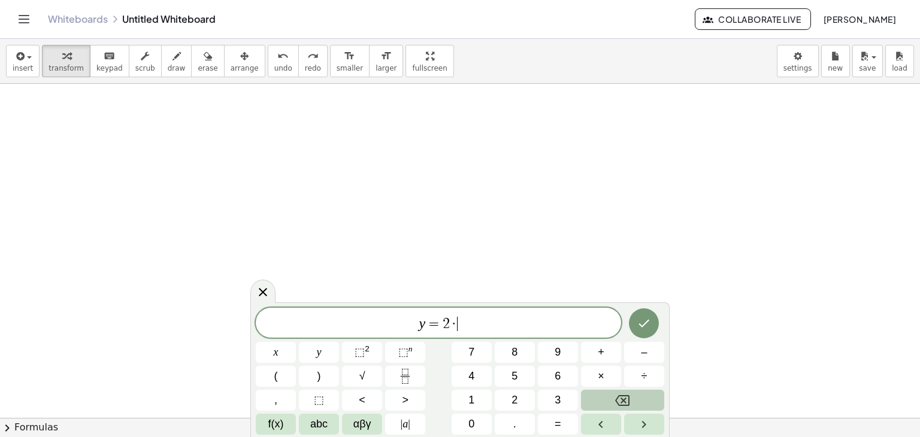
click at [607, 396] on button "Backspace" at bounding box center [622, 400] width 83 height 21
click at [289, 422] on button "f(x)" at bounding box center [276, 424] width 40 height 21
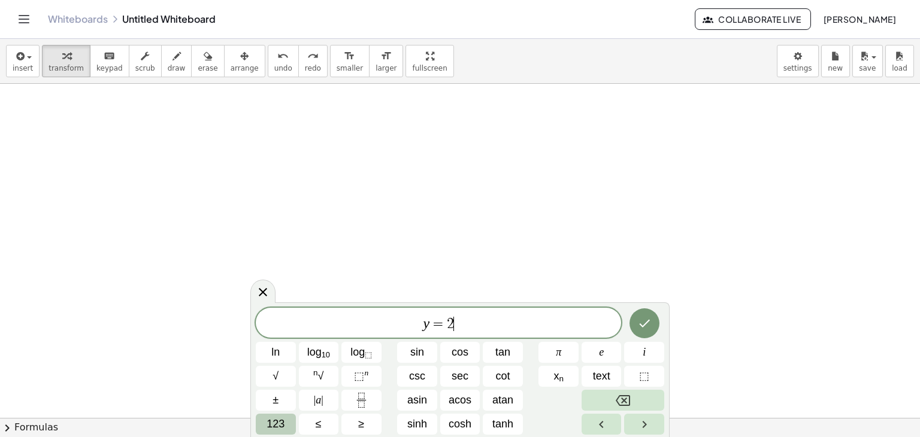
click at [280, 427] on span "123" at bounding box center [276, 424] width 18 height 16
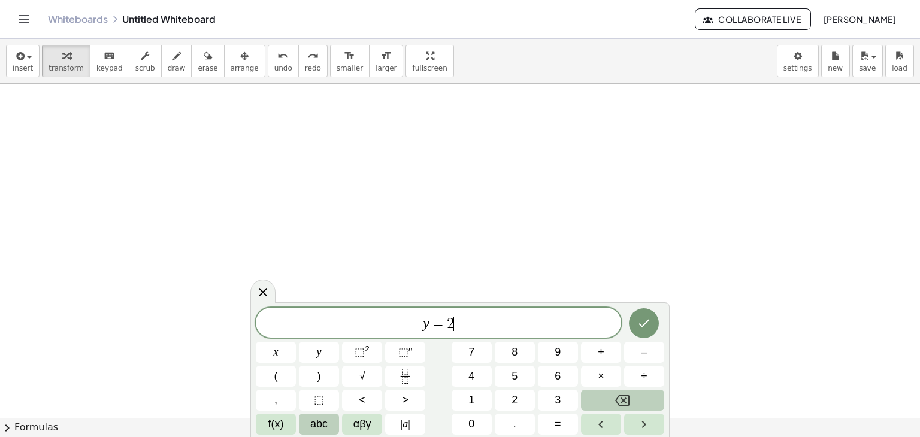
click at [316, 426] on span "abc" at bounding box center [318, 424] width 17 height 16
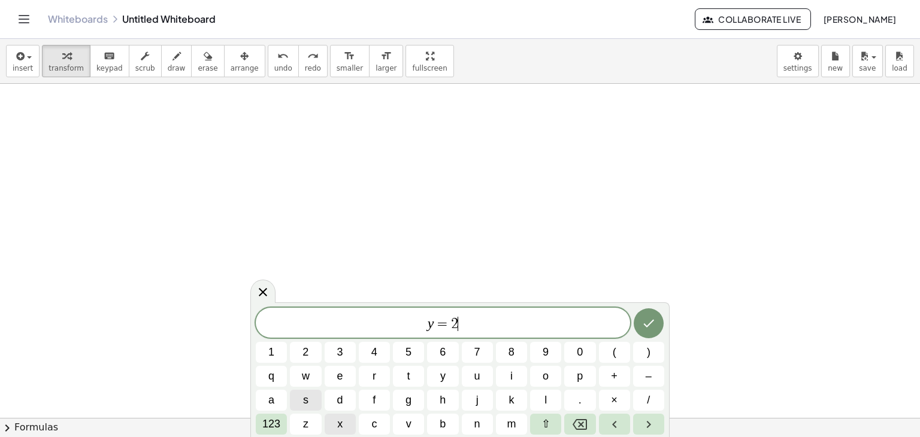
click at [336, 425] on button "x" at bounding box center [340, 424] width 31 height 21
click at [271, 422] on span "123" at bounding box center [271, 424] width 18 height 16
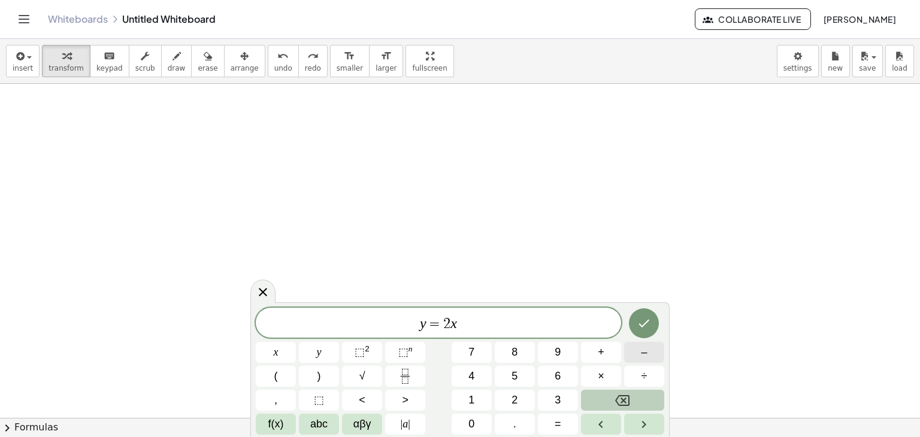
click at [642, 355] on span "–" at bounding box center [644, 352] width 6 height 16
click at [481, 402] on button "1" at bounding box center [472, 400] width 40 height 21
click at [652, 327] on button "Done" at bounding box center [644, 324] width 30 height 30
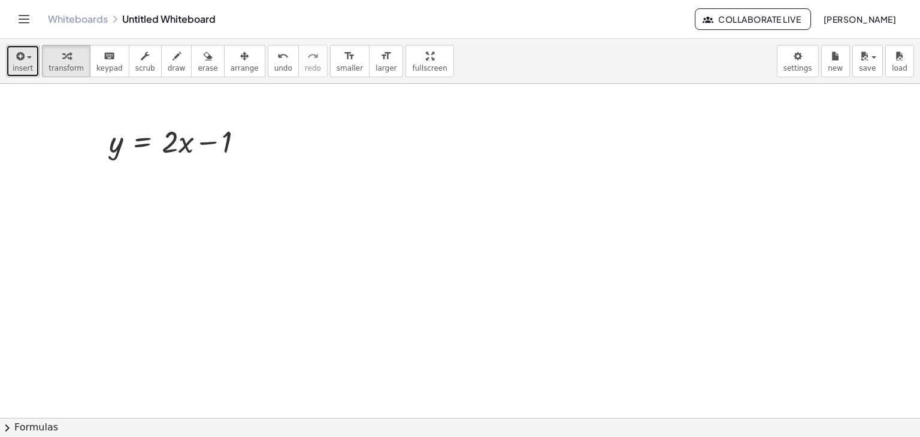
click at [25, 61] on div "button" at bounding box center [23, 56] width 20 height 14
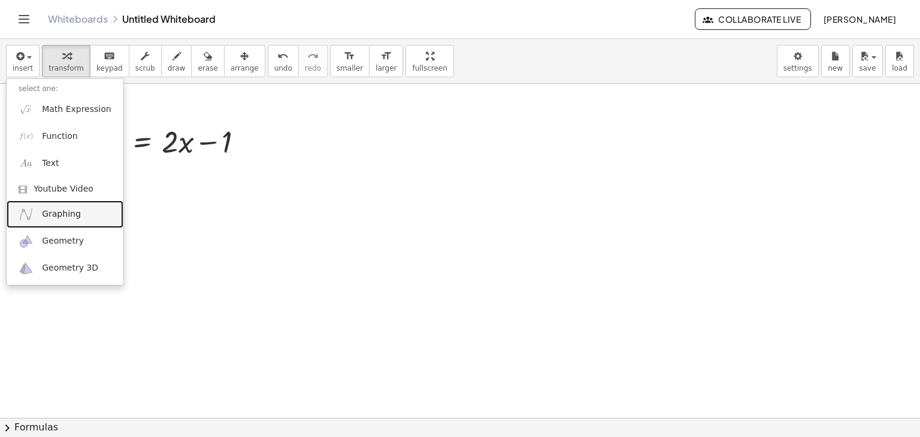
click at [55, 219] on span "Graphing" at bounding box center [61, 214] width 39 height 12
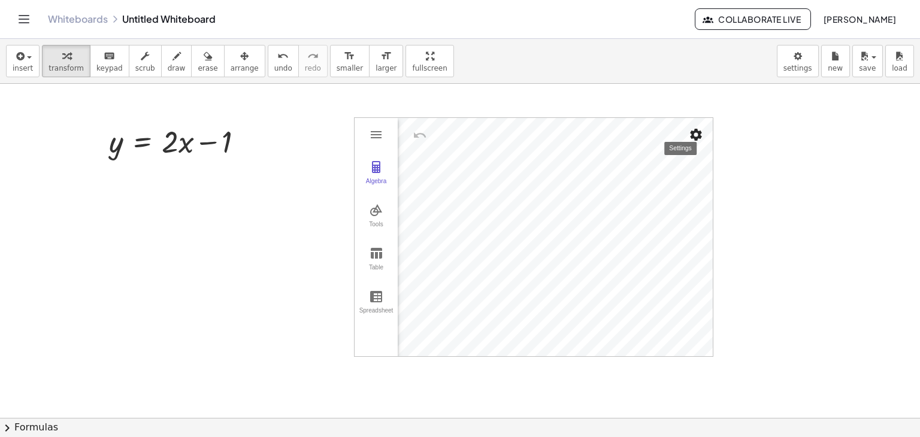
click at [689, 132] on img "Settings" at bounding box center [696, 135] width 14 height 14
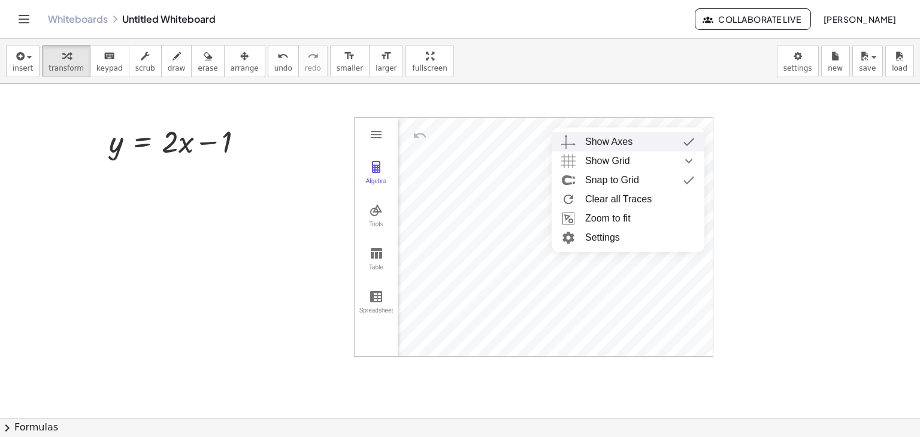
click at [601, 138] on div "Show Axes" at bounding box center [608, 141] width 47 height 19
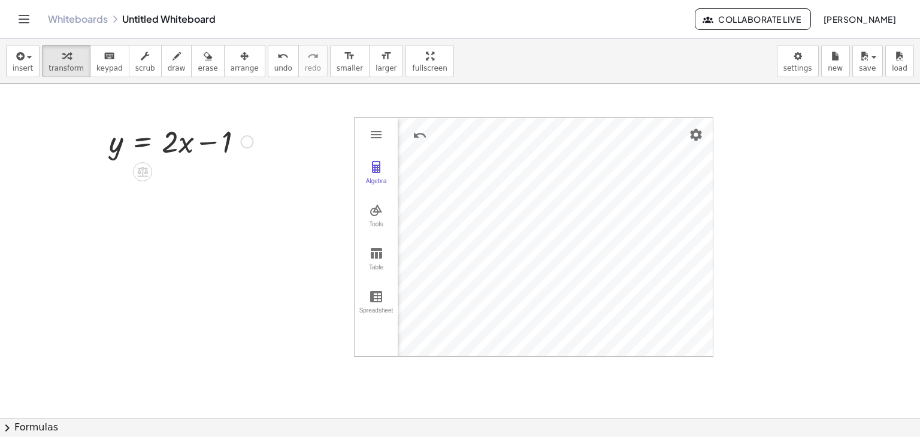
click at [244, 142] on div at bounding box center [246, 141] width 13 height 13
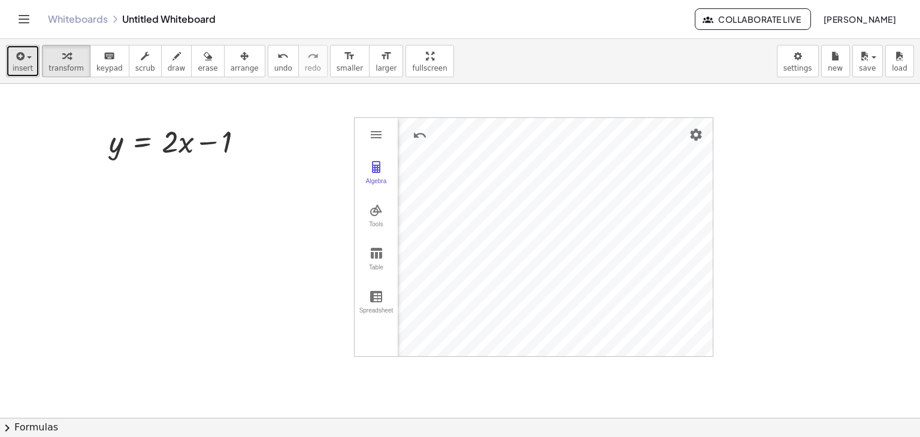
click at [19, 55] on icon "button" at bounding box center [19, 56] width 11 height 14
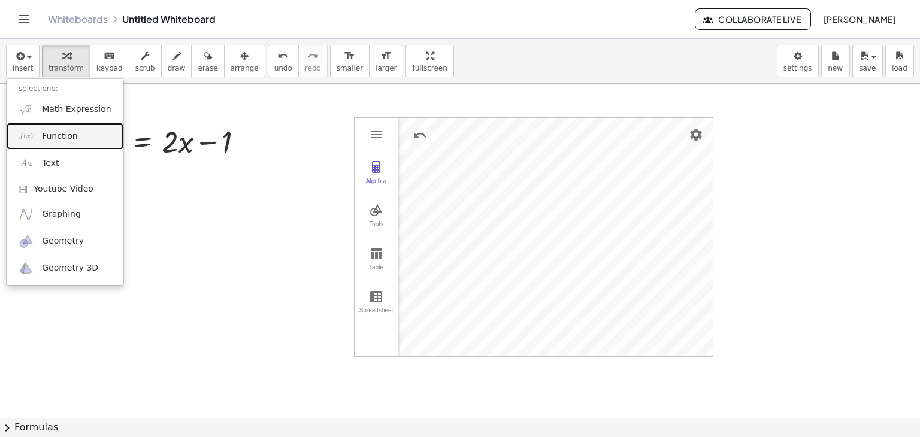
click at [58, 132] on span "Function" at bounding box center [60, 137] width 36 height 12
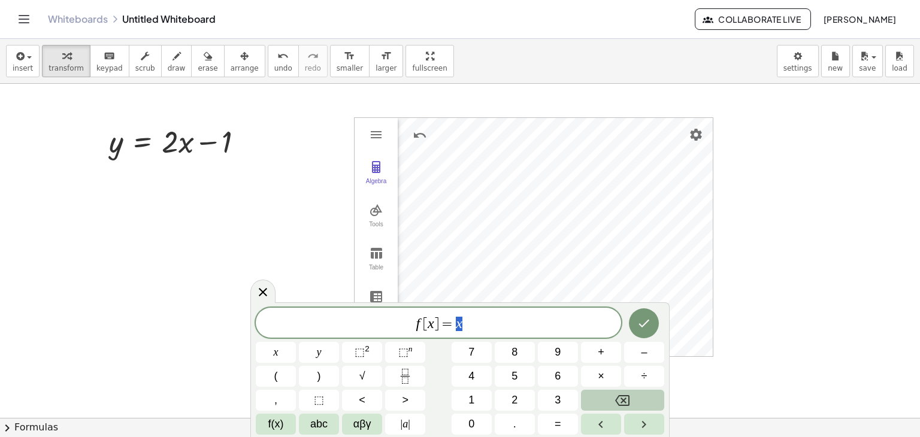
click at [468, 318] on span "f [ x ] = x" at bounding box center [438, 324] width 365 height 17
drag, startPoint x: 467, startPoint y: 319, endPoint x: 369, endPoint y: 341, distance: 100.9
click at [369, 341] on div "****** f [ x ] = x x y ⬚ 2 ⬚ n 7 8 9 + – ( ) √ 4 5 6 × ÷ , ⬚ < > 1 2 3 f(x) abc…" at bounding box center [460, 371] width 409 height 127
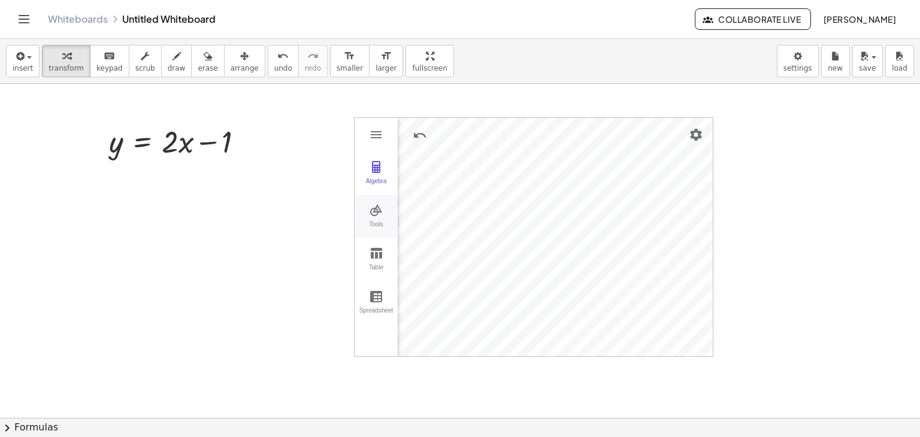
click at [374, 216] on button "Tools" at bounding box center [376, 216] width 43 height 43
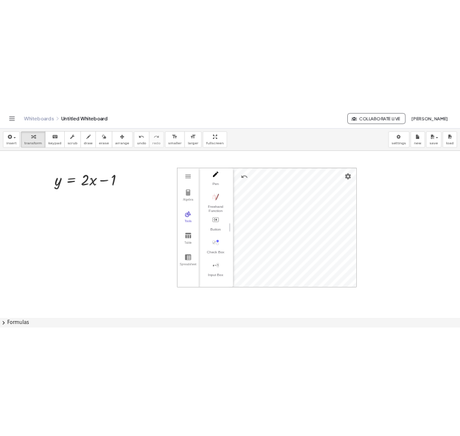
scroll to position [1301, 0]
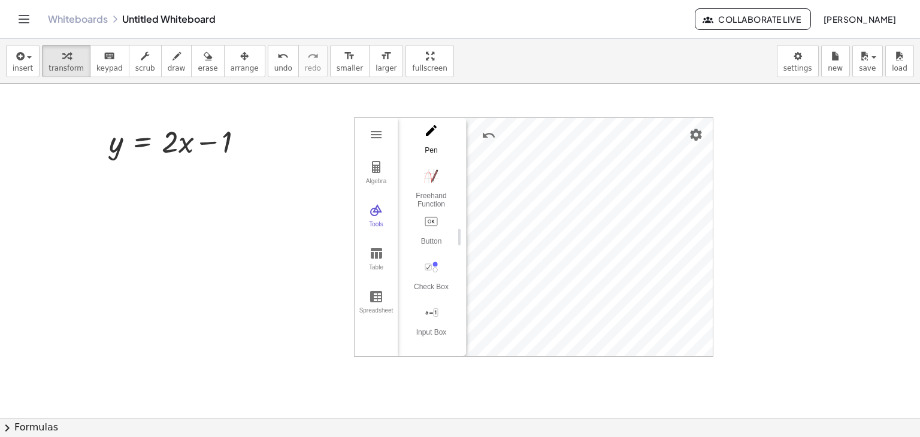
click at [440, 146] on div "Pen" at bounding box center [431, 154] width 48 height 17
click at [539, 168] on div "Graphing Calculator" at bounding box center [590, 237] width 246 height 238
click at [14, 56] on icon "button" at bounding box center [19, 56] width 11 height 14
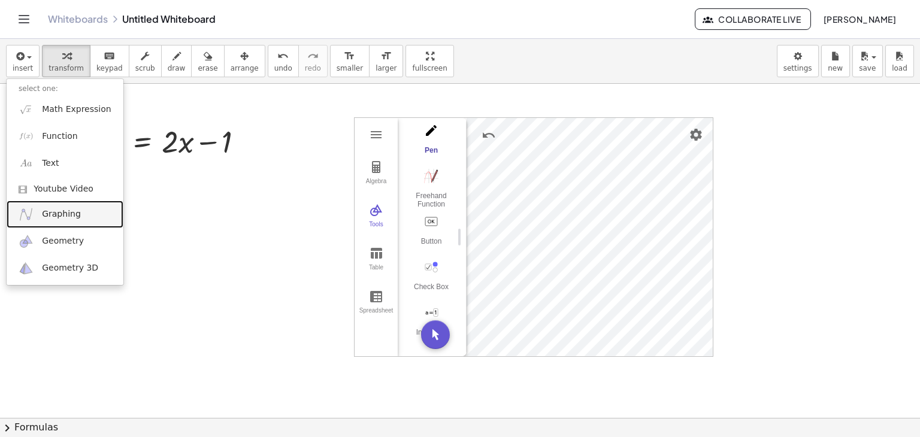
drag, startPoint x: 75, startPoint y: 211, endPoint x: 122, endPoint y: 183, distance: 54.9
click at [75, 211] on span "Graphing" at bounding box center [61, 214] width 39 height 12
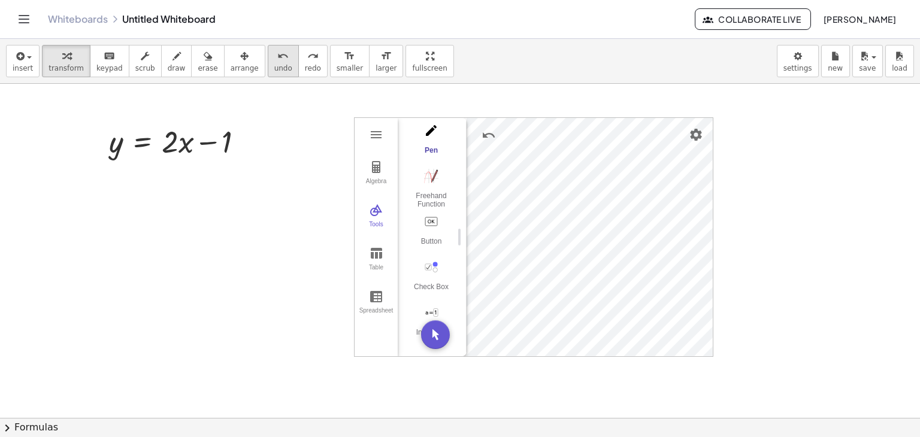
click at [268, 62] on button "undo undo" at bounding box center [283, 61] width 31 height 32
drag, startPoint x: 13, startPoint y: 59, endPoint x: 75, endPoint y: 120, distance: 86.8
click at [14, 59] on icon "button" at bounding box center [19, 56] width 11 height 14
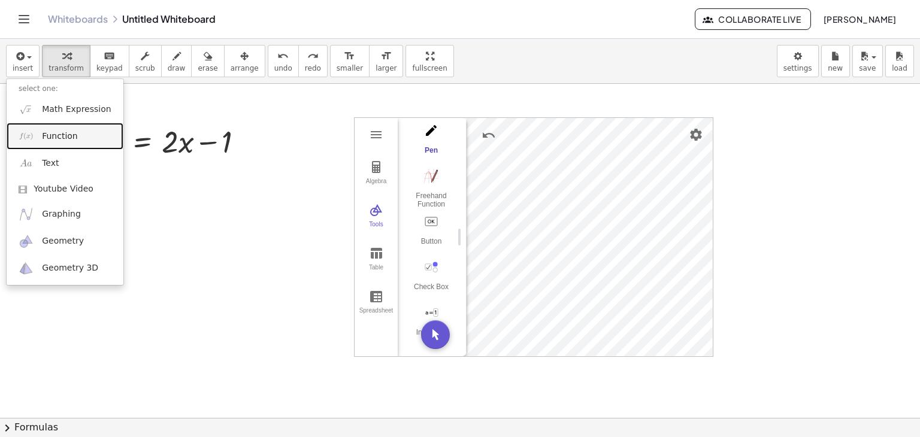
click at [55, 137] on span "Function" at bounding box center [60, 137] width 36 height 12
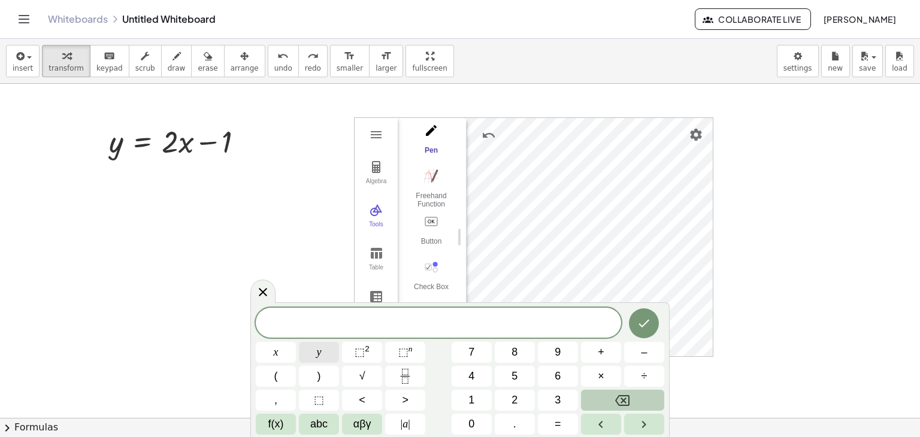
click at [317, 350] on span "y" at bounding box center [319, 352] width 5 height 16
click at [570, 425] on button "=" at bounding box center [558, 424] width 40 height 21
click at [523, 399] on button "2" at bounding box center [515, 400] width 40 height 21
click at [280, 379] on button "(" at bounding box center [276, 376] width 40 height 21
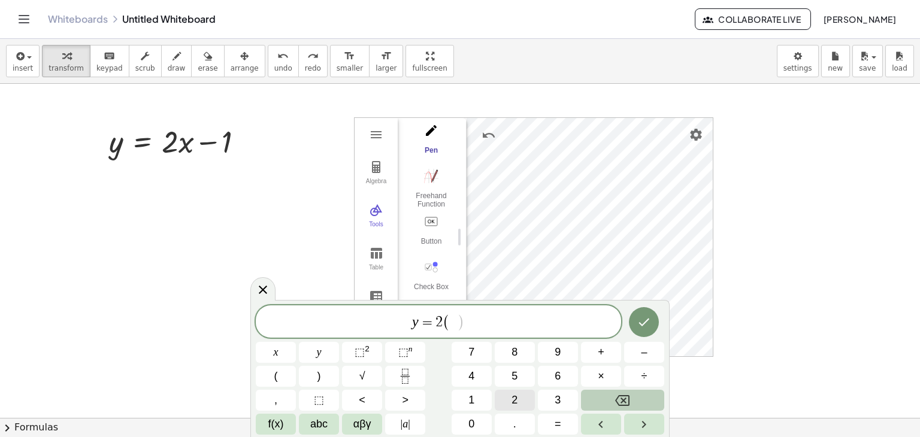
click at [510, 391] on button "2" at bounding box center [515, 400] width 40 height 21
click at [315, 374] on button ")" at bounding box center [319, 376] width 40 height 21
click at [664, 348] on button "–" at bounding box center [644, 352] width 40 height 21
click at [469, 403] on span "1" at bounding box center [471, 400] width 6 height 16
click at [635, 319] on button "Done" at bounding box center [644, 322] width 30 height 30
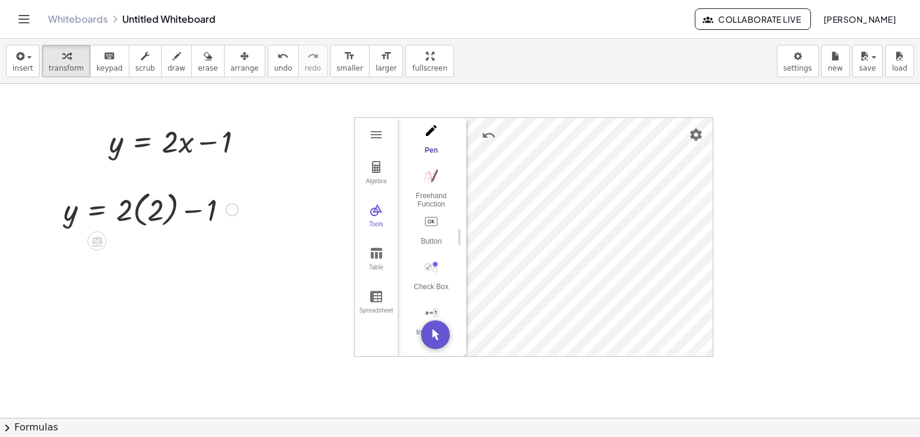
click at [137, 212] on div at bounding box center [151, 209] width 187 height 44
click at [136, 253] on div at bounding box center [151, 251] width 187 height 41
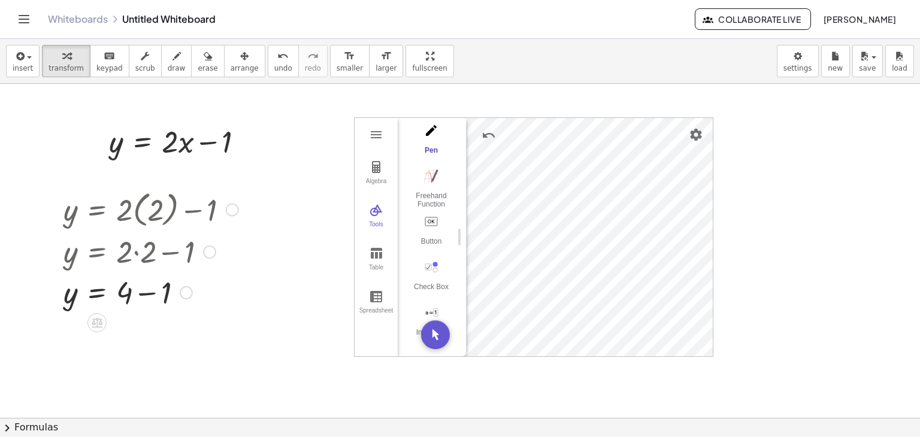
click at [144, 295] on div at bounding box center [151, 291] width 187 height 41
click at [274, 64] on span "undo" at bounding box center [283, 68] width 18 height 8
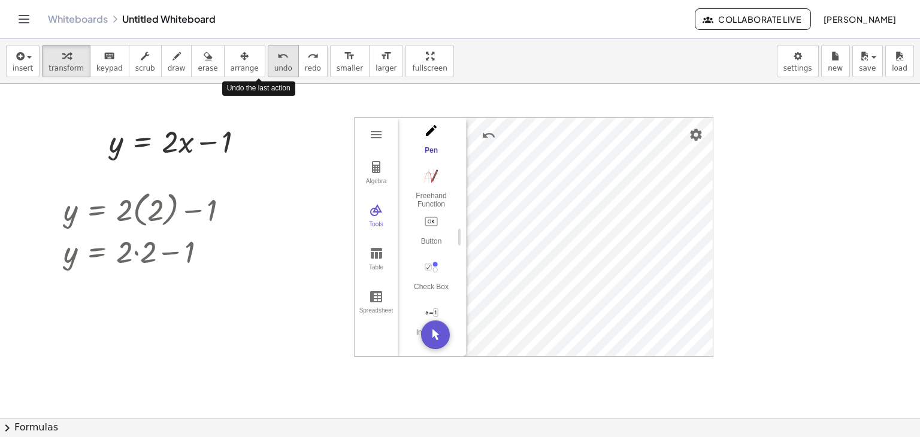
click at [274, 64] on span "undo" at bounding box center [283, 68] width 18 height 8
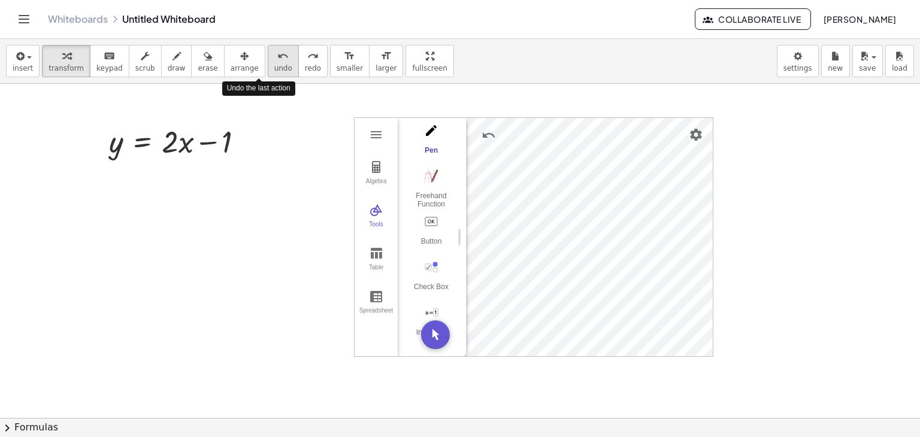
click at [274, 64] on span "undo" at bounding box center [283, 68] width 18 height 8
click at [28, 58] on span "button" at bounding box center [29, 57] width 5 height 2
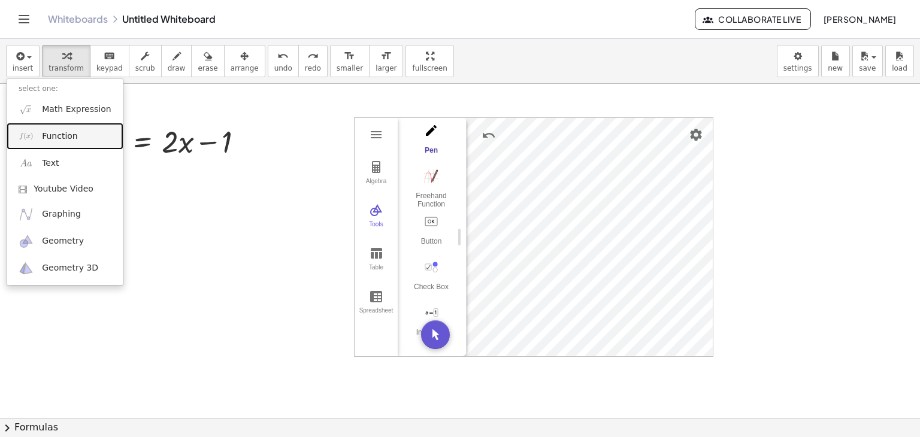
click at [63, 138] on span "Function" at bounding box center [60, 137] width 36 height 12
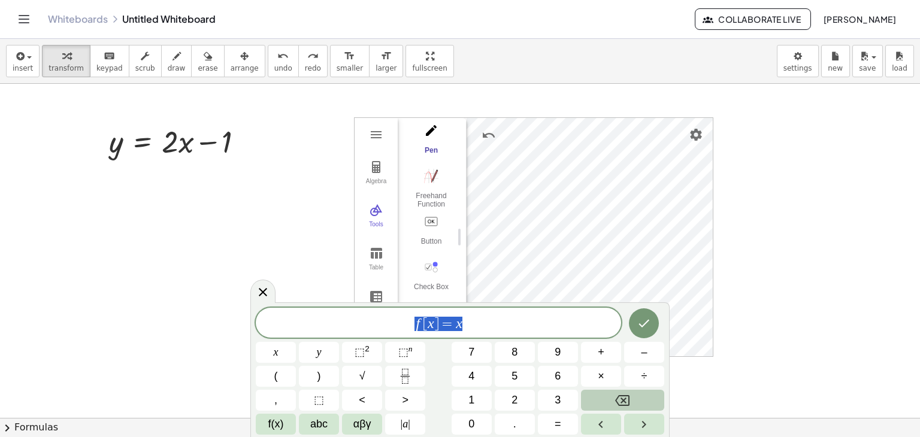
drag, startPoint x: 489, startPoint y: 325, endPoint x: 389, endPoint y: 326, distance: 100.6
click at [389, 326] on span "f [ x ] = x" at bounding box center [438, 324] width 365 height 17
click at [558, 422] on span "=" at bounding box center [558, 424] width 7 height 16
click at [555, 396] on span "3" at bounding box center [558, 400] width 6 height 16
click at [278, 377] on button "(" at bounding box center [276, 376] width 40 height 21
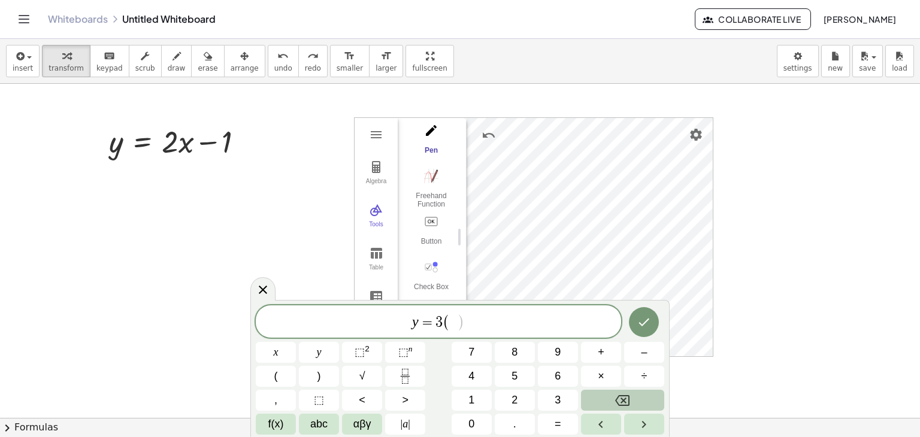
click at [622, 396] on icon "Backspace" at bounding box center [622, 401] width 14 height 14
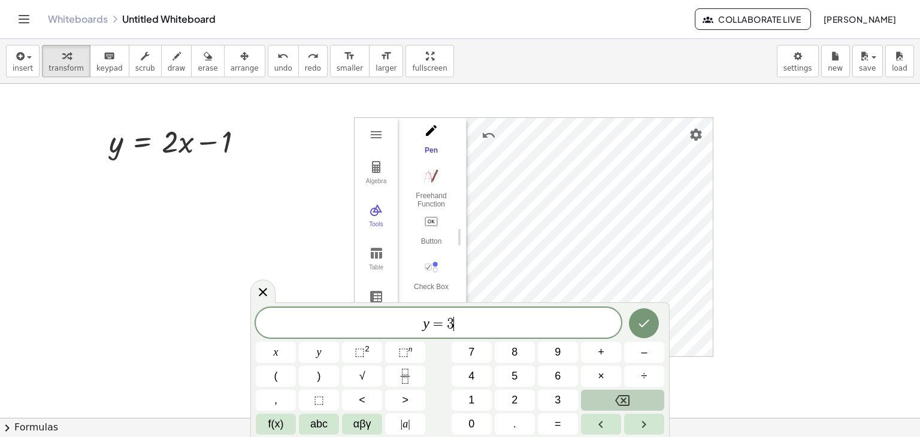
click at [622, 397] on icon "Backspace" at bounding box center [622, 401] width 14 height 14
click at [501, 395] on button "2" at bounding box center [515, 400] width 40 height 21
click at [293, 381] on button "(" at bounding box center [276, 376] width 40 height 21
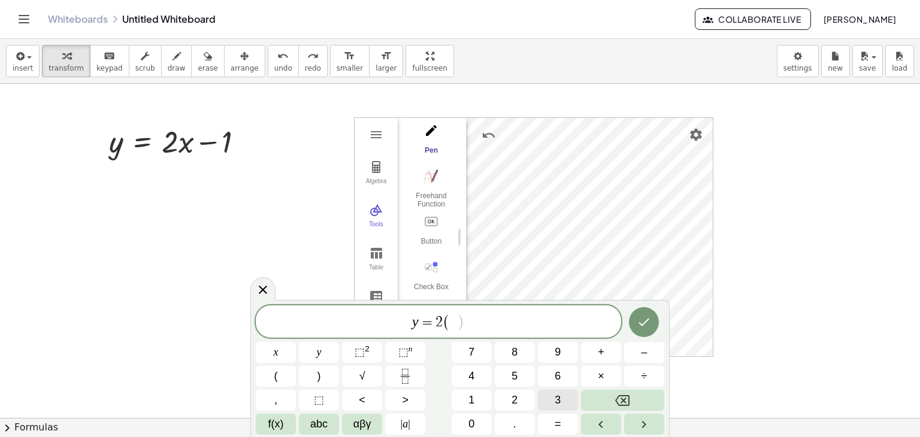
click at [572, 398] on button "3" at bounding box center [558, 400] width 40 height 21
click at [630, 398] on icon "Backspace" at bounding box center [622, 400] width 14 height 11
click at [475, 391] on button "1" at bounding box center [472, 400] width 40 height 21
click at [320, 378] on span ")" at bounding box center [320, 376] width 4 height 16
click at [645, 410] on button "Backspace" at bounding box center [622, 400] width 83 height 21
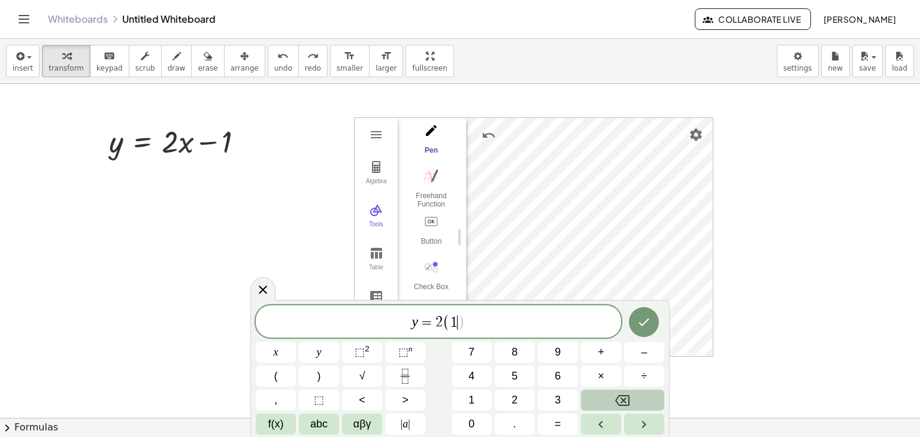
click at [645, 410] on button "Backspace" at bounding box center [622, 400] width 83 height 21
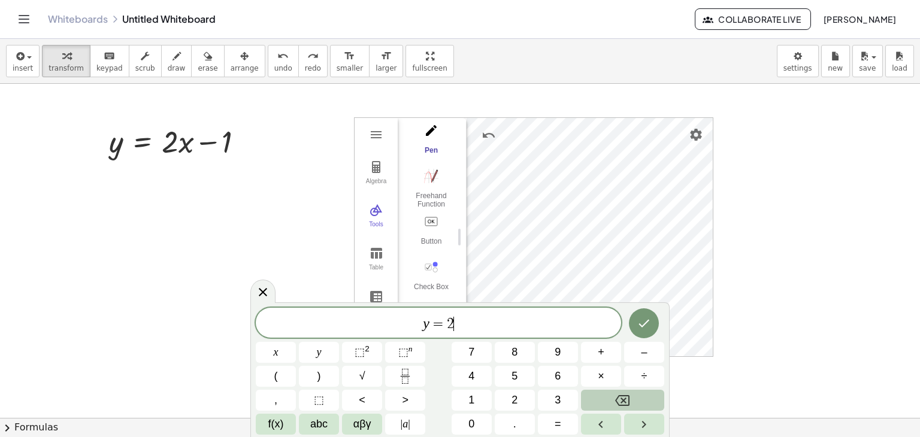
click at [645, 410] on button "Backspace" at bounding box center [622, 400] width 83 height 21
click at [327, 358] on button "y" at bounding box center [319, 352] width 40 height 21
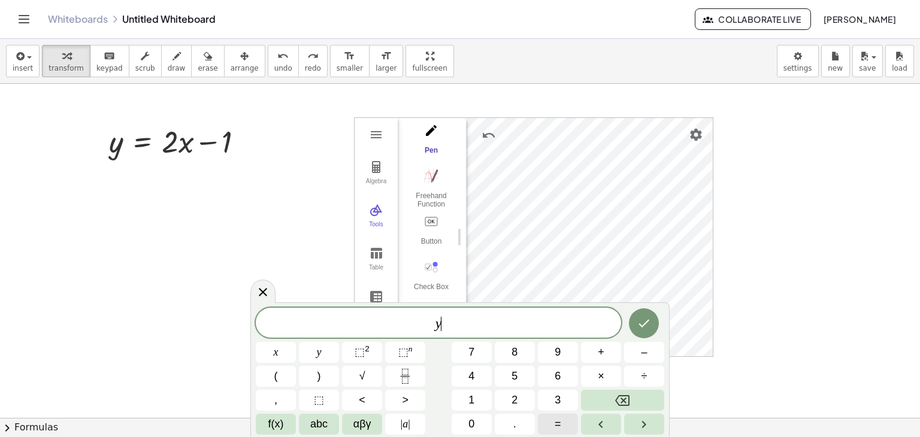
click at [562, 425] on button "=" at bounding box center [558, 424] width 40 height 21
click at [513, 398] on span "2" at bounding box center [515, 400] width 6 height 16
click at [285, 374] on button "(" at bounding box center [276, 376] width 40 height 21
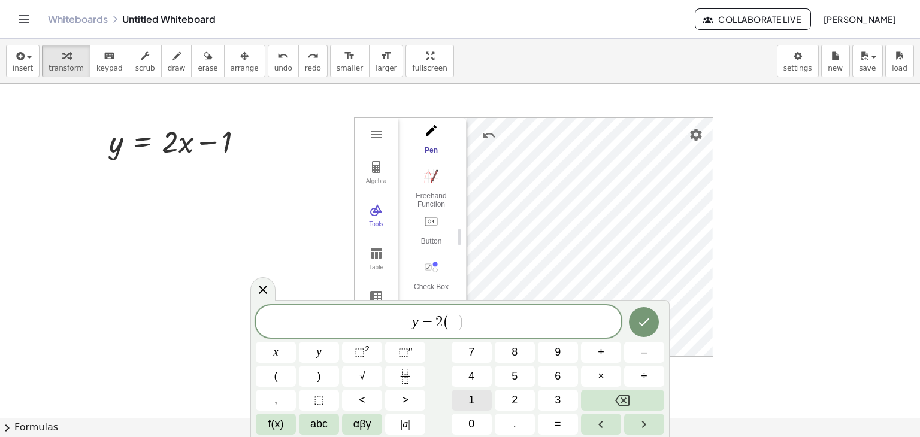
click at [474, 396] on button "1" at bounding box center [472, 400] width 40 height 21
click at [323, 370] on button ")" at bounding box center [319, 376] width 40 height 21
click at [657, 361] on button "–" at bounding box center [644, 352] width 40 height 21
click at [489, 400] on button "1" at bounding box center [472, 400] width 40 height 21
click at [296, 342] on div at bounding box center [276, 352] width 40 height 21
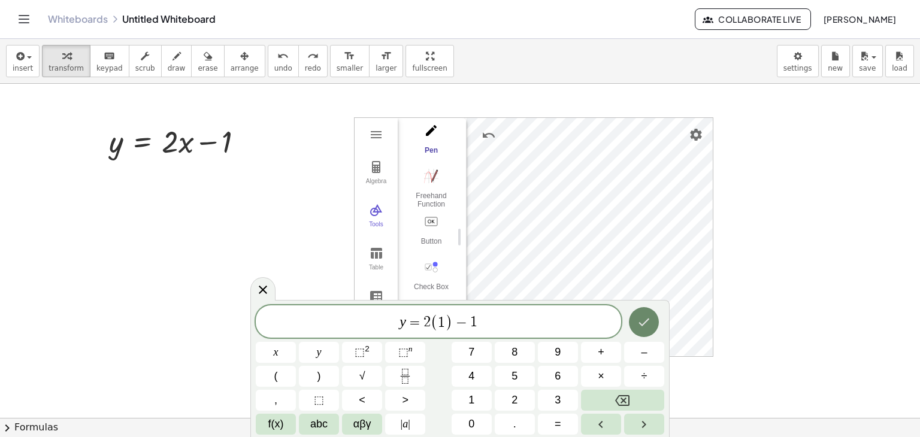
click at [649, 325] on icon "Done" at bounding box center [644, 322] width 14 height 14
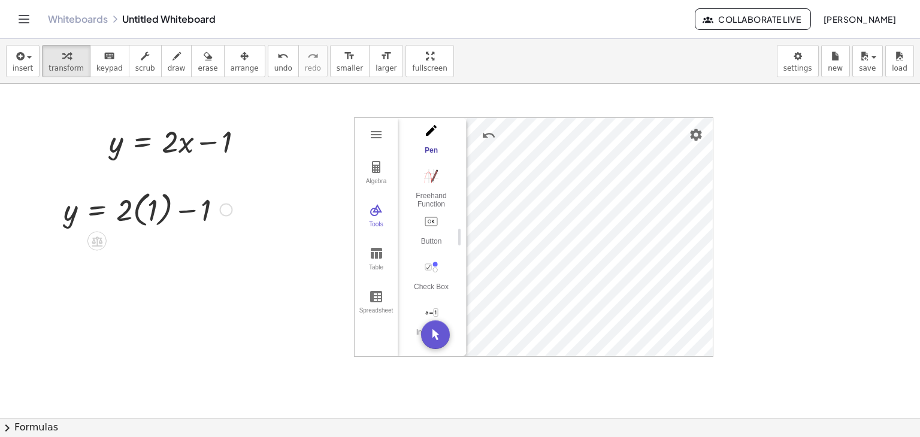
click at [137, 213] on div at bounding box center [148, 209] width 181 height 44
click at [137, 253] on div at bounding box center [148, 251] width 181 height 41
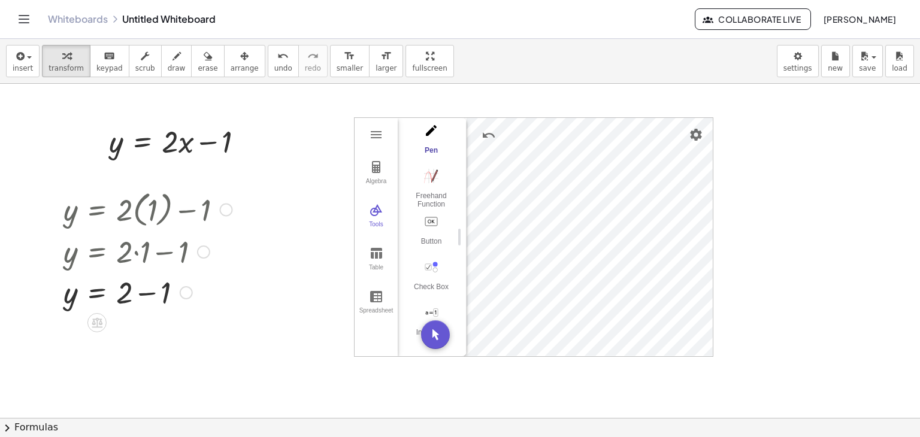
click at [144, 293] on div at bounding box center [148, 291] width 181 height 41
click at [274, 66] on span "undo" at bounding box center [283, 68] width 18 height 8
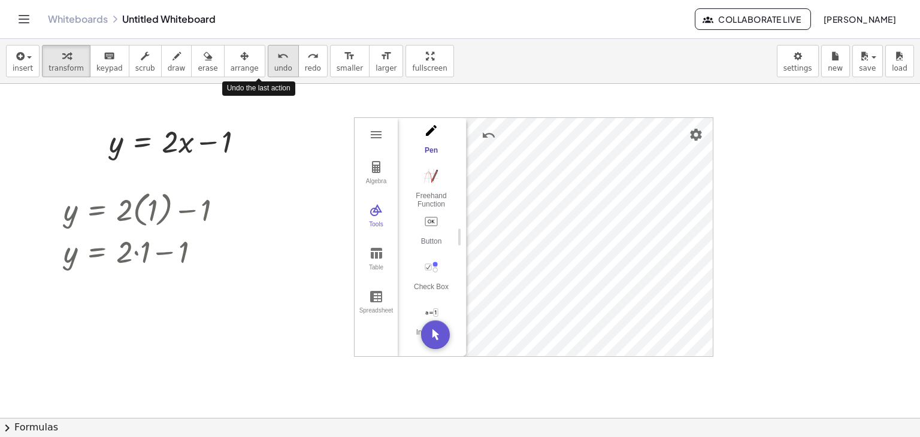
click at [274, 66] on span "undo" at bounding box center [283, 68] width 18 height 8
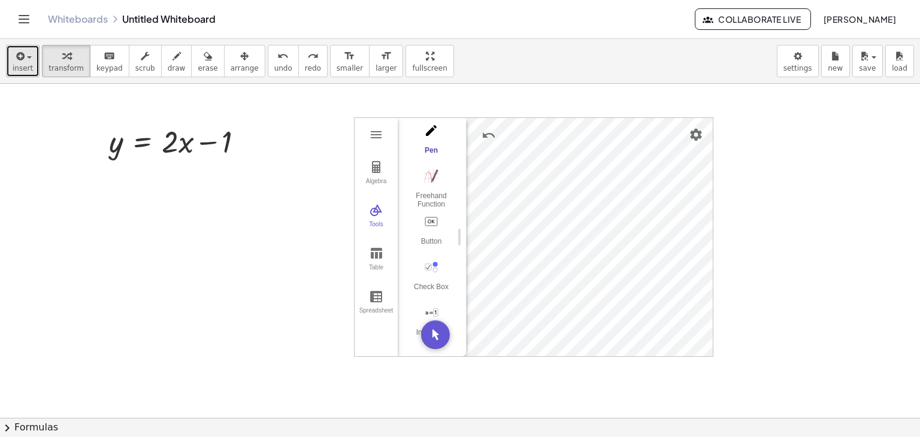
click at [17, 68] on span "insert" at bounding box center [23, 68] width 20 height 8
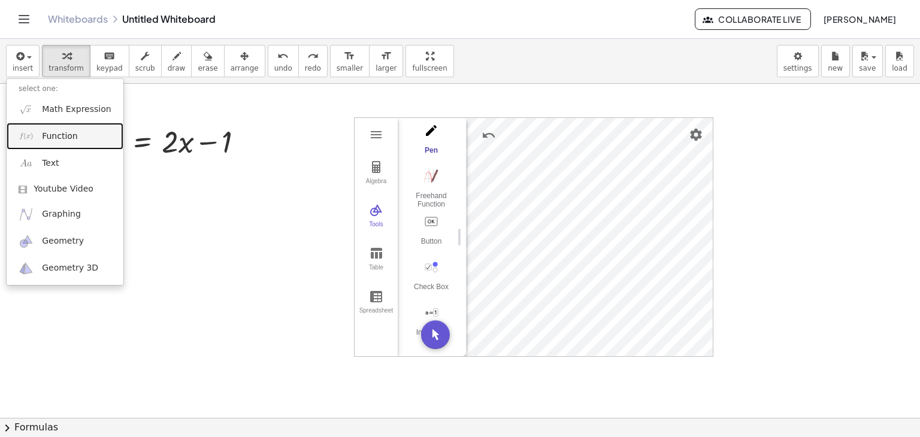
click at [55, 138] on span "Function" at bounding box center [60, 137] width 36 height 12
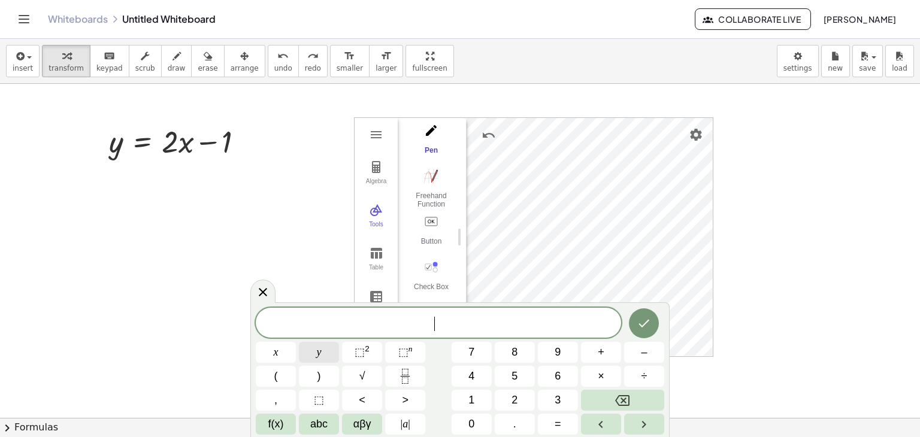
click at [324, 352] on button "y" at bounding box center [319, 352] width 40 height 21
click at [552, 427] on button "=" at bounding box center [558, 424] width 40 height 21
click at [513, 398] on span "2" at bounding box center [515, 400] width 6 height 16
click at [285, 378] on button "(" at bounding box center [276, 376] width 40 height 21
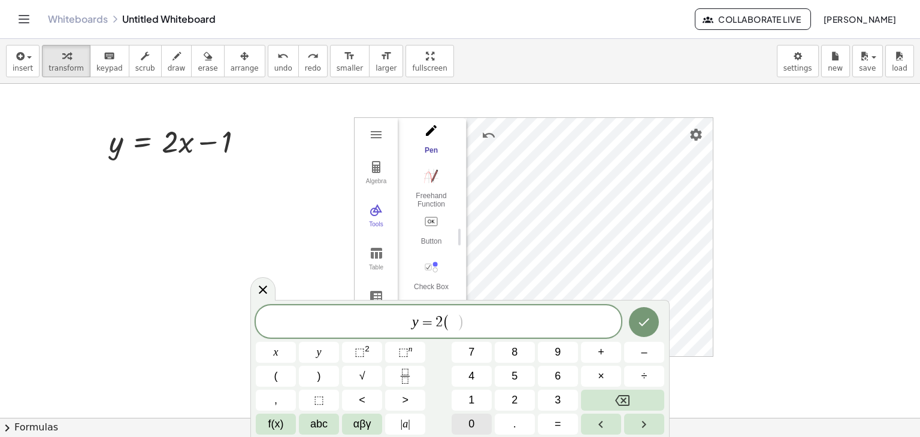
click at [470, 420] on span "0" at bounding box center [471, 424] width 6 height 16
click at [326, 377] on button ")" at bounding box center [319, 376] width 40 height 21
click at [643, 353] on span "–" at bounding box center [644, 352] width 6 height 16
click at [466, 396] on button "1" at bounding box center [472, 400] width 40 height 21
click at [648, 324] on icon "Done" at bounding box center [644, 322] width 14 height 14
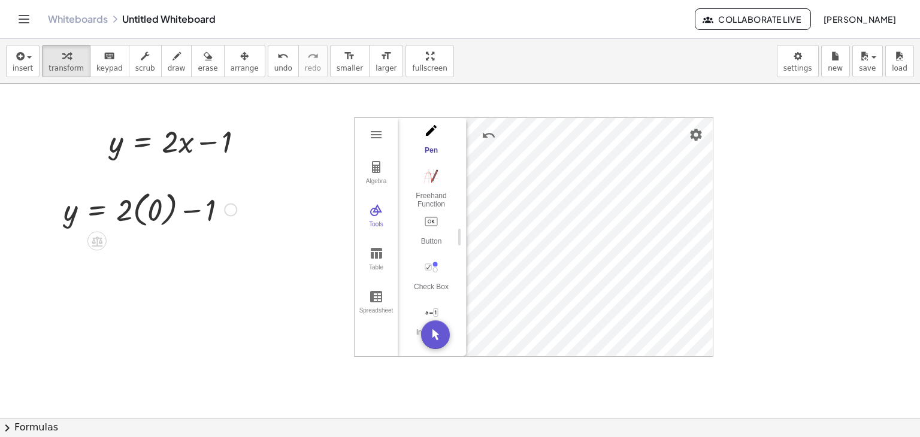
click at [139, 208] on div at bounding box center [150, 209] width 185 height 44
click at [135, 257] on div at bounding box center [150, 251] width 185 height 41
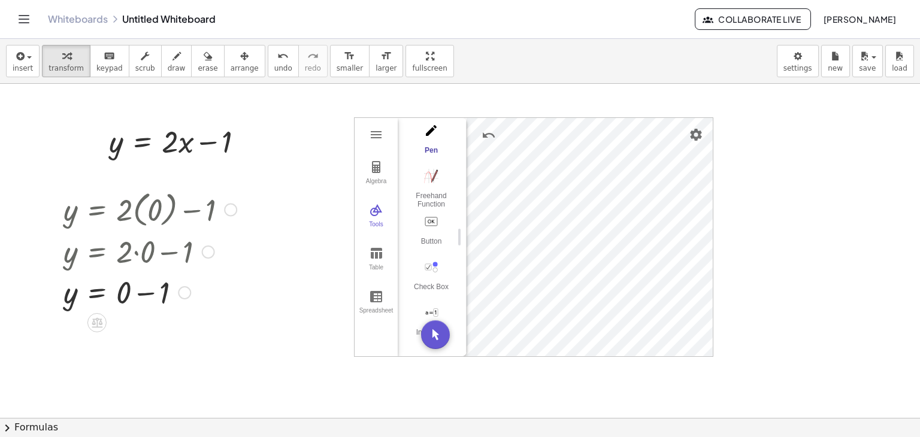
click at [145, 295] on div at bounding box center [150, 291] width 185 height 41
click at [268, 62] on button "undo undo" at bounding box center [283, 61] width 31 height 32
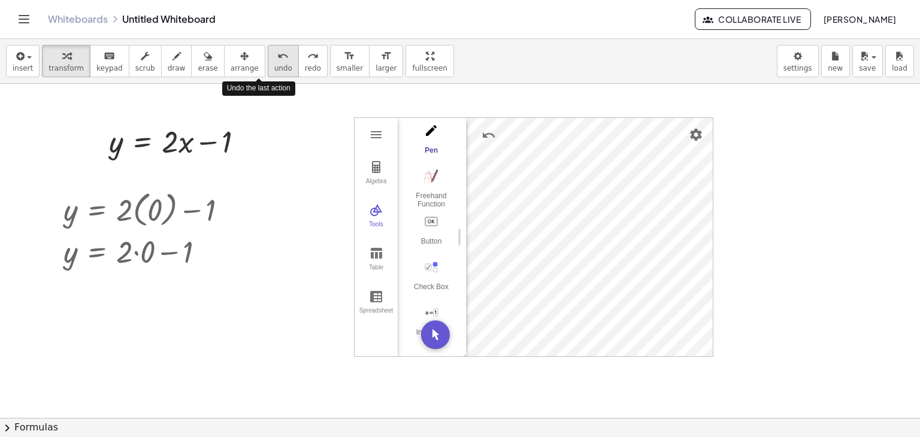
click at [268, 62] on button "undo undo" at bounding box center [283, 61] width 31 height 32
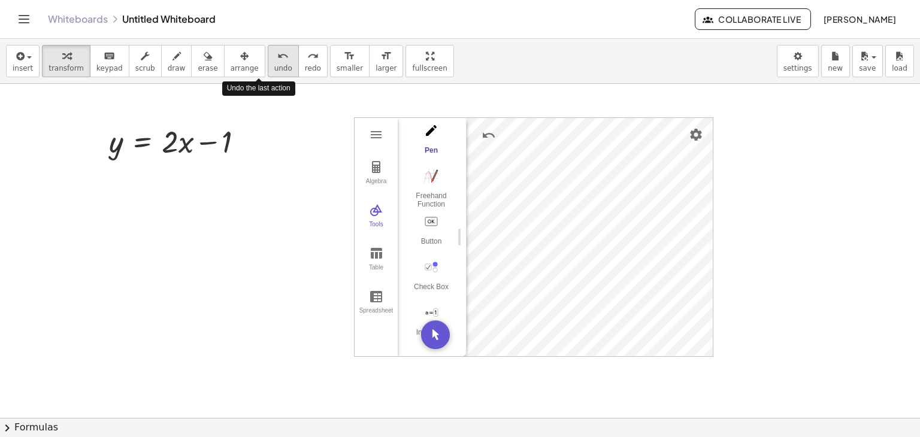
click at [268, 62] on button "undo undo" at bounding box center [283, 61] width 31 height 32
click at [22, 62] on icon "button" at bounding box center [19, 56] width 11 height 14
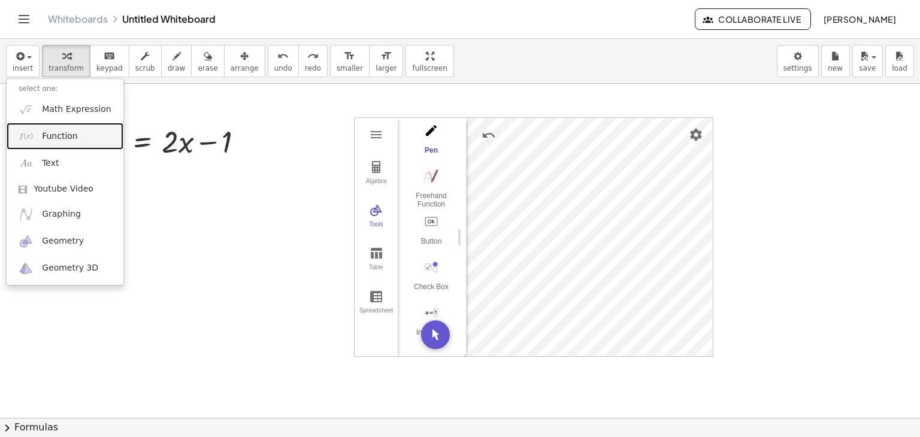
click at [64, 142] on link "Function" at bounding box center [65, 136] width 117 height 27
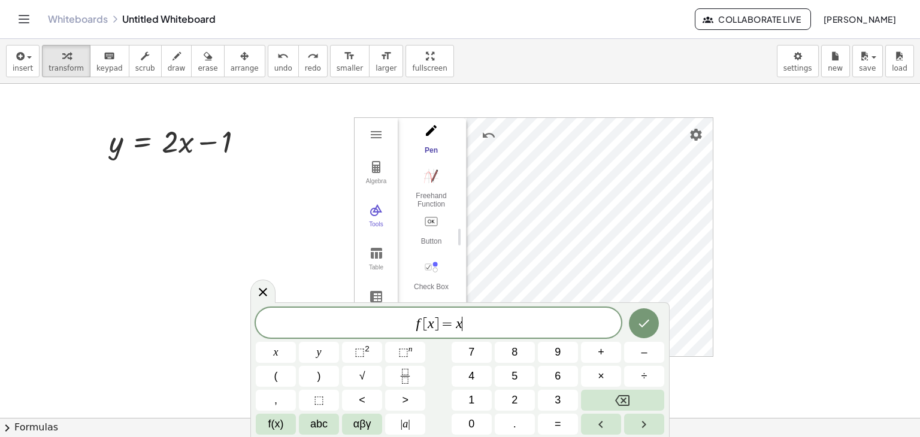
drag, startPoint x: 479, startPoint y: 328, endPoint x: 391, endPoint y: 328, distance: 88.7
click at [391, 328] on span "f [ x ] = x ​" at bounding box center [438, 324] width 365 height 17
click at [304, 355] on button "y" at bounding box center [319, 352] width 40 height 21
click at [555, 420] on span "=" at bounding box center [558, 424] width 7 height 16
click at [504, 403] on button "2" at bounding box center [515, 400] width 40 height 21
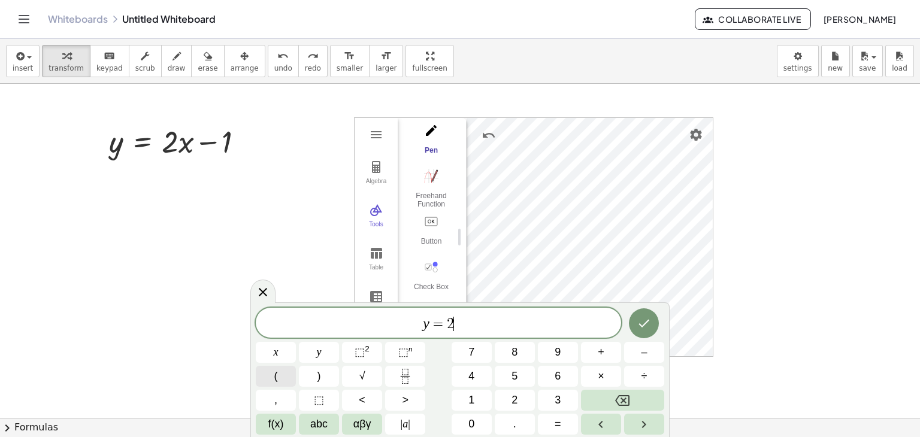
click at [265, 380] on button "(" at bounding box center [276, 376] width 40 height 21
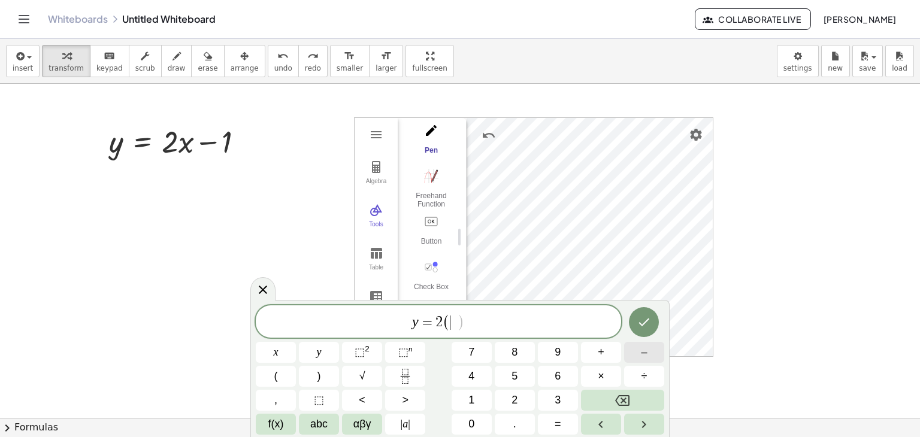
click at [641, 355] on span "–" at bounding box center [644, 352] width 6 height 16
click at [477, 399] on button "1" at bounding box center [472, 400] width 40 height 21
click at [325, 372] on button ")" at bounding box center [319, 376] width 40 height 21
click at [638, 353] on button "–" at bounding box center [644, 352] width 40 height 21
click at [475, 397] on button "1" at bounding box center [472, 400] width 40 height 21
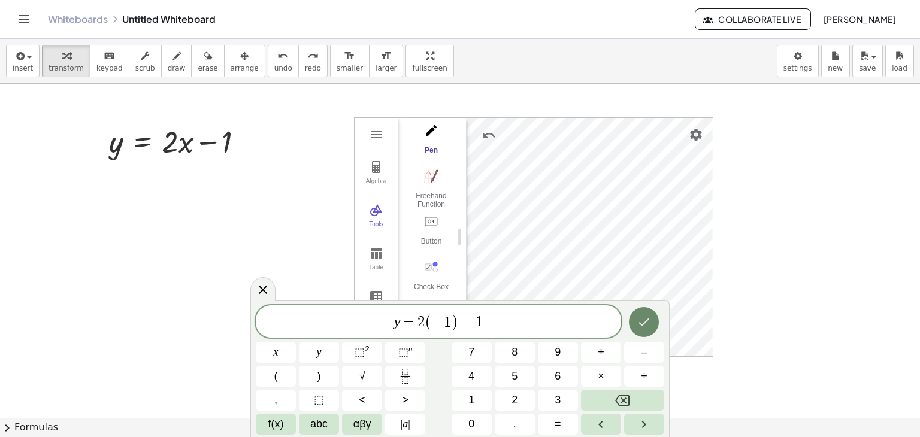
click at [641, 331] on button "Done" at bounding box center [644, 322] width 30 height 30
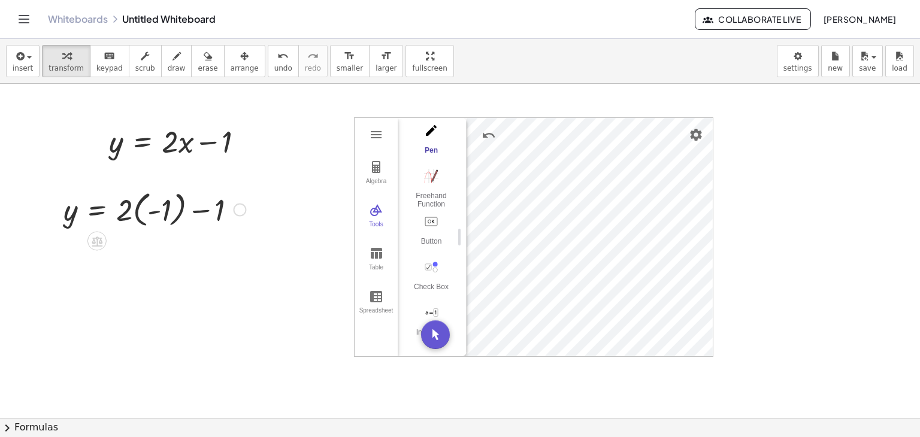
click at [151, 211] on div at bounding box center [155, 209] width 194 height 44
click at [153, 211] on div at bounding box center [155, 209] width 194 height 44
click at [138, 210] on div at bounding box center [155, 209] width 194 height 44
click at [134, 209] on div at bounding box center [144, 209] width 172 height 41
click at [137, 254] on div at bounding box center [155, 251] width 194 height 41
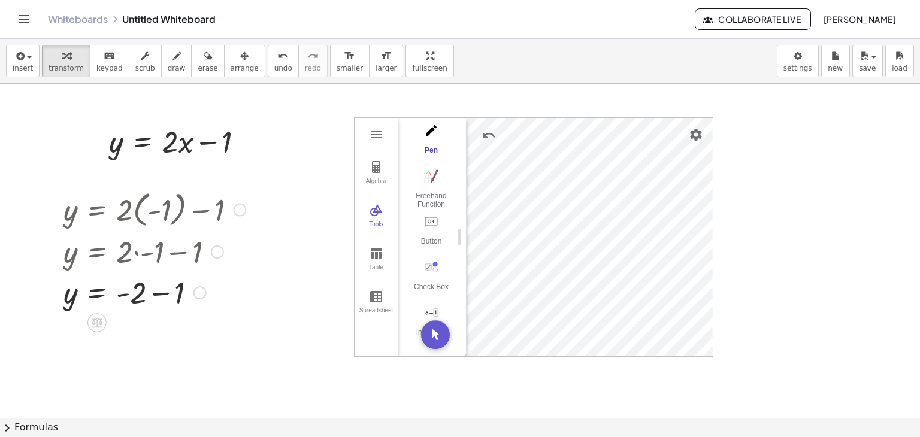
click at [134, 295] on div at bounding box center [155, 291] width 194 height 41
click at [160, 298] on div at bounding box center [155, 292] width 194 height 40
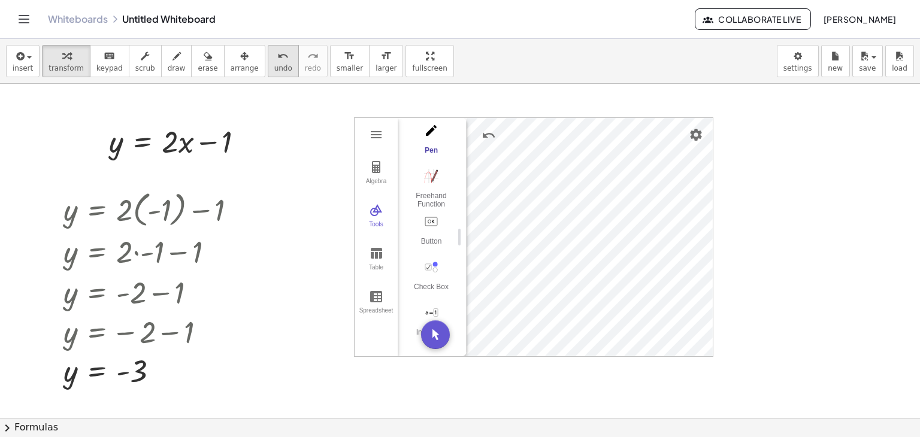
click at [274, 70] on span "undo" at bounding box center [283, 68] width 18 height 8
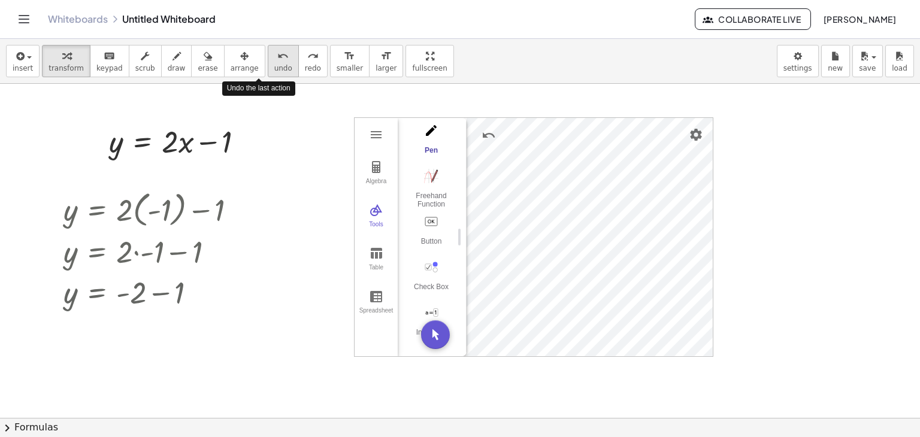
click at [274, 69] on span "undo" at bounding box center [283, 68] width 18 height 8
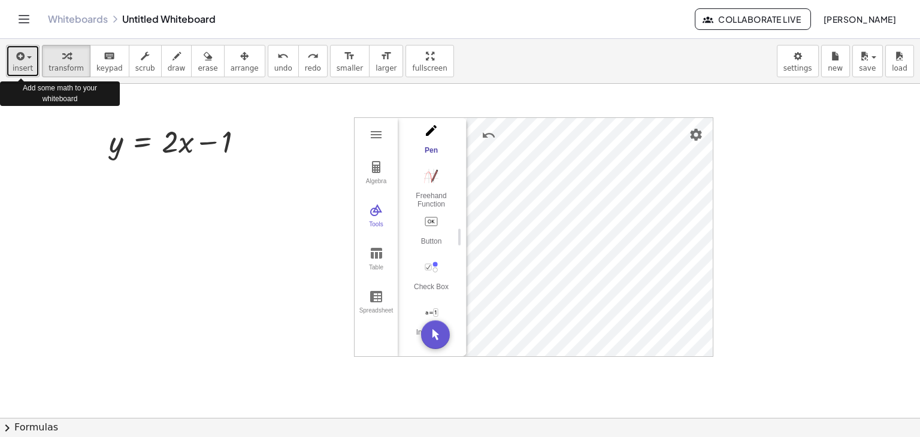
click at [16, 64] on span "insert" at bounding box center [23, 68] width 20 height 8
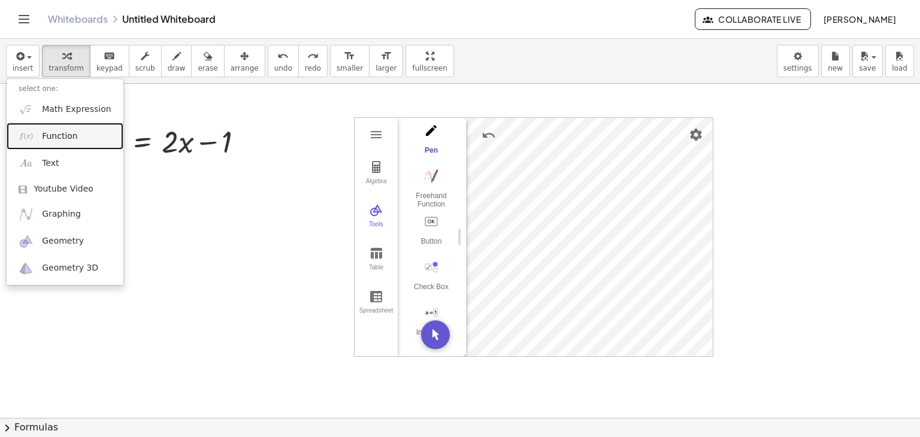
click at [51, 140] on span "Function" at bounding box center [60, 137] width 36 height 12
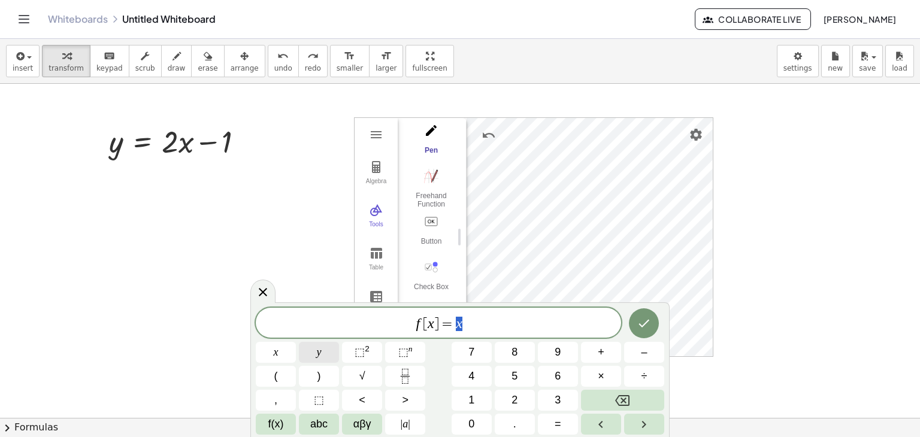
click at [312, 350] on button "y" at bounding box center [319, 352] width 40 height 21
drag, startPoint x: 468, startPoint y: 320, endPoint x: 406, endPoint y: 327, distance: 63.3
click at [406, 327] on span "f [ x ] = y" at bounding box center [438, 324] width 365 height 17
click at [303, 350] on button "y" at bounding box center [319, 352] width 40 height 21
click at [555, 424] on span "=" at bounding box center [558, 424] width 7 height 16
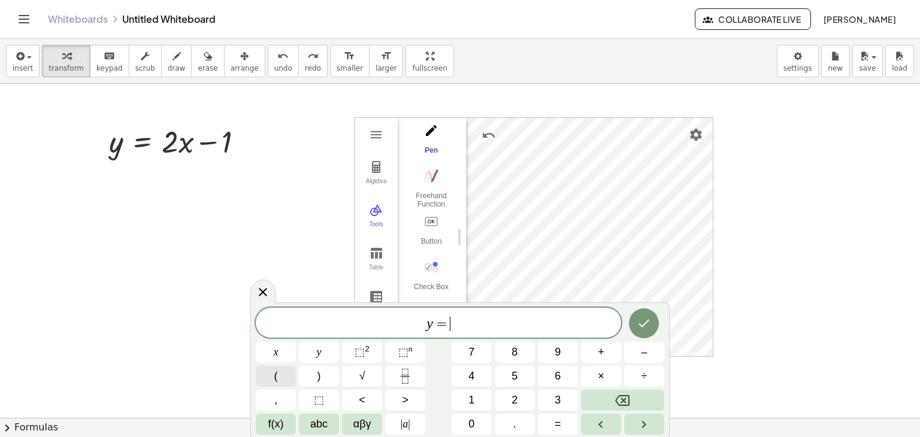
click at [282, 381] on button "(" at bounding box center [276, 376] width 40 height 21
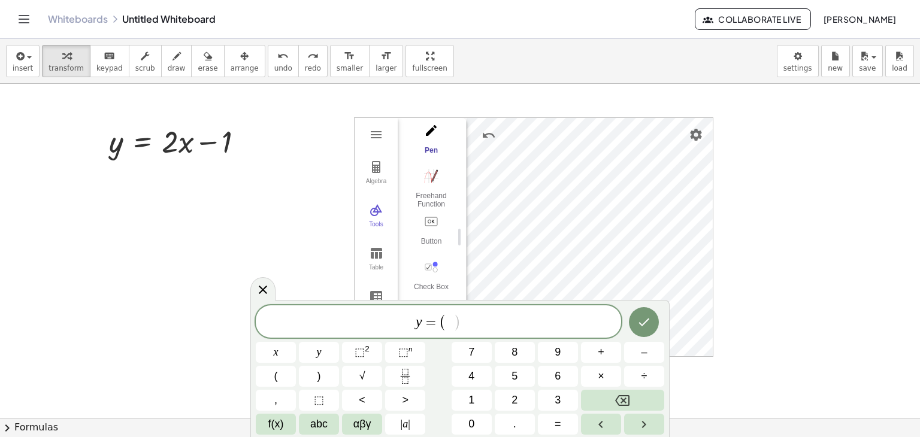
drag, startPoint x: 742, startPoint y: 297, endPoint x: 731, endPoint y: 299, distance: 11.6
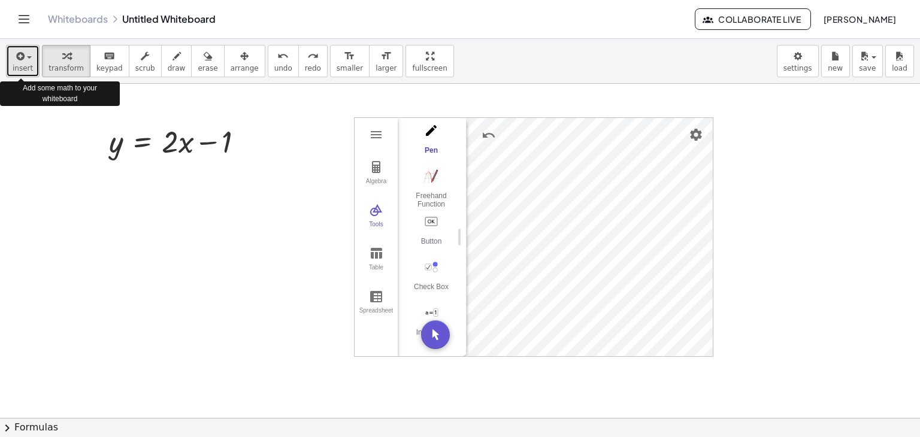
click at [19, 68] on span "insert" at bounding box center [23, 68] width 20 height 8
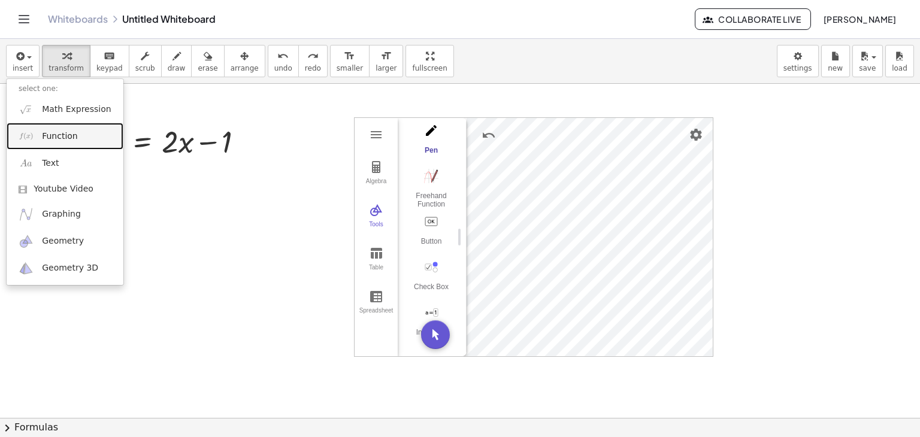
click at [50, 136] on span "Function" at bounding box center [60, 137] width 36 height 12
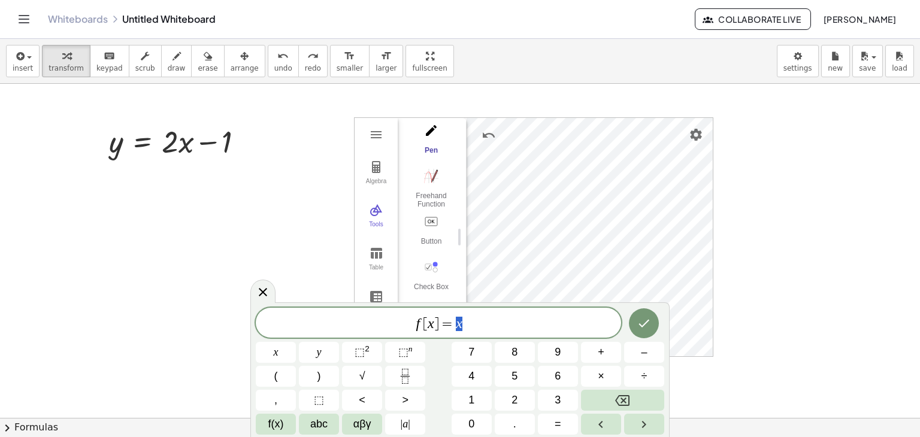
drag, startPoint x: 470, startPoint y: 317, endPoint x: 388, endPoint y: 331, distance: 82.6
click at [388, 331] on span "f [ x ] = x" at bounding box center [438, 324] width 365 height 17
click at [314, 350] on button "y" at bounding box center [319, 352] width 40 height 21
click at [561, 422] on button "=" at bounding box center [558, 424] width 40 height 21
click at [270, 379] on button "(" at bounding box center [276, 376] width 40 height 21
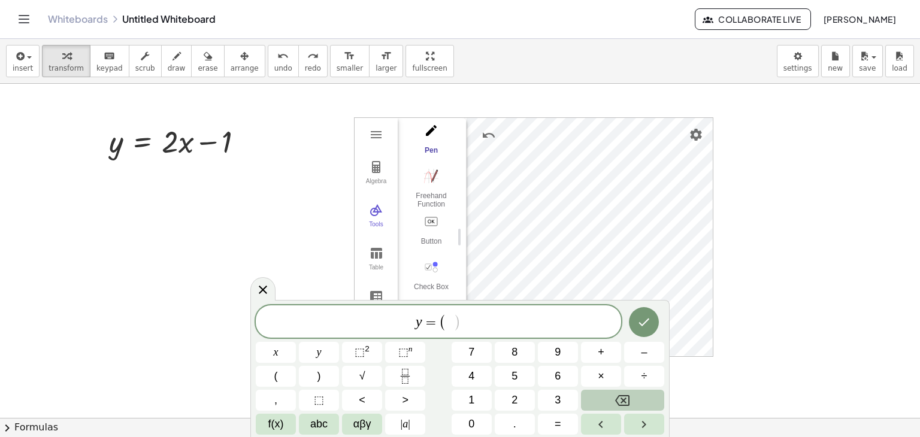
click at [627, 391] on button "Backspace" at bounding box center [622, 400] width 83 height 21
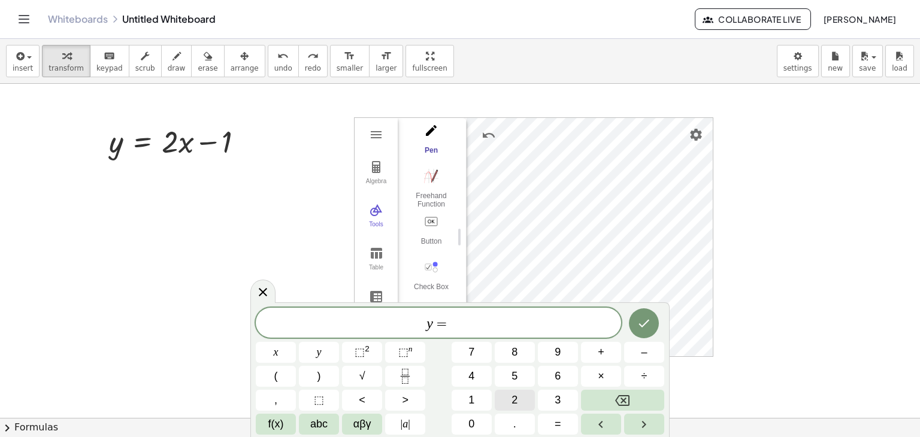
click at [515, 398] on span "2" at bounding box center [515, 400] width 6 height 16
click at [274, 370] on span "(" at bounding box center [276, 376] width 4 height 16
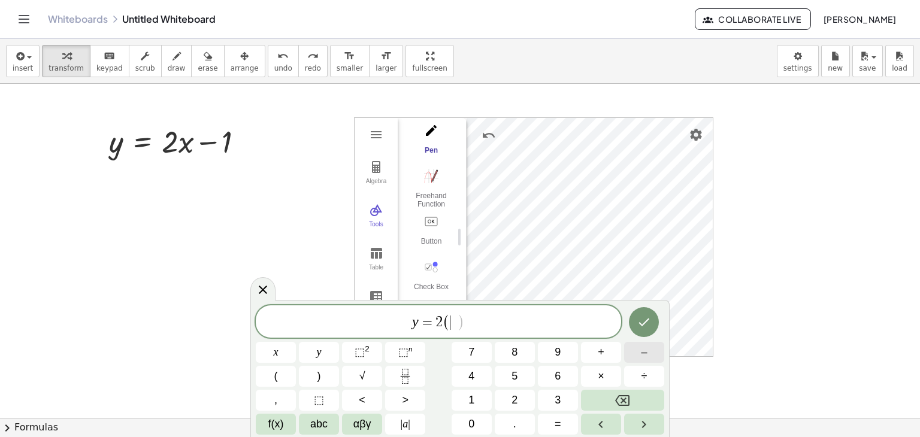
click at [631, 355] on button "–" at bounding box center [644, 352] width 40 height 21
click at [513, 407] on span "2" at bounding box center [515, 400] width 6 height 16
click at [321, 377] on button ")" at bounding box center [319, 376] width 40 height 21
click at [635, 351] on button "–" at bounding box center [644, 352] width 40 height 21
click at [465, 405] on button "1" at bounding box center [472, 400] width 40 height 21
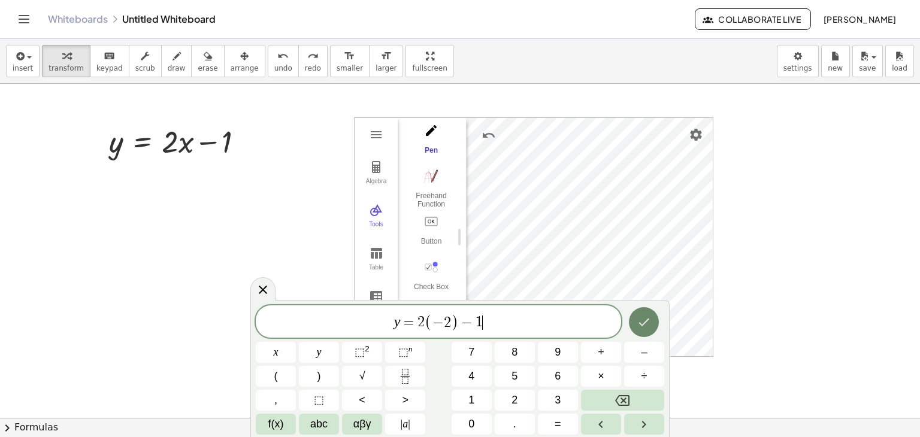
click at [654, 318] on button "Done" at bounding box center [644, 322] width 30 height 30
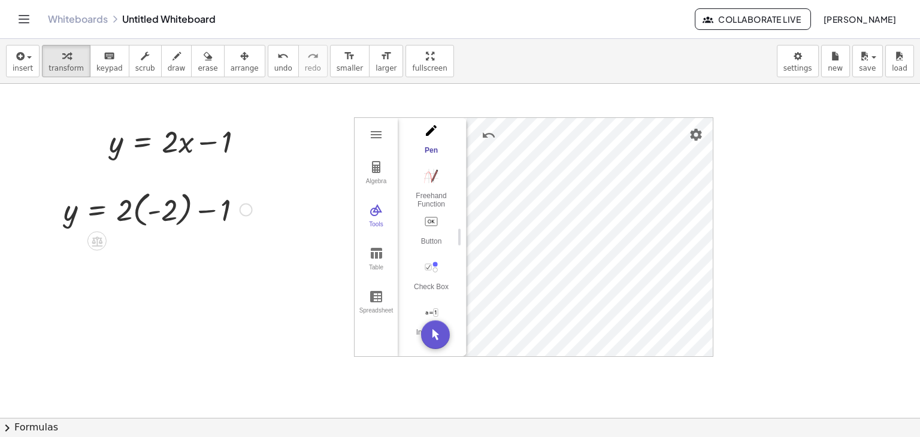
click at [156, 219] on div at bounding box center [158, 209] width 201 height 44
click at [154, 210] on div at bounding box center [158, 209] width 201 height 44
click at [150, 213] on div at bounding box center [158, 209] width 201 height 44
click at [138, 211] on div at bounding box center [158, 209] width 201 height 44
click at [138, 251] on div at bounding box center [158, 251] width 201 height 41
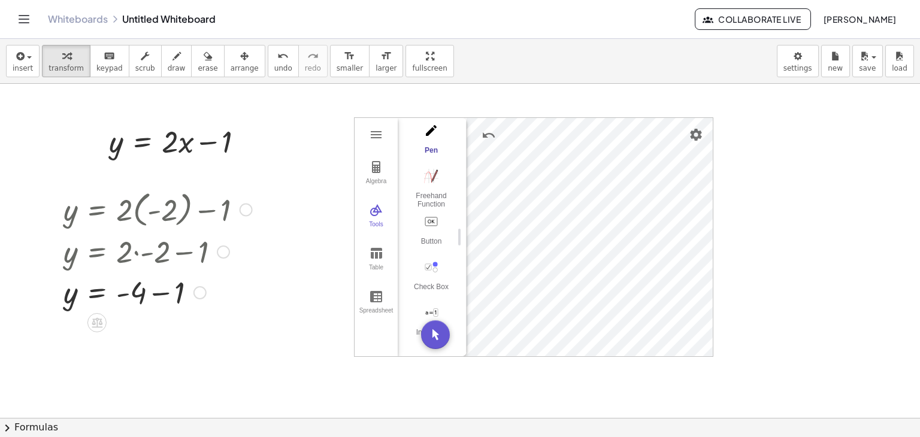
click at [144, 295] on div at bounding box center [158, 291] width 201 height 41
click at [131, 295] on div at bounding box center [158, 307] width 201 height 40
click at [128, 332] on div at bounding box center [158, 332] width 201 height 40
click at [172, 334] on div at bounding box center [158, 332] width 201 height 40
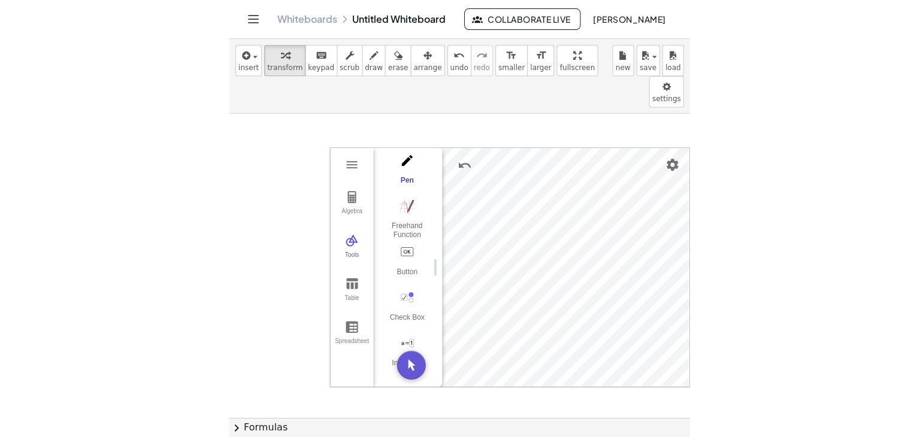
scroll to position [0, 0]
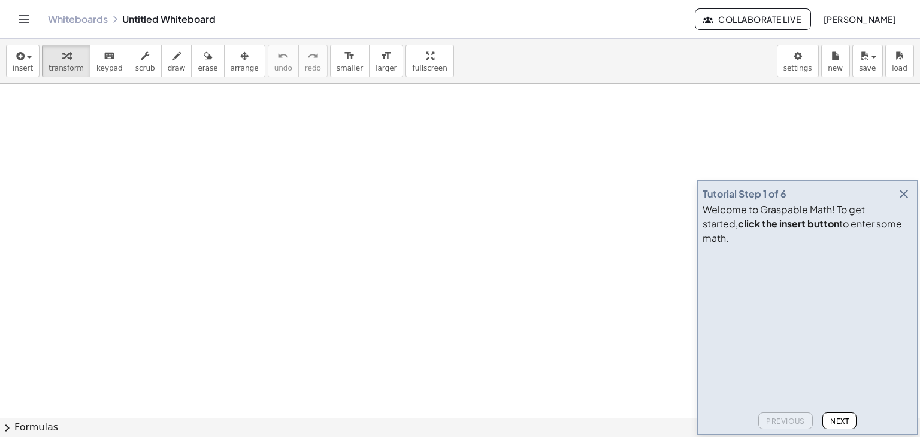
click at [903, 201] on icon "button" at bounding box center [904, 194] width 14 height 14
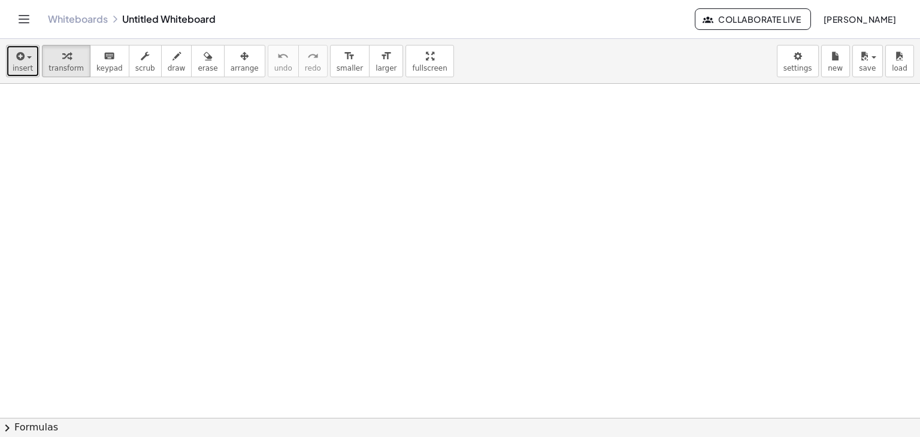
click at [17, 58] on icon "button" at bounding box center [19, 56] width 11 height 14
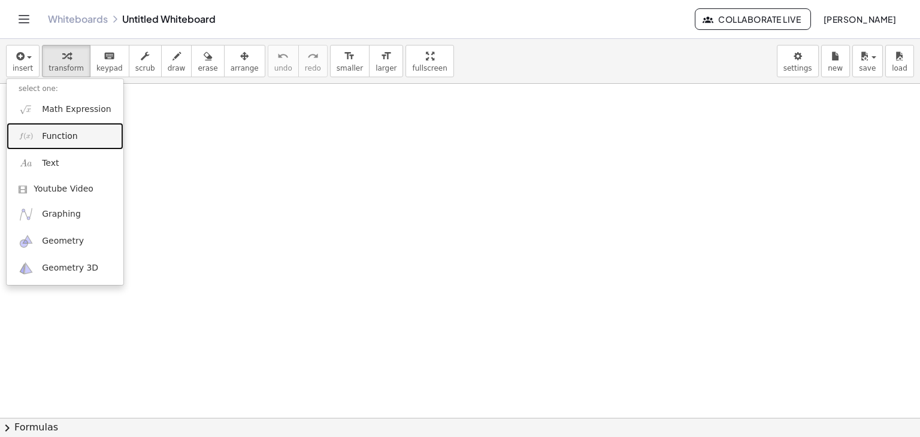
click at [53, 135] on span "Function" at bounding box center [60, 137] width 36 height 12
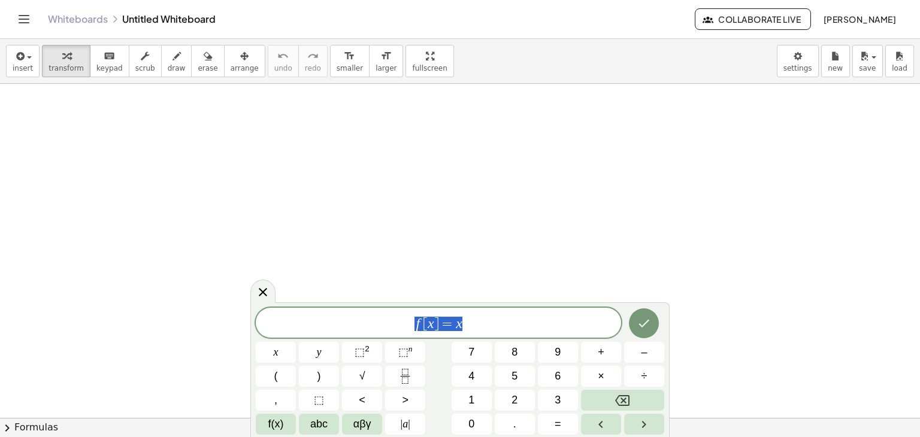
drag, startPoint x: 448, startPoint y: 331, endPoint x: 383, endPoint y: 334, distance: 64.8
click at [383, 334] on div "****** f [ x ] = x" at bounding box center [438, 323] width 365 height 30
click at [302, 351] on button "y" at bounding box center [319, 352] width 40 height 21
click at [560, 422] on span "=" at bounding box center [558, 424] width 7 height 16
click at [282, 374] on button "(" at bounding box center [276, 376] width 40 height 21
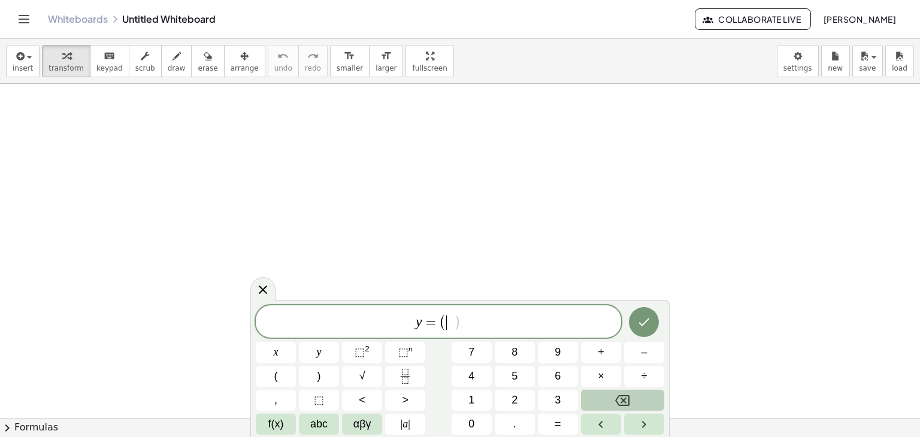
click at [636, 399] on button "Backspace" at bounding box center [622, 400] width 83 height 21
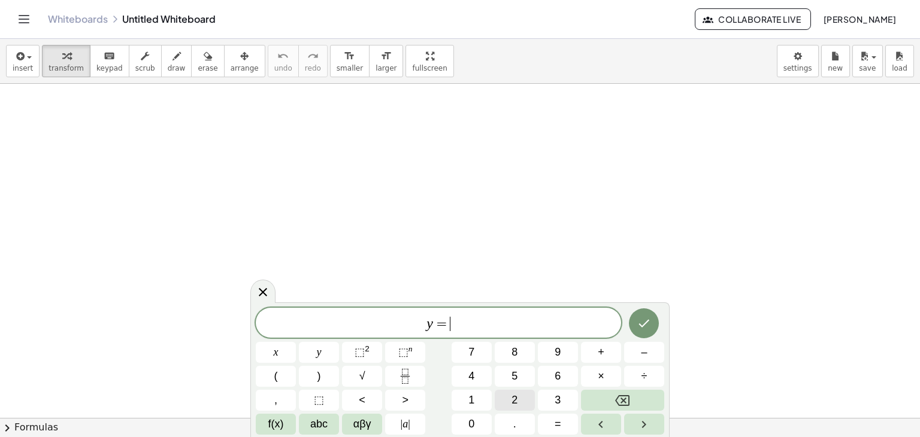
click at [516, 396] on span "2" at bounding box center [515, 400] width 6 height 16
click at [273, 424] on span "f(x)" at bounding box center [276, 424] width 16 height 16
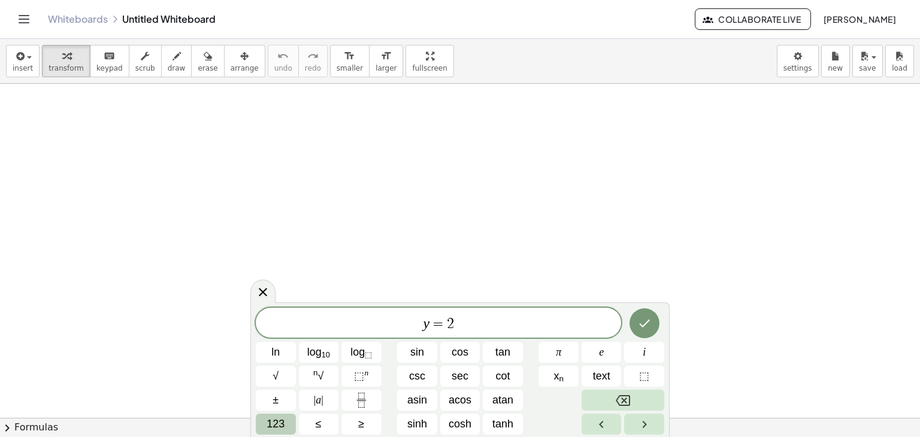
click at [285, 425] on button "123" at bounding box center [276, 424] width 40 height 21
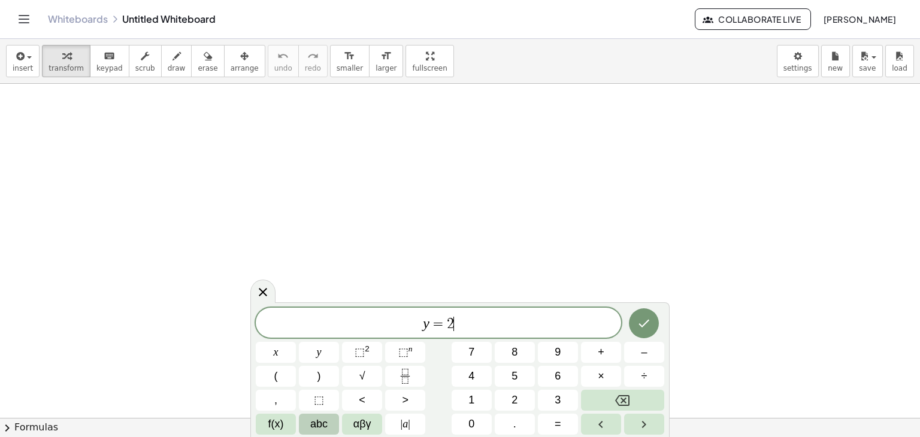
click at [326, 424] on span "abc" at bounding box center [318, 424] width 17 height 16
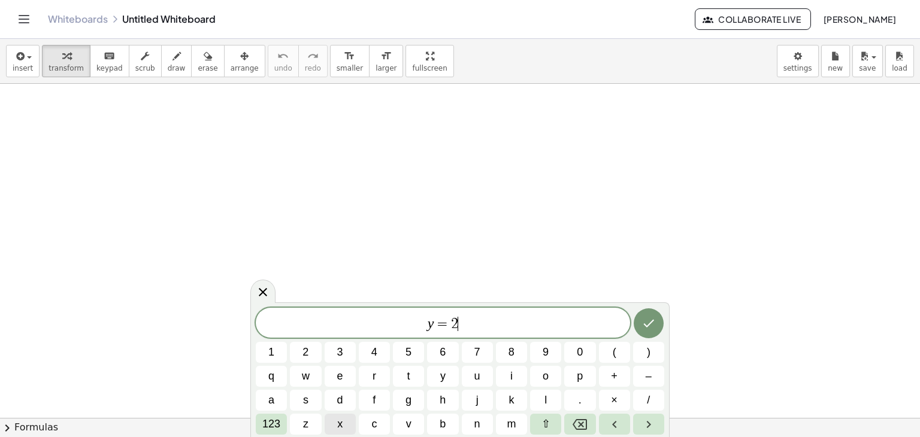
click at [355, 425] on button "x" at bounding box center [340, 424] width 31 height 21
click at [272, 423] on span "123" at bounding box center [271, 424] width 18 height 16
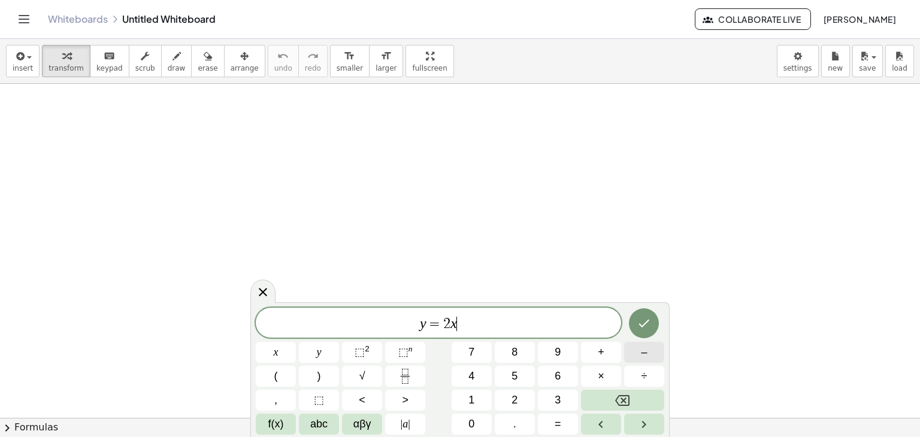
click at [635, 356] on button "–" at bounding box center [644, 352] width 40 height 21
click at [483, 395] on button "1" at bounding box center [472, 400] width 40 height 21
click at [644, 326] on icon "Done" at bounding box center [644, 323] width 14 height 14
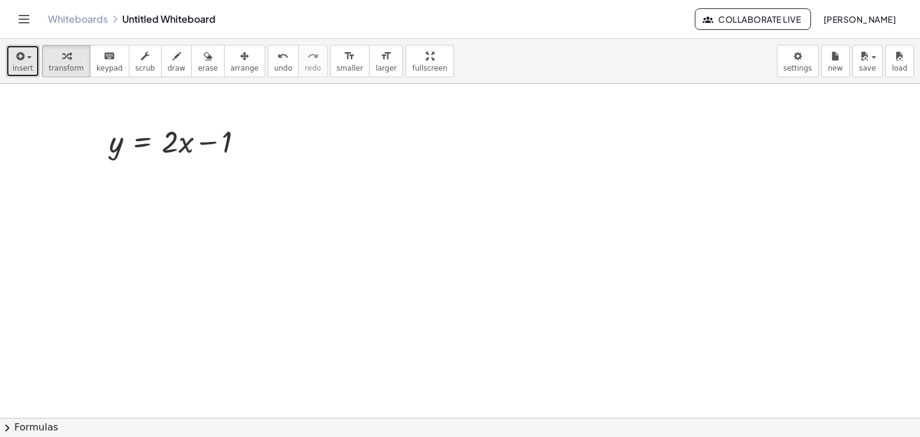
click at [14, 69] on span "insert" at bounding box center [23, 68] width 20 height 8
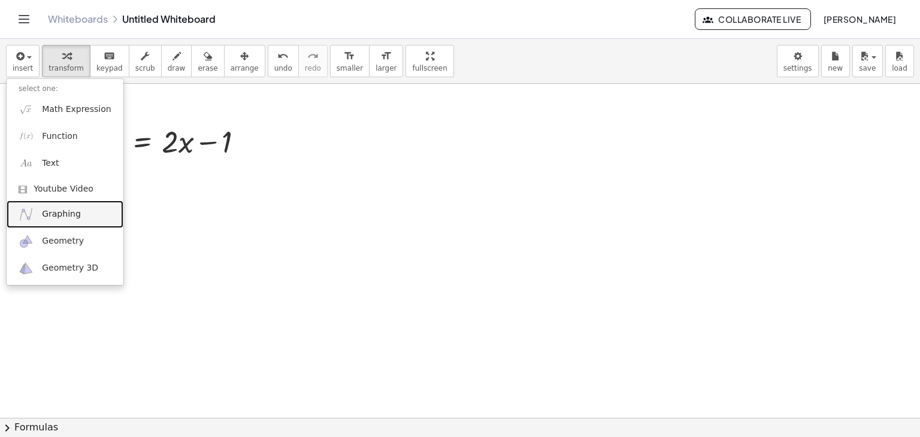
click at [48, 216] on span "Graphing" at bounding box center [61, 214] width 39 height 12
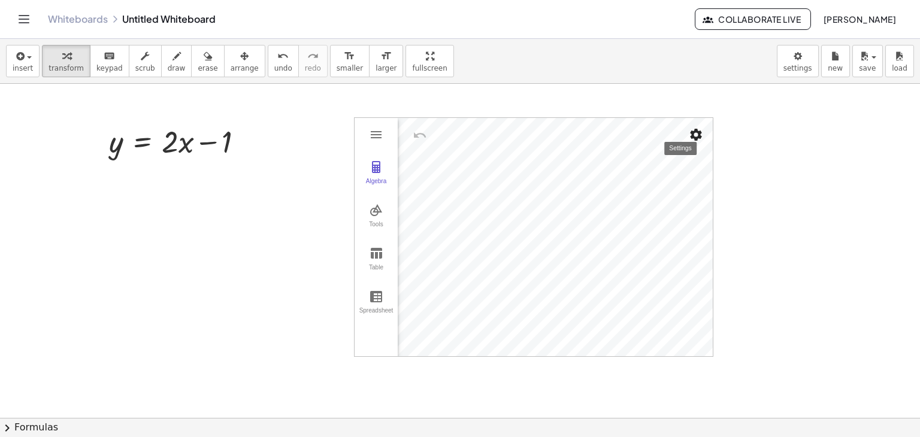
click at [697, 129] on img "Settings" at bounding box center [696, 135] width 14 height 14
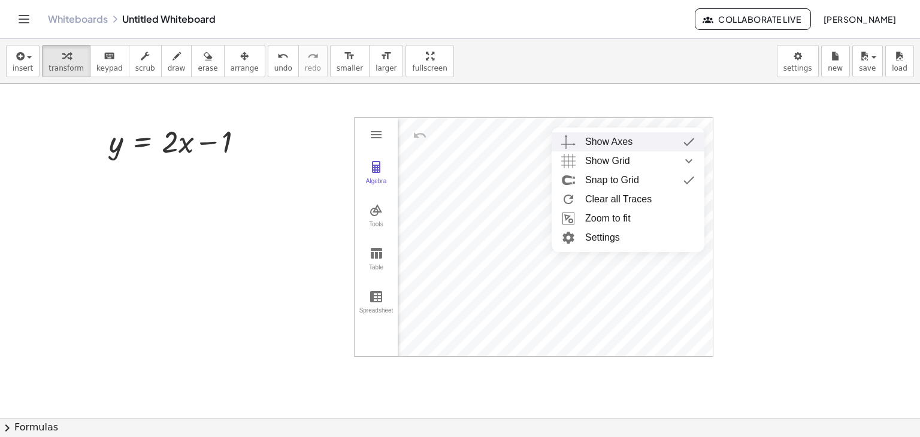
click at [617, 144] on div "Show Axes" at bounding box center [608, 141] width 47 height 19
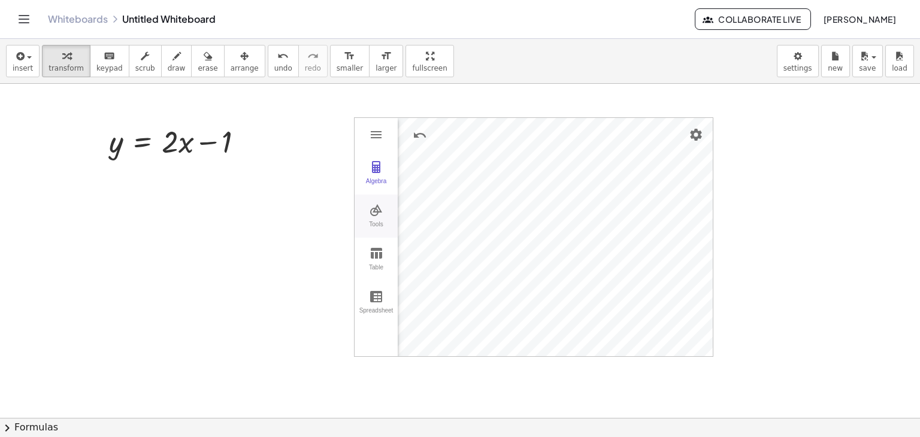
click at [377, 222] on div "Tools" at bounding box center [376, 229] width 38 height 17
click at [437, 274] on img "Pen. Write or draw, change color using the Style Bar" at bounding box center [431, 267] width 48 height 19
click at [633, 43] on div "insert select one: Math Expression Function Text Youtube Video Graphing Geometr…" at bounding box center [460, 61] width 920 height 45
click at [536, 170] on div "Graphing Calculator" at bounding box center [590, 237] width 246 height 238
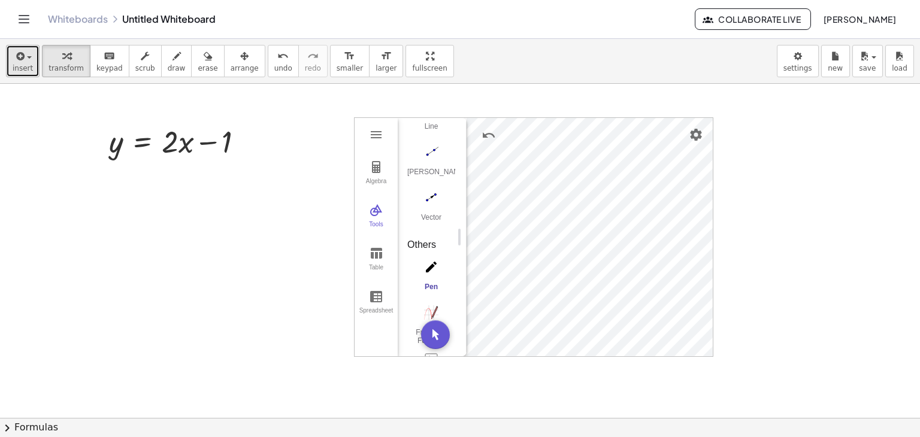
click at [17, 55] on icon "button" at bounding box center [19, 56] width 11 height 14
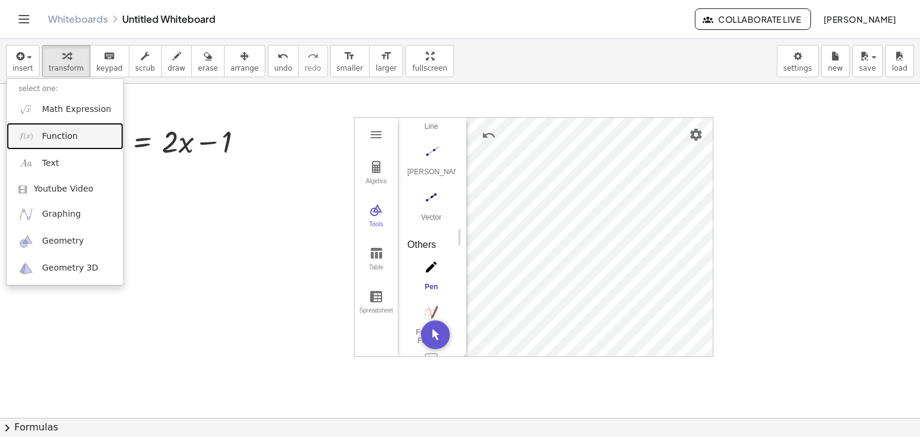
click at [55, 135] on span "Function" at bounding box center [60, 137] width 36 height 12
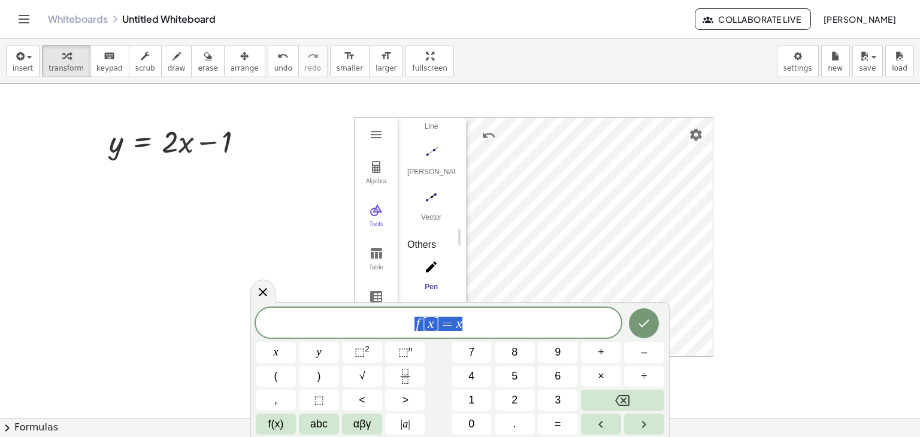
drag, startPoint x: 476, startPoint y: 330, endPoint x: 409, endPoint y: 331, distance: 67.1
click at [409, 331] on span "f [ x ] = x" at bounding box center [438, 324] width 365 height 17
click at [317, 354] on span "y" at bounding box center [319, 352] width 5 height 16
click at [551, 422] on button "=" at bounding box center [558, 424] width 40 height 21
click at [500, 390] on button "2" at bounding box center [515, 400] width 40 height 21
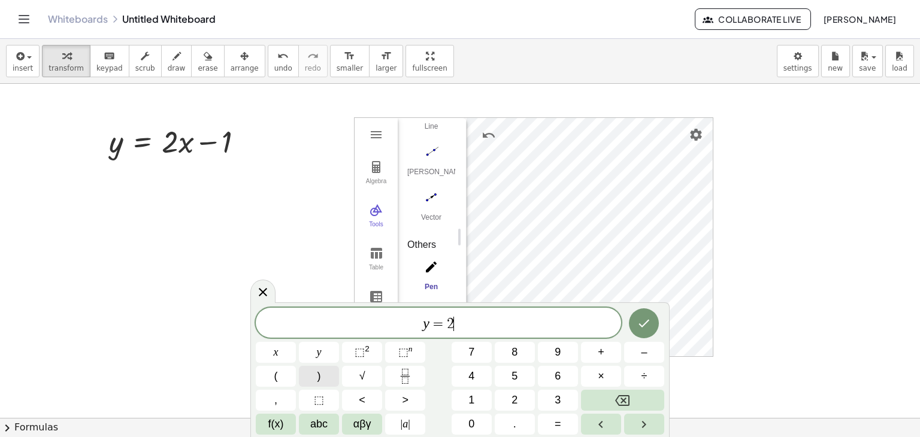
drag, startPoint x: 283, startPoint y: 387, endPoint x: 303, endPoint y: 380, distance: 21.0
click at [283, 387] on div "y = 2 ​ x y ⬚ 2 ⬚ n 7 8 9 + – ( ) √ 4 5 6 × ÷ , ⬚ < > 1 2 3 f(x) abc αβγ | a | …" at bounding box center [460, 371] width 409 height 127
click at [271, 379] on button "(" at bounding box center [276, 376] width 40 height 21
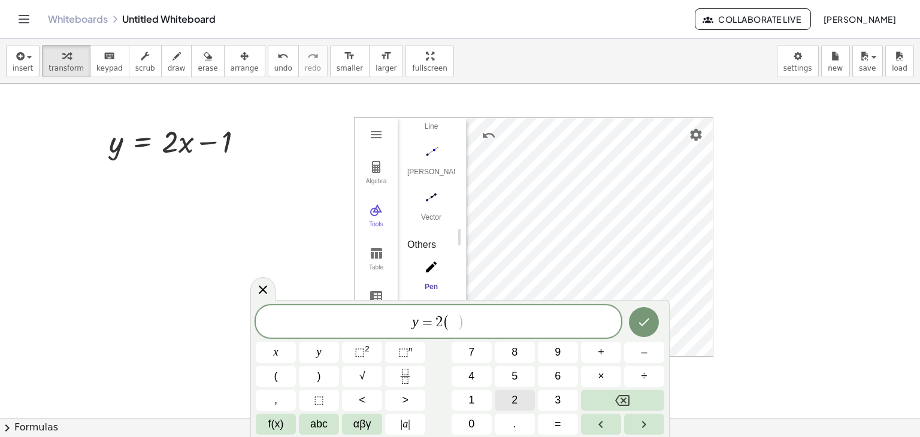
click at [516, 399] on span "2" at bounding box center [515, 400] width 6 height 16
click at [318, 379] on span ")" at bounding box center [320, 376] width 4 height 16
click at [645, 351] on span "–" at bounding box center [644, 352] width 6 height 16
click at [486, 407] on button "1" at bounding box center [472, 400] width 40 height 21
click at [642, 322] on icon "Done" at bounding box center [644, 322] width 14 height 14
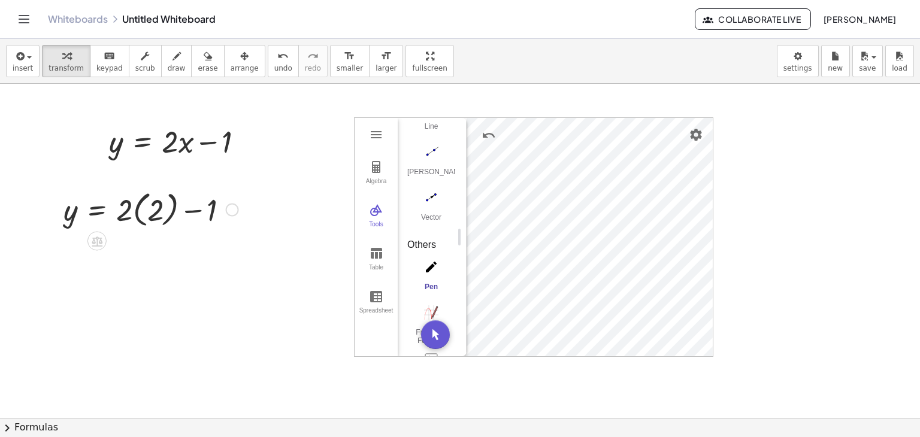
click at [135, 211] on div at bounding box center [151, 209] width 187 height 44
click at [136, 256] on div at bounding box center [151, 251] width 187 height 41
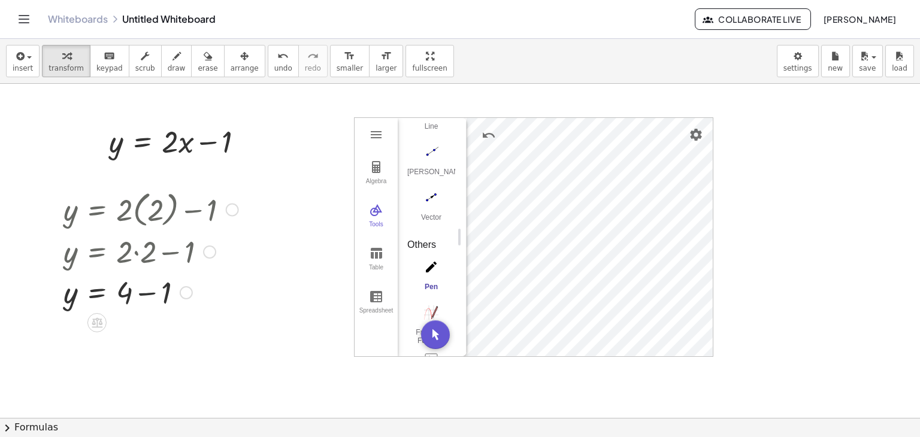
click at [147, 294] on div at bounding box center [151, 291] width 187 height 41
click at [268, 62] on button "undo undo" at bounding box center [283, 61] width 31 height 32
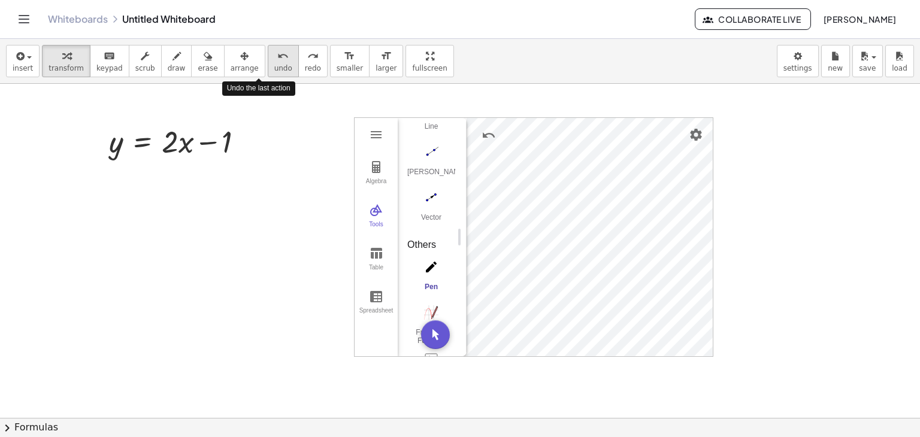
click at [268, 62] on button "undo undo" at bounding box center [283, 61] width 31 height 32
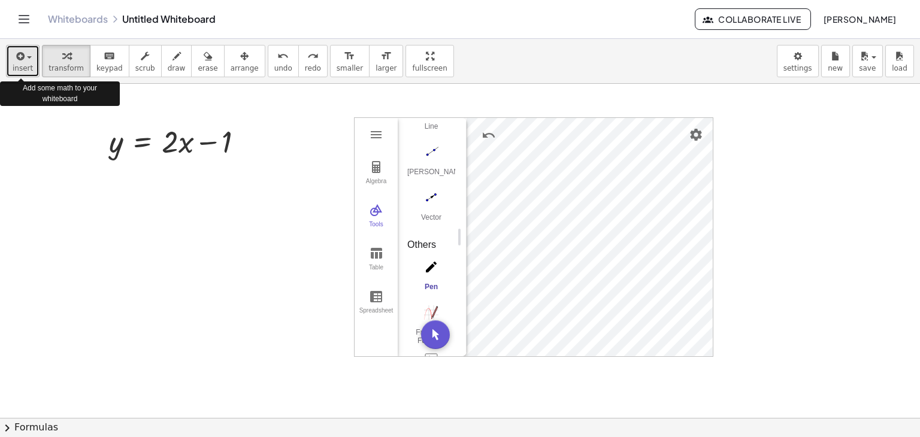
click at [17, 55] on icon "button" at bounding box center [19, 56] width 11 height 14
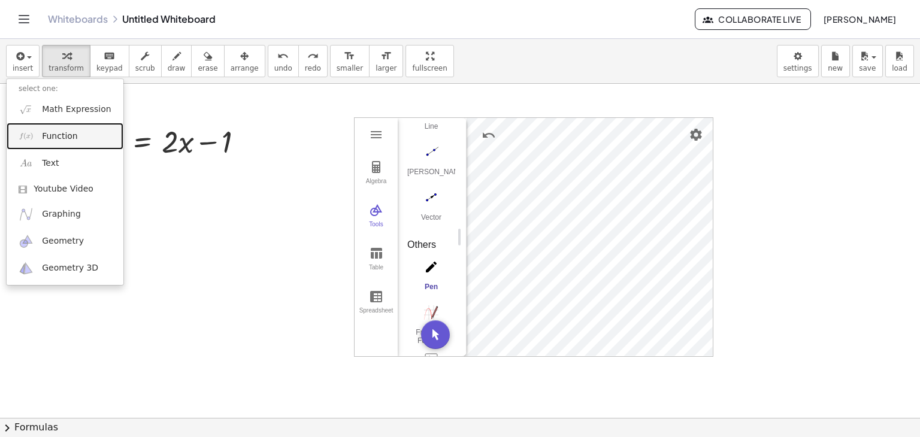
click at [57, 131] on span "Function" at bounding box center [60, 137] width 36 height 12
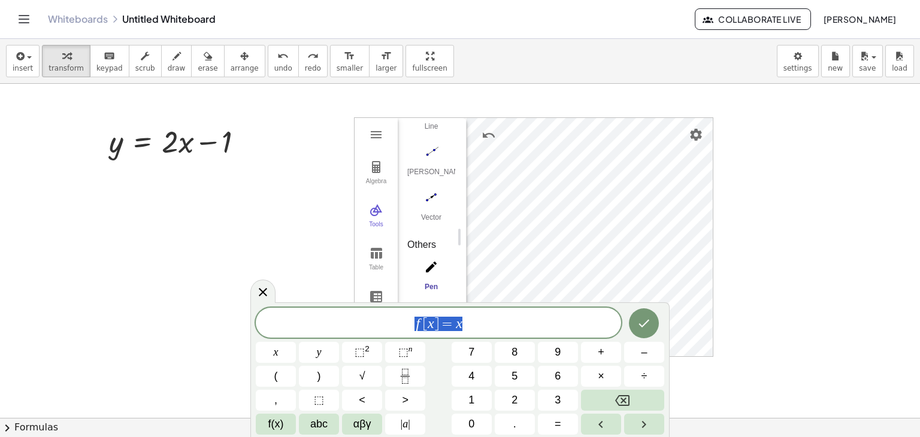
drag, startPoint x: 473, startPoint y: 321, endPoint x: 395, endPoint y: 331, distance: 78.0
click at [395, 331] on span "f [ x ] = x" at bounding box center [438, 324] width 365 height 17
click at [318, 355] on span "y" at bounding box center [319, 352] width 5 height 16
click at [551, 425] on button "=" at bounding box center [558, 424] width 40 height 21
click at [275, 379] on span "(" at bounding box center [276, 376] width 4 height 16
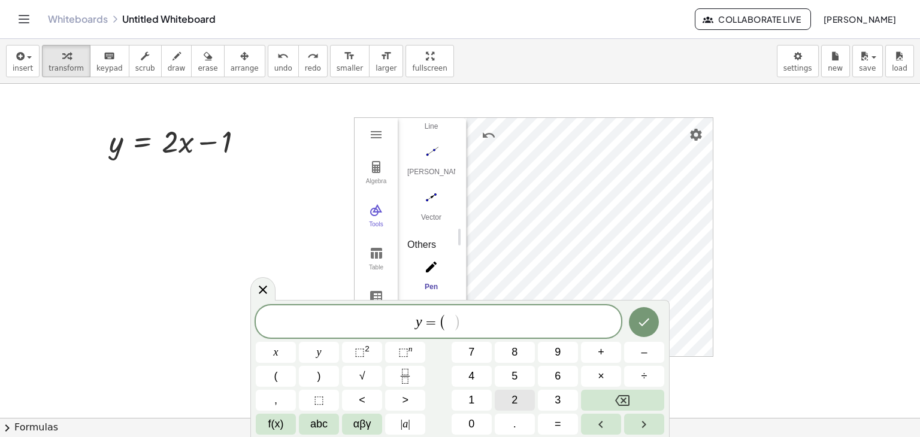
click at [507, 398] on button "2" at bounding box center [515, 400] width 40 height 21
click at [646, 394] on button "Backspace" at bounding box center [622, 400] width 83 height 21
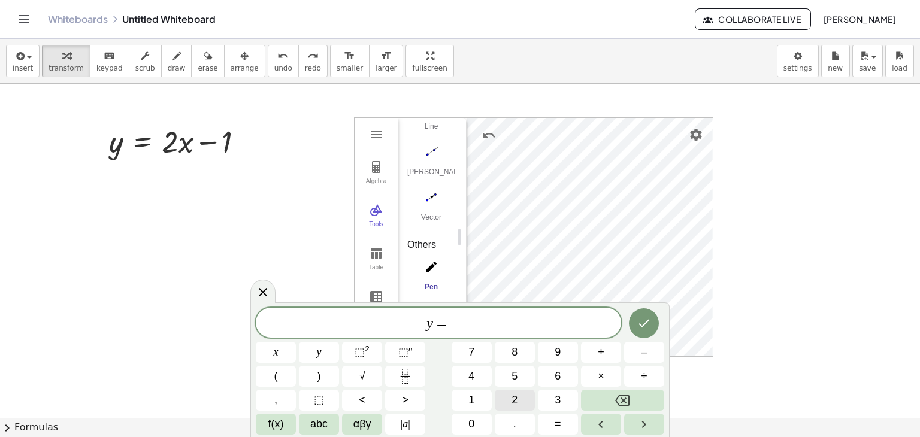
click at [506, 395] on button "2" at bounding box center [515, 400] width 40 height 21
click at [277, 380] on span "(" at bounding box center [276, 376] width 4 height 16
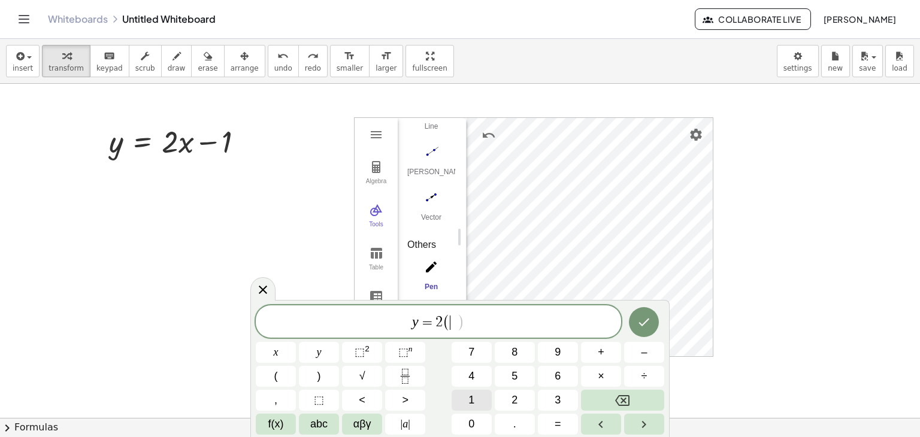
click at [479, 401] on button "1" at bounding box center [472, 400] width 40 height 21
click at [314, 377] on button ")" at bounding box center [319, 376] width 40 height 21
click at [638, 351] on button "–" at bounding box center [644, 352] width 40 height 21
click at [458, 400] on button "1" at bounding box center [472, 400] width 40 height 21
click at [657, 322] on button "Done" at bounding box center [644, 322] width 30 height 30
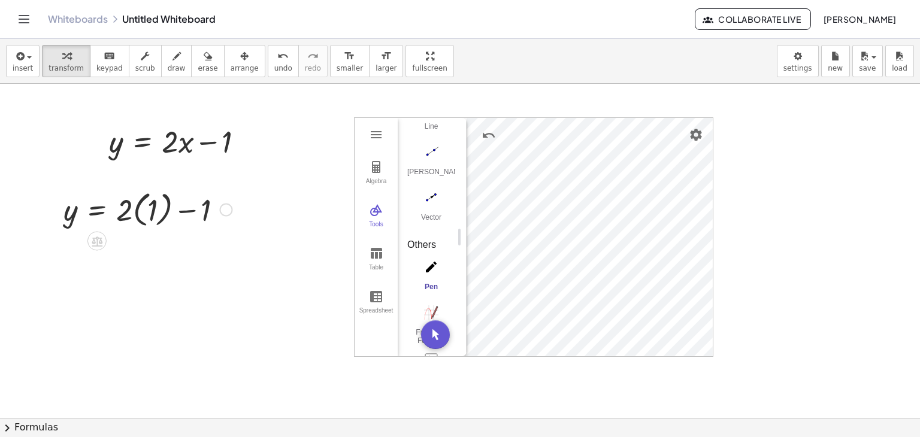
click at [138, 213] on div at bounding box center [148, 209] width 181 height 44
click at [137, 252] on div at bounding box center [148, 251] width 181 height 41
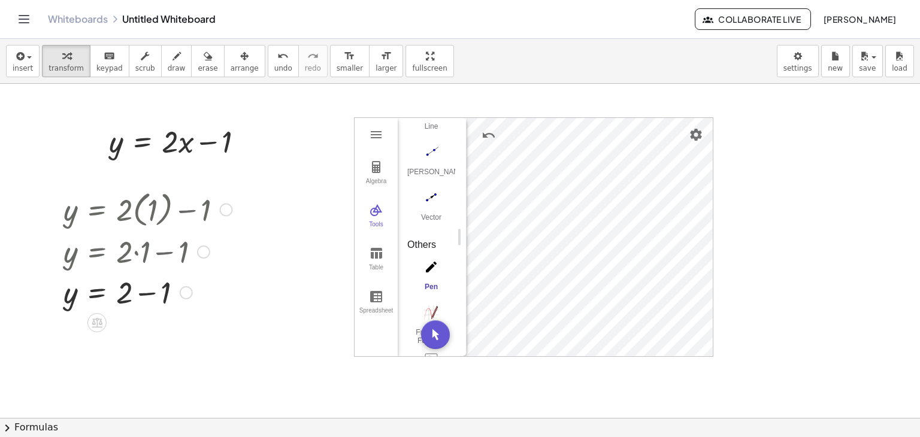
click at [149, 296] on div at bounding box center [148, 291] width 181 height 41
click at [274, 65] on span "undo" at bounding box center [283, 68] width 18 height 8
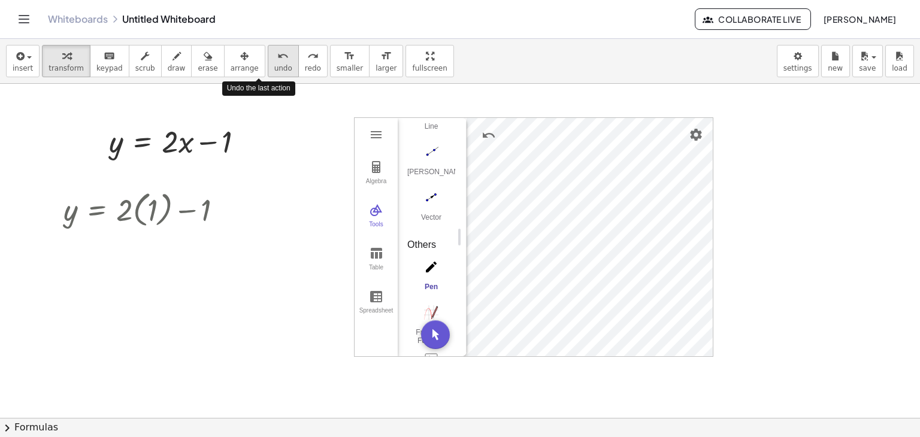
click at [274, 65] on span "undo" at bounding box center [283, 68] width 18 height 8
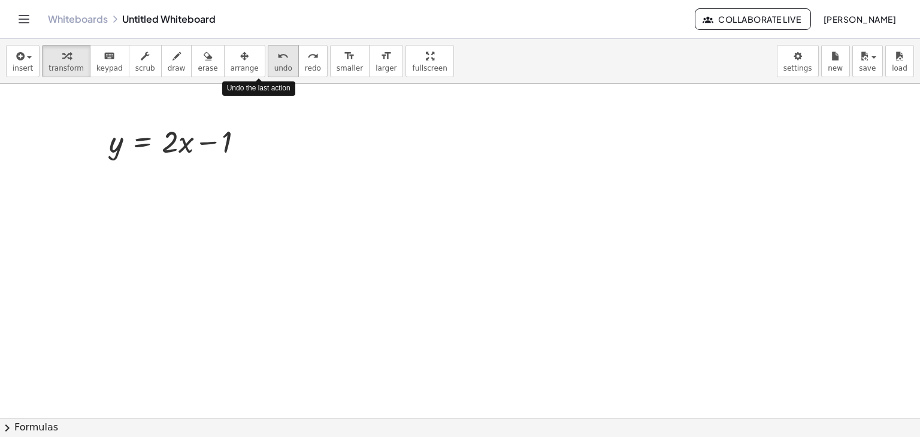
click at [274, 65] on span "undo" at bounding box center [283, 68] width 18 height 8
click at [305, 65] on span "redo" at bounding box center [313, 68] width 16 height 8
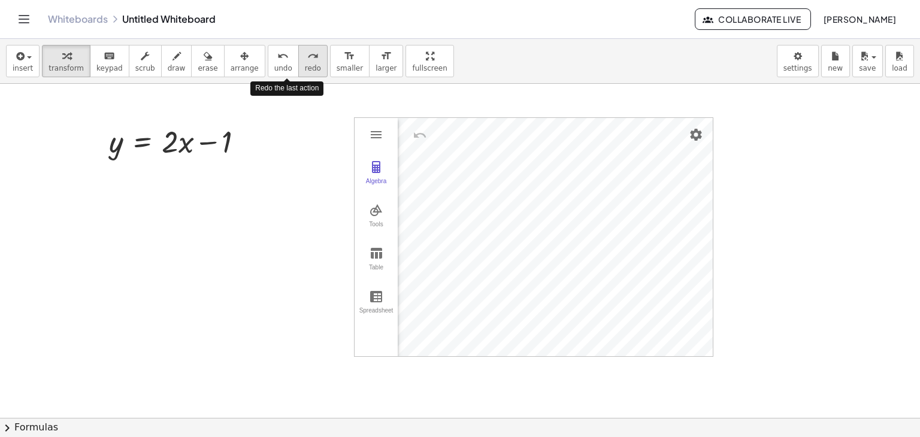
click at [298, 62] on button "redo redo" at bounding box center [312, 61] width 29 height 32
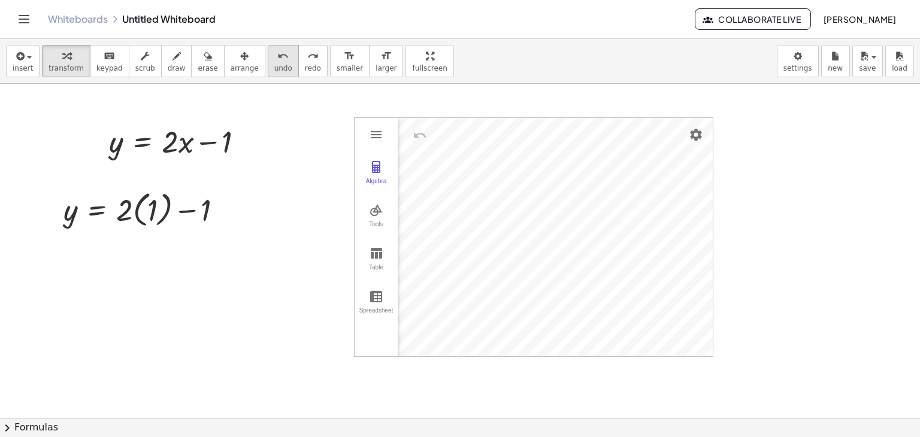
click at [268, 62] on button "undo undo" at bounding box center [283, 61] width 31 height 32
click at [277, 62] on icon "undo" at bounding box center [282, 56] width 11 height 14
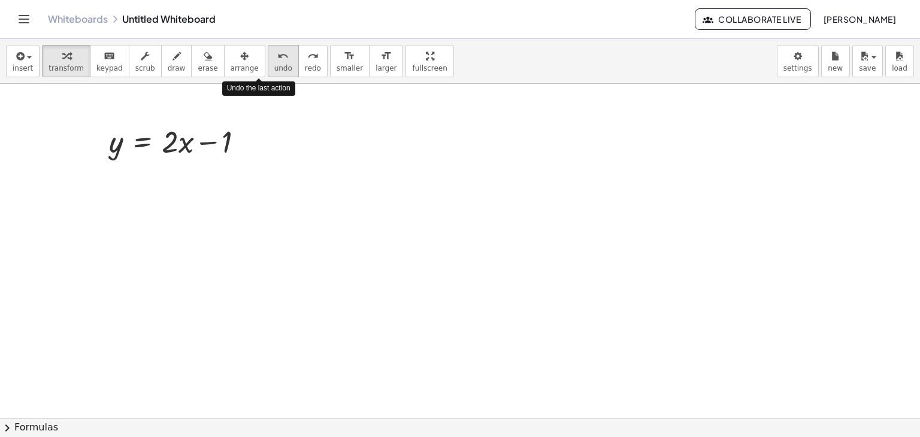
click at [277, 62] on icon "undo" at bounding box center [282, 56] width 11 height 14
click at [298, 61] on button "redo redo" at bounding box center [312, 61] width 29 height 32
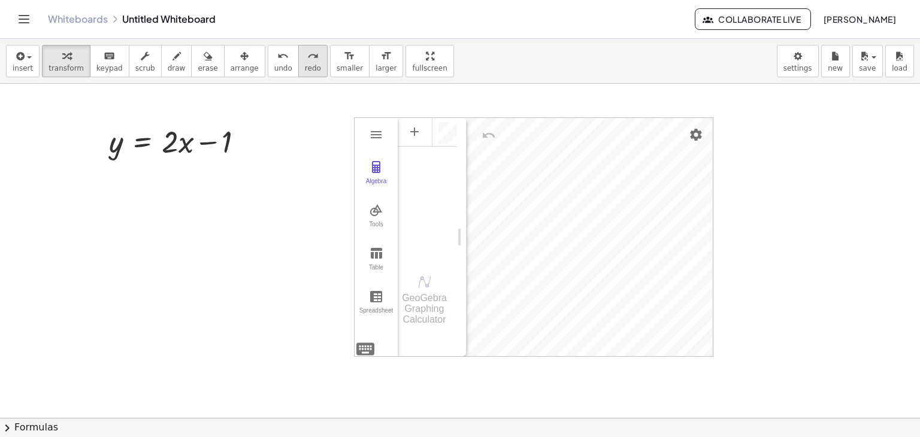
click at [298, 61] on button "redo redo" at bounding box center [312, 61] width 29 height 32
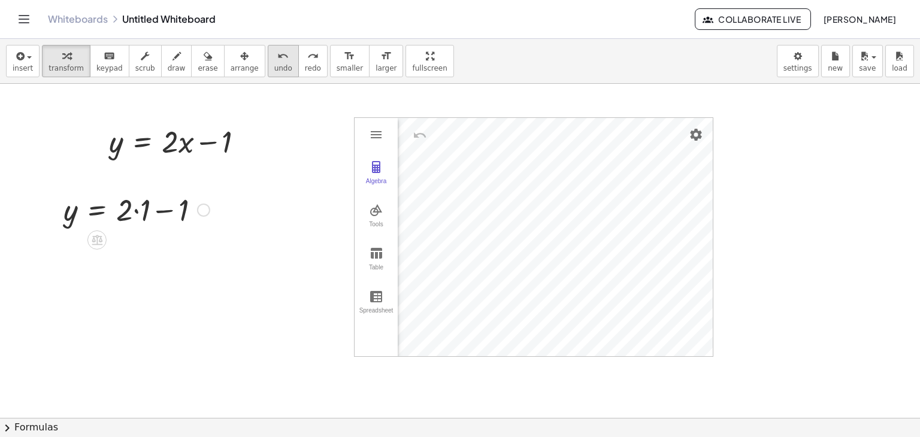
click at [277, 61] on icon "undo" at bounding box center [282, 56] width 11 height 14
click at [305, 59] on div "redo" at bounding box center [313, 56] width 16 height 14
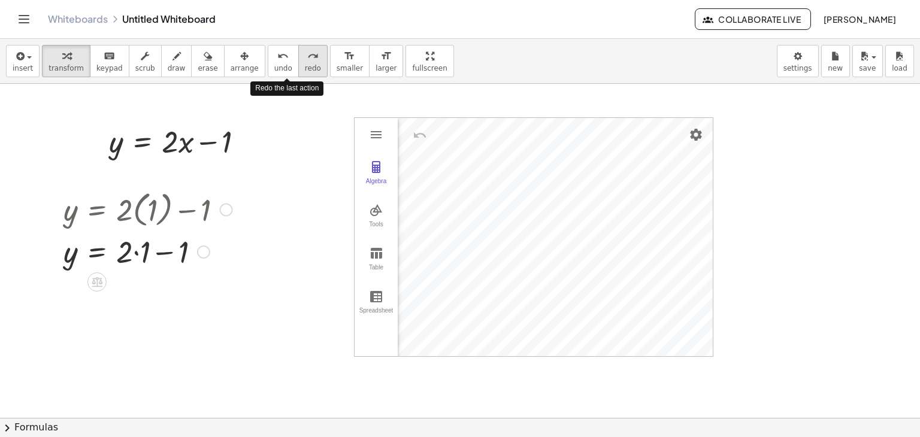
click at [305, 59] on div "redo" at bounding box center [313, 56] width 16 height 14
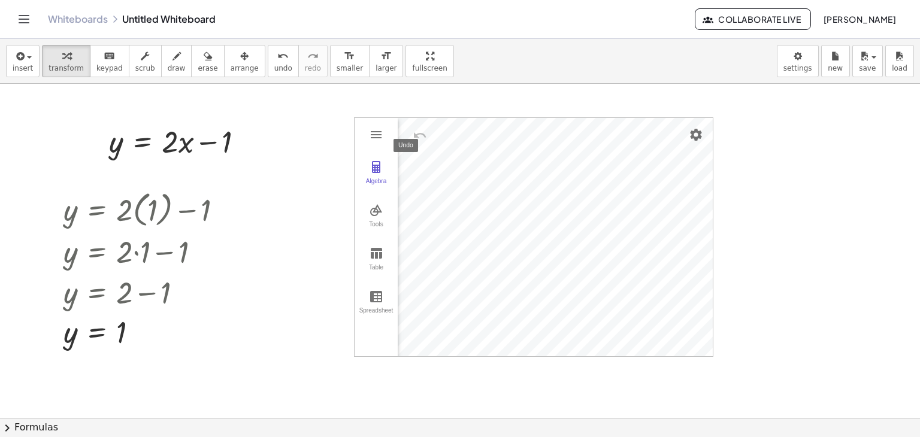
click at [409, 132] on button "Undo" at bounding box center [420, 136] width 22 height 22
click at [355, 210] on button "Tools" at bounding box center [376, 216] width 43 height 43
click at [693, 132] on img "Settings" at bounding box center [696, 135] width 14 height 14
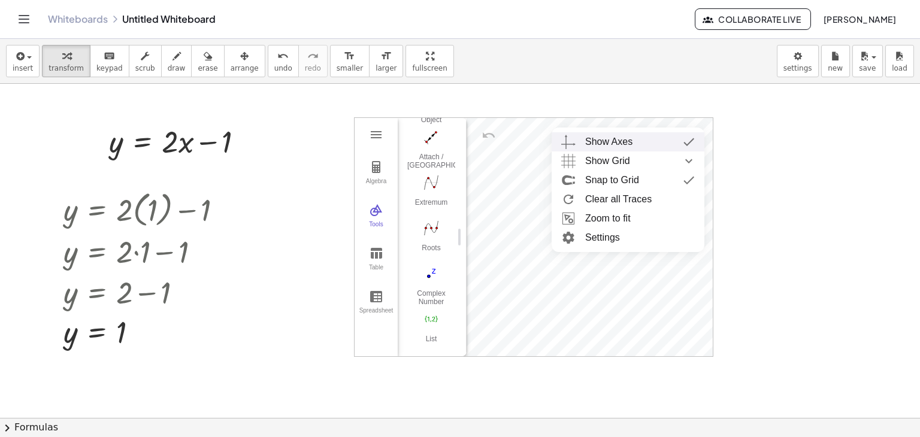
click at [612, 150] on div "Show Axes" at bounding box center [608, 141] width 47 height 19
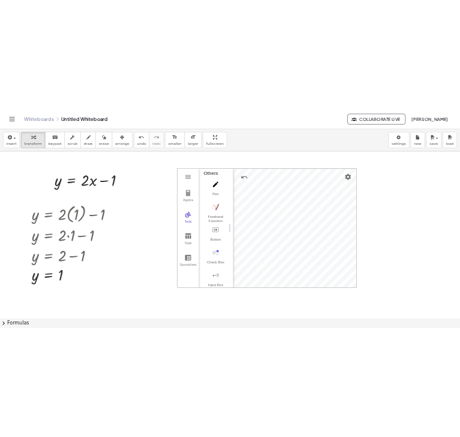
scroll to position [1259, 0]
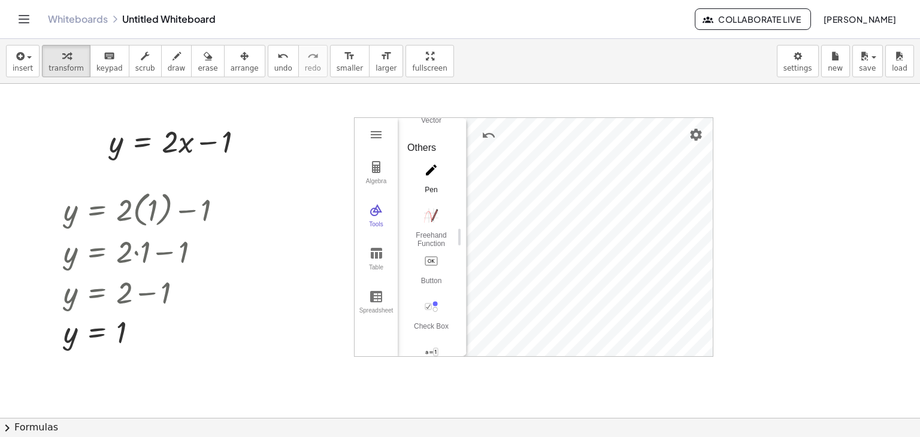
click at [435, 186] on div "Pen" at bounding box center [431, 194] width 48 height 17
click at [522, 173] on div "Graphing Calculator" at bounding box center [590, 237] width 246 height 238
click at [274, 68] on span "undo" at bounding box center [283, 68] width 18 height 8
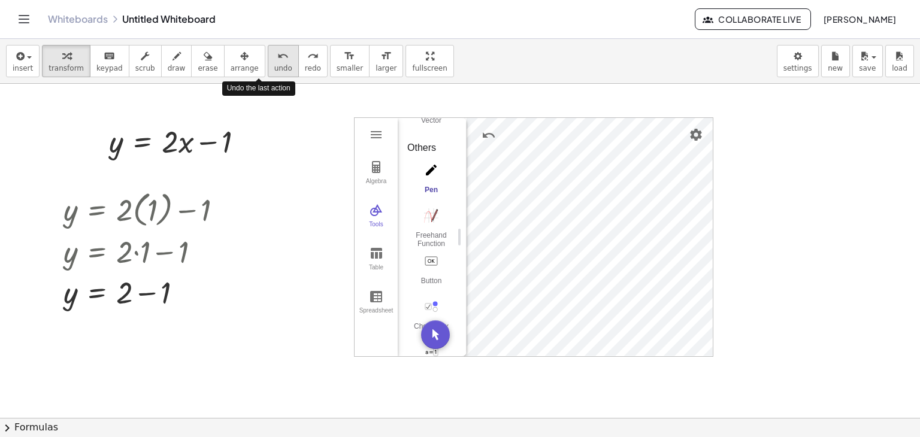
click at [274, 68] on span "undo" at bounding box center [283, 68] width 18 height 8
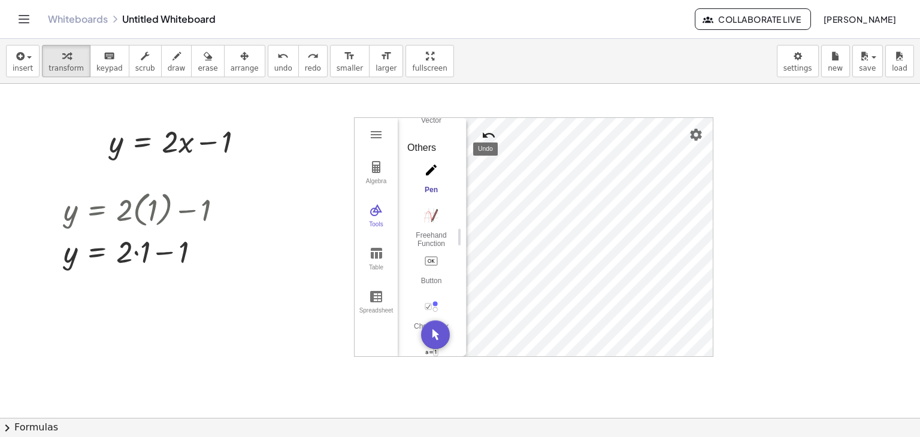
click at [492, 138] on img "Undo" at bounding box center [489, 135] width 14 height 14
click at [492, 137] on img "Undo" at bounding box center [489, 135] width 14 height 14
click at [202, 250] on div at bounding box center [203, 252] width 13 height 13
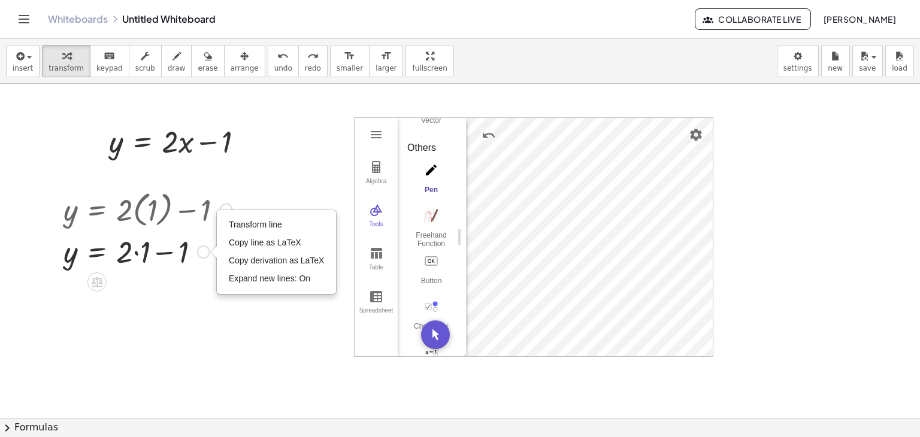
click at [144, 250] on div at bounding box center [148, 251] width 181 height 41
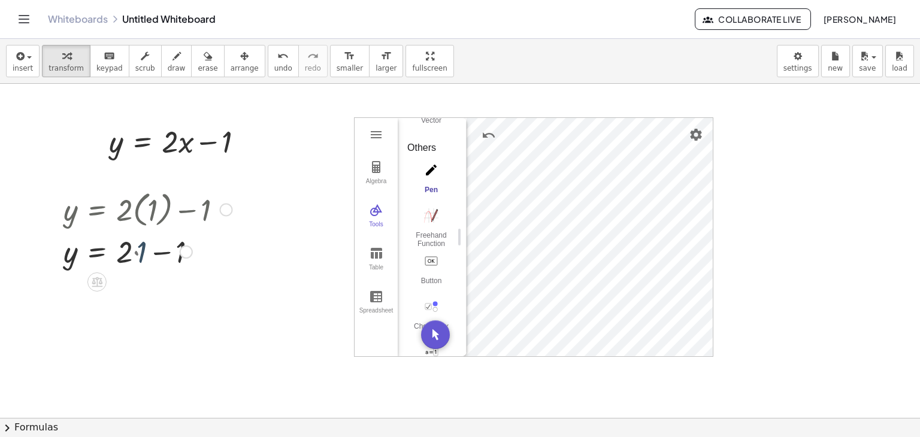
click at [135, 255] on div at bounding box center [148, 251] width 181 height 41
click at [274, 67] on span "undo" at bounding box center [283, 68] width 18 height 8
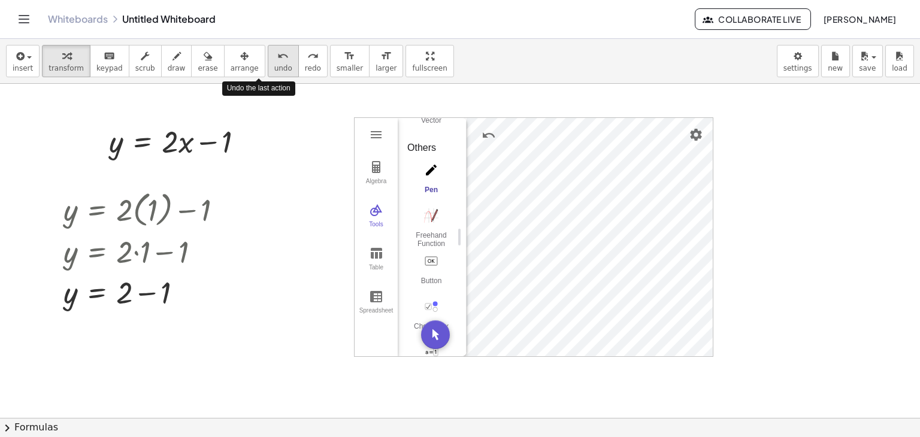
click at [274, 67] on span "undo" at bounding box center [283, 68] width 18 height 8
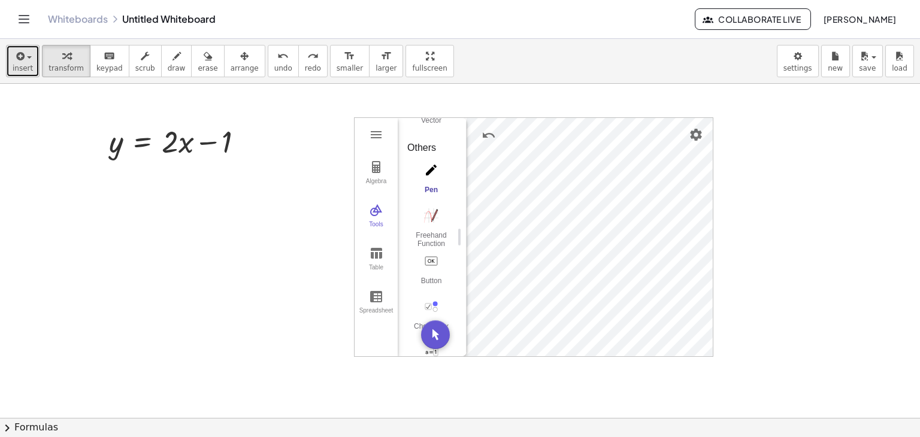
click at [14, 60] on icon "button" at bounding box center [19, 56] width 11 height 14
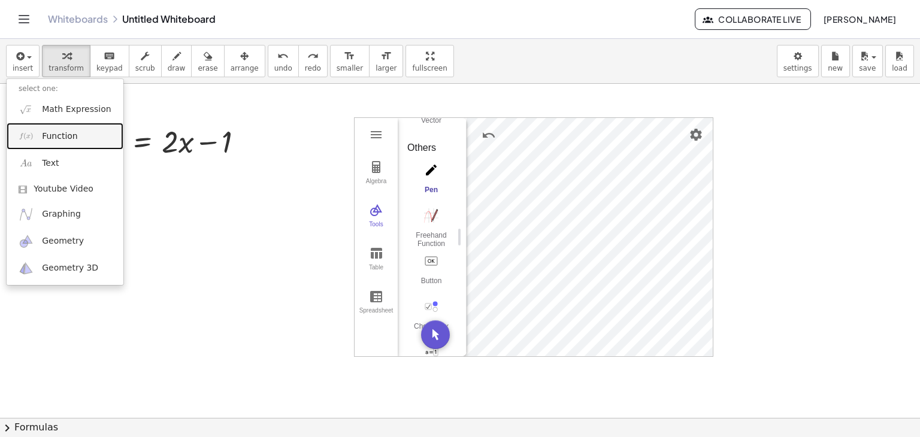
drag, startPoint x: 59, startPoint y: 137, endPoint x: 74, endPoint y: 138, distance: 15.6
click at [59, 137] on span "Function" at bounding box center [60, 137] width 36 height 12
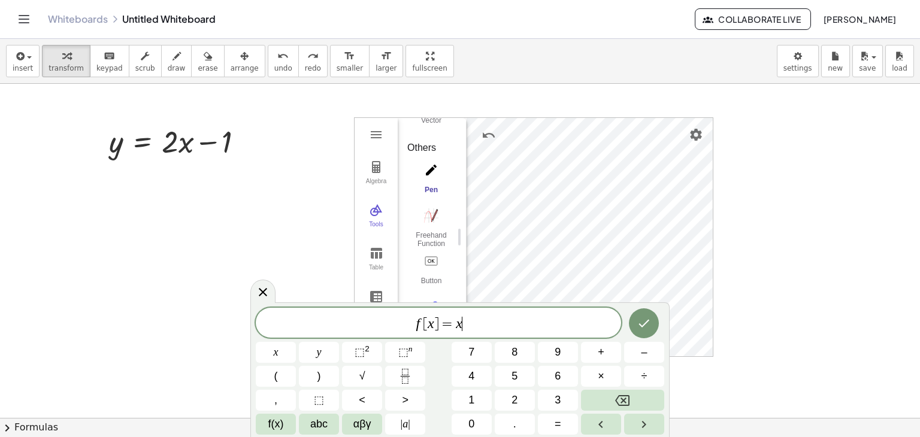
drag, startPoint x: 468, startPoint y: 322, endPoint x: 398, endPoint y: 327, distance: 69.7
click at [398, 327] on span "f [ x ] = x ​" at bounding box center [438, 324] width 365 height 17
click at [309, 355] on button "y" at bounding box center [319, 352] width 40 height 21
click at [549, 436] on div "y ​ x y ⬚ 2 ⬚ n 7 8 9 + – ( ) √ 4 5 6 × ÷ , ⬚ < > 1 2 3 f(x) abc αβγ | a | 0 . =" at bounding box center [459, 370] width 419 height 135
click at [547, 431] on button "=" at bounding box center [558, 424] width 40 height 21
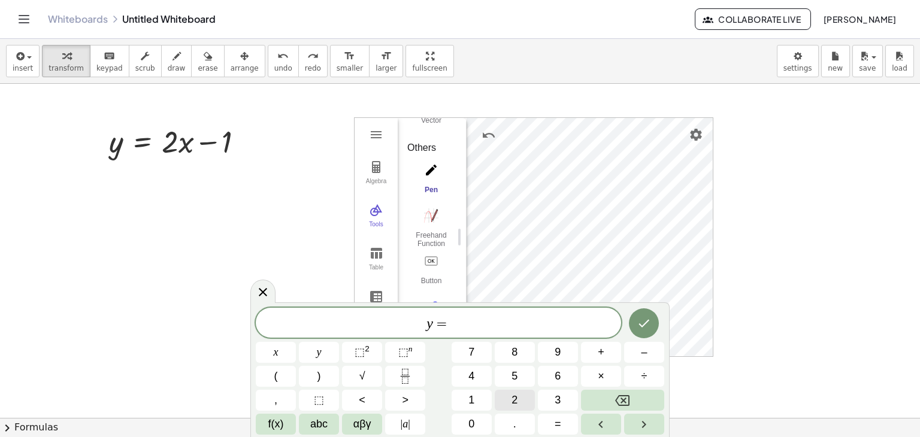
click at [510, 403] on button "2" at bounding box center [515, 400] width 40 height 21
click at [282, 372] on button "(" at bounding box center [276, 376] width 40 height 21
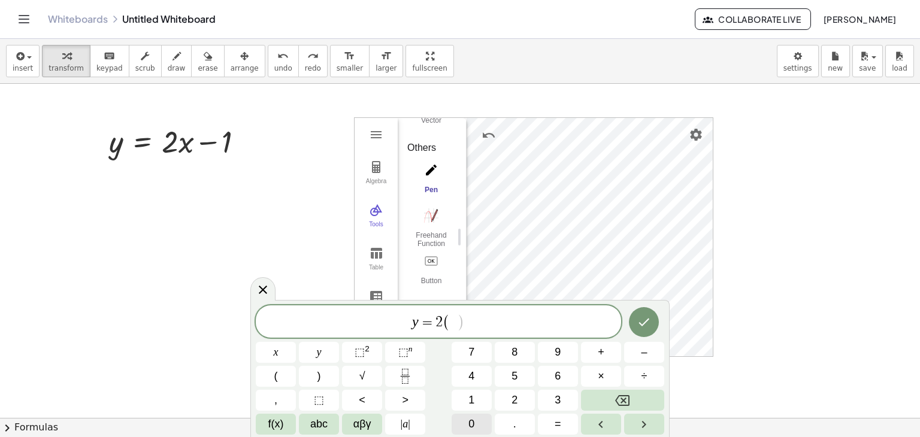
click at [471, 425] on span "0" at bounding box center [471, 424] width 6 height 16
click at [319, 370] on span ")" at bounding box center [320, 376] width 4 height 16
click at [646, 350] on span "–" at bounding box center [644, 352] width 6 height 16
click at [483, 403] on button "1" at bounding box center [472, 400] width 40 height 21
click at [653, 322] on button "Done" at bounding box center [644, 322] width 30 height 30
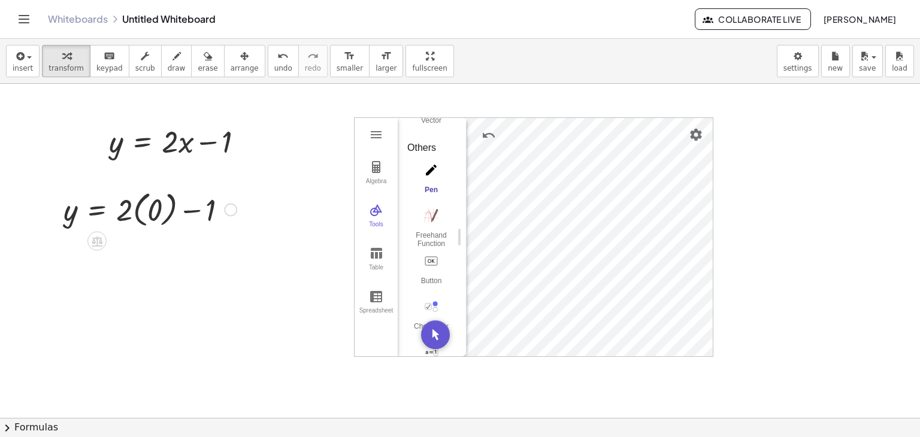
click at [137, 204] on div at bounding box center [150, 209] width 185 height 44
click at [136, 253] on div at bounding box center [150, 251] width 185 height 41
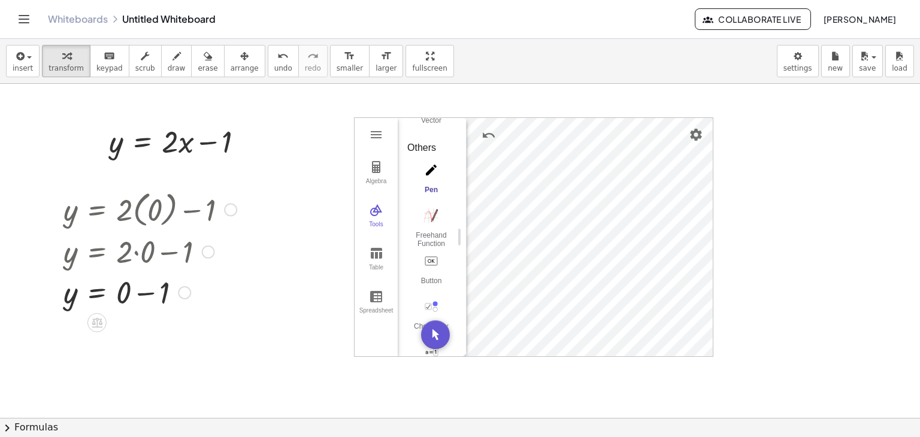
click at [146, 295] on div at bounding box center [150, 291] width 185 height 41
click at [137, 253] on div at bounding box center [150, 251] width 185 height 41
click at [268, 75] on button "undo undo" at bounding box center [283, 61] width 31 height 32
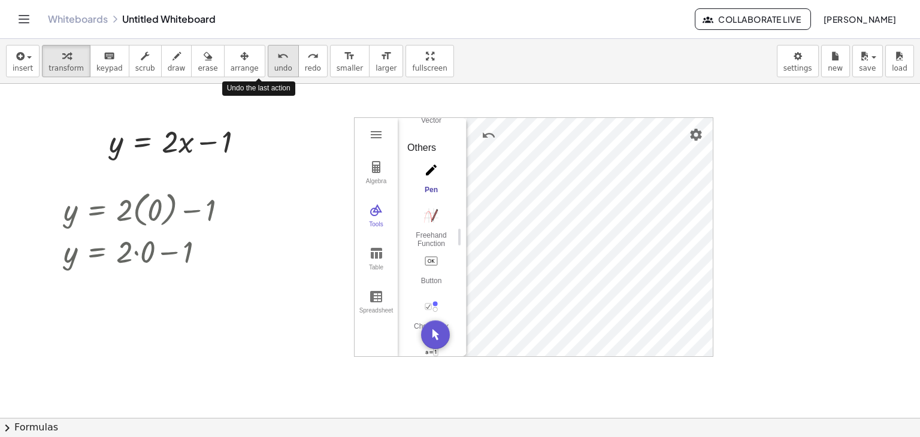
click at [268, 75] on button "undo undo" at bounding box center [283, 61] width 31 height 32
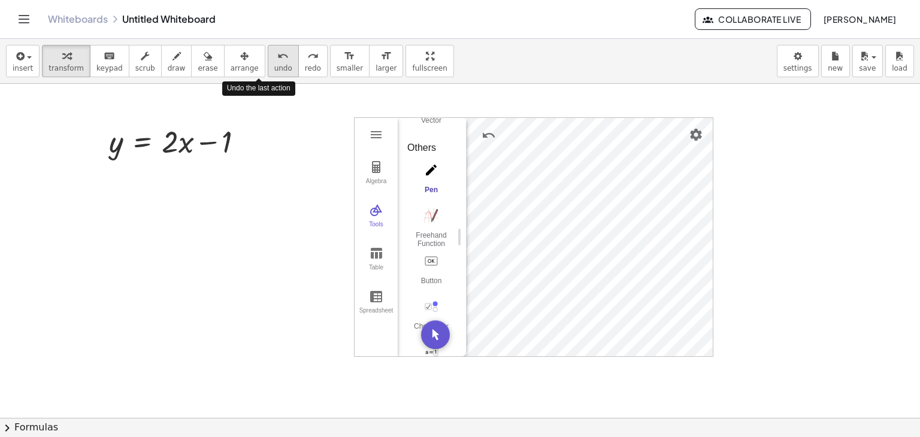
click at [268, 75] on button "undo undo" at bounding box center [283, 61] width 31 height 32
click at [10, 57] on button "insert" at bounding box center [23, 61] width 34 height 32
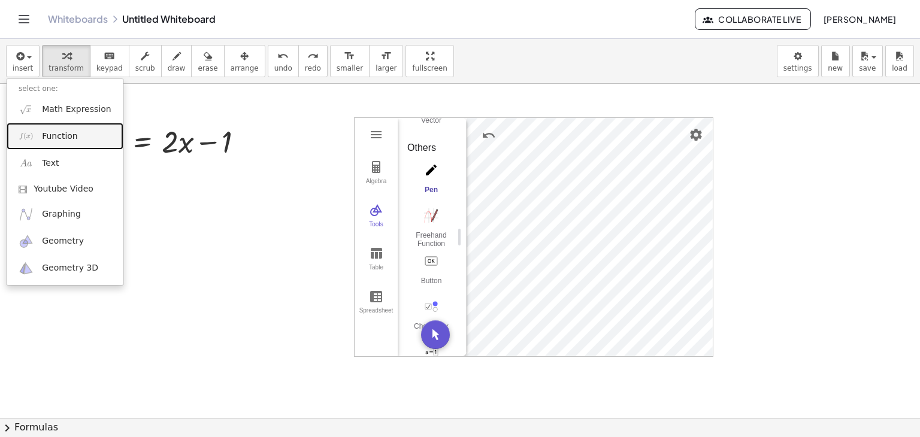
click at [62, 142] on link "Function" at bounding box center [65, 136] width 117 height 27
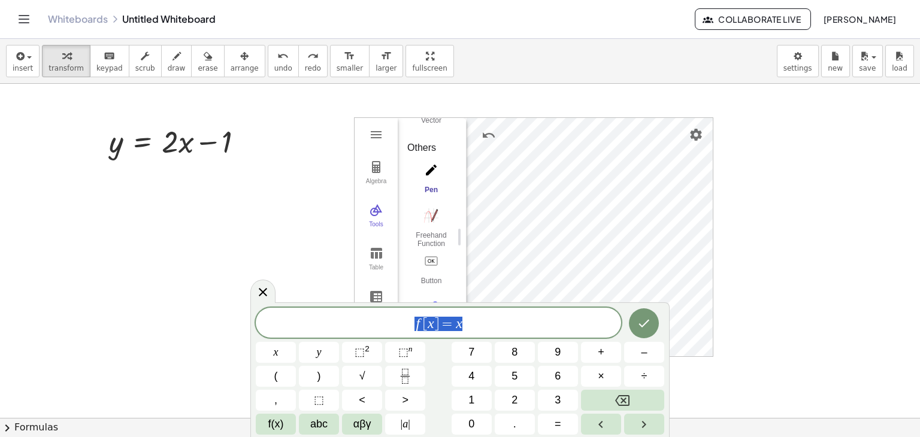
drag, startPoint x: 470, startPoint y: 321, endPoint x: 400, endPoint y: 324, distance: 70.2
click at [400, 324] on span "f [ x ] = x" at bounding box center [438, 324] width 365 height 17
click at [317, 353] on span "y" at bounding box center [319, 352] width 5 height 16
drag, startPoint x: 449, startPoint y: 329, endPoint x: 427, endPoint y: 329, distance: 22.8
click at [427, 329] on span "y ​" at bounding box center [438, 324] width 365 height 17
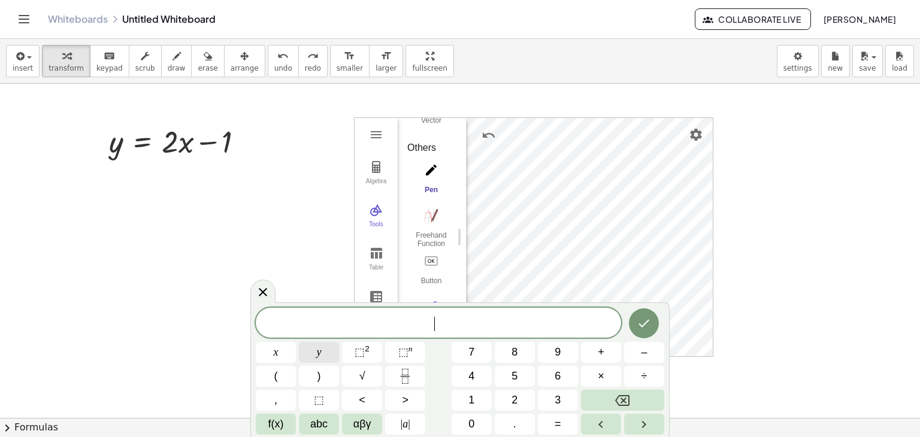
click at [314, 353] on button "y" at bounding box center [319, 352] width 40 height 21
click at [561, 428] on button "=" at bounding box center [558, 424] width 40 height 21
click at [510, 396] on button "2" at bounding box center [515, 400] width 40 height 21
click at [277, 377] on span "(" at bounding box center [276, 376] width 4 height 16
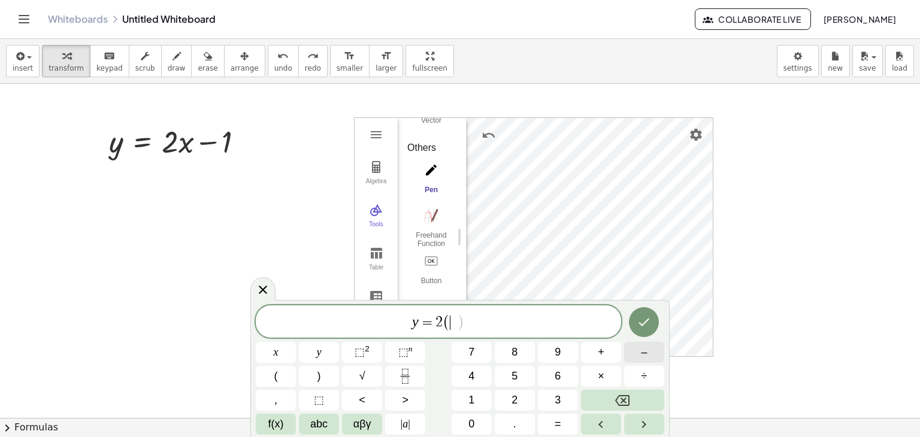
click at [636, 355] on button "–" at bounding box center [644, 352] width 40 height 21
click at [476, 403] on button "1" at bounding box center [472, 400] width 40 height 21
click at [308, 371] on button ")" at bounding box center [319, 376] width 40 height 21
click at [639, 354] on button "–" at bounding box center [644, 352] width 40 height 21
click at [470, 403] on span "1" at bounding box center [471, 400] width 6 height 16
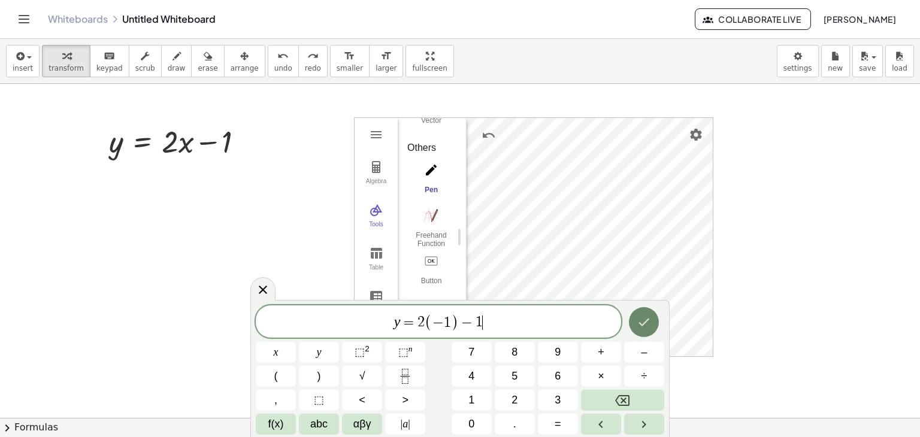
click at [651, 320] on icon "Done" at bounding box center [644, 322] width 14 height 14
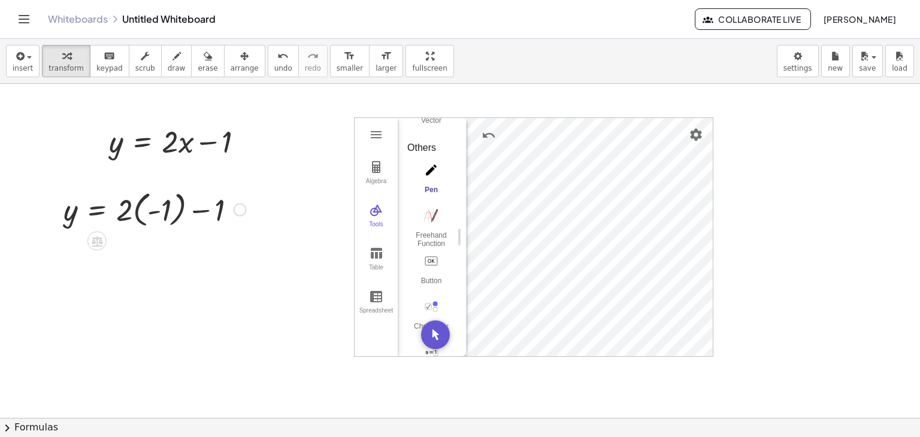
drag, startPoint x: 143, startPoint y: 209, endPoint x: 152, endPoint y: 210, distance: 9.6
click at [143, 208] on div at bounding box center [155, 209] width 194 height 44
click at [147, 253] on div at bounding box center [155, 251] width 194 height 41
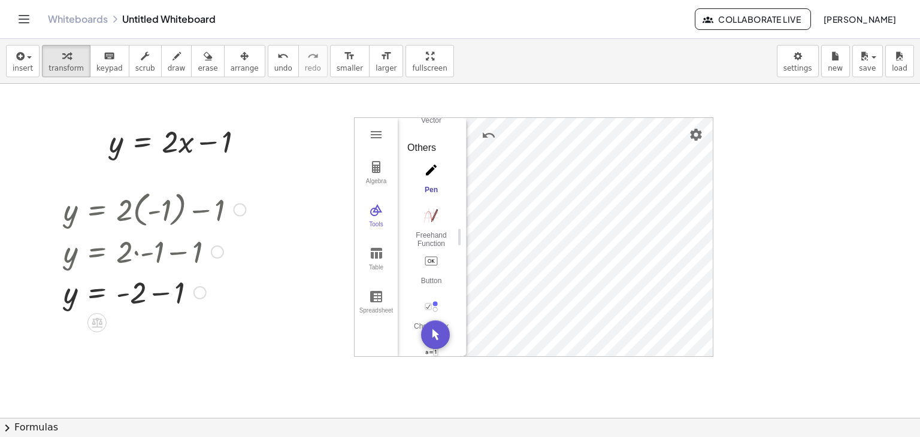
click at [155, 292] on div at bounding box center [155, 291] width 194 height 41
click at [172, 146] on div at bounding box center [181, 140] width 156 height 41
click at [274, 65] on span "undo" at bounding box center [283, 68] width 18 height 8
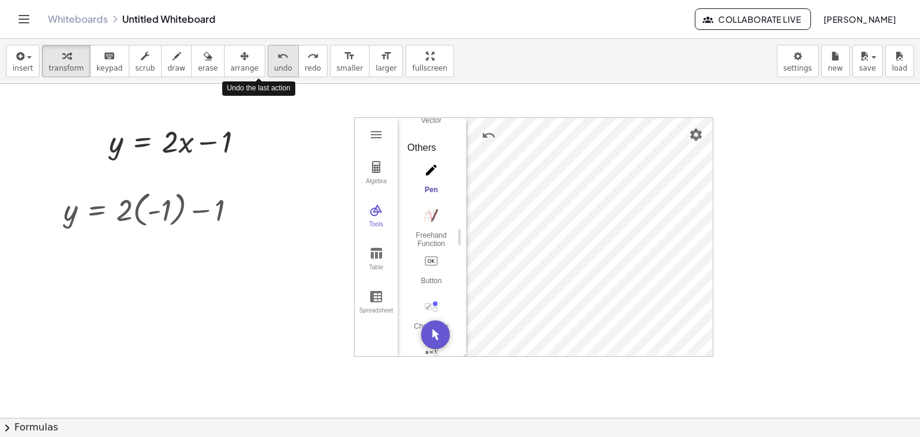
click at [274, 65] on span "undo" at bounding box center [283, 68] width 18 height 8
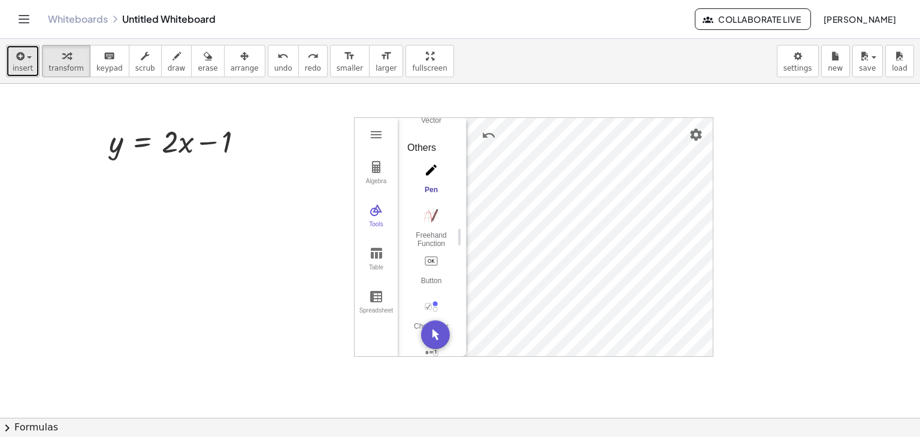
click at [24, 70] on span "insert" at bounding box center [23, 68] width 20 height 8
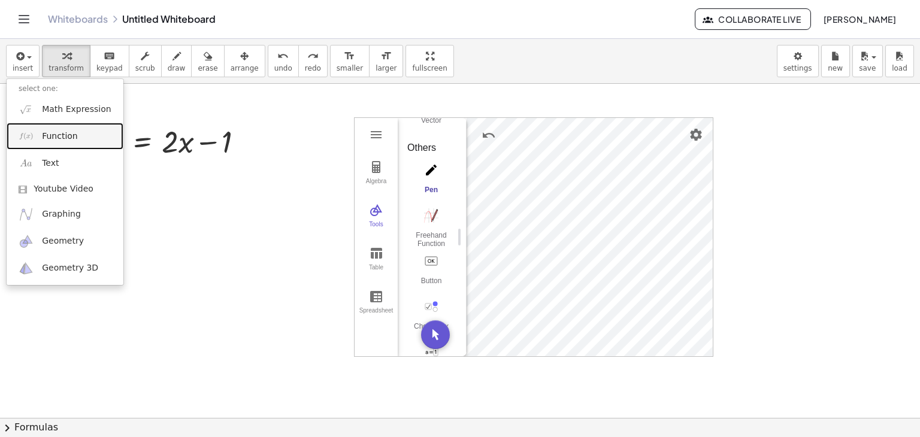
click at [59, 141] on span "Function" at bounding box center [60, 137] width 36 height 12
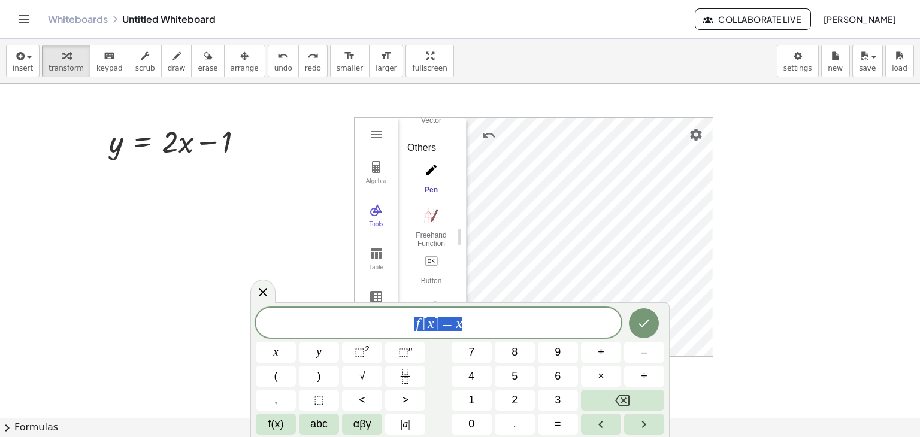
drag, startPoint x: 422, startPoint y: 327, endPoint x: 370, endPoint y: 327, distance: 52.1
click at [370, 327] on span "f [ x ] = x" at bounding box center [438, 324] width 365 height 17
click at [306, 353] on button "y" at bounding box center [319, 352] width 40 height 21
click at [553, 421] on button "=" at bounding box center [558, 424] width 40 height 21
click at [519, 398] on button "2" at bounding box center [515, 400] width 40 height 21
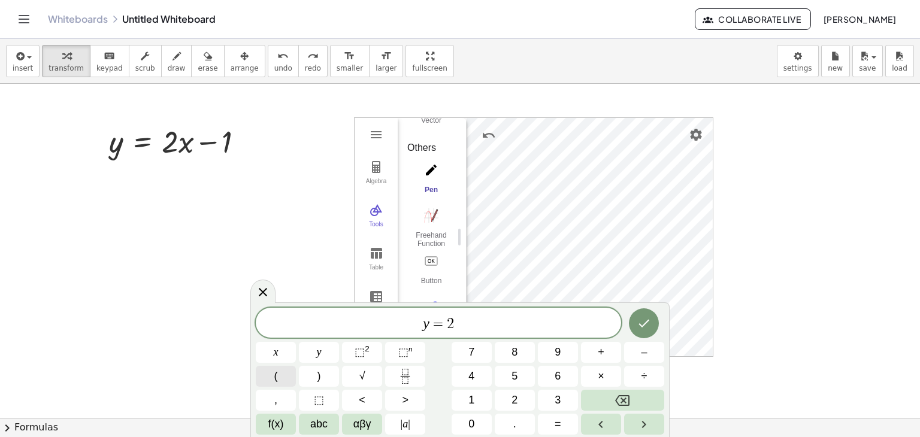
click at [277, 383] on span "(" at bounding box center [276, 376] width 4 height 16
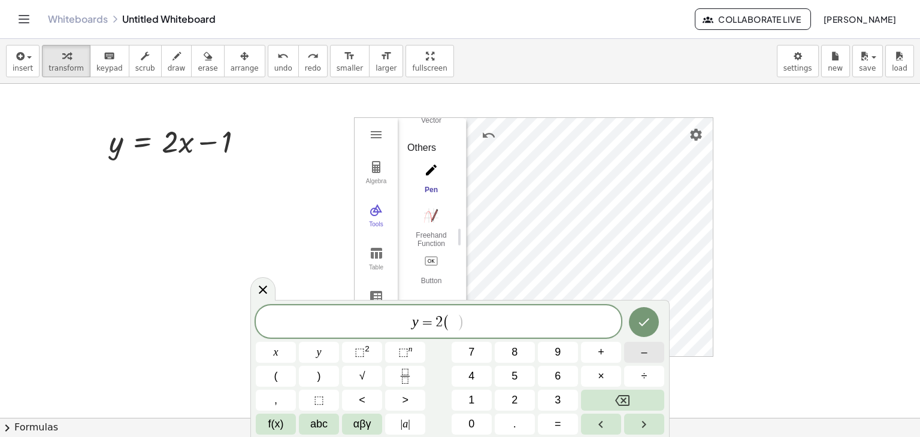
click at [629, 356] on button "–" at bounding box center [644, 352] width 40 height 21
click at [510, 397] on button "2" at bounding box center [515, 400] width 40 height 21
click at [325, 373] on button ")" at bounding box center [319, 376] width 40 height 21
click at [652, 357] on button "–" at bounding box center [644, 352] width 40 height 21
click at [474, 398] on button "1" at bounding box center [472, 400] width 40 height 21
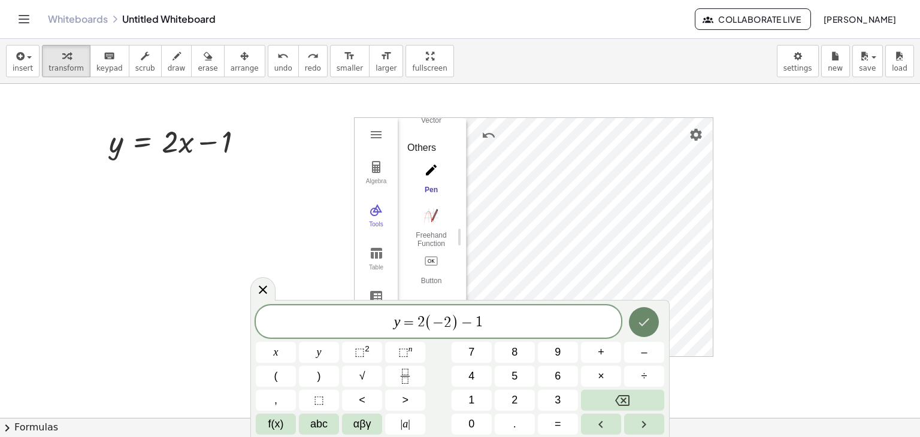
click at [642, 321] on icon "Done" at bounding box center [644, 322] width 14 height 14
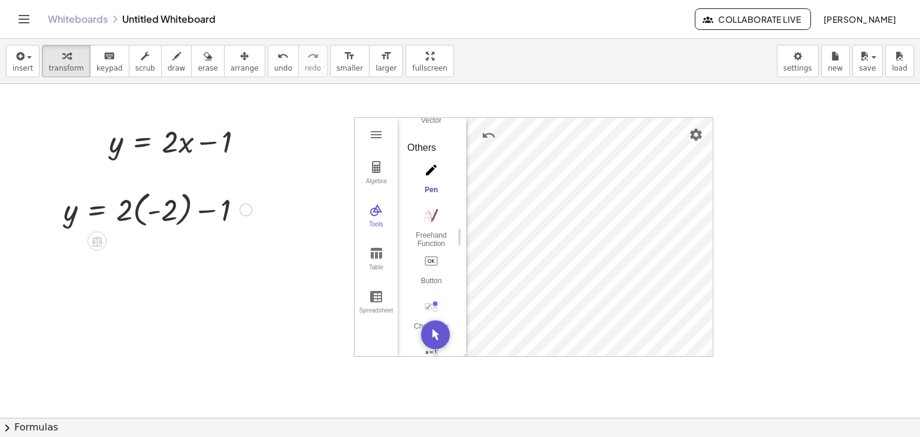
click at [149, 215] on div at bounding box center [158, 209] width 201 height 44
drag, startPoint x: 147, startPoint y: 215, endPoint x: 155, endPoint y: 211, distance: 9.1
click at [149, 215] on div at bounding box center [158, 209] width 201 height 44
click at [156, 211] on div at bounding box center [158, 209] width 201 height 44
click at [156, 209] on div at bounding box center [158, 209] width 201 height 44
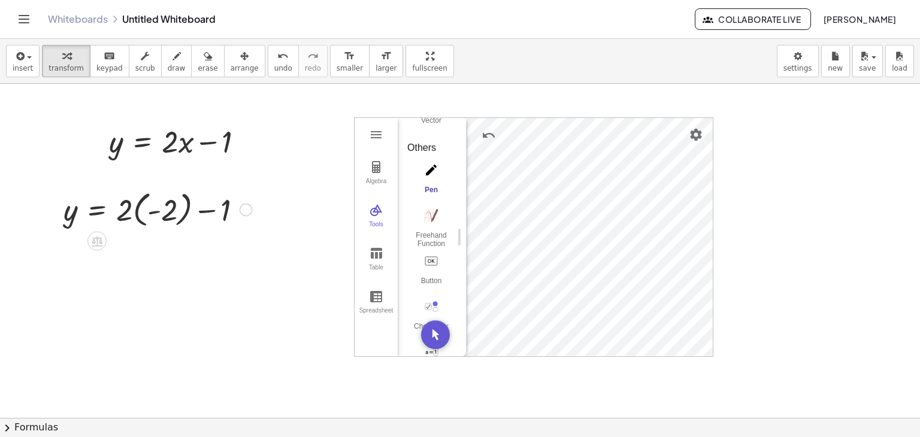
click at [151, 211] on div at bounding box center [158, 209] width 201 height 44
click at [132, 211] on div at bounding box center [158, 209] width 201 height 44
click at [140, 211] on div at bounding box center [158, 209] width 201 height 44
click at [175, 214] on div at bounding box center [147, 209] width 178 height 41
click at [145, 255] on div at bounding box center [158, 251] width 201 height 41
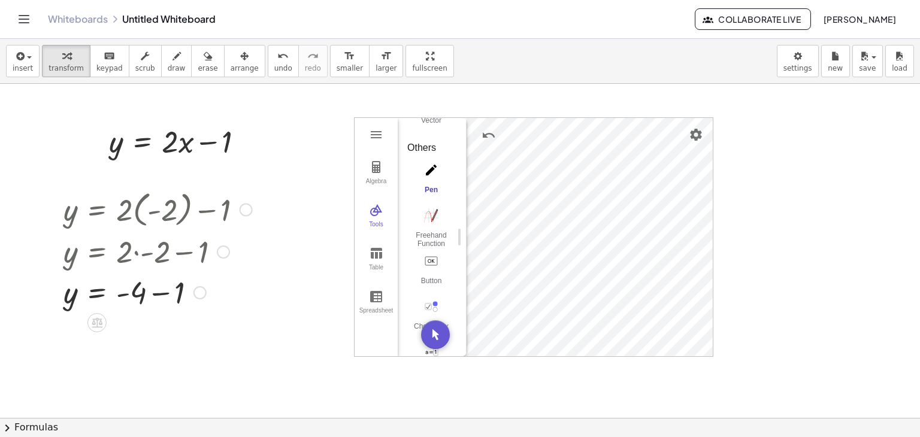
click at [156, 293] on div at bounding box center [158, 291] width 201 height 41
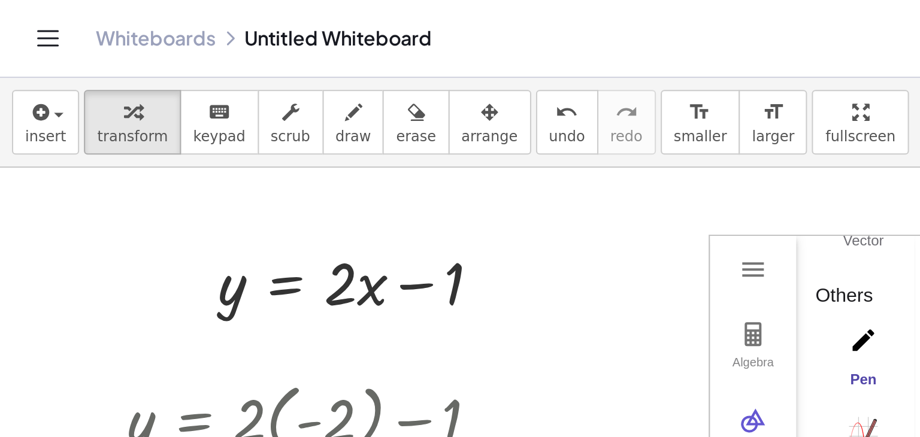
scroll to position [0, 0]
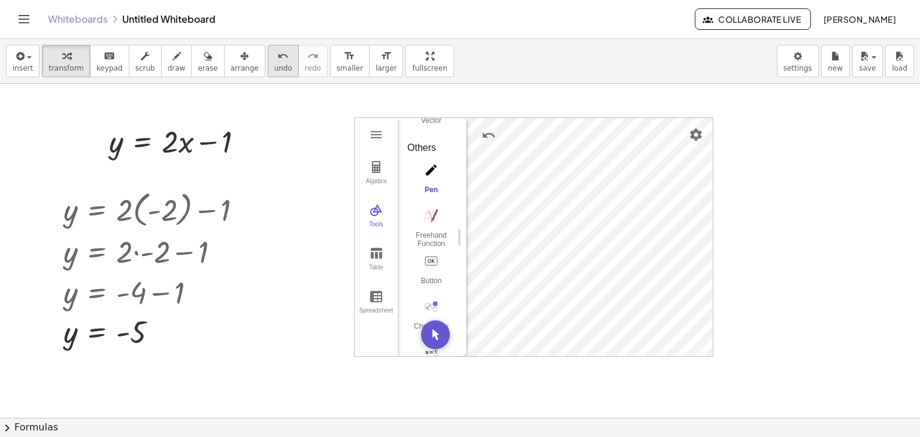
click at [274, 64] on span "undo" at bounding box center [283, 68] width 18 height 8
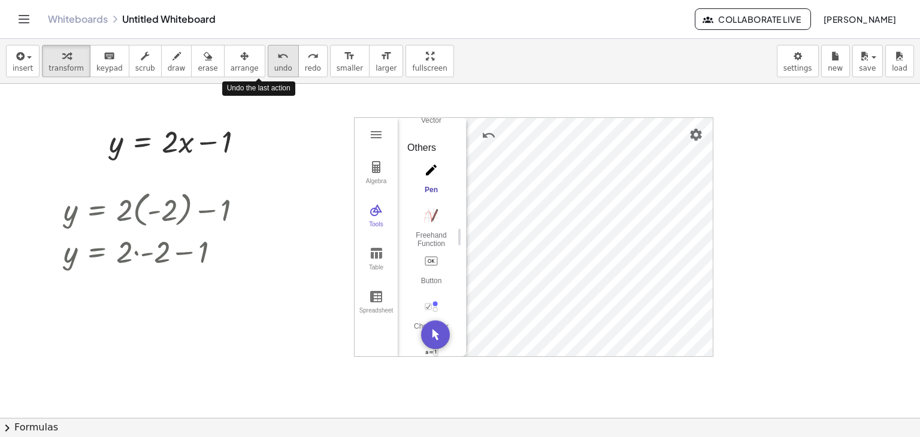
click at [274, 64] on span "undo" at bounding box center [283, 68] width 18 height 8
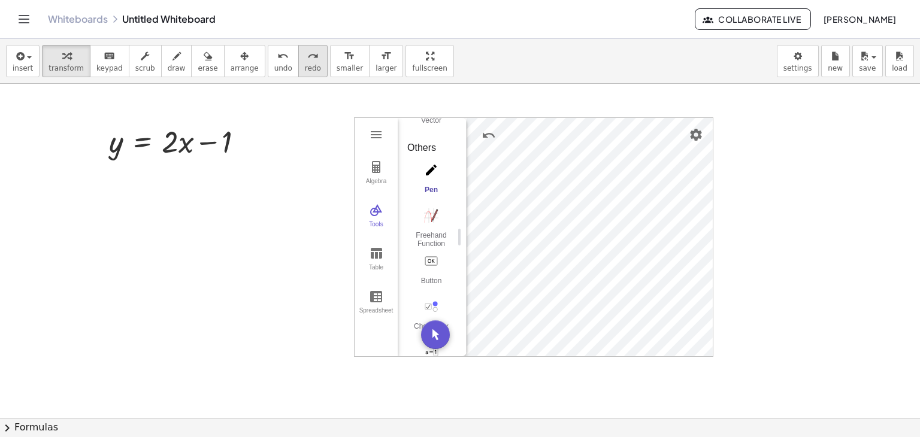
click at [298, 72] on button "redo redo" at bounding box center [312, 61] width 29 height 32
click at [268, 65] on button "undo undo" at bounding box center [283, 61] width 31 height 32
click at [274, 64] on span "undo" at bounding box center [283, 68] width 18 height 8
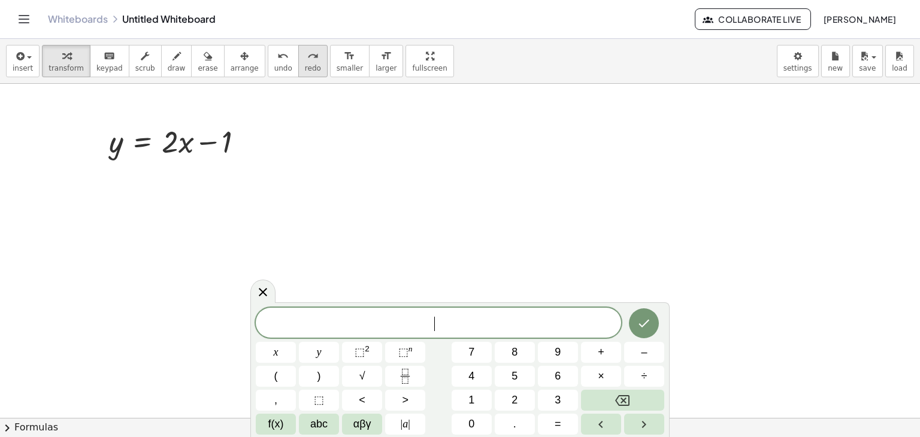
click at [305, 64] on span "redo" at bounding box center [313, 68] width 16 height 8
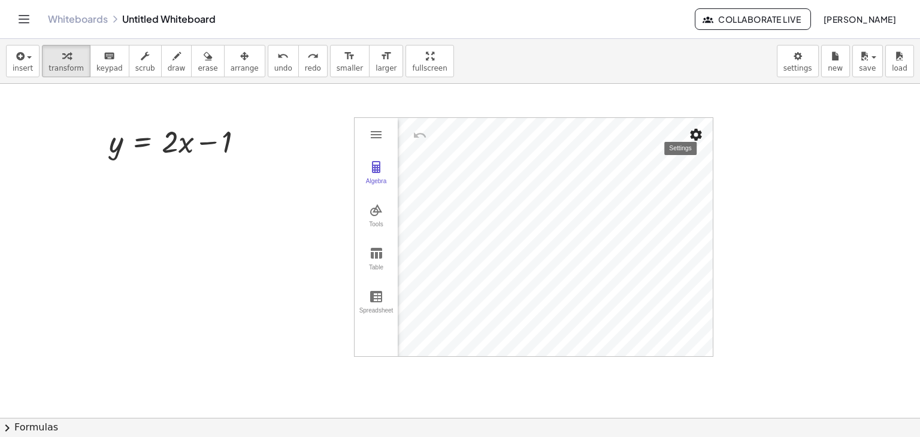
click at [700, 134] on img "Settings" at bounding box center [696, 135] width 14 height 14
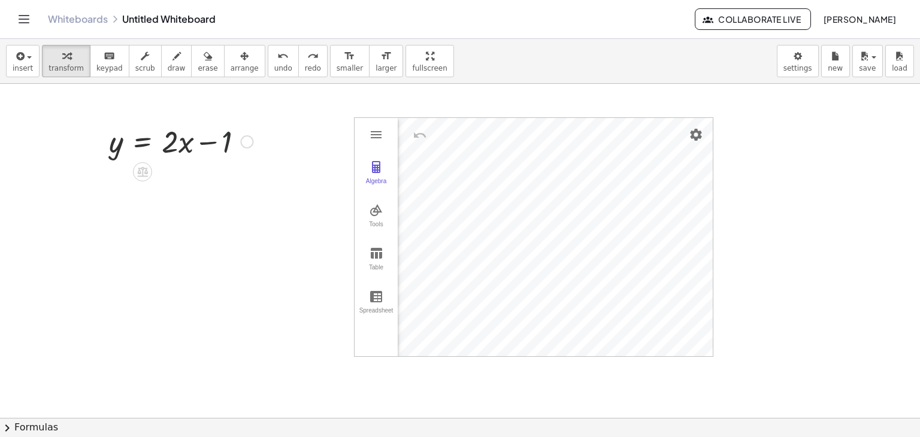
click at [224, 141] on div at bounding box center [181, 140] width 156 height 41
click at [25, 61] on span "button" at bounding box center [26, 57] width 2 height 8
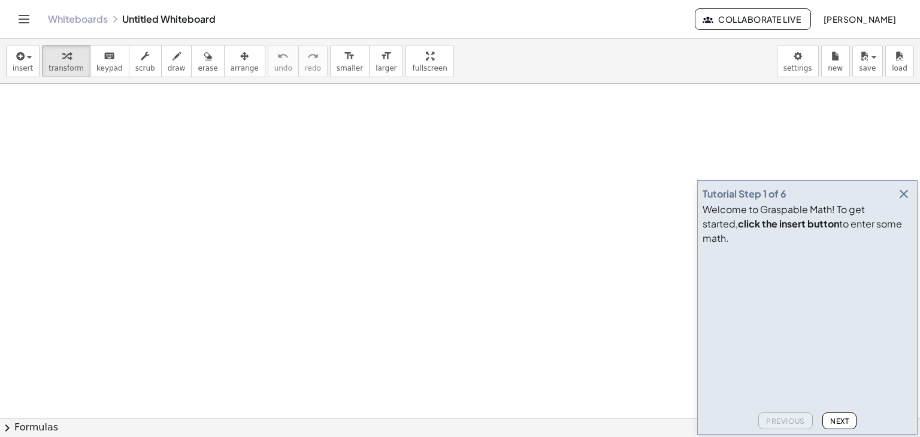
click at [898, 201] on icon "button" at bounding box center [904, 194] width 14 height 14
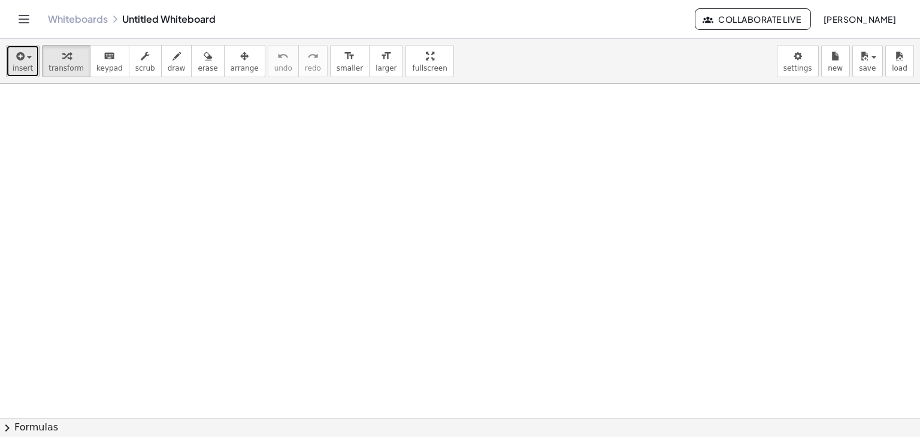
click at [29, 60] on div "button" at bounding box center [23, 56] width 20 height 14
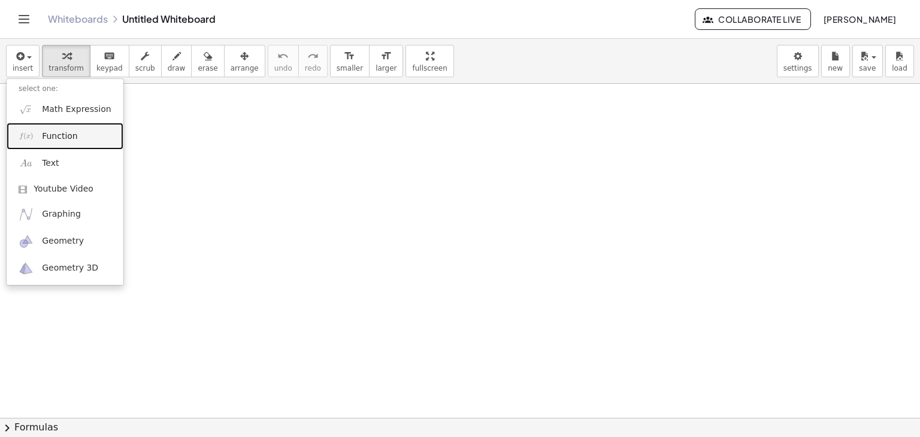
click at [74, 138] on link "Function" at bounding box center [65, 136] width 117 height 27
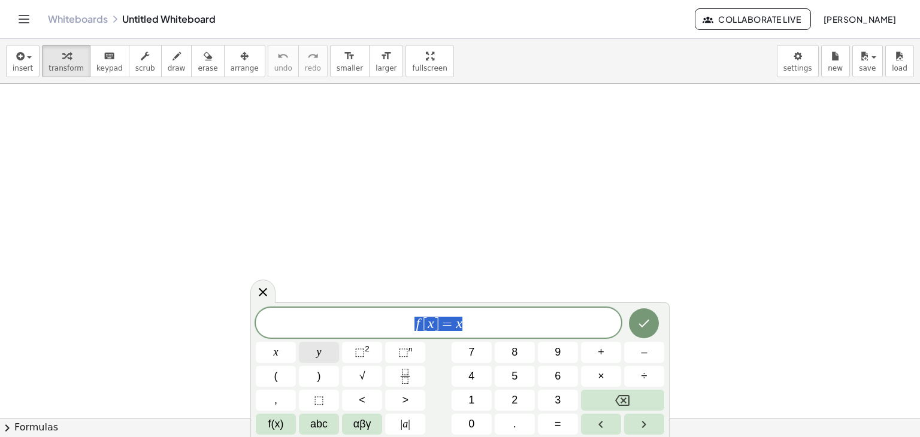
drag, startPoint x: 482, startPoint y: 327, endPoint x: 303, endPoint y: 342, distance: 179.8
click at [312, 341] on div "****** f [ x ] = x x y ⬚ 2 ⬚ n 7 8 9 + – ( ) √ 4 5 6 × ÷ , ⬚ < > 1 2 3 f(x) abc…" at bounding box center [460, 371] width 409 height 127
click at [553, 427] on button "=" at bounding box center [558, 424] width 40 height 21
click at [359, 360] on button "⬚ 2" at bounding box center [362, 352] width 40 height 21
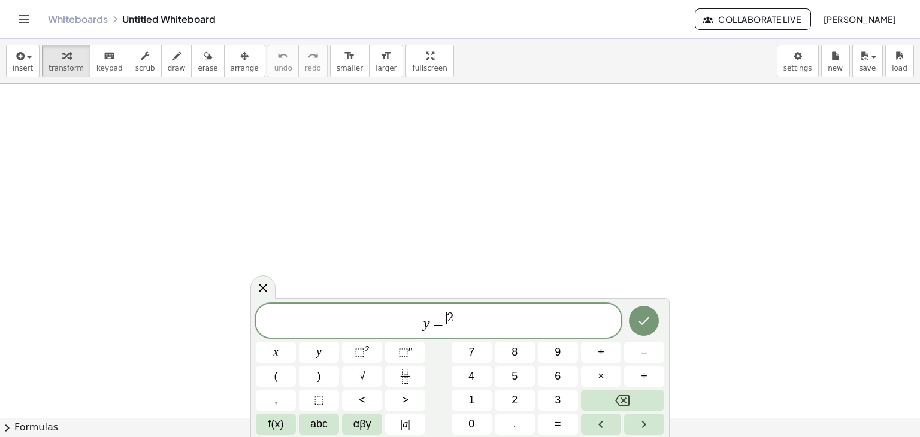
click at [448, 321] on span "2" at bounding box center [450, 318] width 7 height 13
click at [446, 327] on span "y = ​ 2" at bounding box center [438, 322] width 365 height 22
click at [325, 424] on span "abc" at bounding box center [318, 424] width 17 height 16
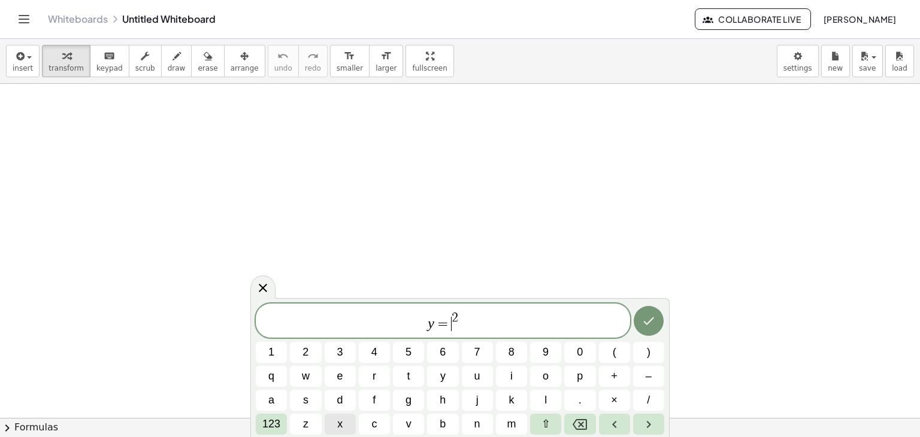
click at [343, 423] on span "x" at bounding box center [339, 424] width 5 height 16
click at [470, 325] on span "y = x 2 ​" at bounding box center [443, 322] width 374 height 22
click at [648, 379] on span "–" at bounding box center [649, 376] width 6 height 16
click at [452, 349] on button "6" at bounding box center [442, 352] width 31 height 21
click at [331, 422] on button "x" at bounding box center [340, 424] width 31 height 21
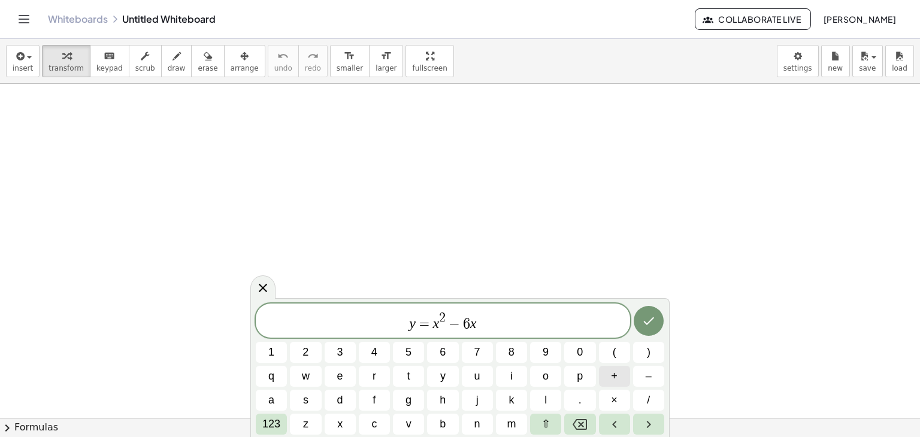
click at [613, 382] on span "+" at bounding box center [614, 376] width 7 height 16
click at [548, 355] on span "9" at bounding box center [546, 352] width 6 height 16
click at [647, 328] on button "Done" at bounding box center [649, 321] width 30 height 30
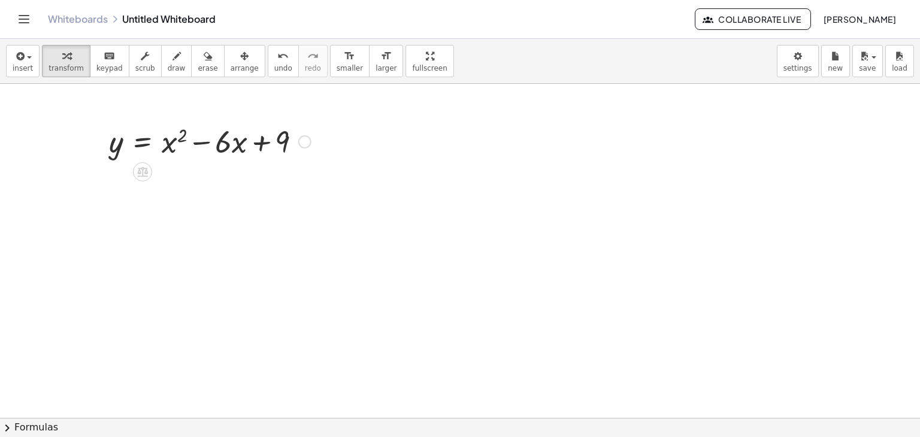
click at [179, 136] on div at bounding box center [210, 140] width 214 height 41
click at [207, 142] on div at bounding box center [210, 140] width 214 height 41
click at [229, 142] on div at bounding box center [210, 140] width 214 height 41
click at [240, 144] on div at bounding box center [210, 140] width 214 height 41
click at [265, 144] on div at bounding box center [210, 140] width 214 height 41
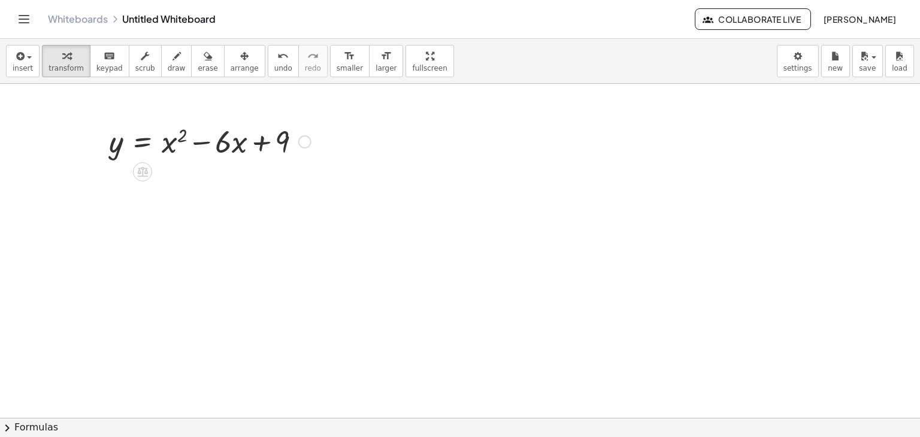
click at [263, 142] on div at bounding box center [210, 140] width 214 height 41
click at [28, 65] on span "insert" at bounding box center [23, 68] width 20 height 8
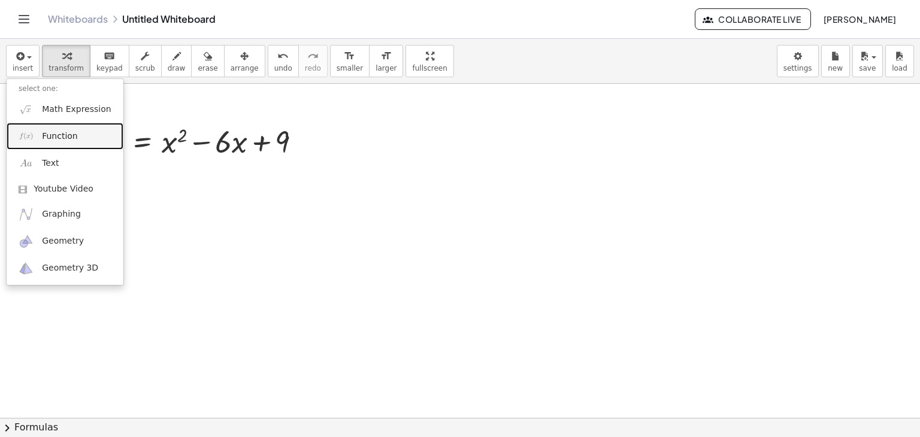
click at [66, 136] on span "Function" at bounding box center [60, 137] width 36 height 12
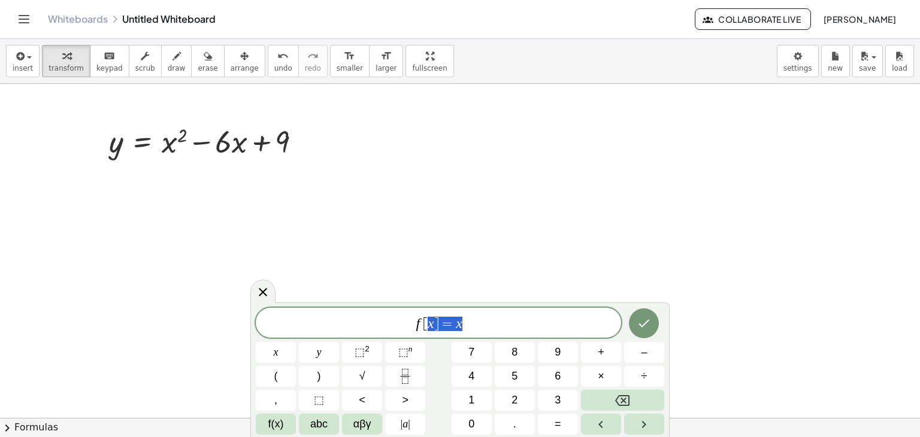
drag, startPoint x: 469, startPoint y: 316, endPoint x: 388, endPoint y: 326, distance: 81.4
click at [388, 326] on span "f [ x ] = x" at bounding box center [438, 324] width 365 height 17
click at [321, 427] on span "abc" at bounding box center [318, 424] width 17 height 16
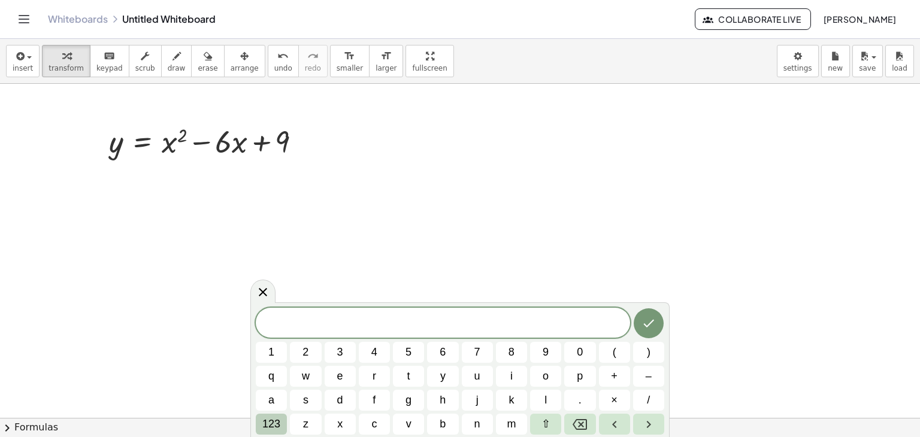
click at [277, 422] on span "123" at bounding box center [271, 424] width 18 height 16
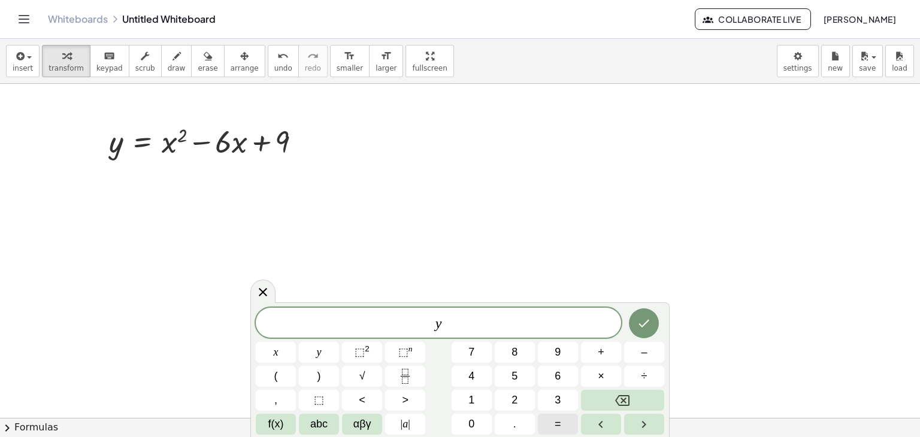
click at [555, 421] on span "=" at bounding box center [558, 424] width 7 height 16
click at [282, 377] on button "(" at bounding box center [276, 376] width 40 height 21
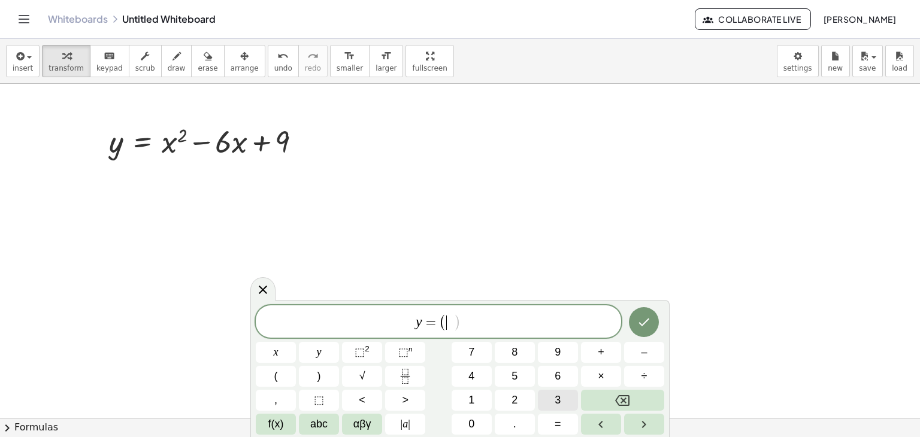
click at [561, 405] on button "3" at bounding box center [558, 400] width 40 height 21
click at [313, 372] on button ")" at bounding box center [319, 376] width 40 height 21
click at [364, 355] on span "⬚" at bounding box center [360, 352] width 10 height 12
click at [630, 355] on button "–" at bounding box center [644, 352] width 40 height 21
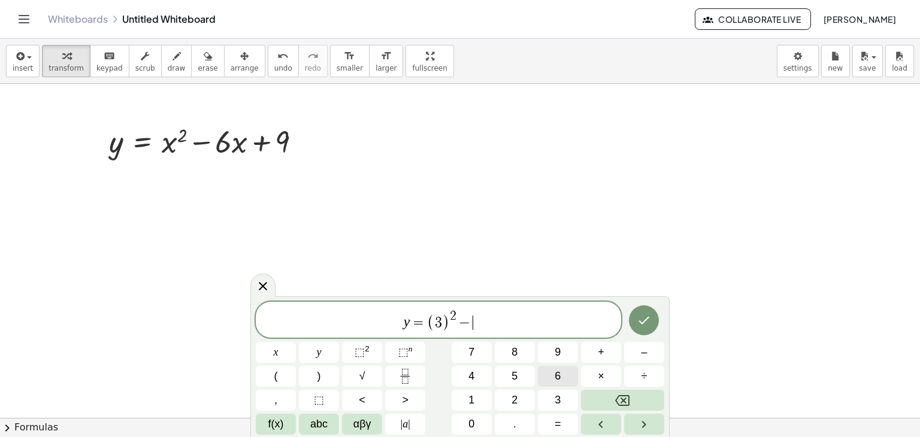
click at [538, 372] on button "6" at bounding box center [558, 376] width 40 height 21
click at [283, 374] on button "(" at bounding box center [276, 376] width 40 height 21
click at [565, 401] on button "3" at bounding box center [558, 400] width 40 height 21
click at [314, 371] on button ")" at bounding box center [319, 376] width 40 height 21
click at [600, 357] on span "+" at bounding box center [601, 352] width 7 height 16
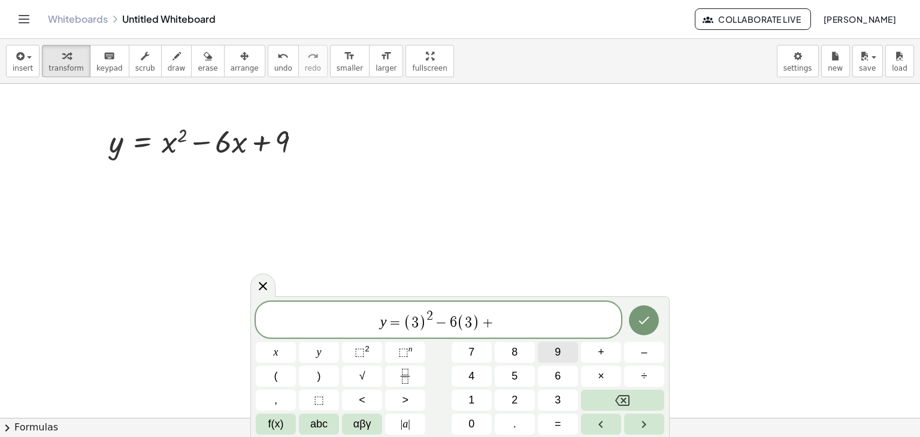
click at [553, 361] on button "9" at bounding box center [558, 352] width 40 height 21
click at [640, 315] on icon "Done" at bounding box center [644, 320] width 14 height 14
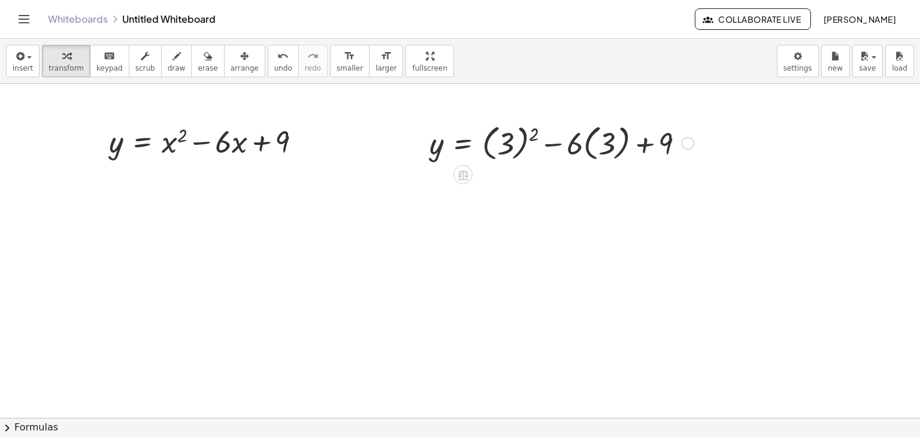
click at [485, 135] on div at bounding box center [562, 142] width 276 height 44
click at [510, 144] on div at bounding box center [547, 142] width 247 height 44
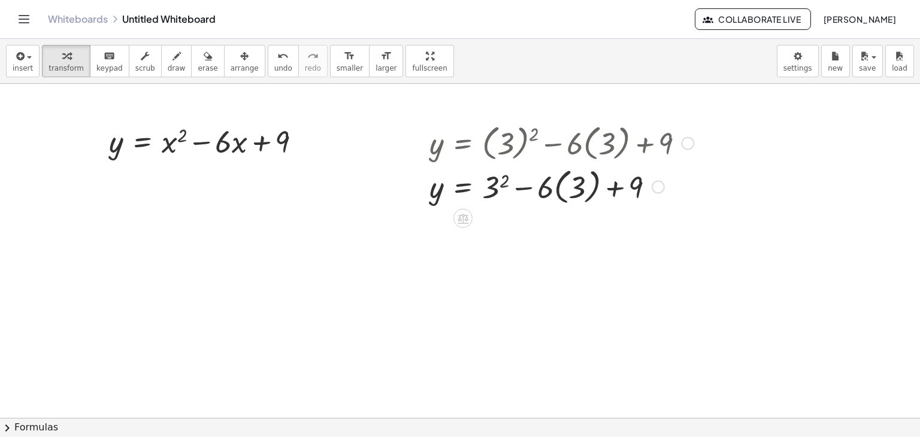
click at [520, 192] on div at bounding box center [562, 186] width 276 height 44
click at [494, 183] on div at bounding box center [562, 186] width 276 height 44
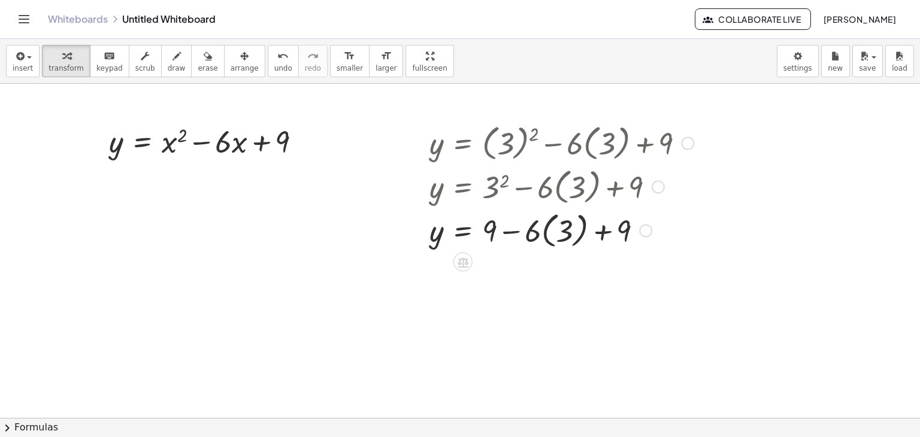
click at [551, 232] on div at bounding box center [562, 230] width 276 height 44
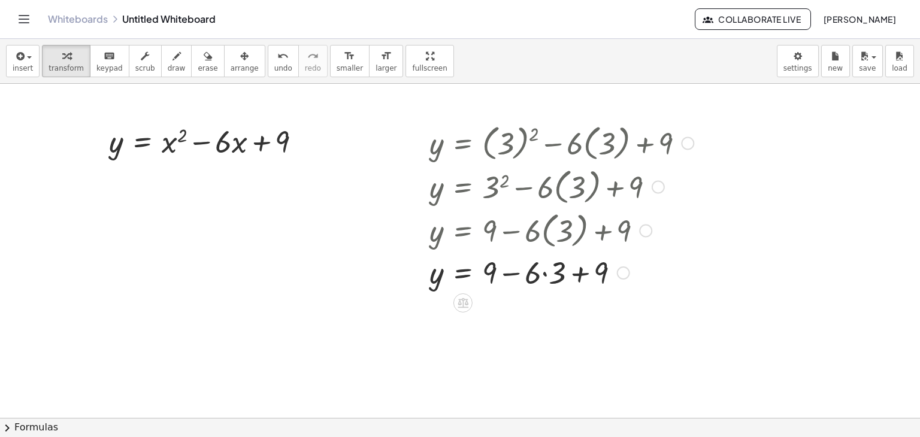
click at [507, 276] on div at bounding box center [562, 272] width 276 height 41
click at [546, 277] on div at bounding box center [562, 272] width 276 height 41
click at [504, 317] on div at bounding box center [562, 312] width 276 height 41
click at [491, 317] on div at bounding box center [562, 313] width 276 height 40
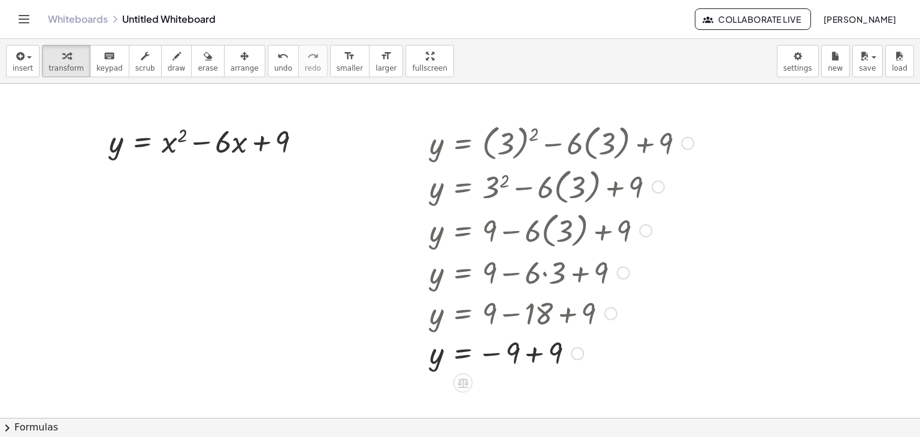
click at [530, 347] on div at bounding box center [562, 353] width 276 height 40
